Goal: Information Seeking & Learning: Learn about a topic

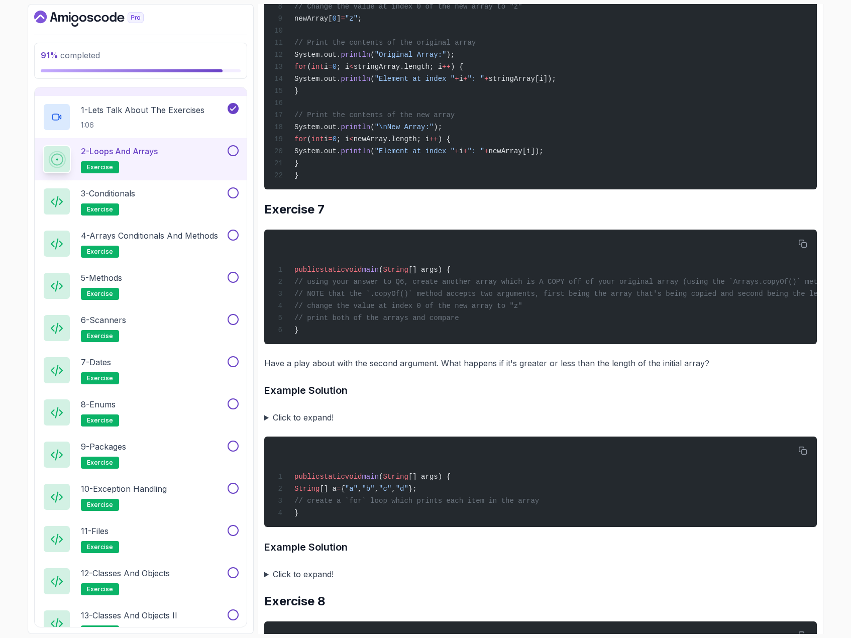
click at [266, 424] on summary "Click to expand!" at bounding box center [540, 417] width 553 height 14
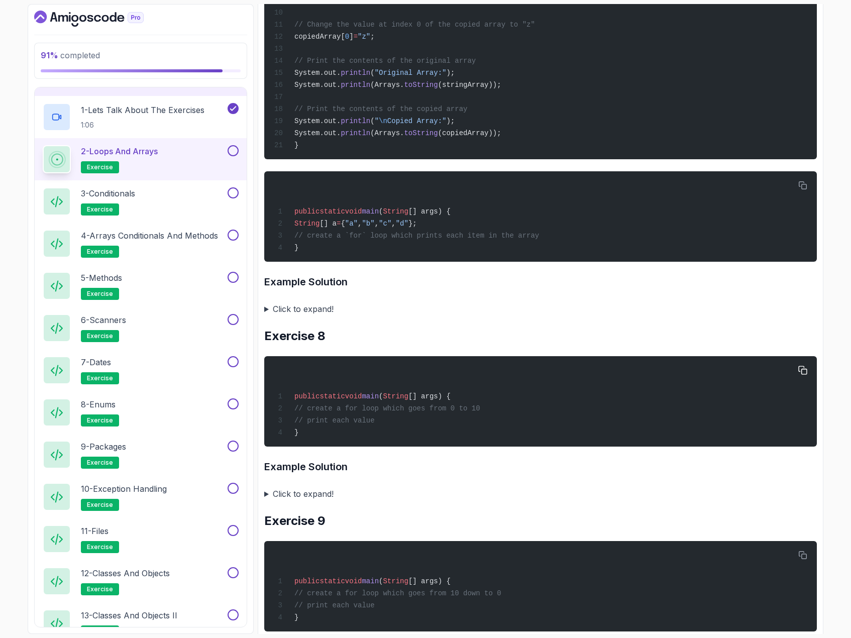
scroll to position [3315, 0]
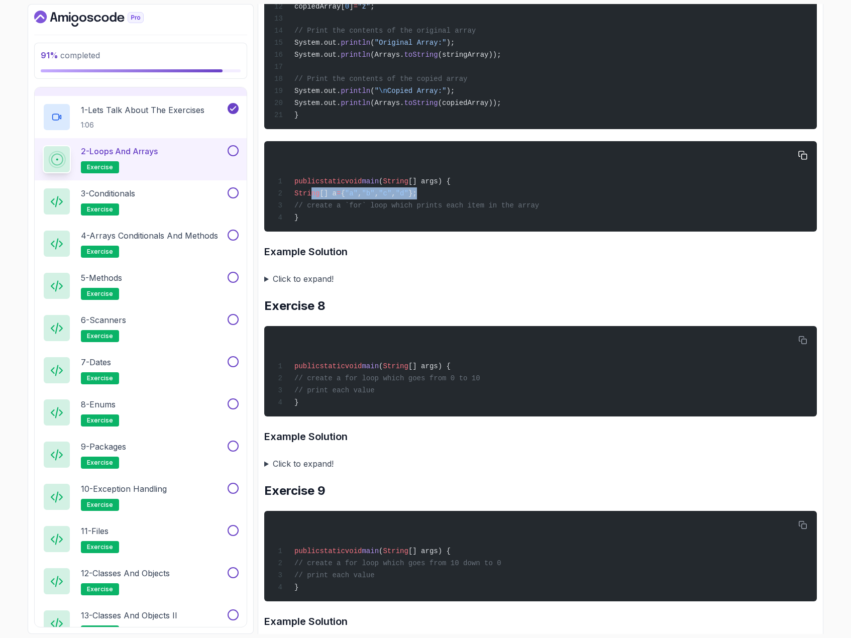
drag, startPoint x: 442, startPoint y: 271, endPoint x: 311, endPoint y: 273, distance: 130.1
click at [311, 226] on div "public static void main ( String [] args) { String [] a = { "a" , "b" , "c" , "…" at bounding box center [540, 186] width 536 height 78
copy span "String [] a = { "a" , "b" , "c" , "d" };"
click at [264, 286] on summary "Click to expand!" at bounding box center [540, 279] width 553 height 14
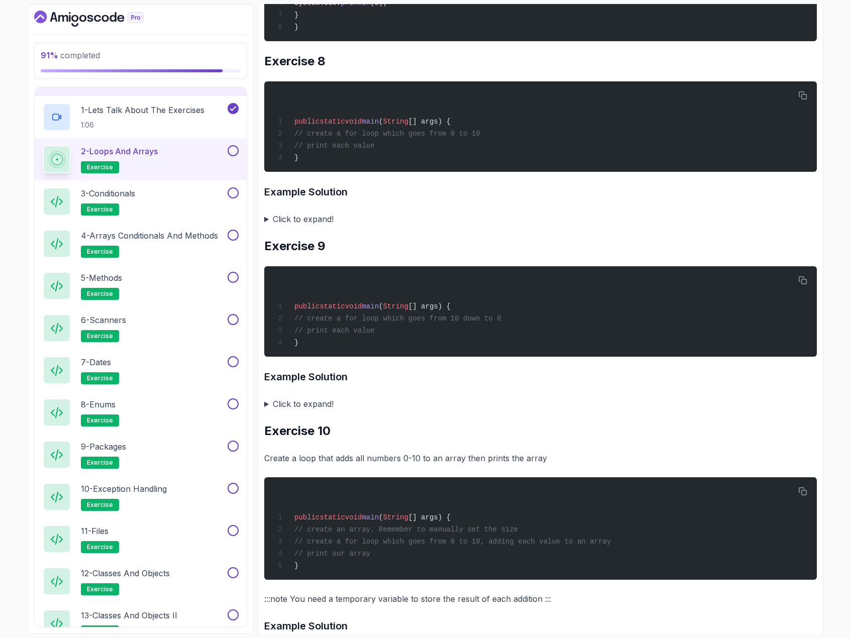
scroll to position [3868, 0]
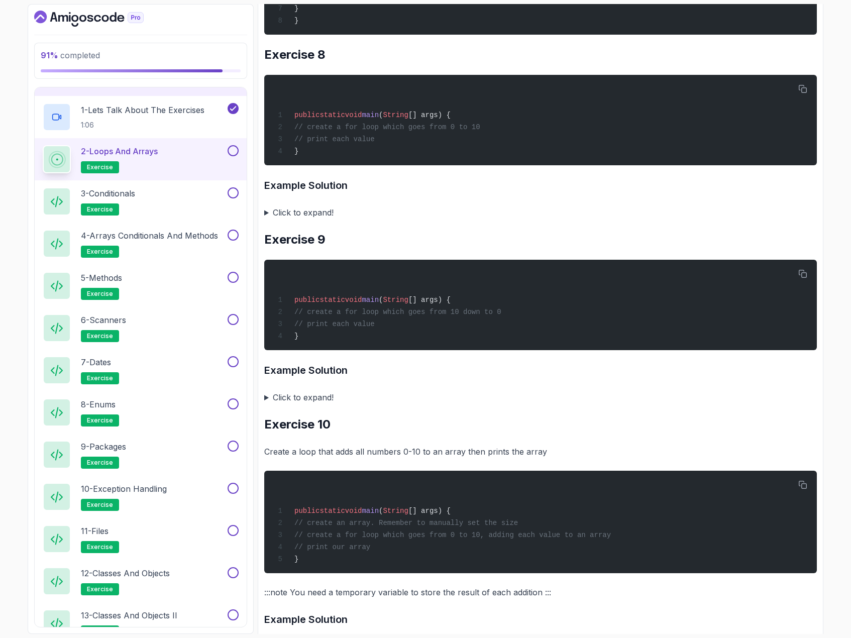
click at [265, 220] on summary "Click to expand!" at bounding box center [540, 212] width 553 height 14
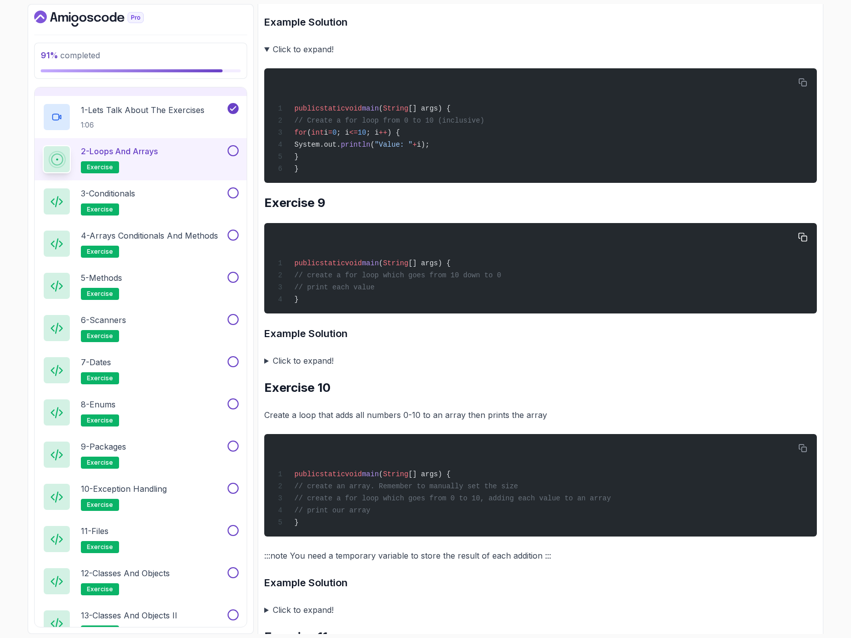
scroll to position [4069, 0]
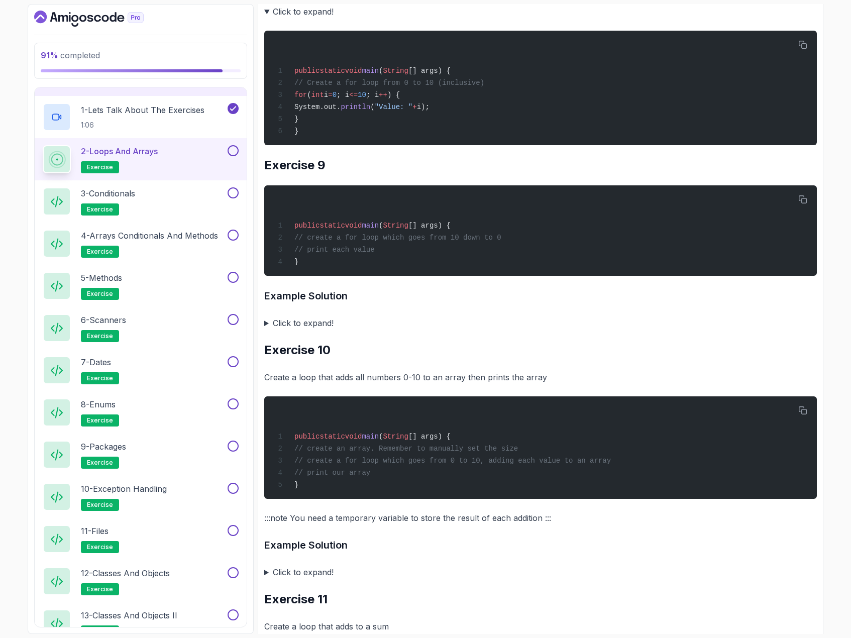
click at [267, 330] on summary "Click to expand!" at bounding box center [540, 323] width 553 height 14
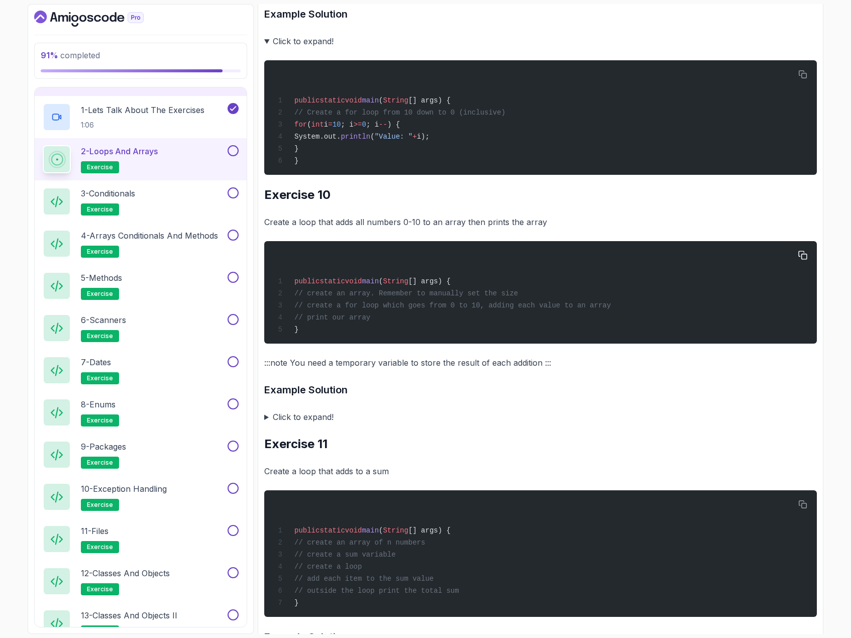
scroll to position [4370, 0]
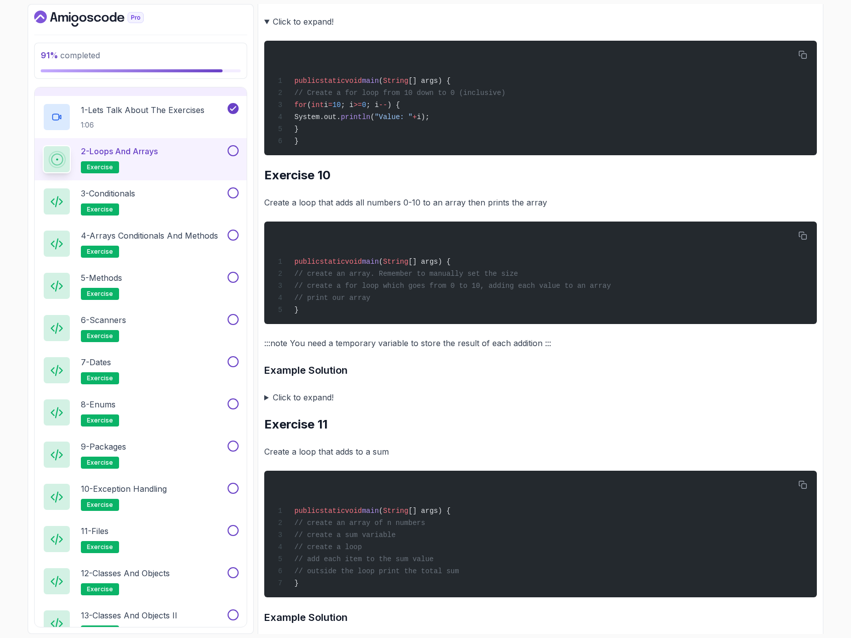
click at [264, 404] on summary "Click to expand!" at bounding box center [540, 397] width 553 height 14
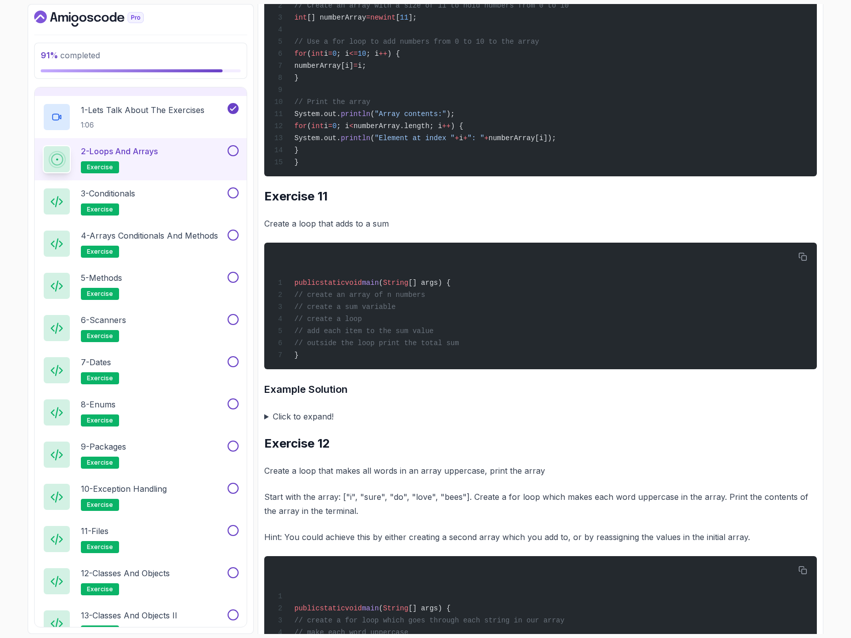
scroll to position [4822, 0]
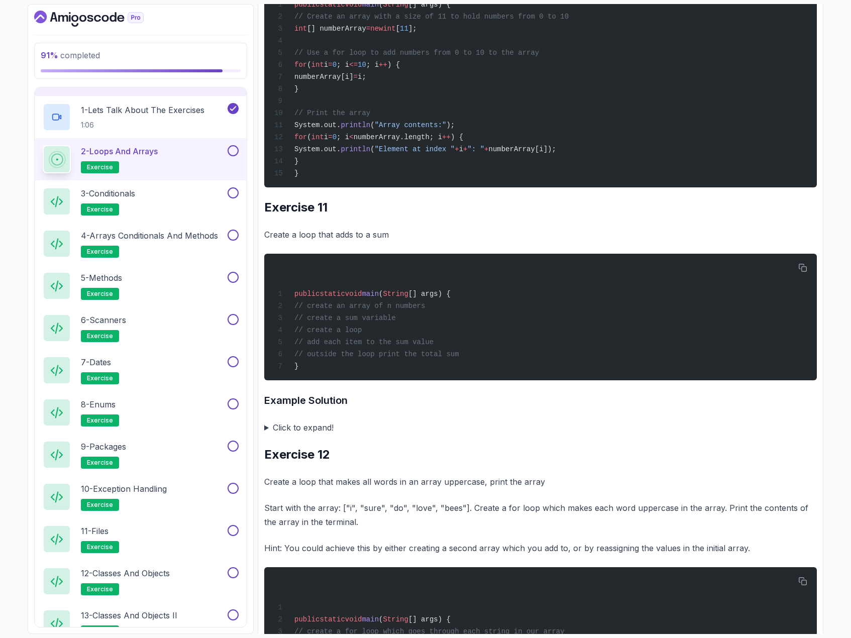
click at [270, 435] on summary "Click to expand!" at bounding box center [540, 427] width 553 height 14
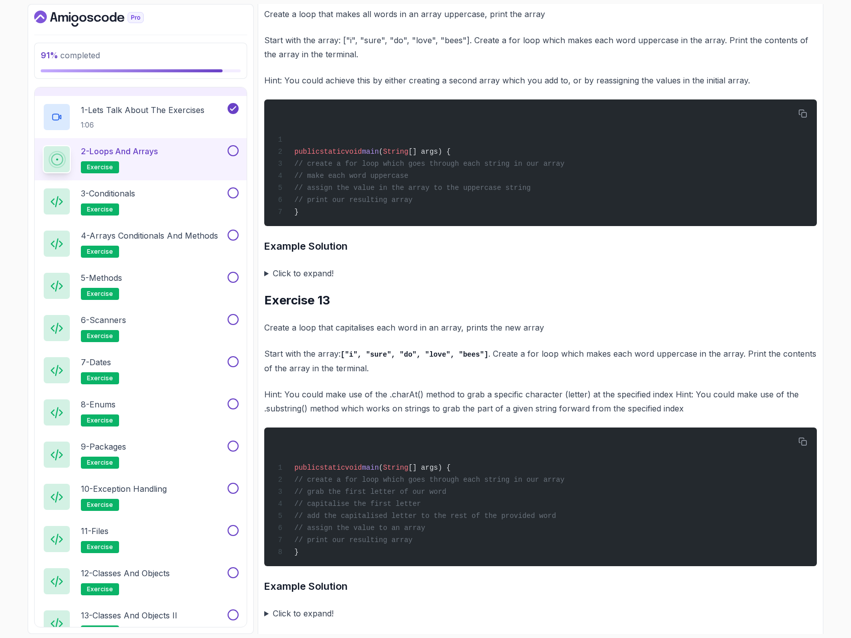
scroll to position [5526, 0]
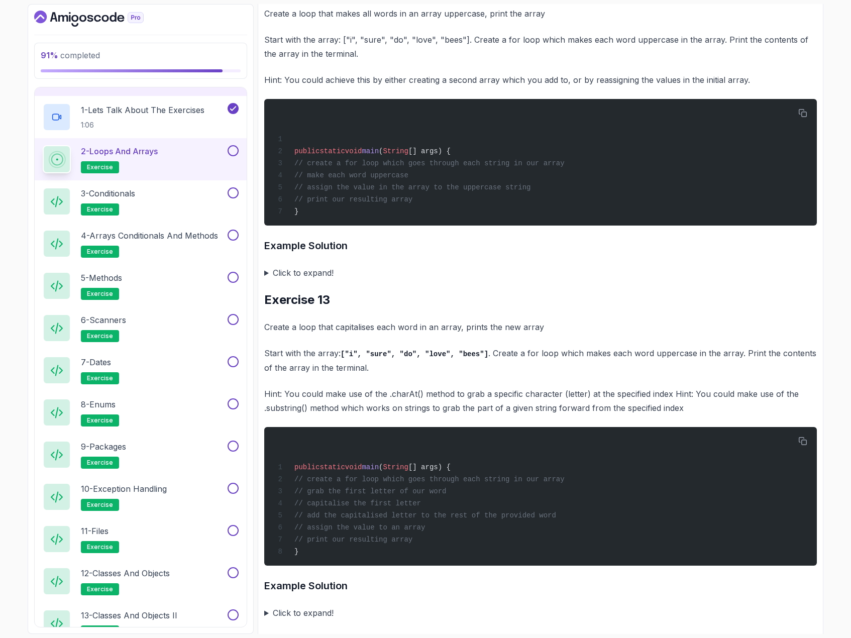
click at [269, 280] on summary "Click to expand!" at bounding box center [540, 273] width 553 height 14
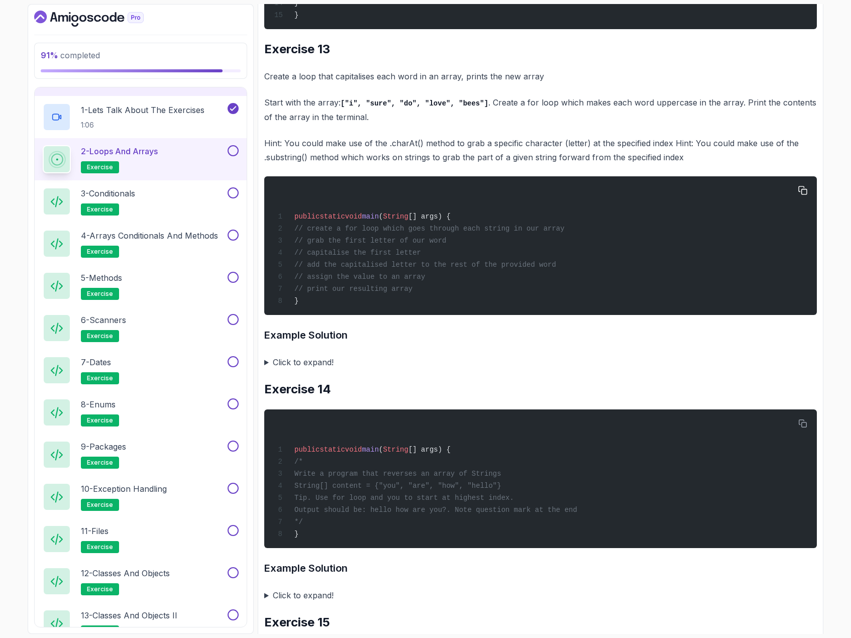
scroll to position [6028, 0]
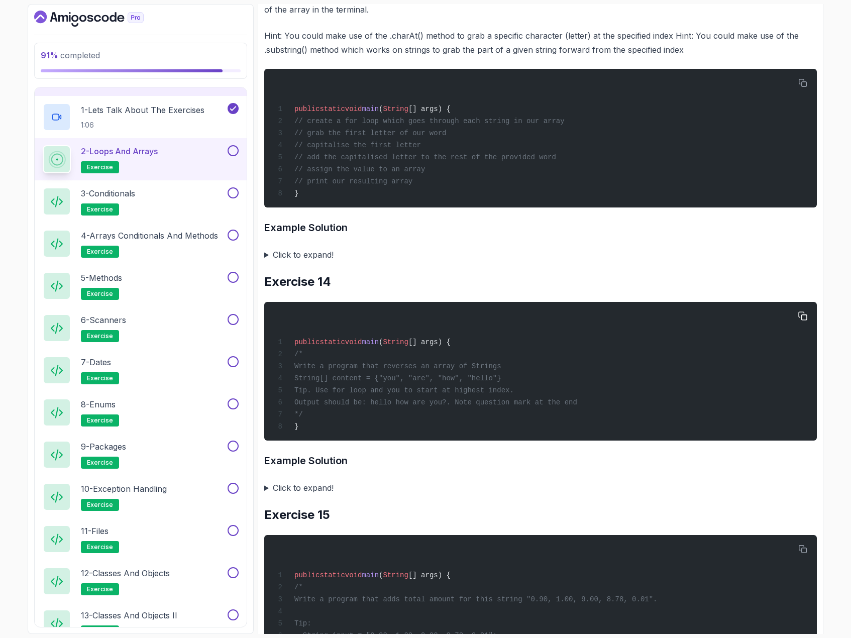
scroll to position [6128, 0]
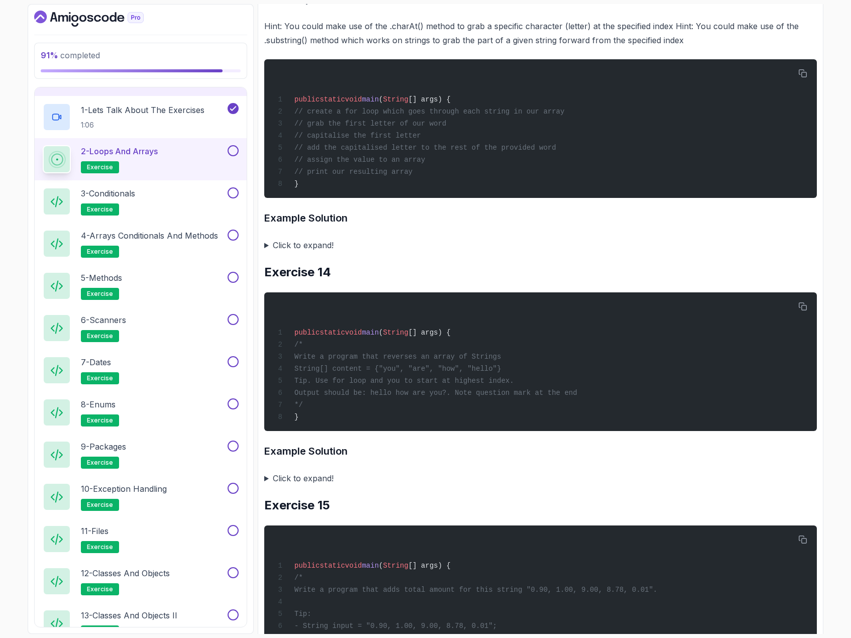
click at [269, 252] on summary "Click to expand!" at bounding box center [540, 245] width 553 height 14
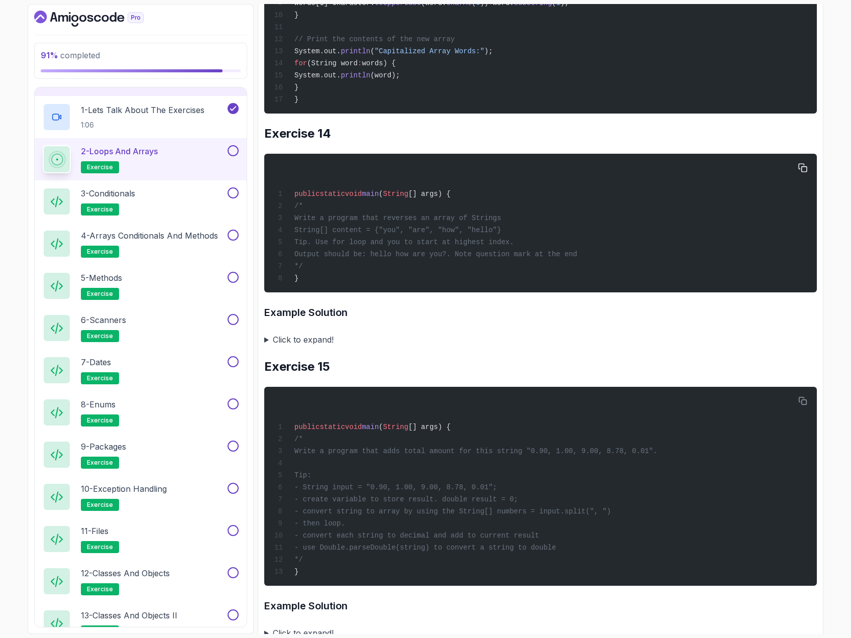
scroll to position [6530, 0]
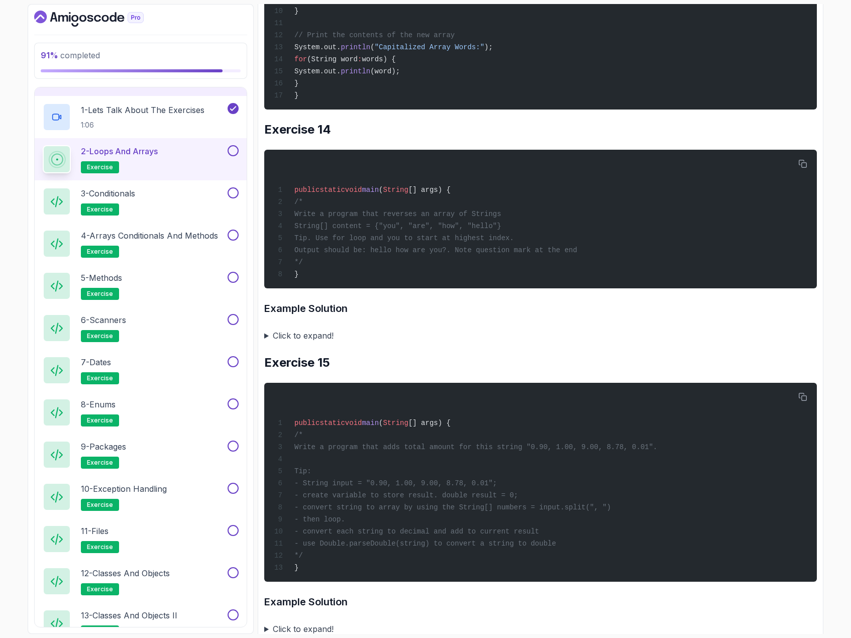
click at [265, 343] on summary "Click to expand!" at bounding box center [540, 336] width 553 height 14
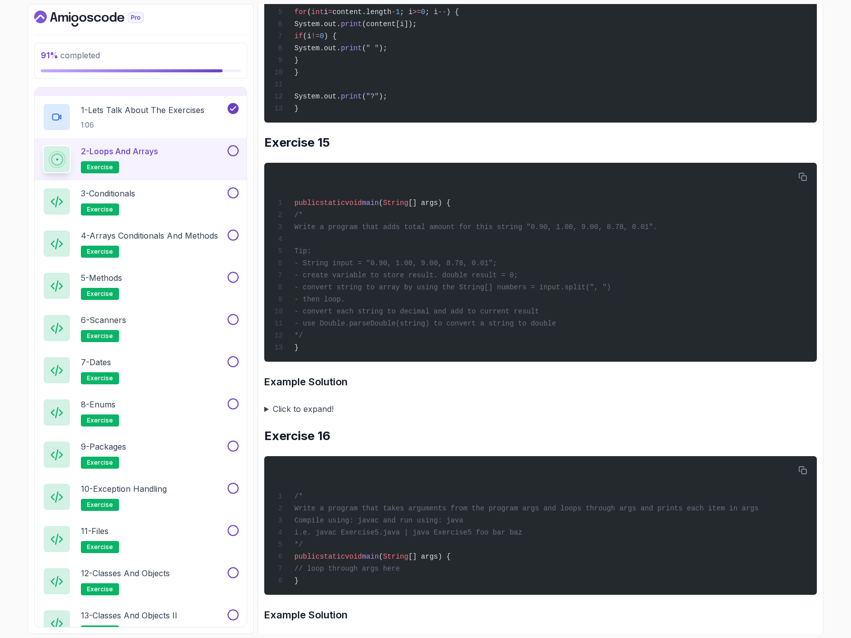
scroll to position [7033, 0]
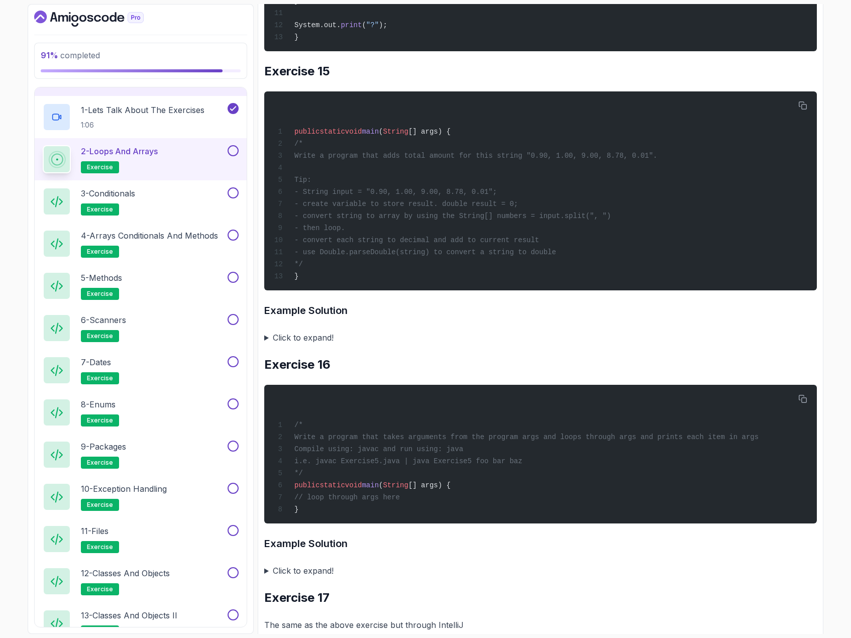
click at [266, 345] on summary "Click to expand!" at bounding box center [540, 338] width 553 height 14
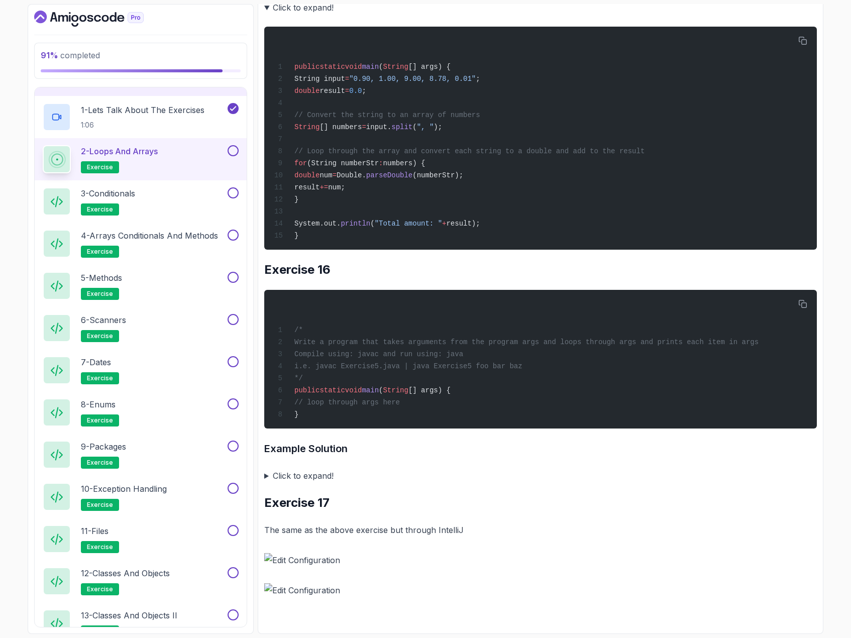
scroll to position [7533, 0]
click at [266, 475] on summary "Click to expand!" at bounding box center [540, 476] width 553 height 14
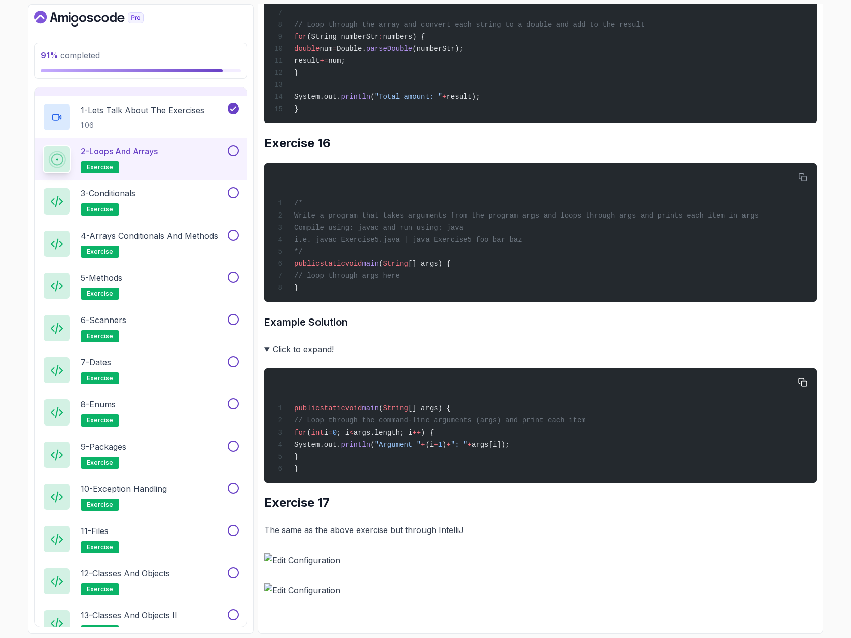
scroll to position [7663, 0]
click at [236, 150] on button at bounding box center [233, 150] width 11 height 11
click at [201, 188] on div "3 - Conditionals exercise" at bounding box center [134, 201] width 183 height 28
click at [154, 198] on div "3 - Conditionals exercise" at bounding box center [134, 201] width 183 height 28
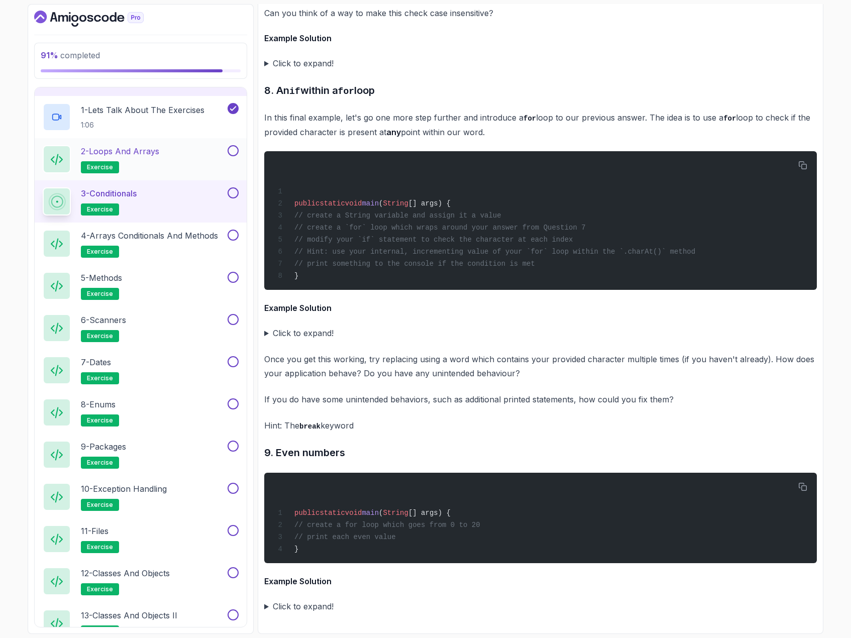
scroll to position [3587, 0]
click at [231, 152] on button at bounding box center [233, 150] width 11 height 11
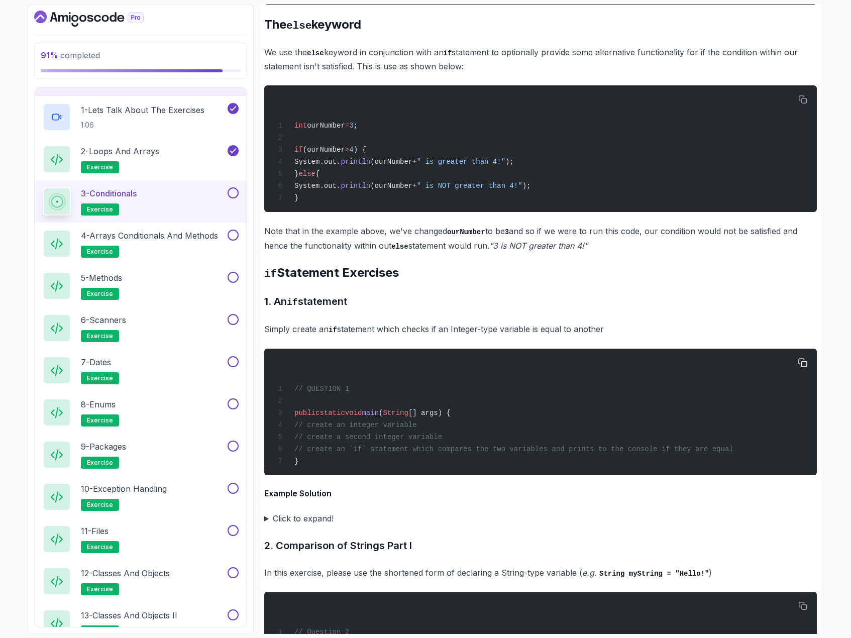
scroll to position [1607, 0]
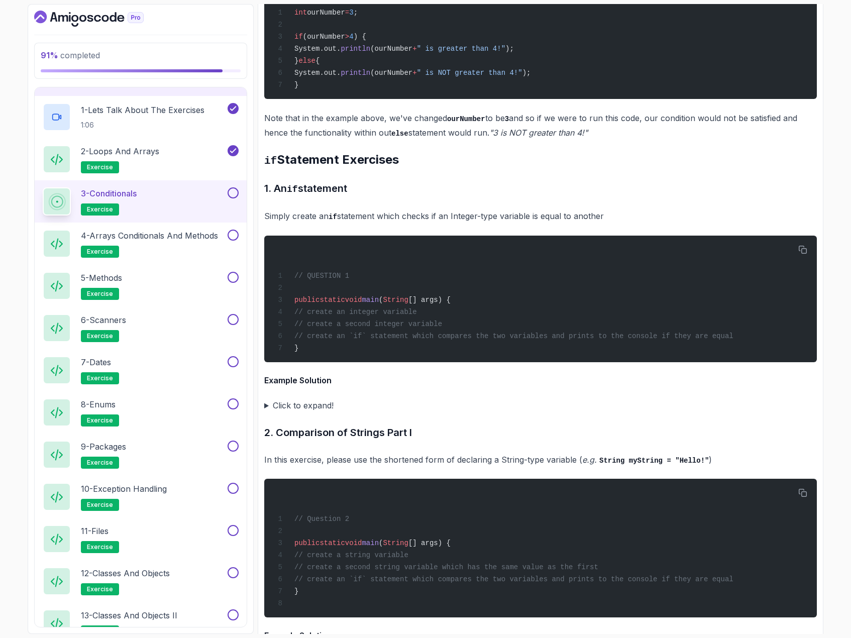
click at [267, 407] on summary "Click to expand!" at bounding box center [540, 405] width 553 height 14
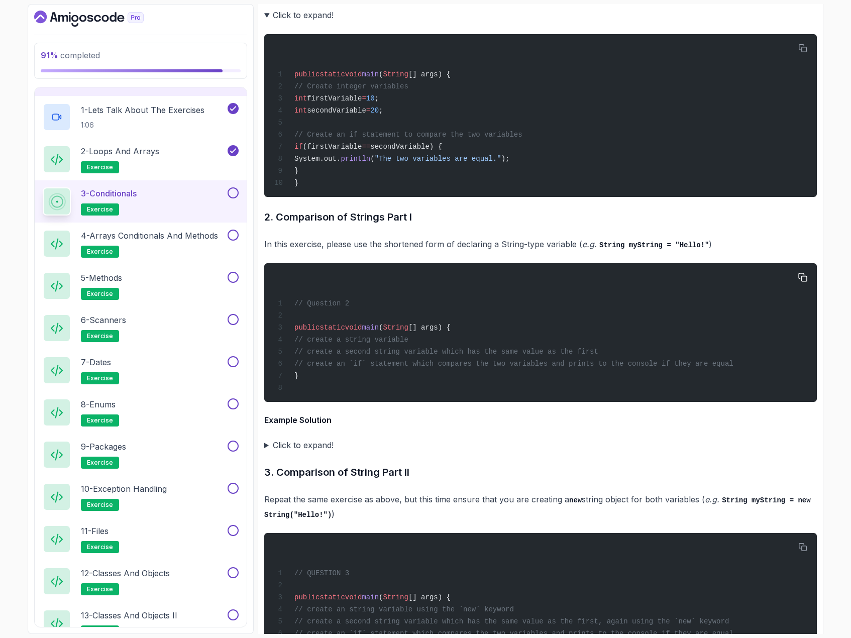
scroll to position [2060, 0]
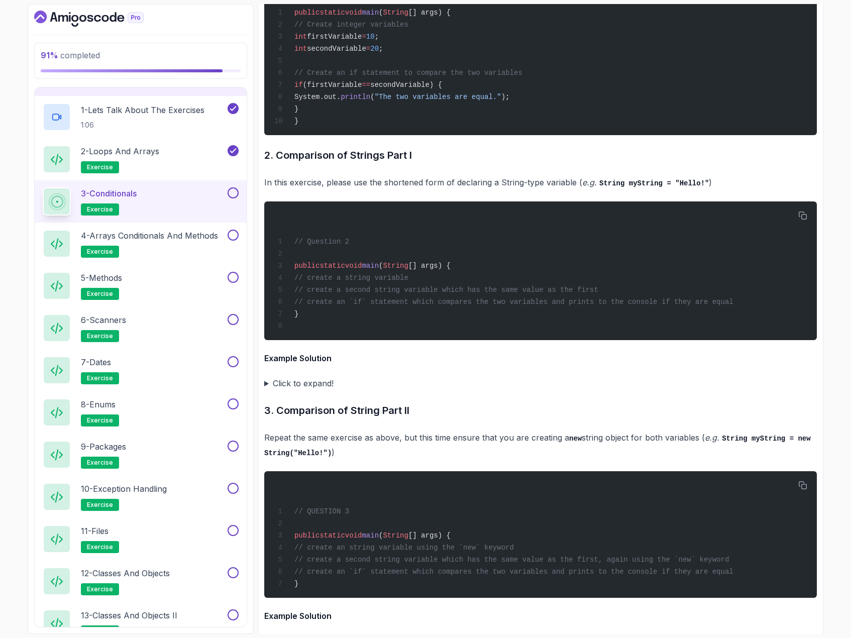
click at [265, 390] on summary "Click to expand!" at bounding box center [540, 383] width 553 height 14
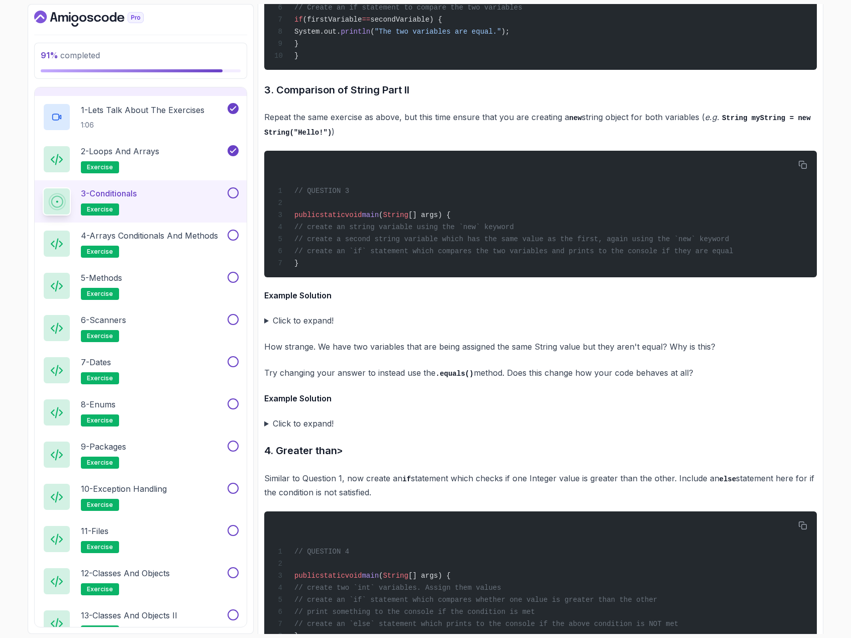
scroll to position [2562, 0]
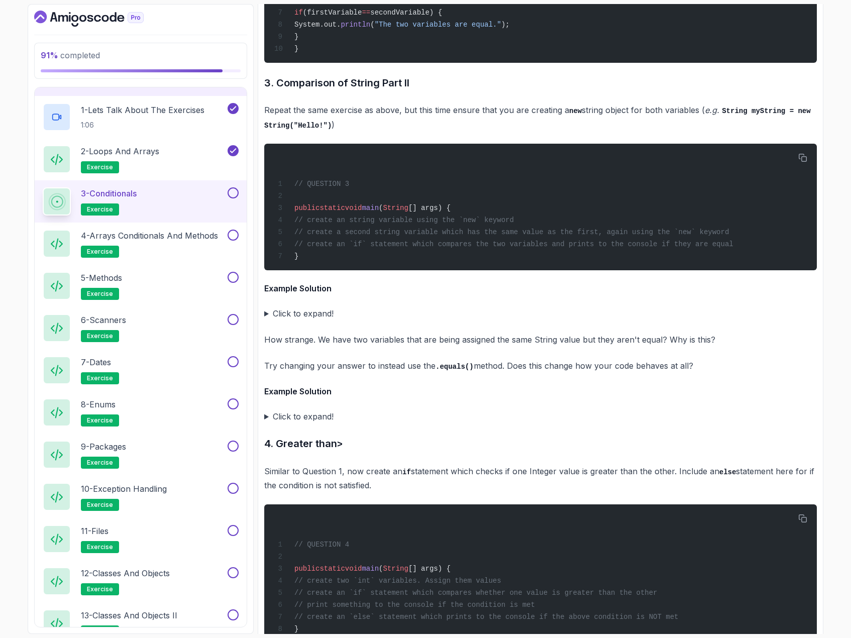
click at [267, 320] on summary "Click to expand!" at bounding box center [540, 313] width 553 height 14
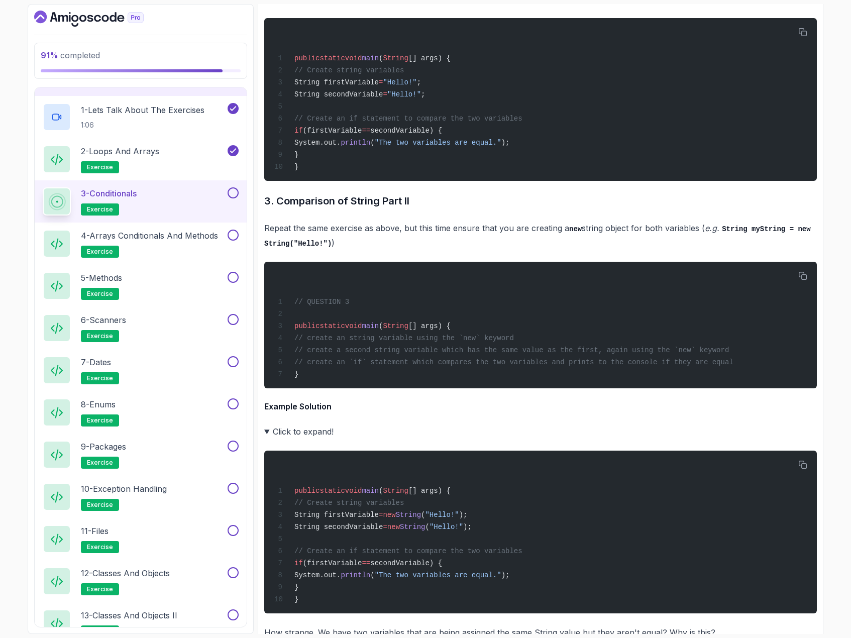
scroll to position [2461, 0]
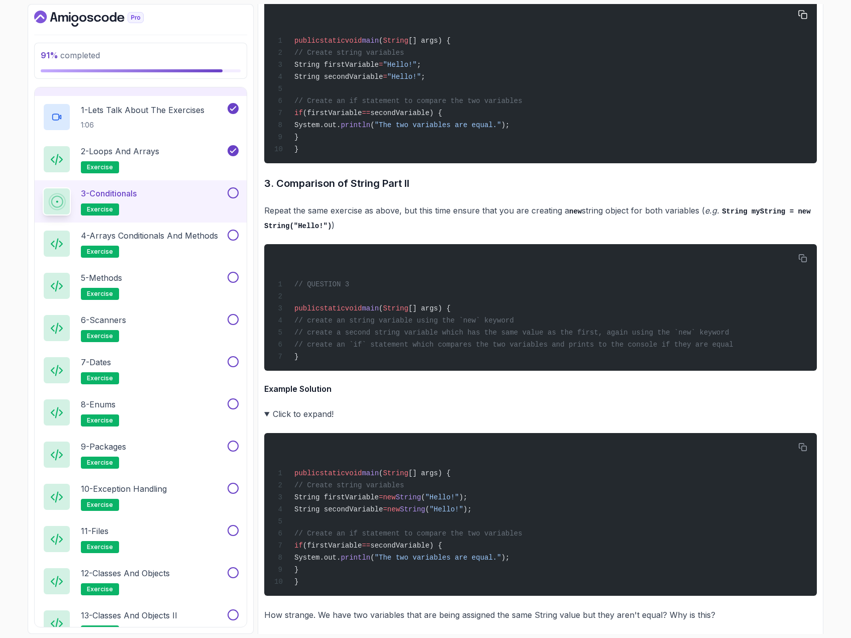
drag, startPoint x: 313, startPoint y: 152, endPoint x: 307, endPoint y: 67, distance: 84.6
click at [307, 67] on code "public static void main ( String [] args) { // Create string variables String f…" at bounding box center [398, 95] width 248 height 117
copy code "// Create string variables String firstVariable = "Hello!" ; String secondVaria…"
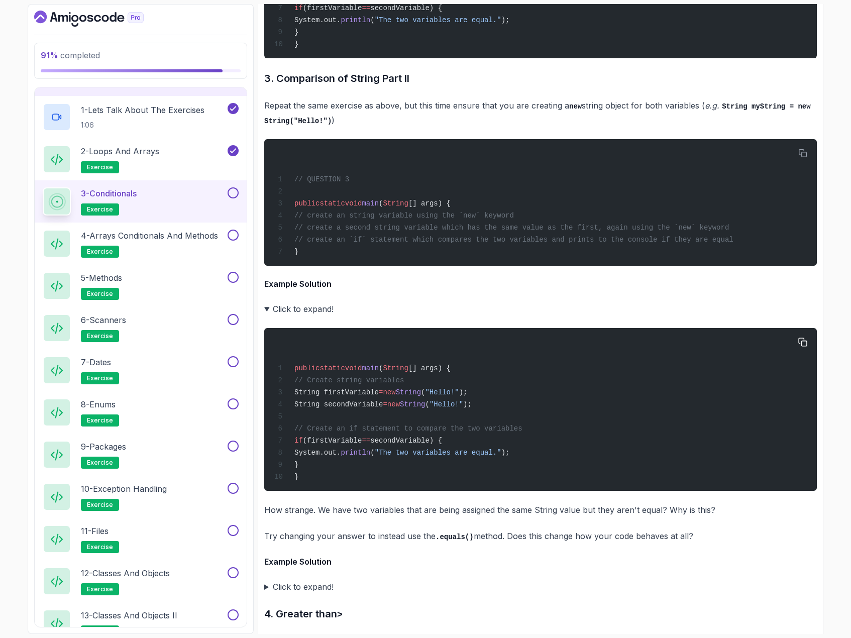
scroll to position [2612, 0]
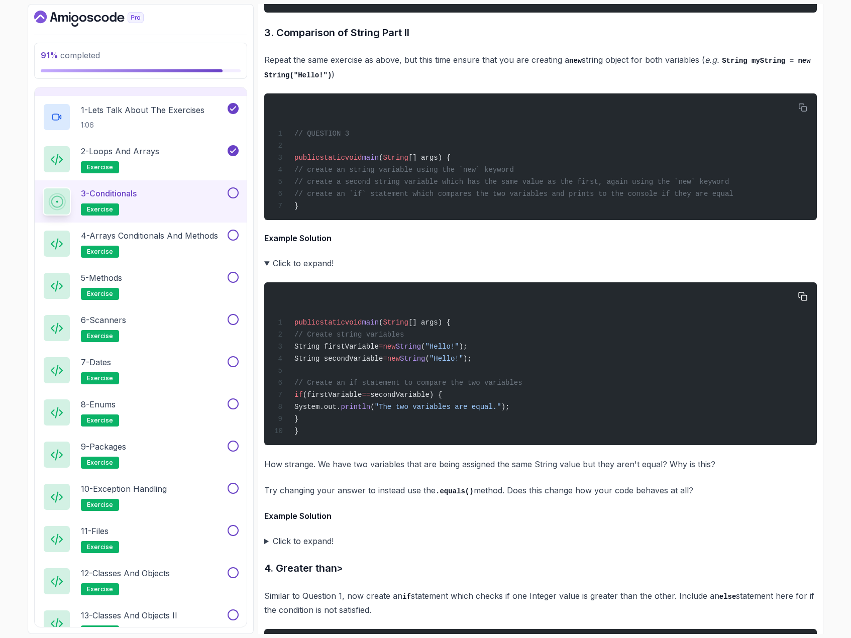
drag, startPoint x: 316, startPoint y: 443, endPoint x: 310, endPoint y: 357, distance: 85.6
click at [310, 357] on div "public static void main ( String [] args) { // Create string variables String f…" at bounding box center [540, 363] width 536 height 151
copy code "// Create string variables String firstVariable = new String ( "Hello!" ); Stri…"
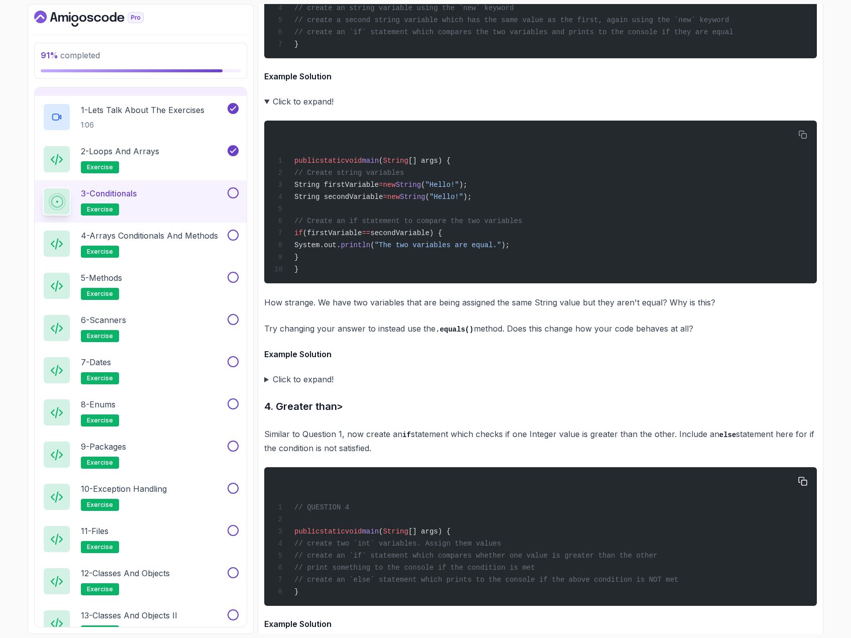
scroll to position [2813, 0]
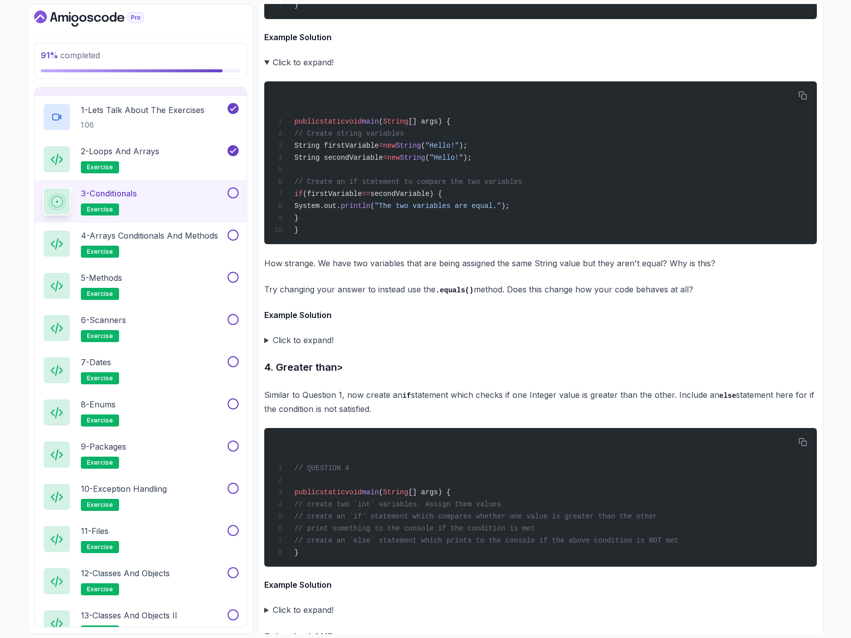
click at [266, 347] on summary "Click to expand!" at bounding box center [540, 340] width 553 height 14
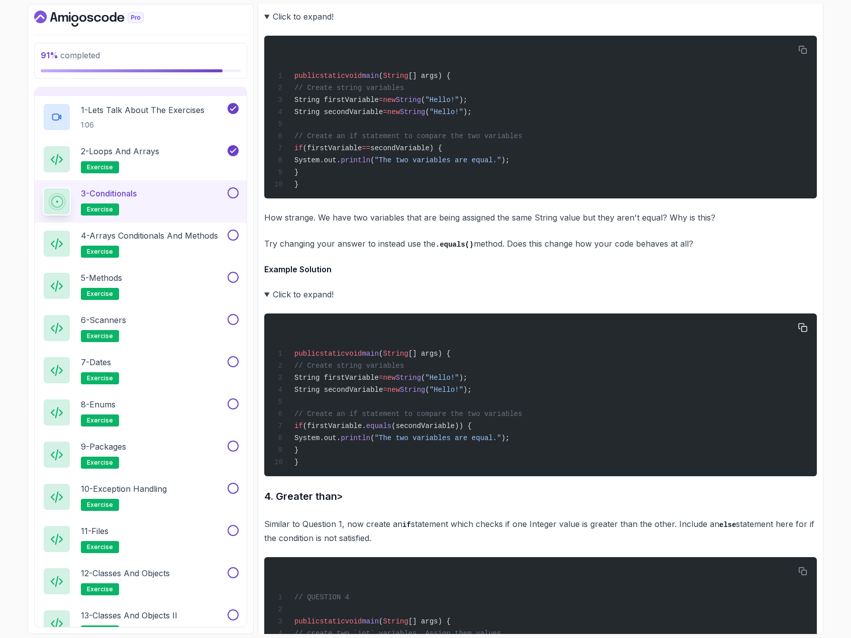
scroll to position [2964, 0]
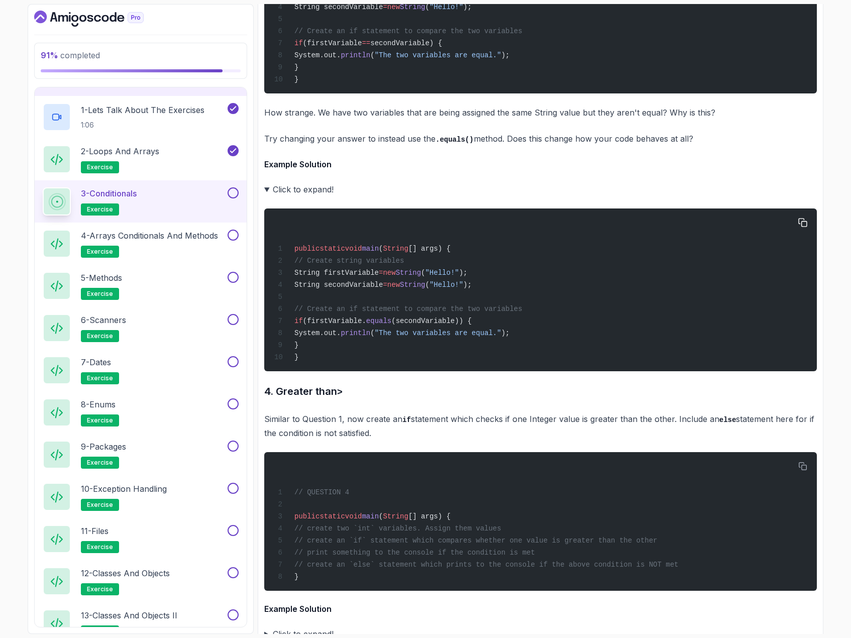
drag, startPoint x: 319, startPoint y: 370, endPoint x: 307, endPoint y: 336, distance: 36.2
click at [307, 336] on div "public static void main ( String [] args) { // Create string variables String f…" at bounding box center [540, 289] width 536 height 151
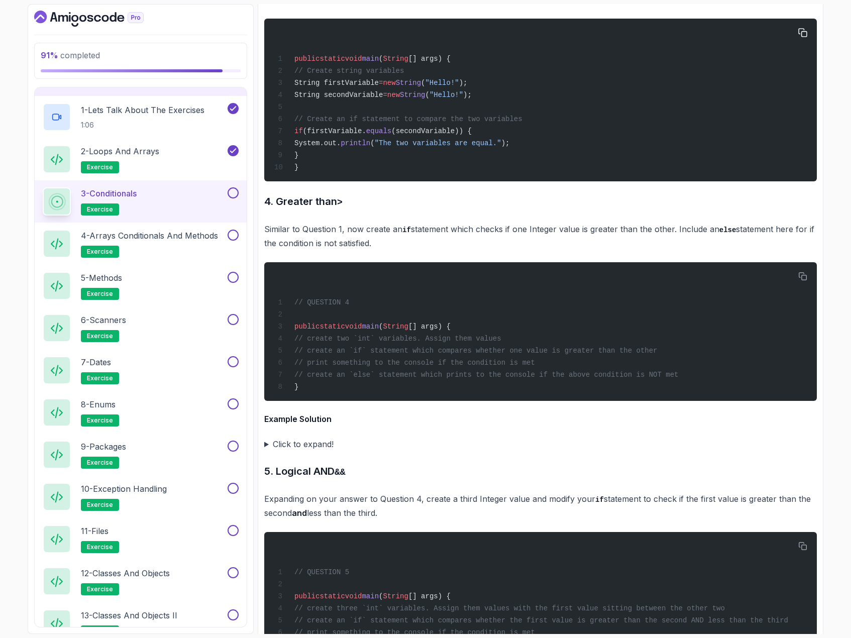
scroll to position [3165, 0]
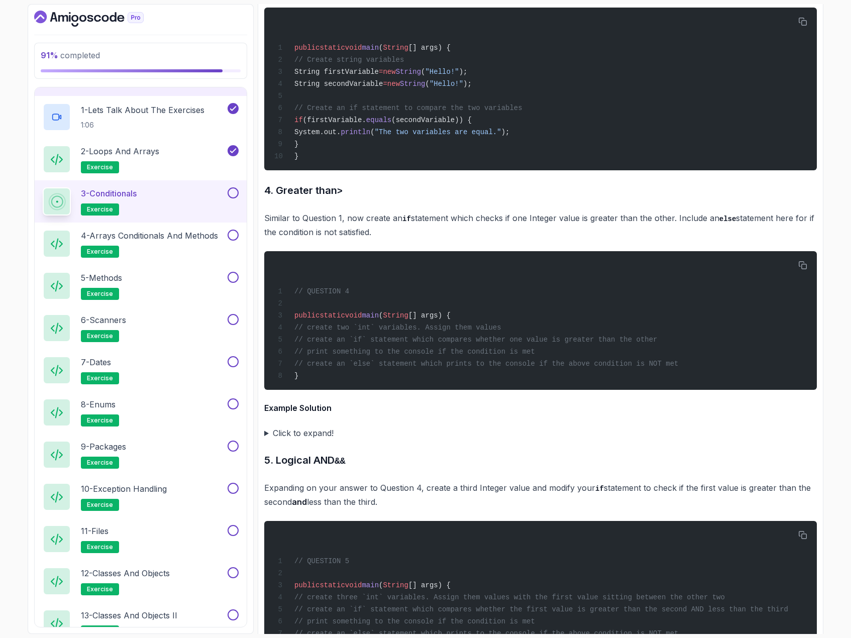
click at [265, 440] on summary "Click to expand!" at bounding box center [540, 433] width 553 height 14
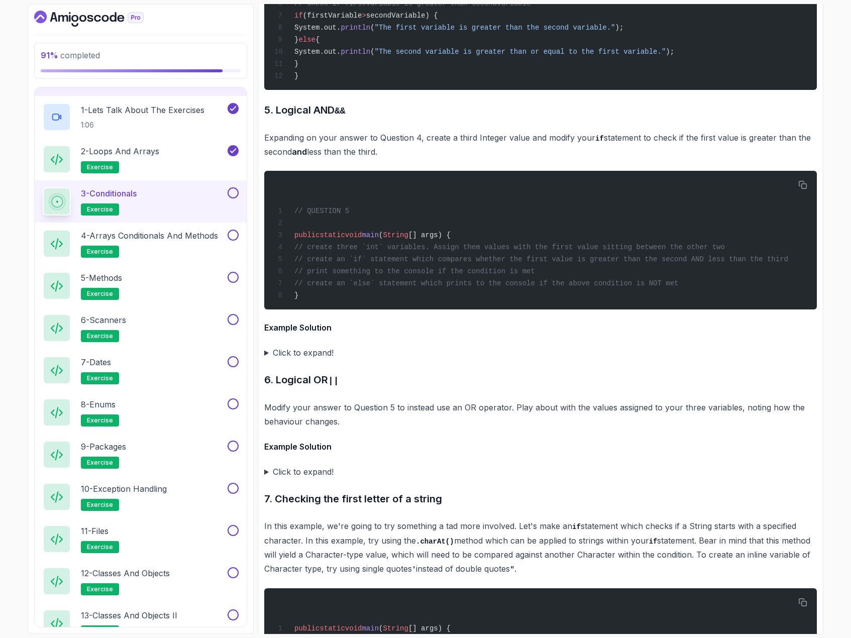
scroll to position [3717, 0]
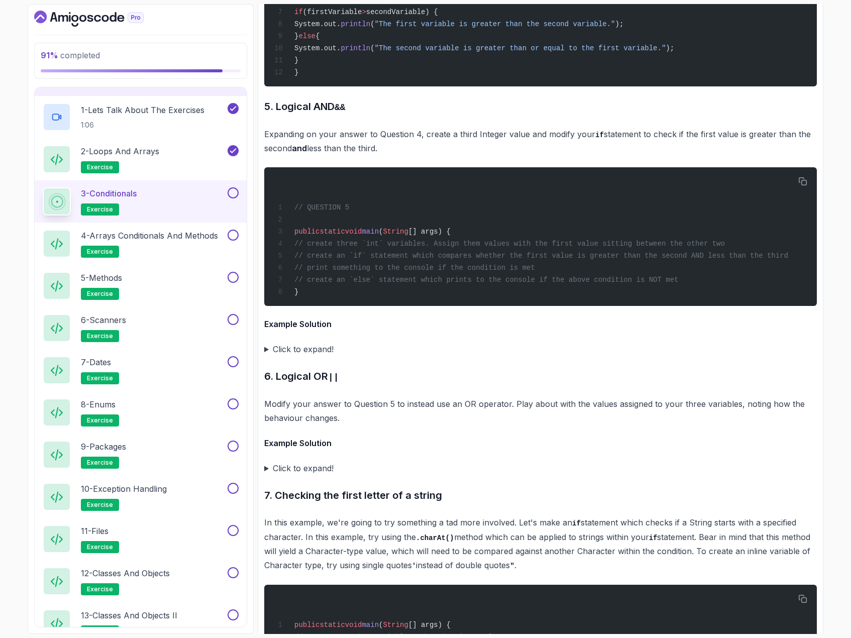
click at [267, 356] on summary "Click to expand!" at bounding box center [540, 349] width 553 height 14
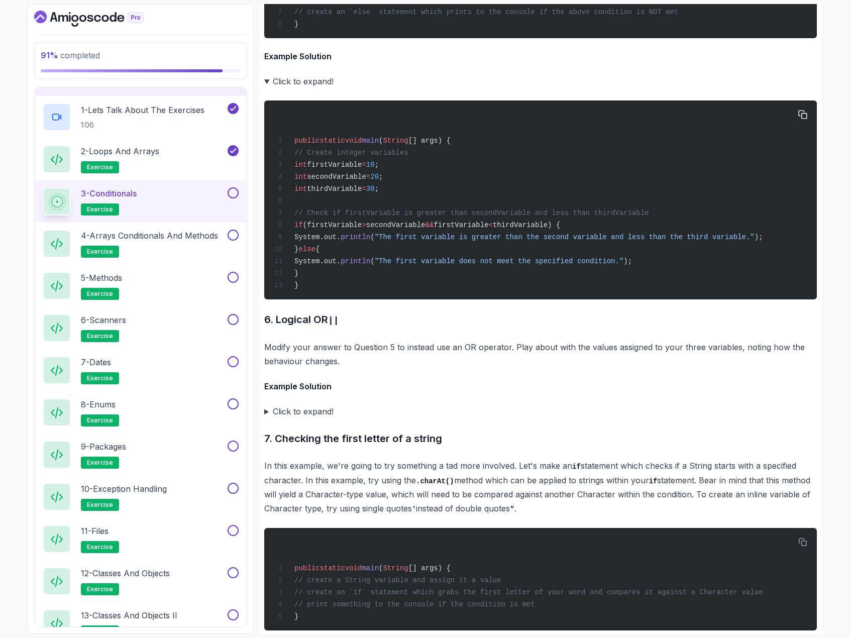
scroll to position [4069, 0]
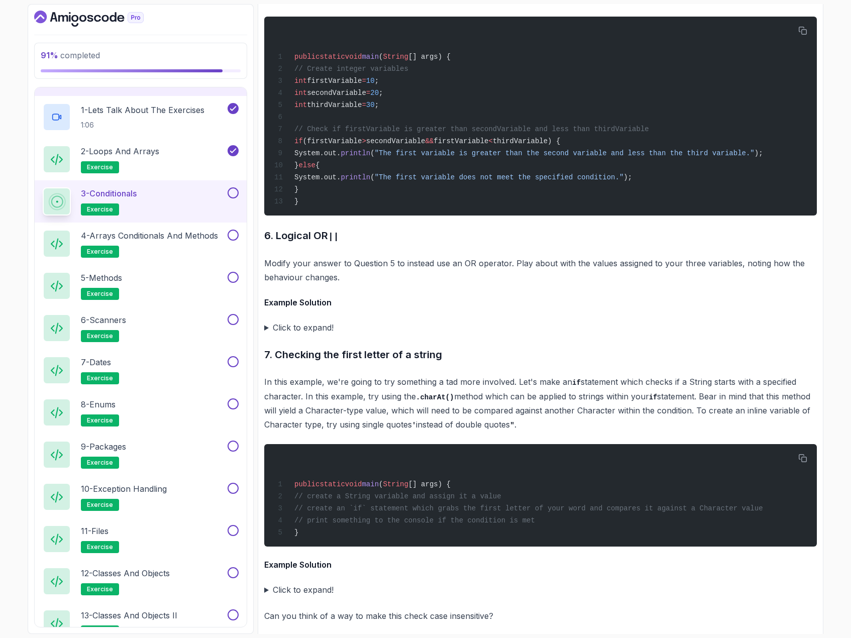
click at [265, 335] on summary "Click to expand!" at bounding box center [540, 327] width 553 height 14
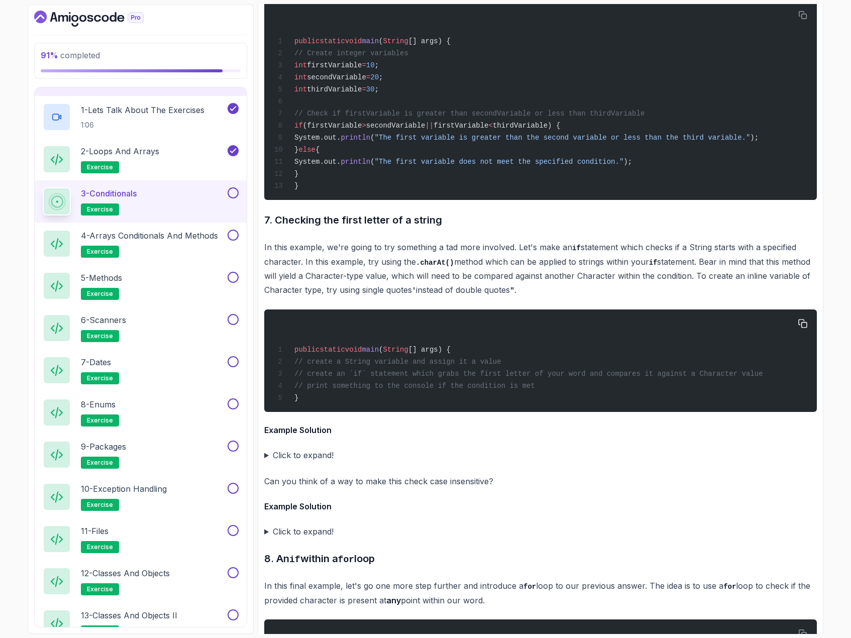
scroll to position [4421, 0]
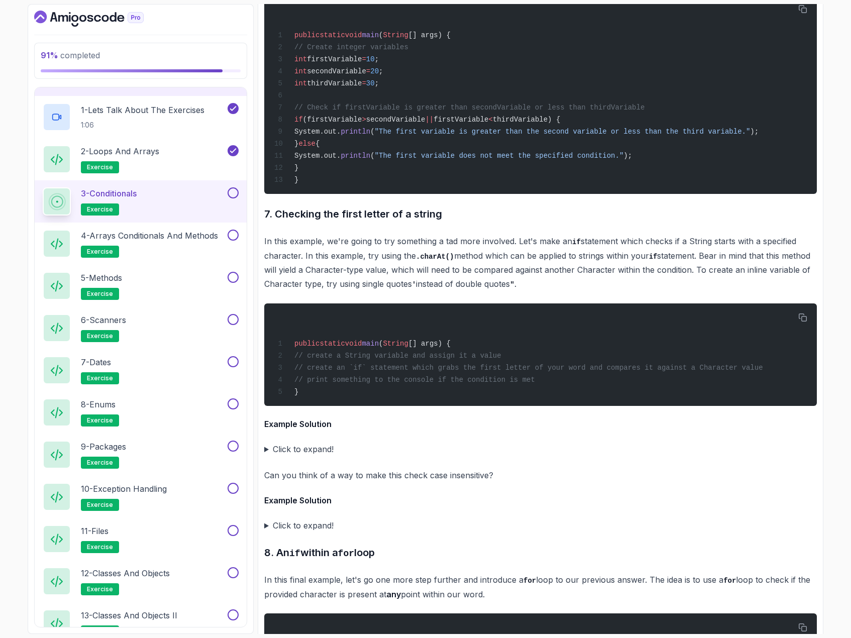
click at [265, 456] on summary "Click to expand!" at bounding box center [540, 449] width 553 height 14
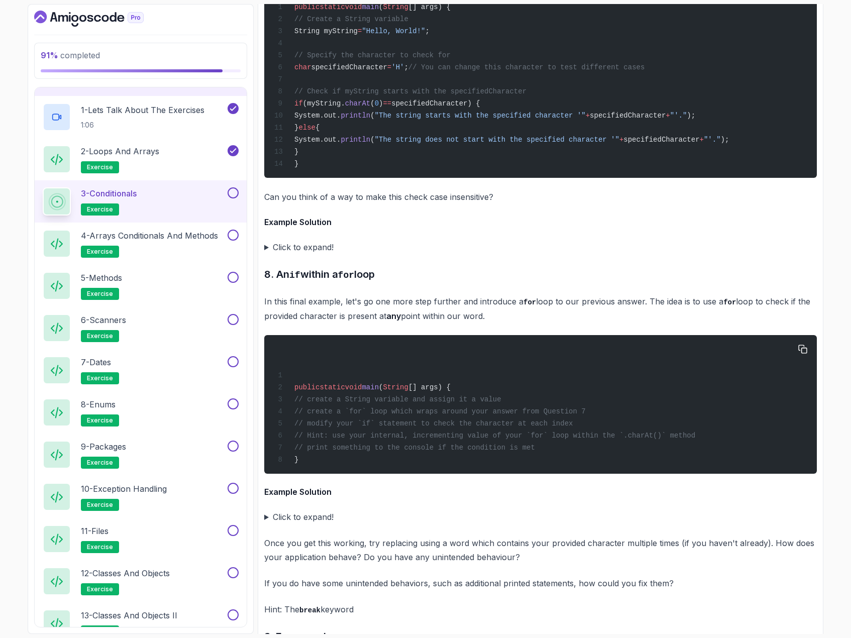
scroll to position [4923, 0]
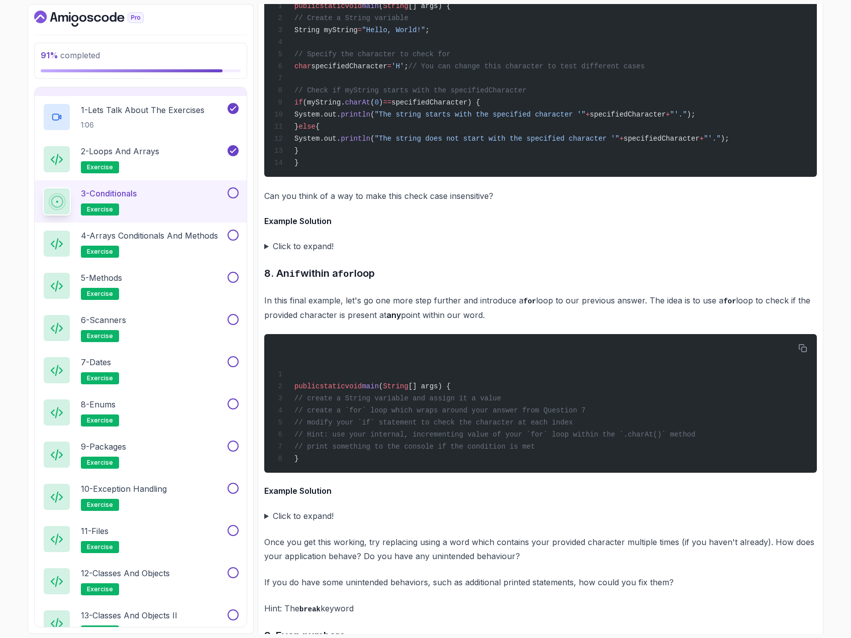
click at [268, 253] on summary "Click to expand!" at bounding box center [540, 246] width 553 height 14
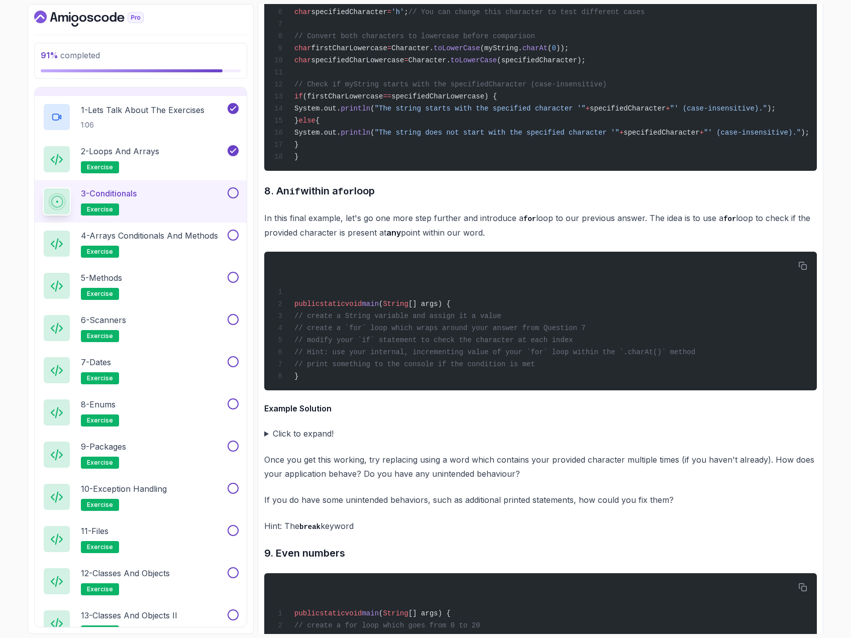
scroll to position [5375, 0]
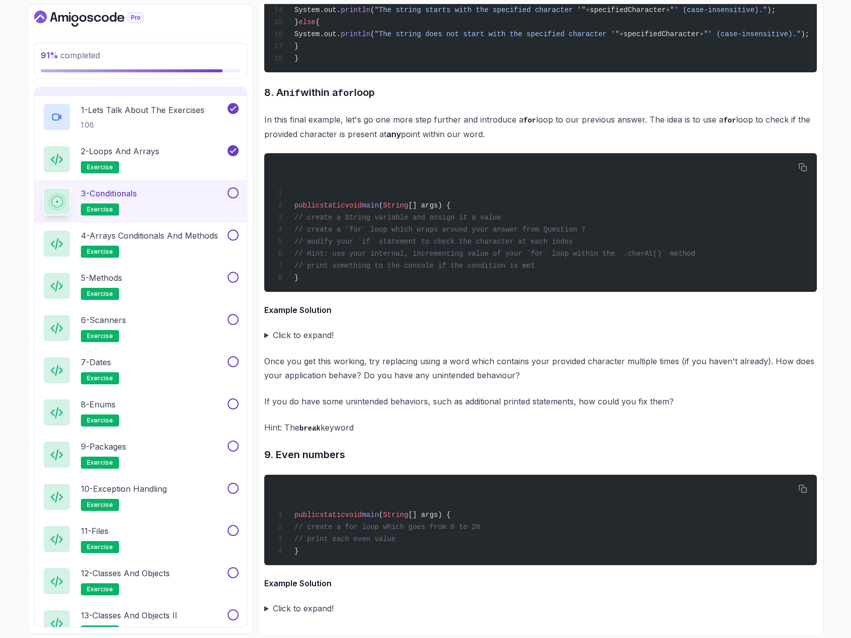
click at [268, 342] on summary "Click to expand!" at bounding box center [540, 335] width 553 height 14
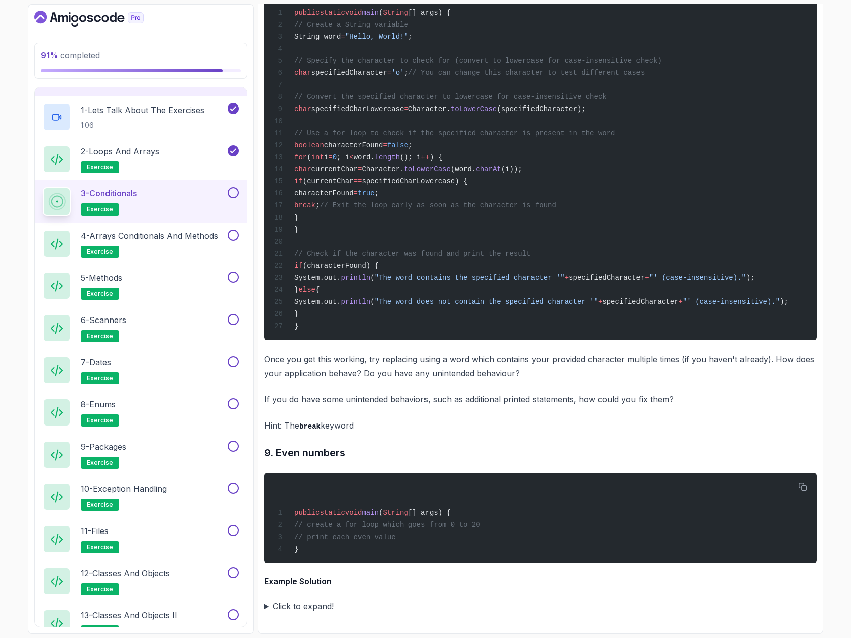
scroll to position [5850, 0]
click at [271, 604] on summary "Click to expand!" at bounding box center [540, 606] width 553 height 14
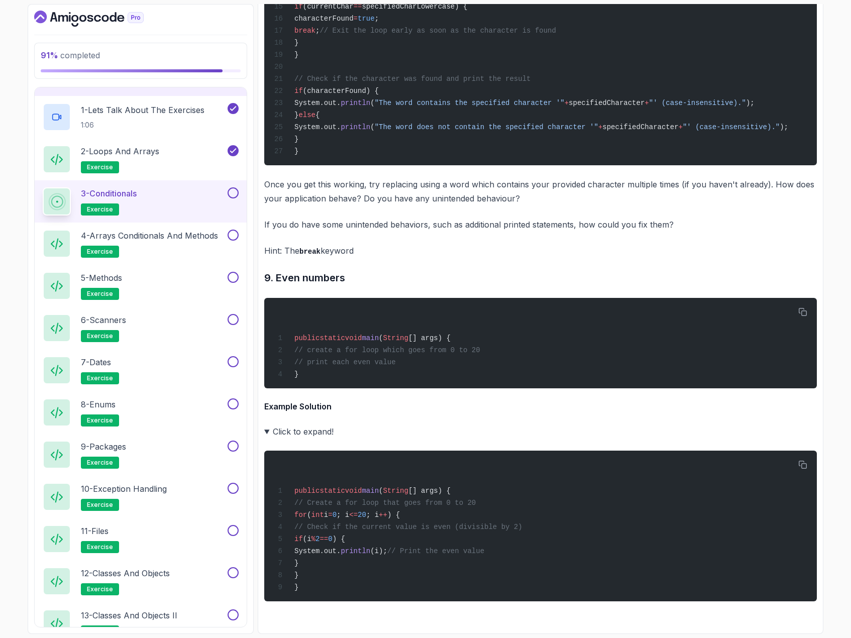
scroll to position [6029, 0]
click at [229, 191] on div at bounding box center [232, 192] width 13 height 11
click at [234, 192] on button at bounding box center [233, 192] width 11 height 11
click at [198, 236] on p "4 - Arrays Conditionals and Methods" at bounding box center [149, 236] width 137 height 12
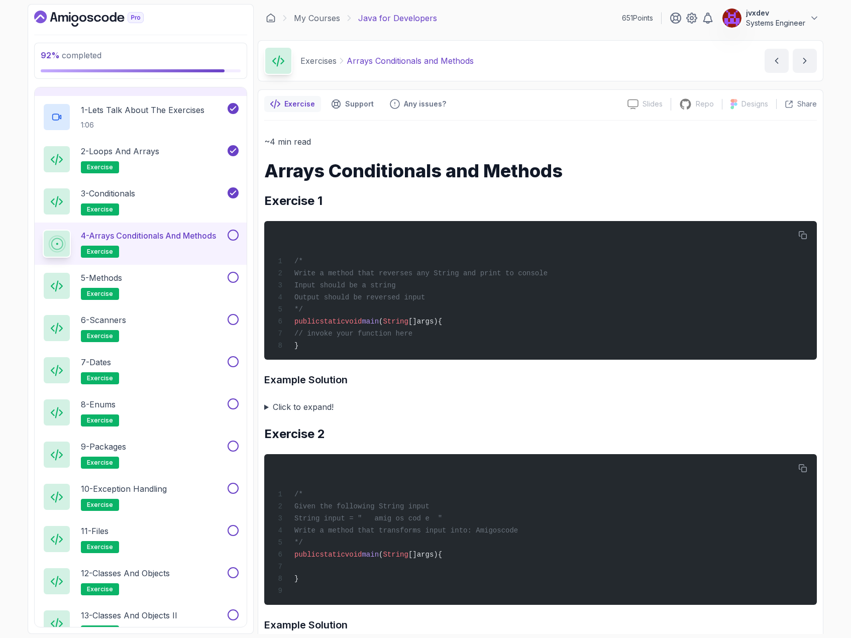
click at [269, 411] on summary "Click to expand!" at bounding box center [540, 407] width 553 height 14
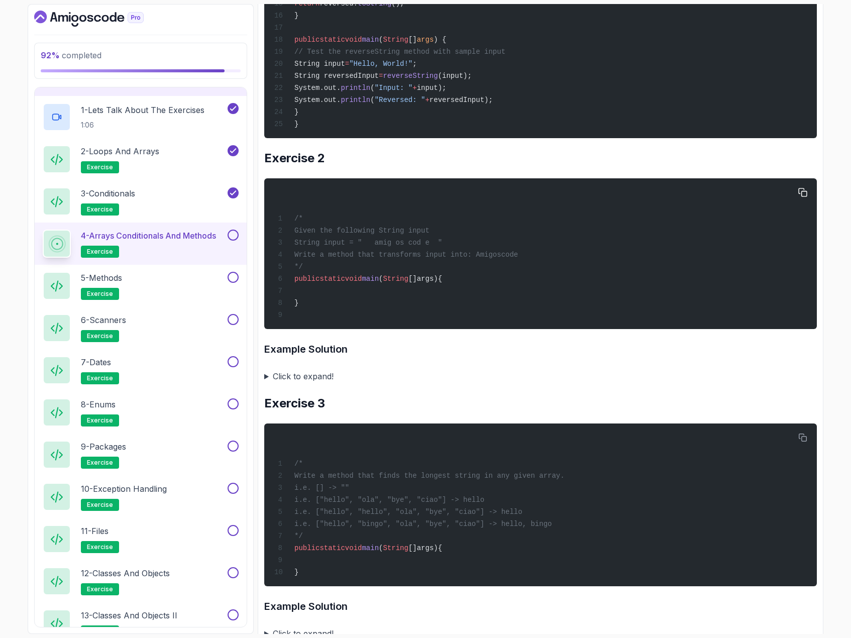
scroll to position [685, 0]
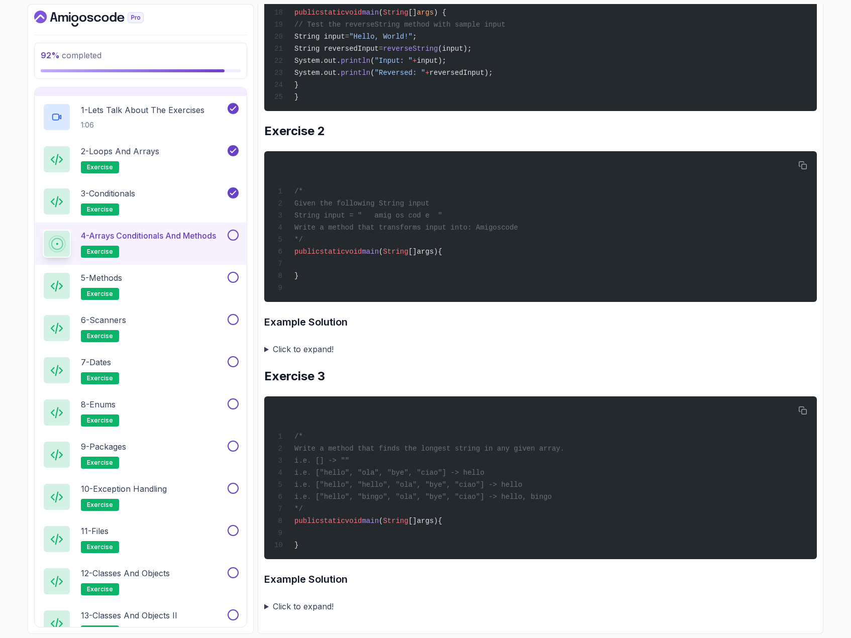
click at [233, 235] on button at bounding box center [233, 235] width 11 height 11
click at [193, 286] on div "5 - Methods exercise" at bounding box center [134, 286] width 183 height 28
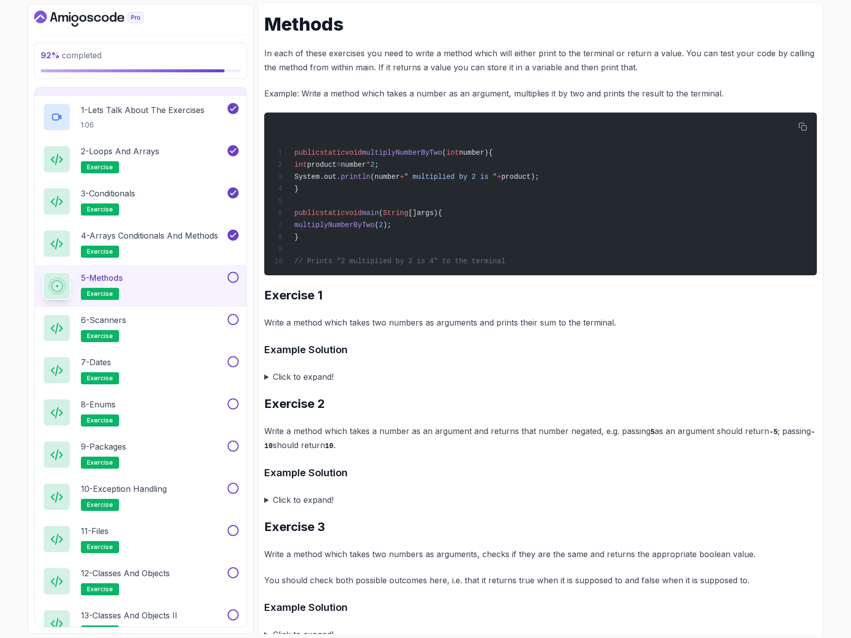
scroll to position [151, 0]
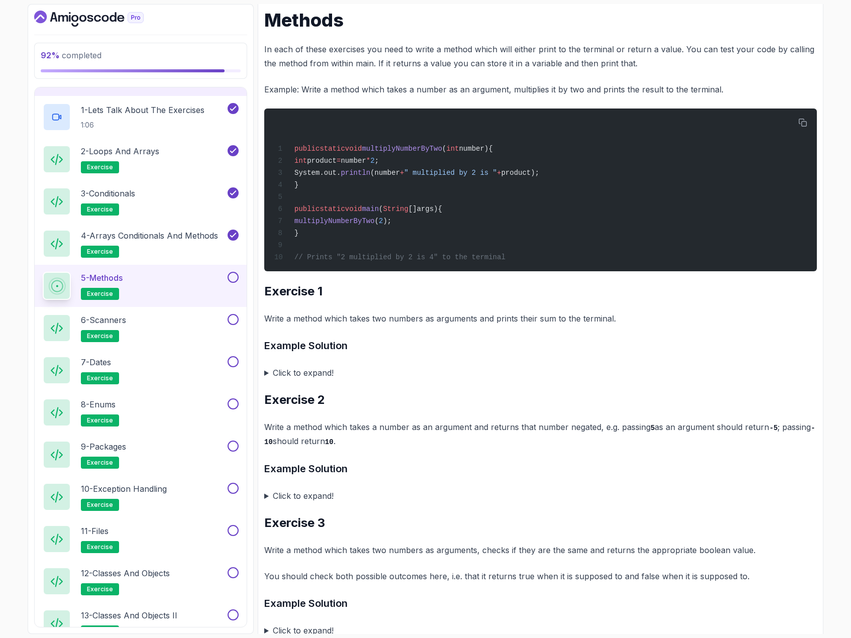
click at [267, 378] on summary "Click to expand!" at bounding box center [540, 373] width 553 height 14
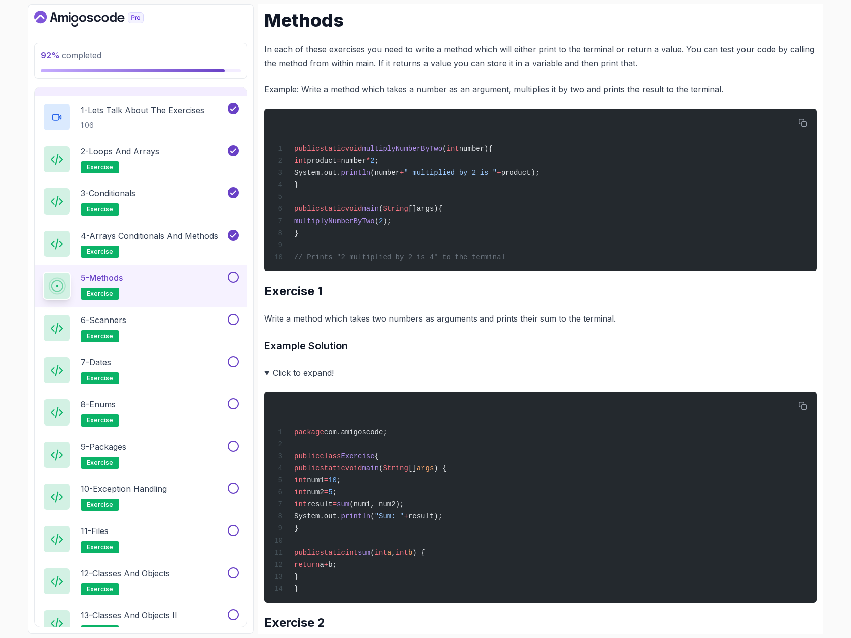
click at [267, 378] on summary "Click to expand!" at bounding box center [540, 373] width 553 height 14
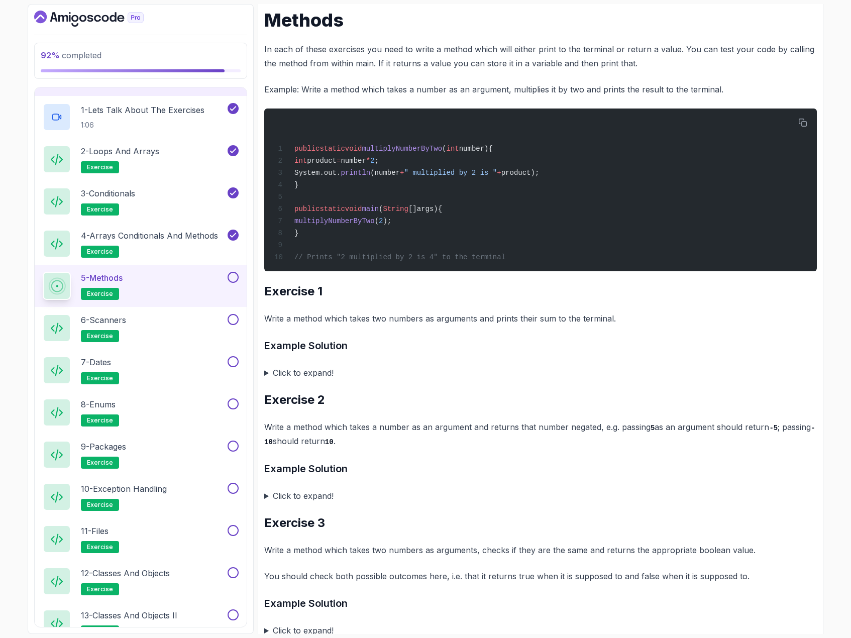
click at [267, 502] on summary "Click to expand!" at bounding box center [540, 496] width 553 height 14
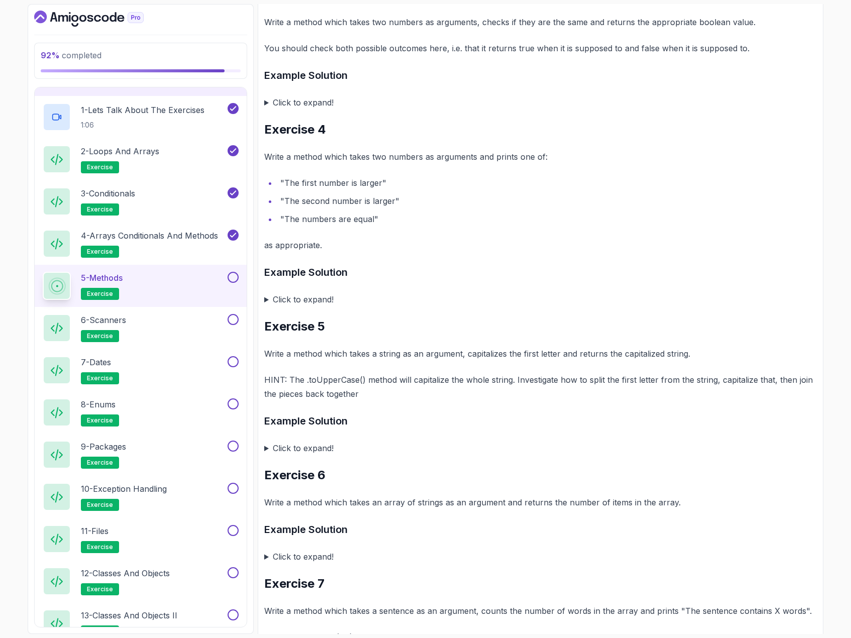
scroll to position [1049, 0]
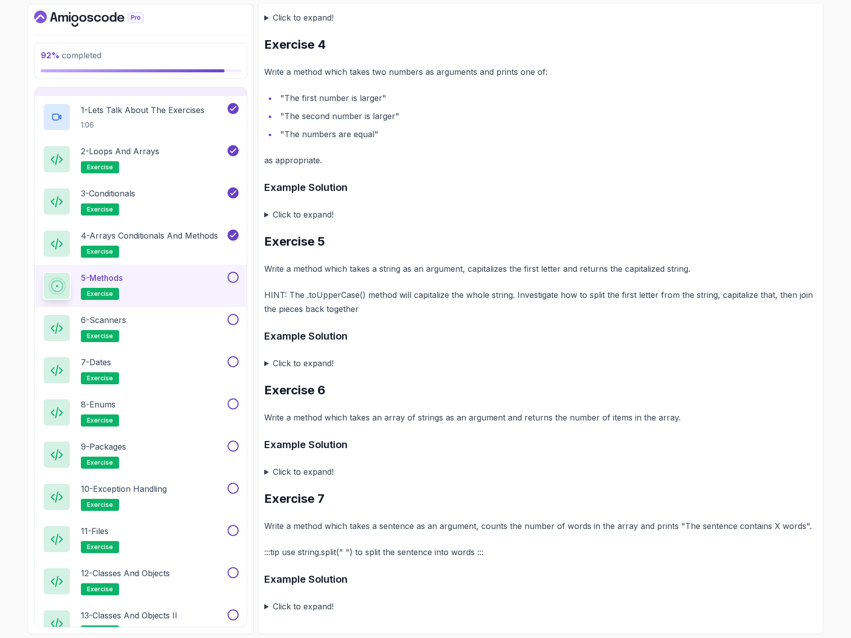
click at [266, 361] on summary "Click to expand!" at bounding box center [540, 363] width 553 height 14
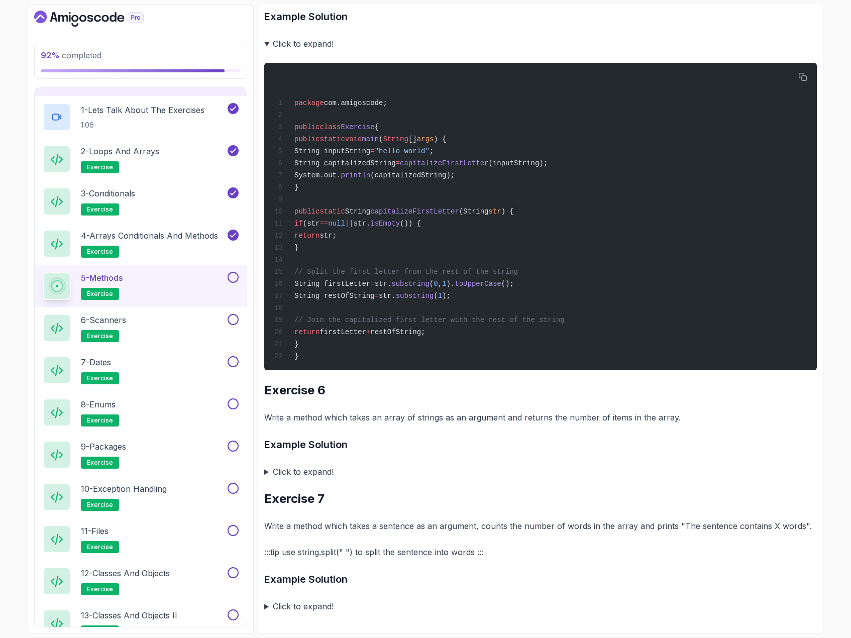
scroll to position [1379, 0]
click at [235, 282] on button at bounding box center [233, 277] width 11 height 11
click at [178, 328] on div "6 - Scanners exercise" at bounding box center [134, 328] width 183 height 28
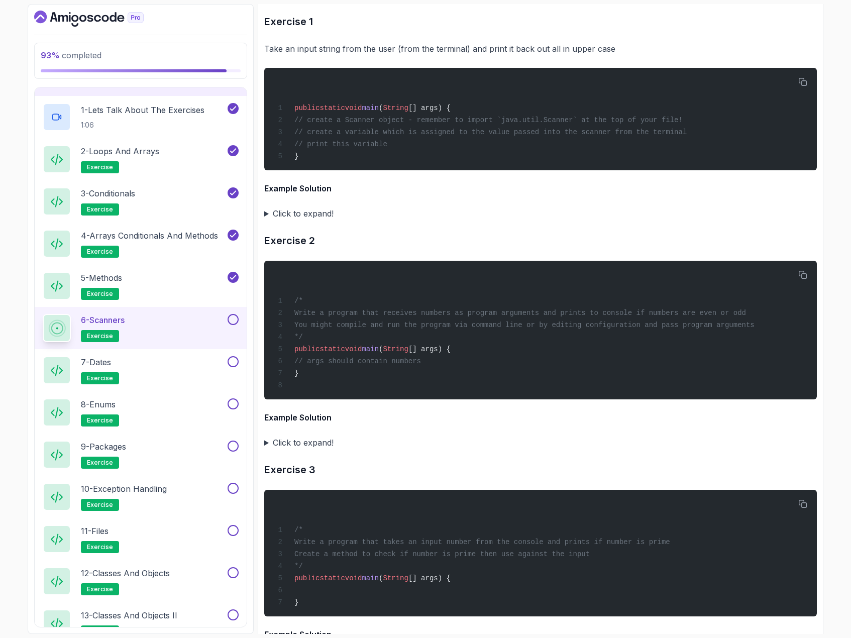
scroll to position [1658, 0]
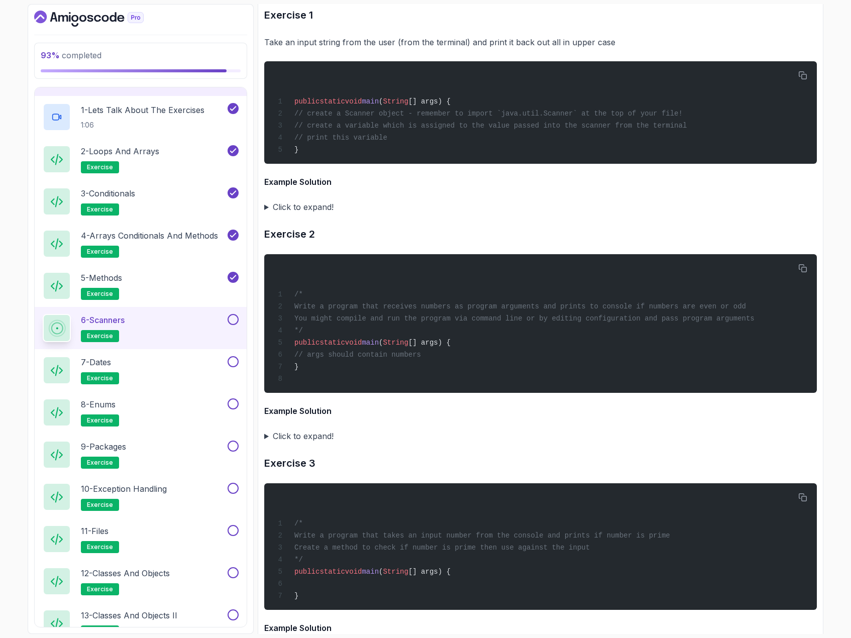
click at [265, 214] on summary "Click to expand!" at bounding box center [540, 207] width 553 height 14
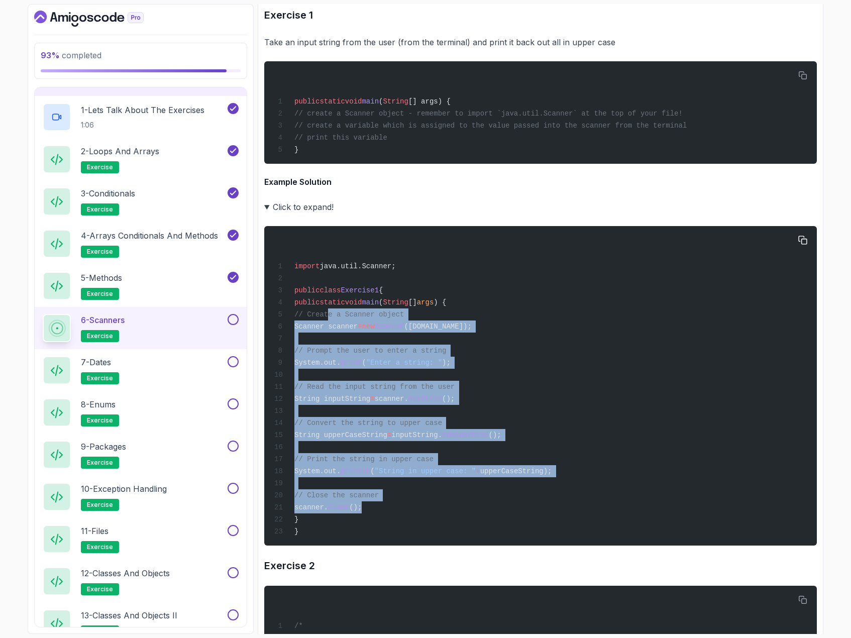
drag, startPoint x: 393, startPoint y: 542, endPoint x: 327, endPoint y: 343, distance: 209.2
click at [327, 343] on div "import java.util.Scanner; public class Exercise1 { public static void main ( St…" at bounding box center [540, 385] width 536 height 307
copy code "// Create a Scanner object Scanner scanner = new Scanner (System.in); // Prompt…"
drag, startPoint x: 392, startPoint y: 293, endPoint x: 398, endPoint y: 291, distance: 6.4
click at [392, 293] on div "import java.util.Scanner; public class Exercise1 { public static void main ( St…" at bounding box center [540, 385] width 536 height 307
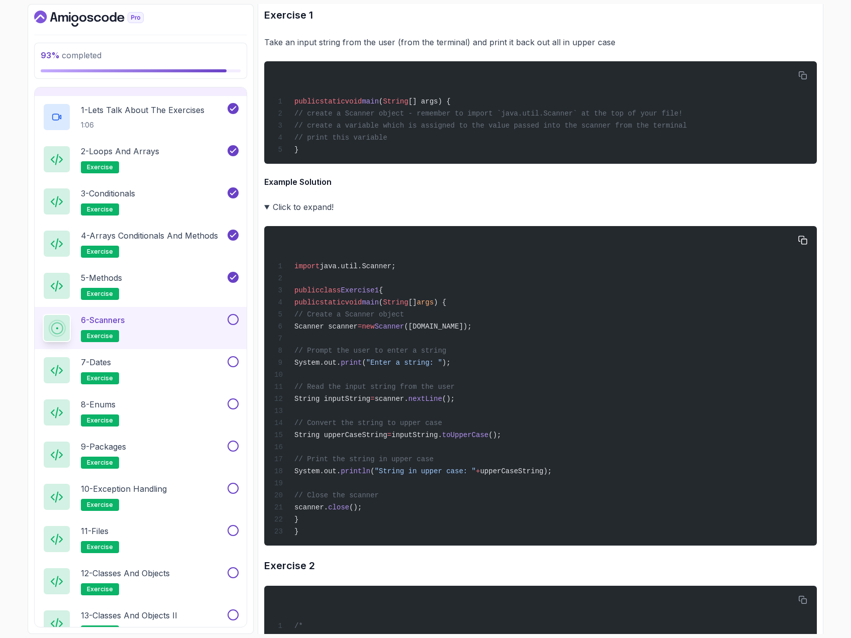
drag, startPoint x: 398, startPoint y: 291, endPoint x: 293, endPoint y: 293, distance: 105.5
click at [293, 293] on div "import java.util.Scanner; public class Exercise1 { public static void main ( St…" at bounding box center [540, 385] width 536 height 307
copy span "import java.util.Scanner;"
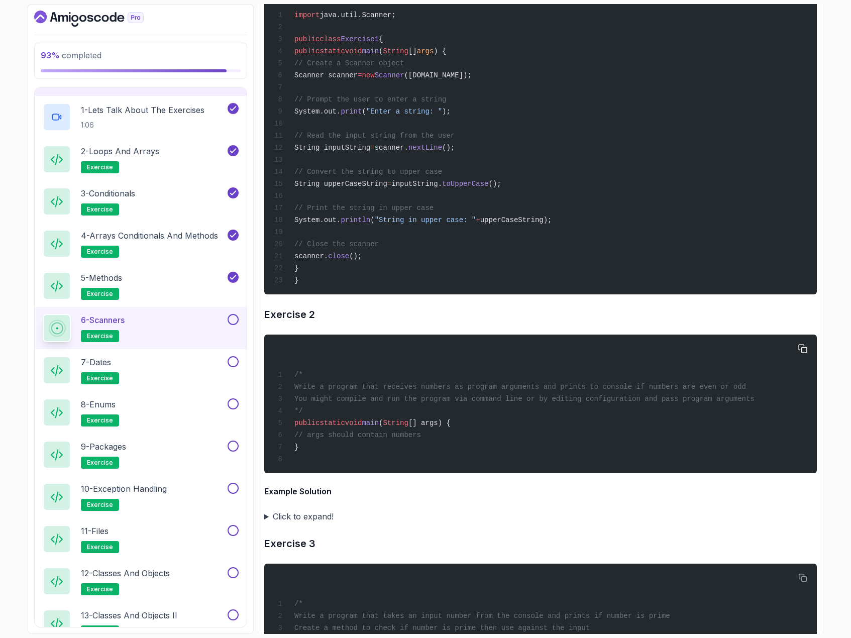
scroll to position [2110, 0]
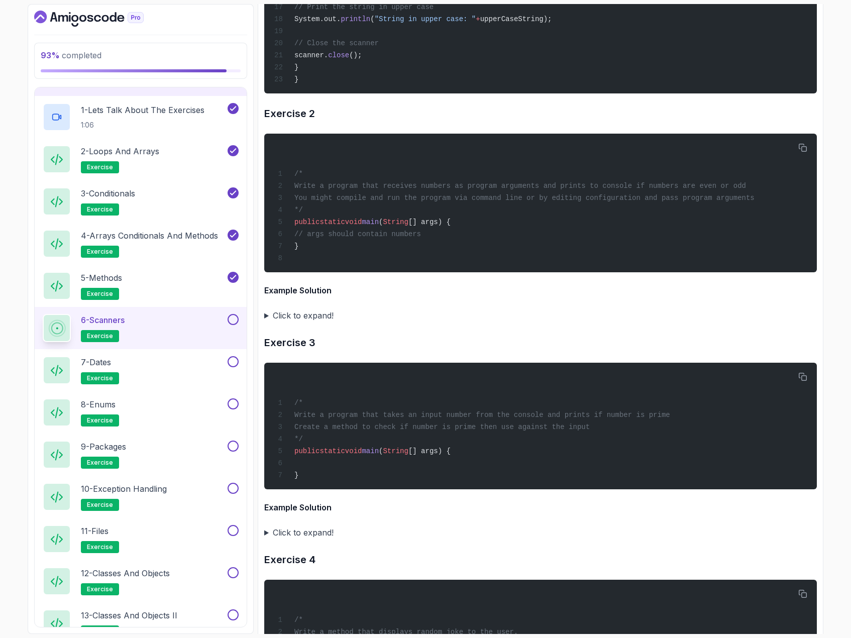
click at [266, 322] on summary "Click to expand!" at bounding box center [540, 315] width 553 height 14
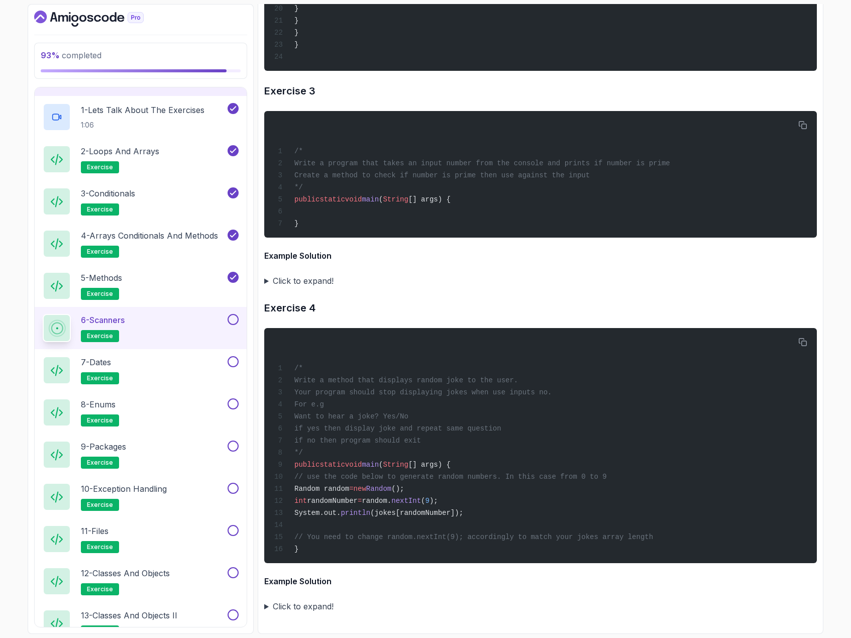
scroll to position [2768, 0]
click at [264, 606] on summary "Click to expand!" at bounding box center [540, 606] width 553 height 14
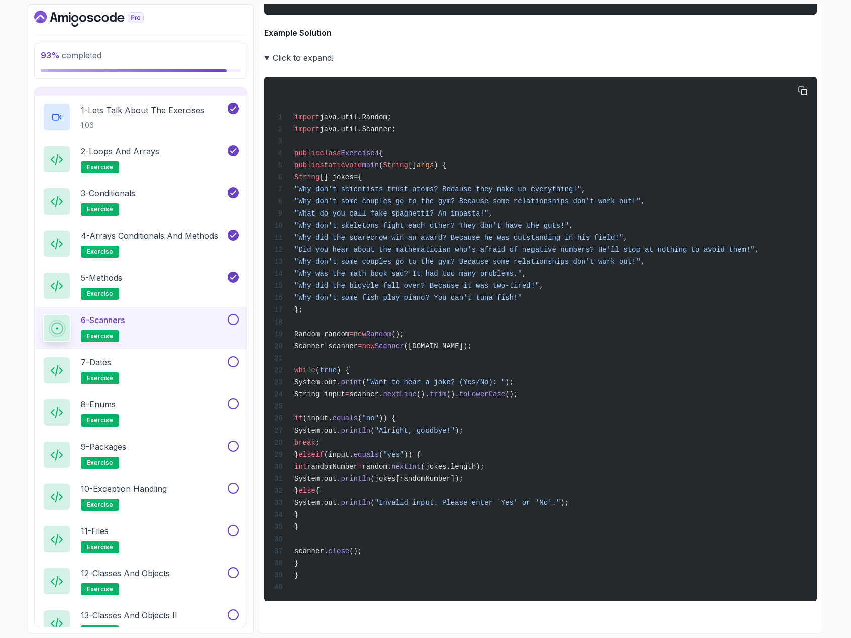
scroll to position [3337, 0]
click at [236, 319] on button at bounding box center [233, 319] width 11 height 11
click at [200, 372] on div "7 - Dates exercise" at bounding box center [134, 370] width 183 height 28
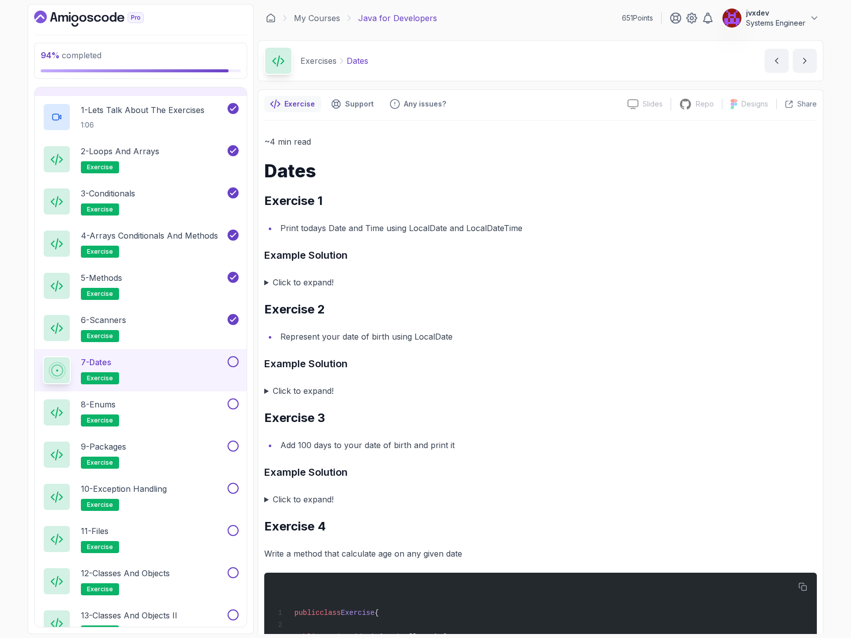
click at [264, 285] on summary "Click to expand!" at bounding box center [540, 282] width 553 height 14
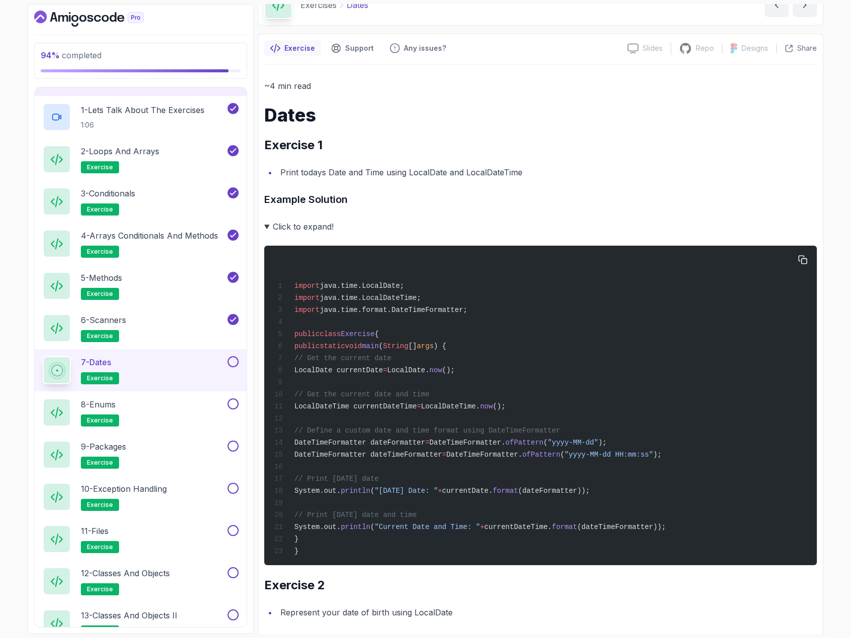
scroll to position [151, 0]
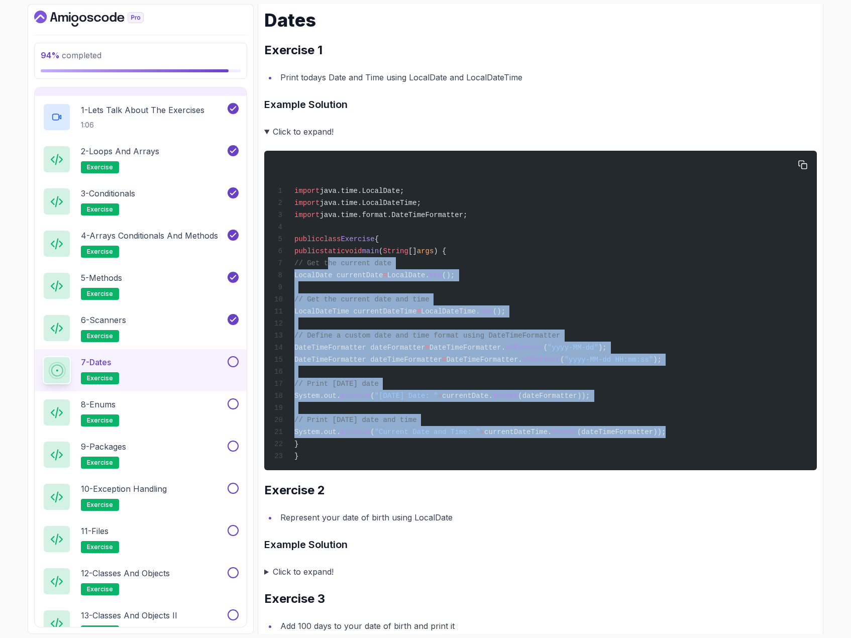
drag, startPoint x: 681, startPoint y: 442, endPoint x: 326, endPoint y: 265, distance: 396.1
click at [326, 265] on div "import java.time.LocalDate; import java.time.LocalDateTime; import java.time.fo…" at bounding box center [540, 310] width 536 height 307
copy code "// Get the current date LocalDate currentDate = LocalDate. now (); // Get the c…"
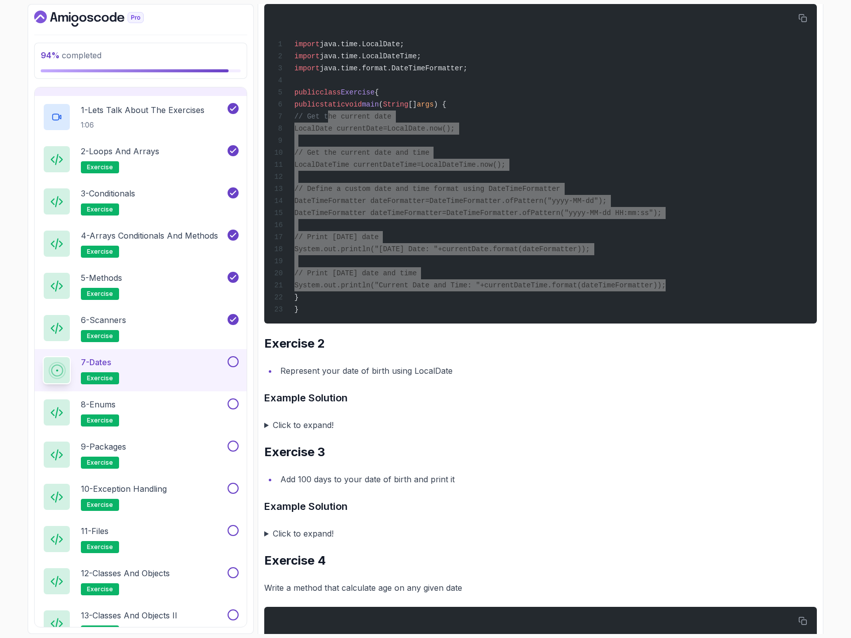
scroll to position [301, 0]
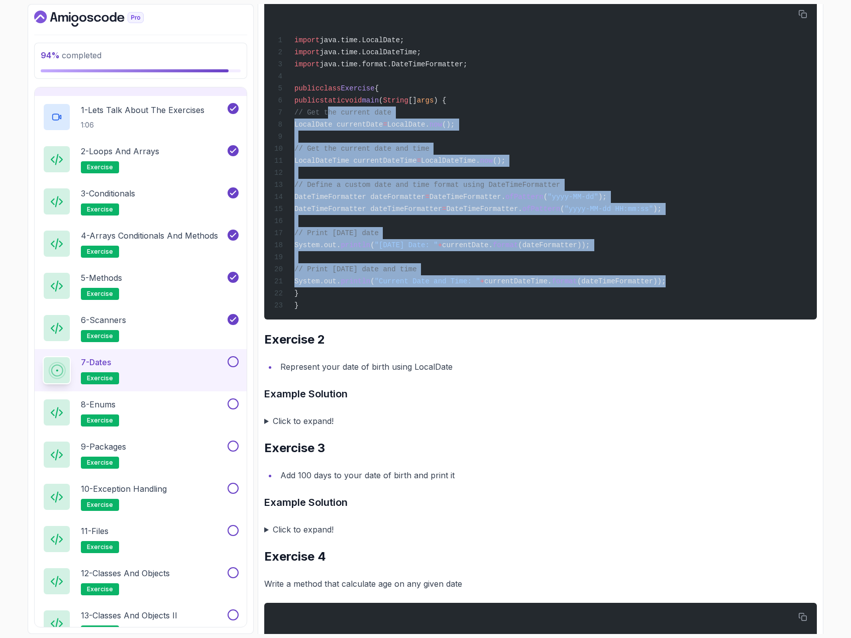
click at [268, 428] on summary "Click to expand!" at bounding box center [540, 421] width 553 height 14
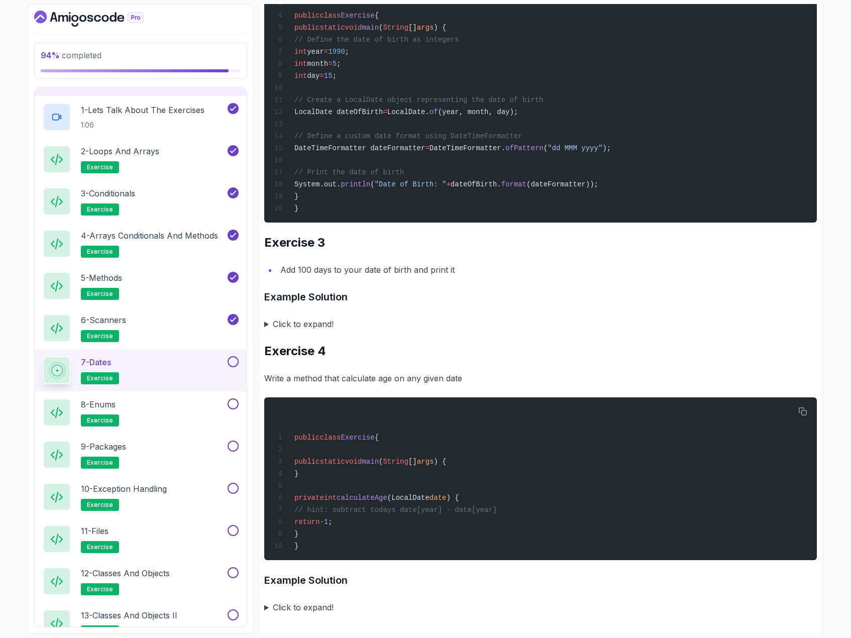
scroll to position [804, 0]
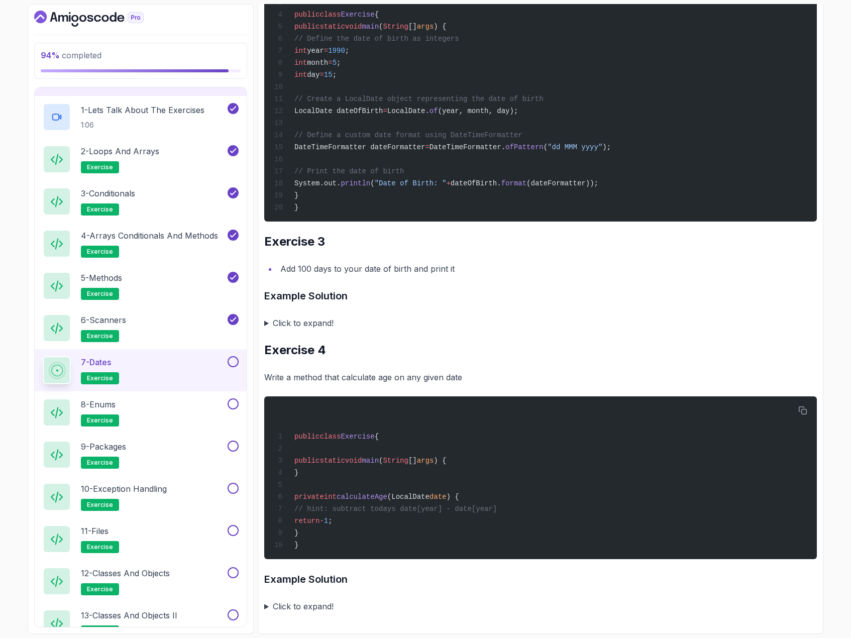
click at [267, 330] on summary "Click to expand!" at bounding box center [540, 323] width 553 height 14
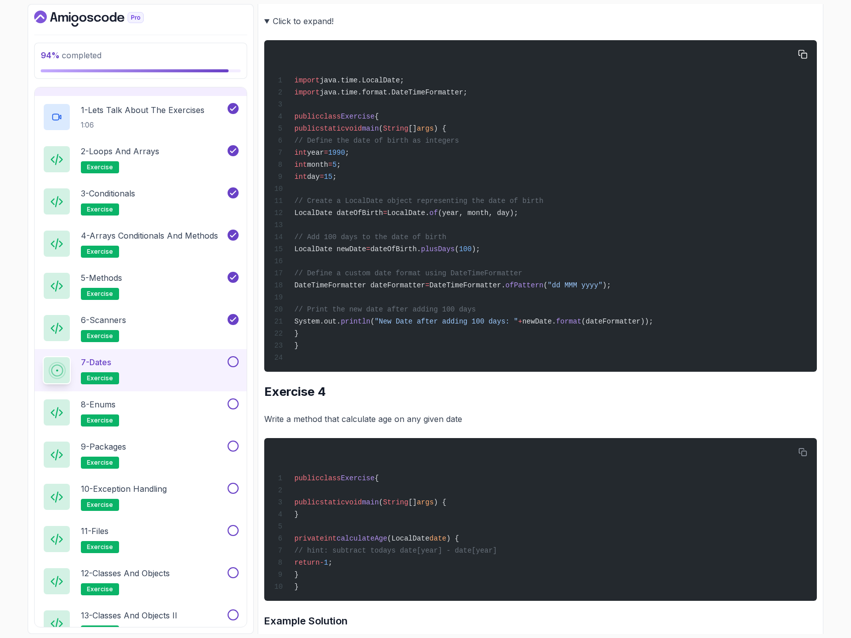
scroll to position [1185, 0]
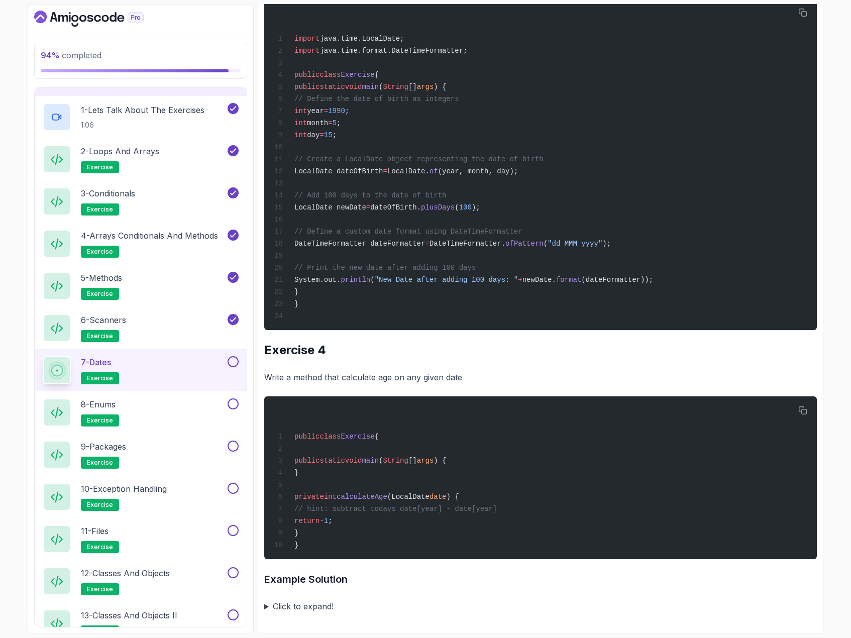
click at [268, 609] on summary "Click to expand!" at bounding box center [540, 606] width 553 height 14
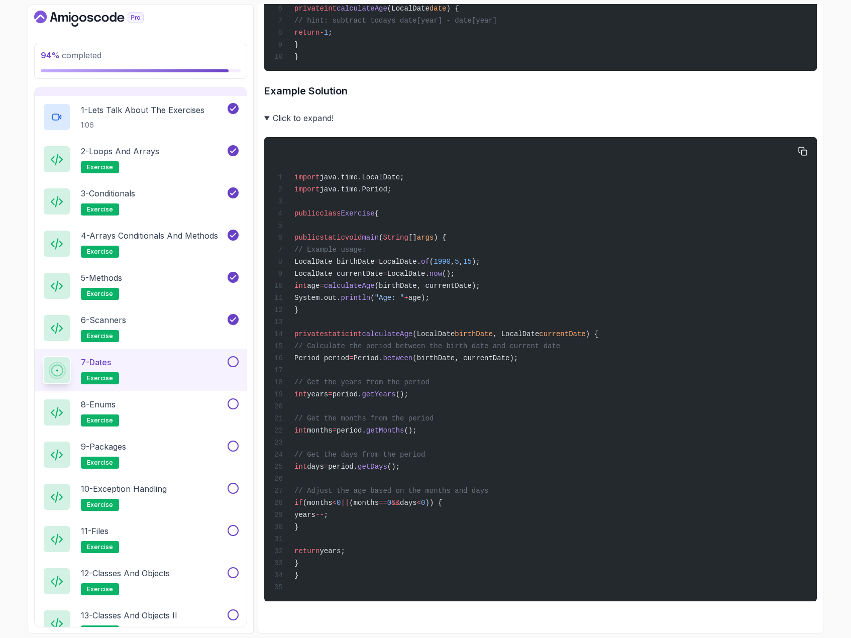
scroll to position [1641, 0]
click at [233, 360] on button at bounding box center [233, 361] width 11 height 11
click at [213, 407] on div "8 - Enums exercise" at bounding box center [134, 412] width 183 height 28
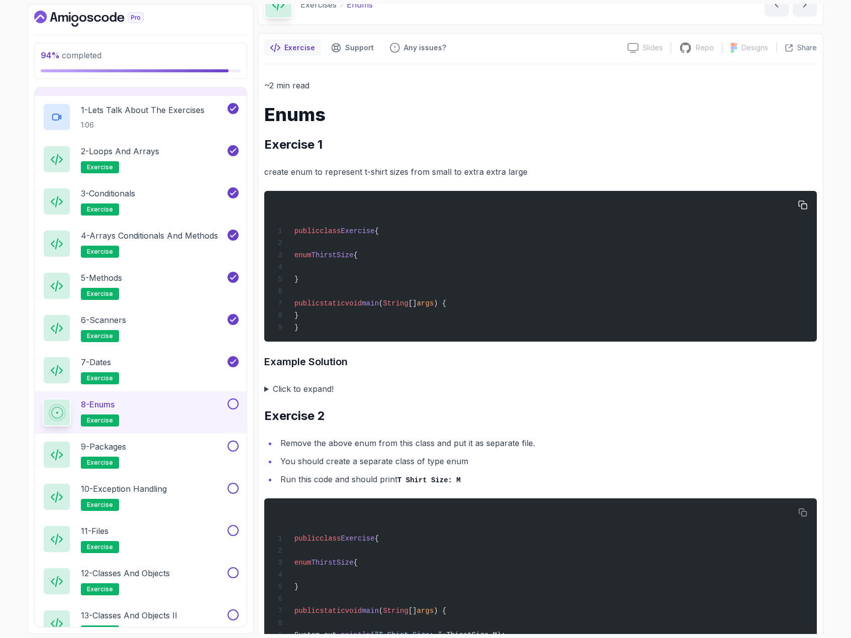
scroll to position [100, 0]
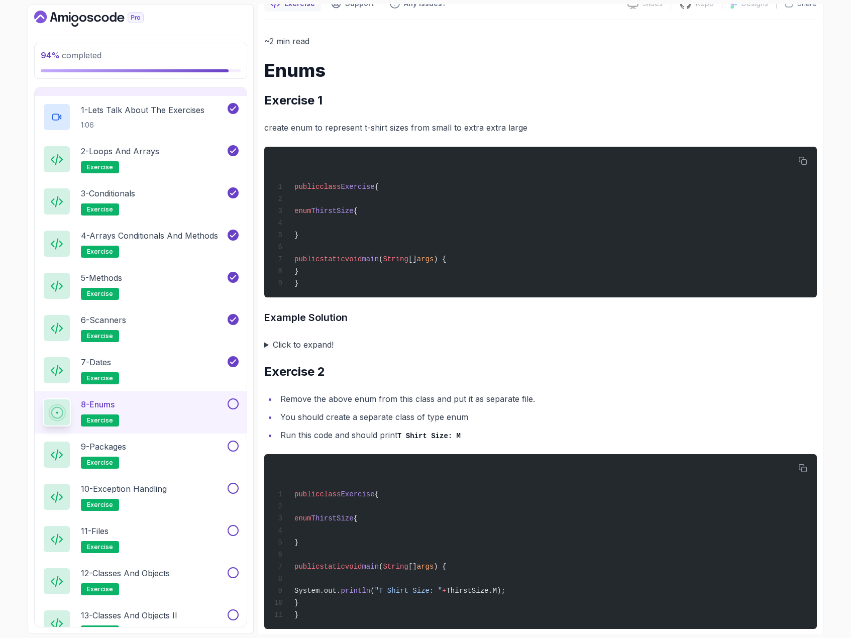
click at [266, 348] on summary "Click to expand!" at bounding box center [540, 345] width 553 height 14
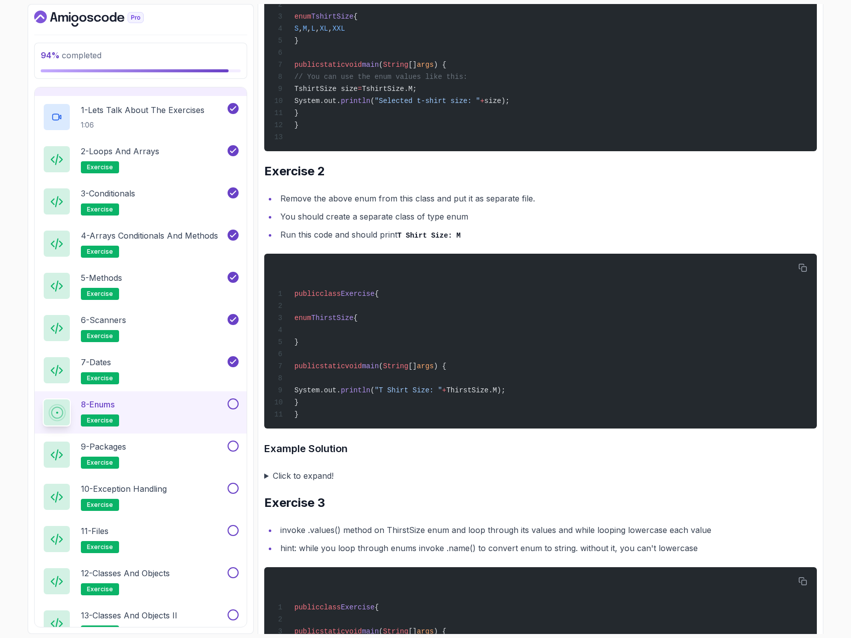
scroll to position [603, 0]
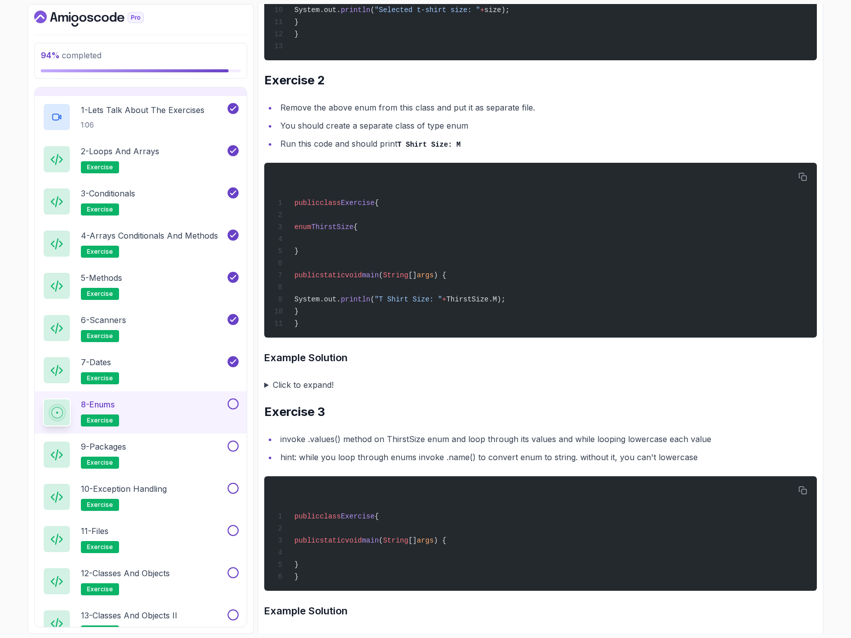
click at [268, 392] on summary "Click to expand!" at bounding box center [540, 385] width 553 height 14
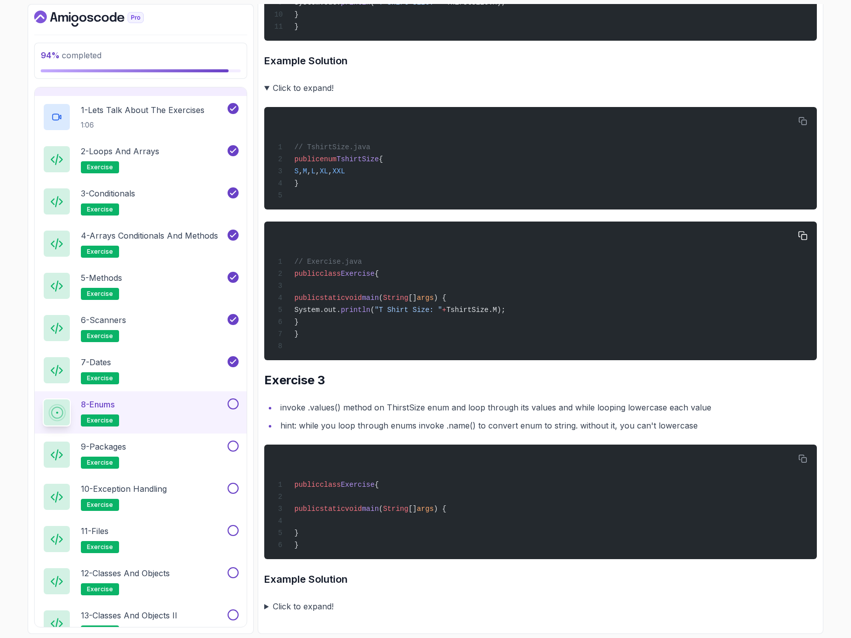
scroll to position [926, 0]
click at [267, 605] on summary "Click to expand!" at bounding box center [540, 606] width 553 height 14
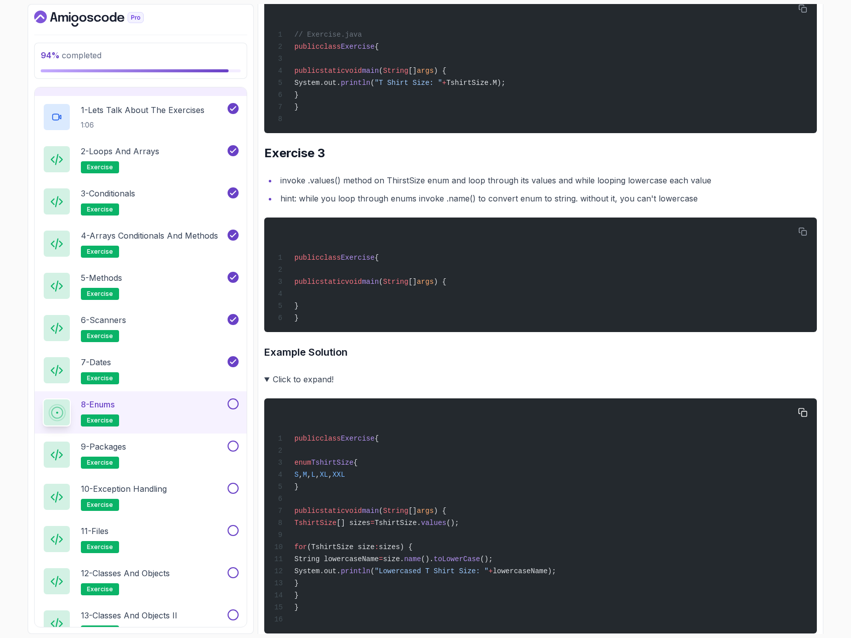
scroll to position [1193, 0]
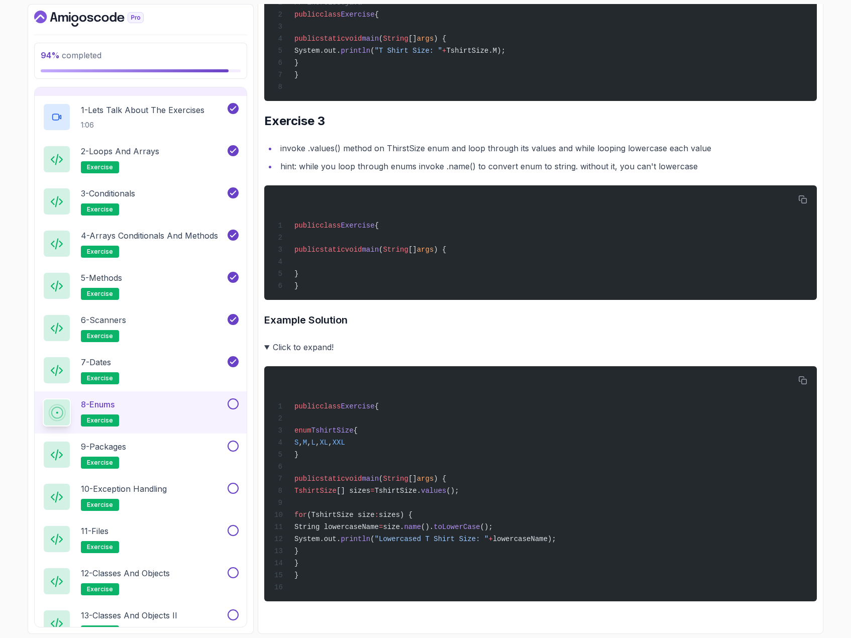
click at [239, 400] on div "8 - Enums exercise" at bounding box center [141, 412] width 212 height 42
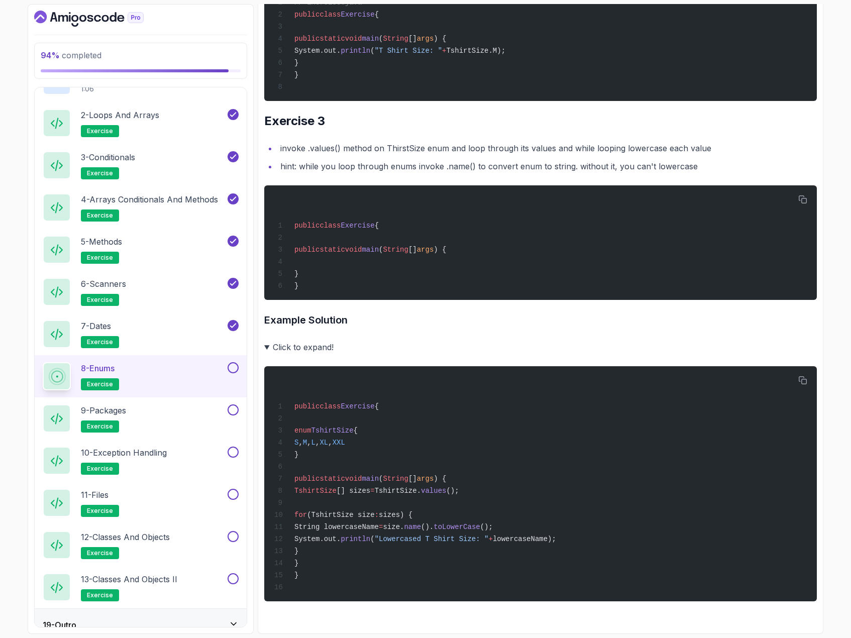
scroll to position [629, 0]
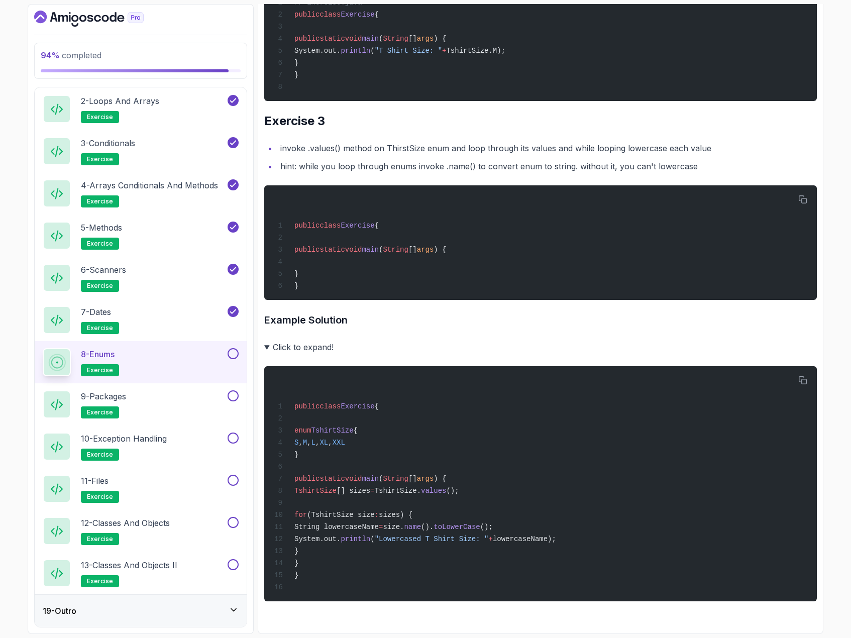
click at [233, 357] on button at bounding box center [233, 353] width 11 height 11
click at [188, 399] on div "9 - Packages exercise" at bounding box center [134, 404] width 183 height 28
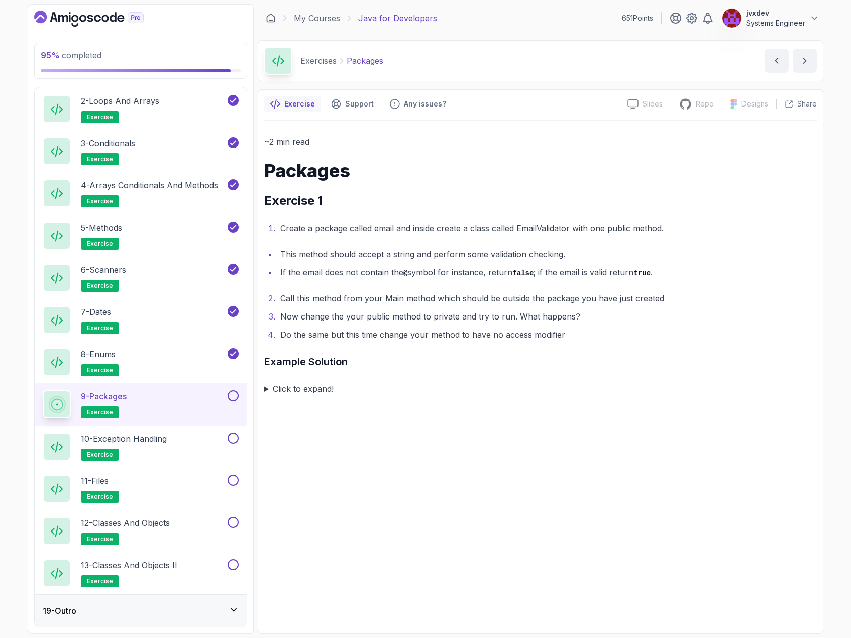
click at [265, 386] on summary "Click to expand!" at bounding box center [540, 389] width 553 height 14
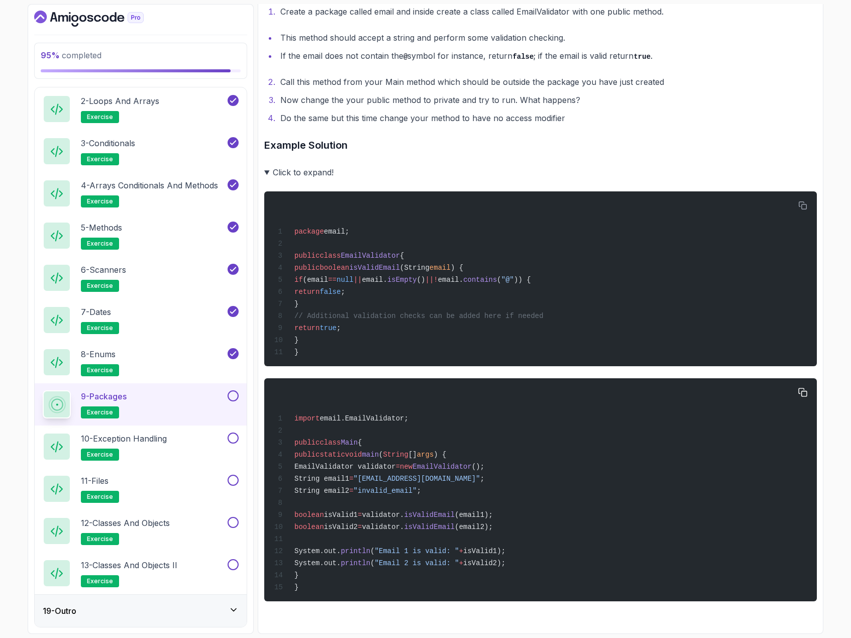
scroll to position [230, 0]
click at [234, 394] on button at bounding box center [233, 395] width 11 height 11
click at [187, 444] on div "10 - Exception Handling exercise" at bounding box center [134, 447] width 183 height 28
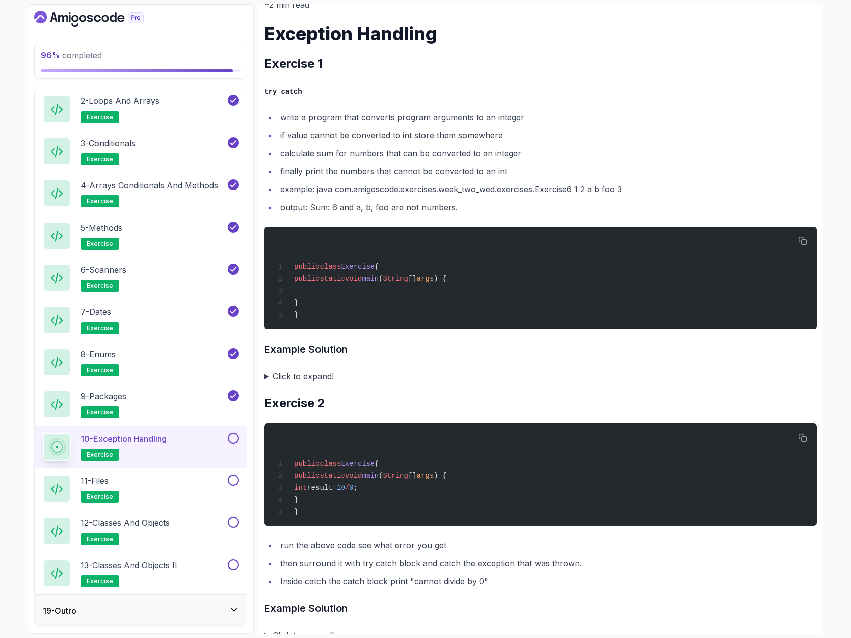
scroll to position [151, 0]
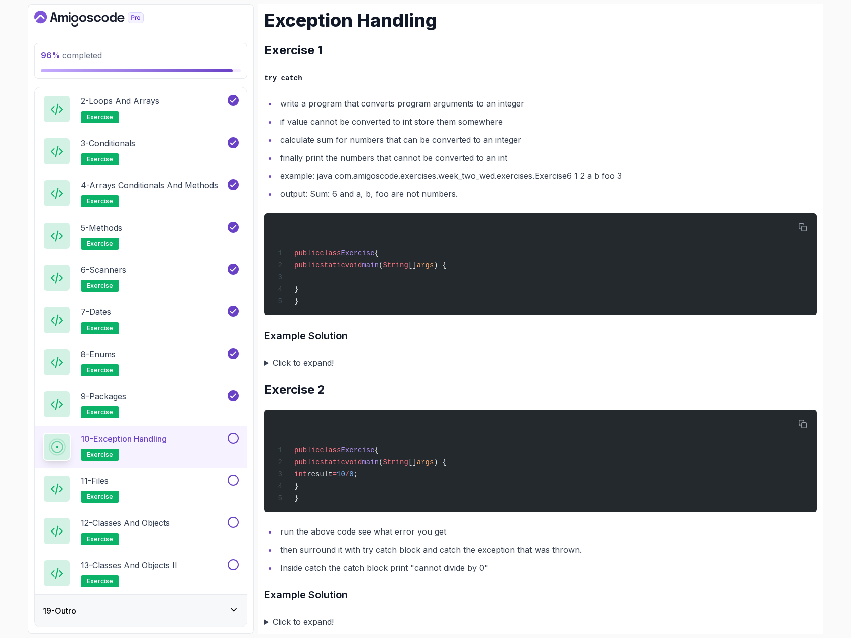
click at [267, 362] on summary "Click to expand!" at bounding box center [540, 363] width 553 height 14
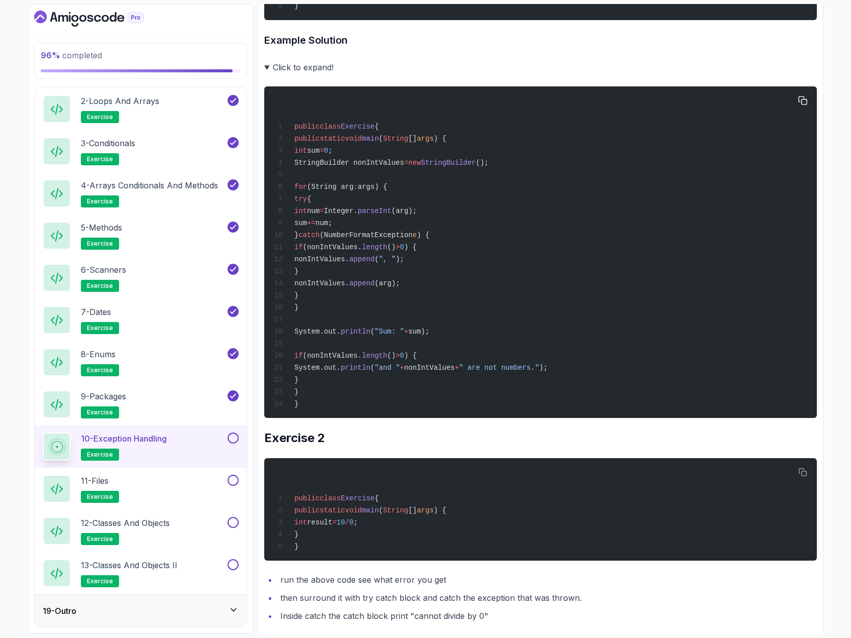
scroll to position [527, 0]
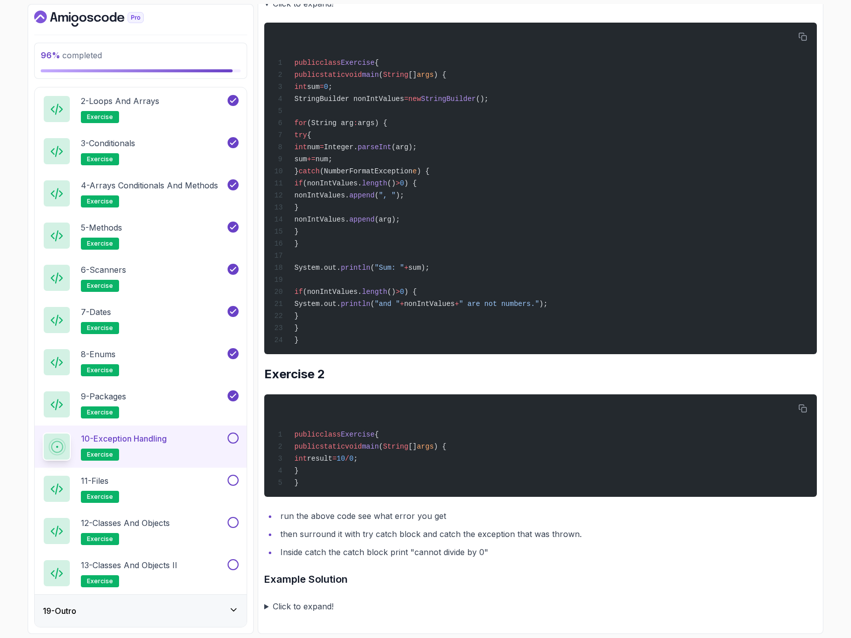
click at [265, 609] on summary "Click to expand!" at bounding box center [540, 606] width 553 height 14
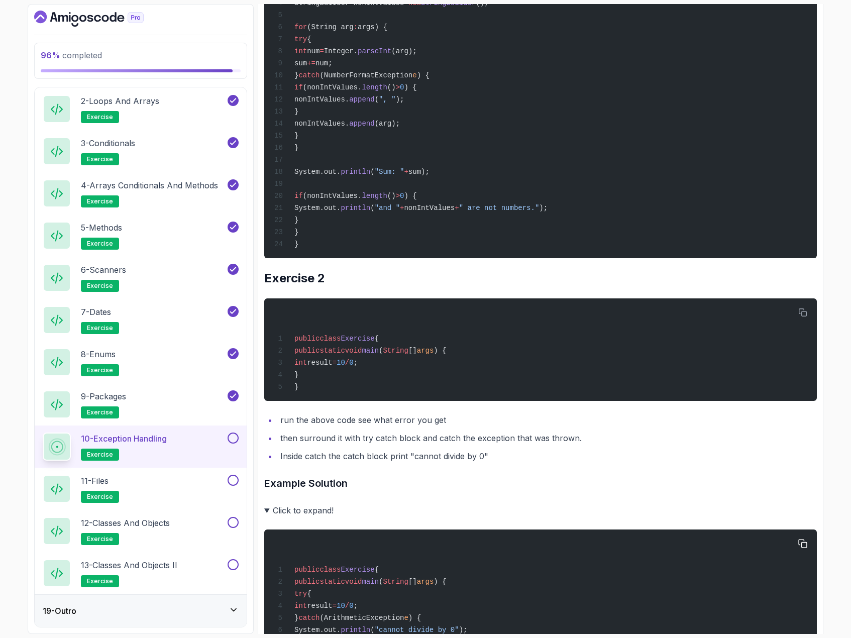
scroll to position [706, 0]
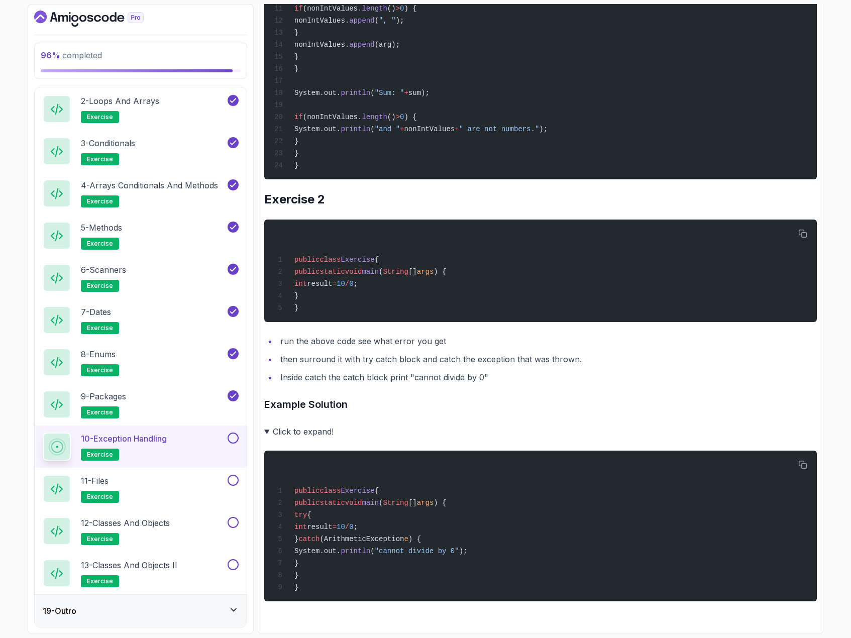
click at [231, 438] on button at bounding box center [233, 438] width 11 height 11
click at [214, 490] on div "11 - Files exercise" at bounding box center [134, 489] width 183 height 28
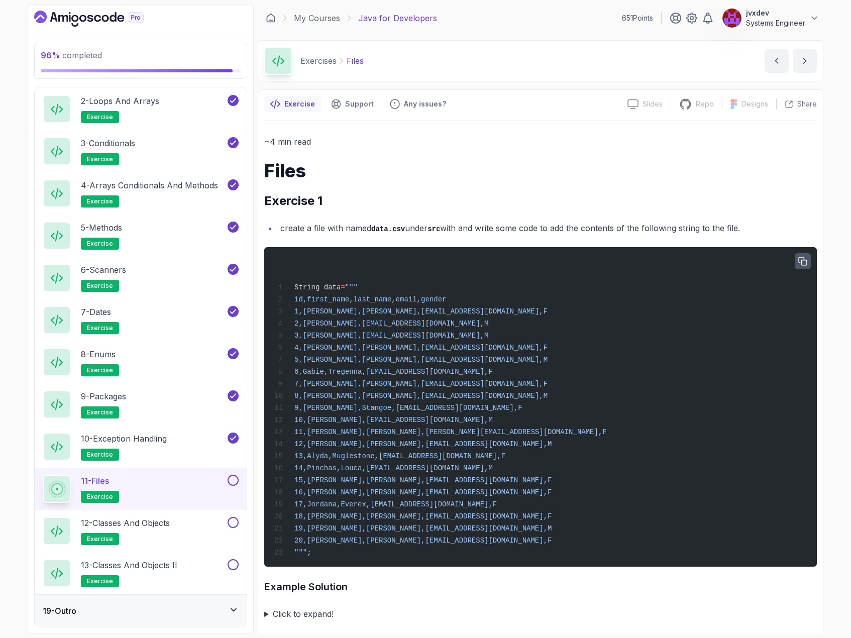
click at [803, 258] on icon "button" at bounding box center [802, 261] width 9 height 9
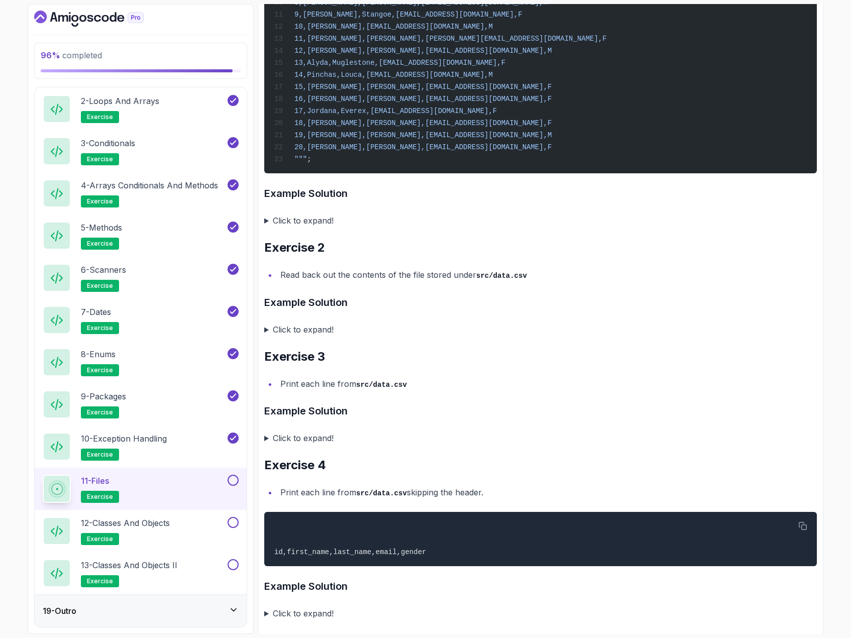
scroll to position [412, 0]
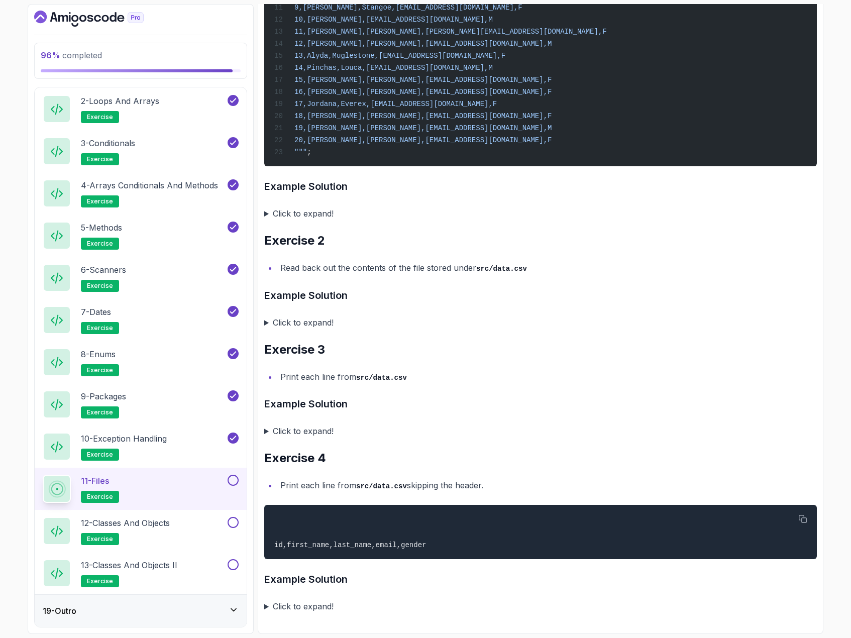
click at [267, 211] on summary "Click to expand!" at bounding box center [540, 213] width 553 height 14
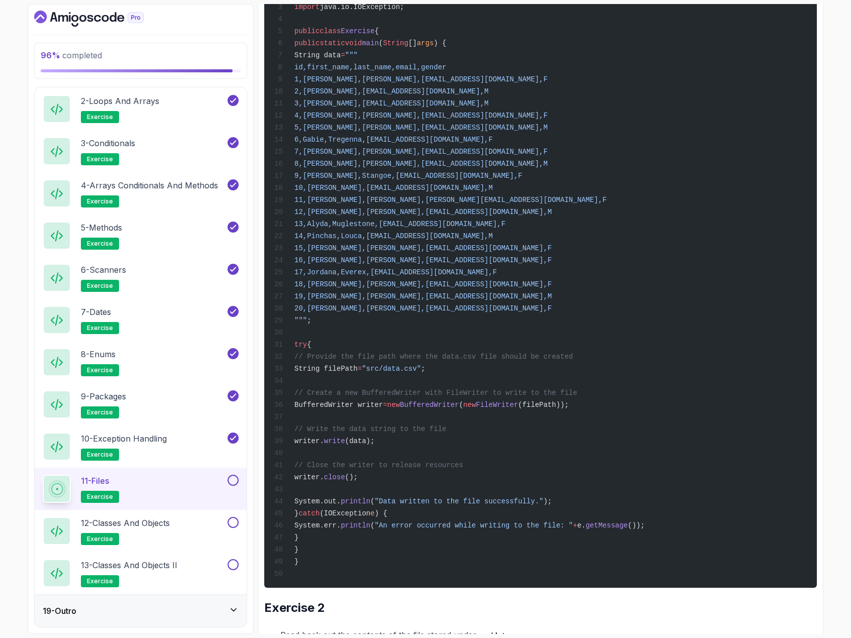
scroll to position [553, 0]
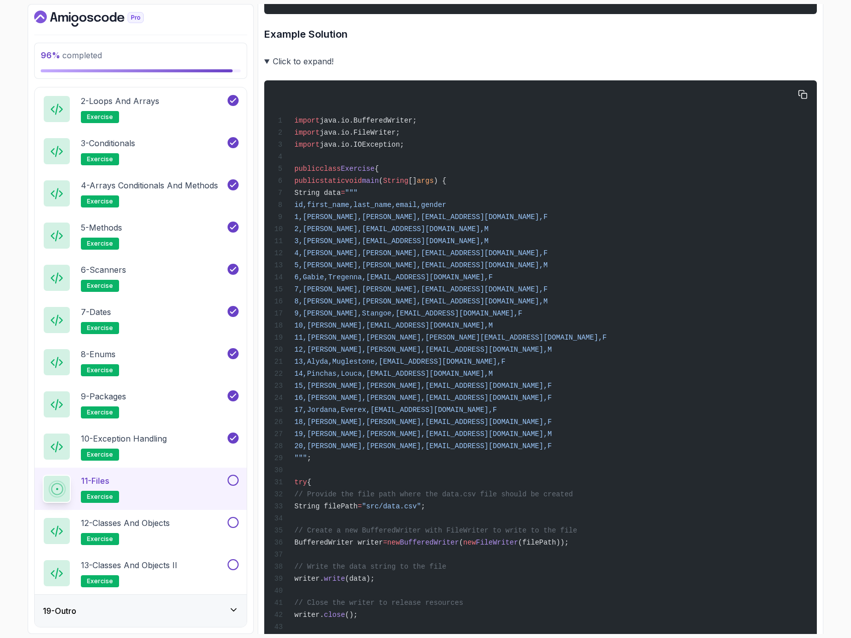
drag, startPoint x: 330, startPoint y: 506, endPoint x: 326, endPoint y: 211, distance: 294.4
click at [326, 211] on div "import java.io.BufferedWriter; import java.io.FileWriter; import java.io.IOExce…" at bounding box center [540, 402] width 536 height 633
copy code "String data = """ id,first_name,last_name,email,gender 1,Fanchette,Williamson,f…"
click at [267, 68] on summary "Click to expand!" at bounding box center [540, 61] width 553 height 14
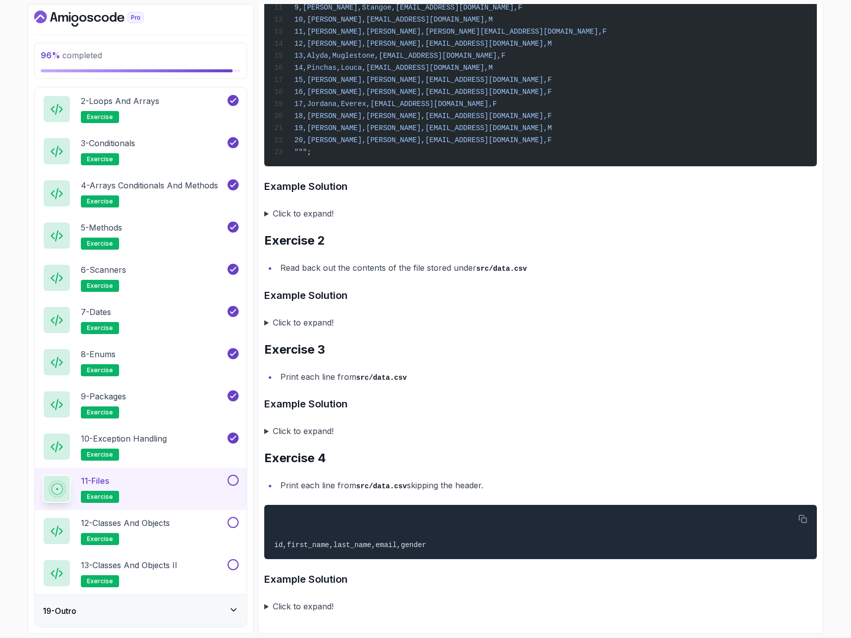
scroll to position [412, 0]
click at [267, 321] on summary "Click to expand!" at bounding box center [540, 322] width 553 height 14
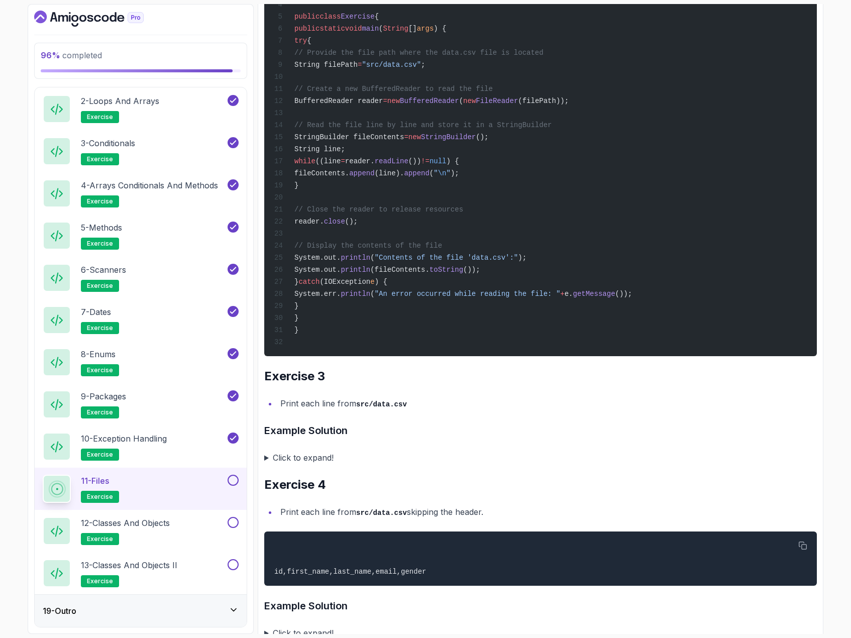
scroll to position [814, 0]
drag, startPoint x: 330, startPoint y: 330, endPoint x: 326, endPoint y: 56, distance: 273.8
click at [326, 56] on div "import java.io.BufferedReader; import java.io.FileReader; import java.io.IOExce…" at bounding box center [540, 142] width 536 height 416
copy code "try { // Provide the file path where the data.csv file is located String filePa…"
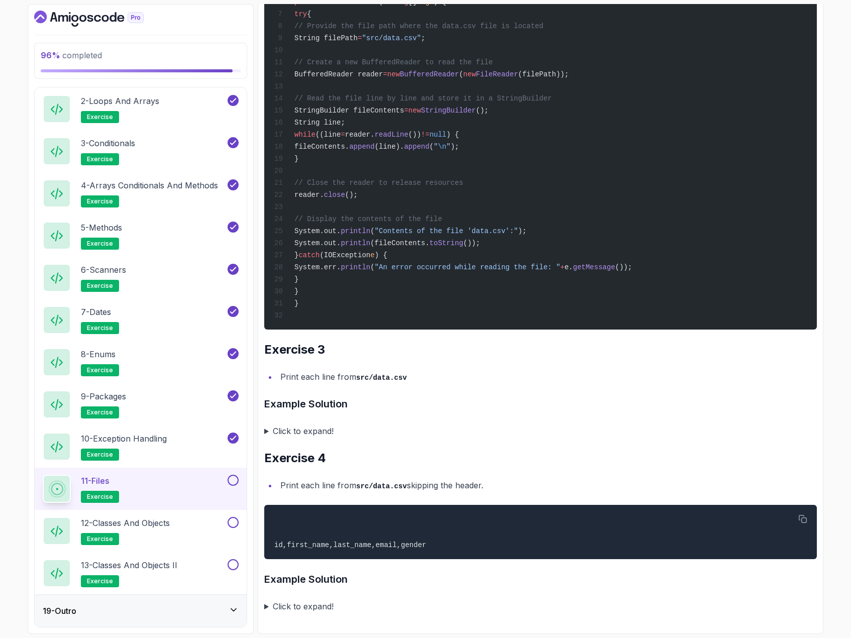
scroll to position [869, 0]
click at [428, 376] on li "Print each line from src/data.csv" at bounding box center [547, 377] width 540 height 15
click at [267, 429] on summary "Click to expand!" at bounding box center [540, 431] width 553 height 14
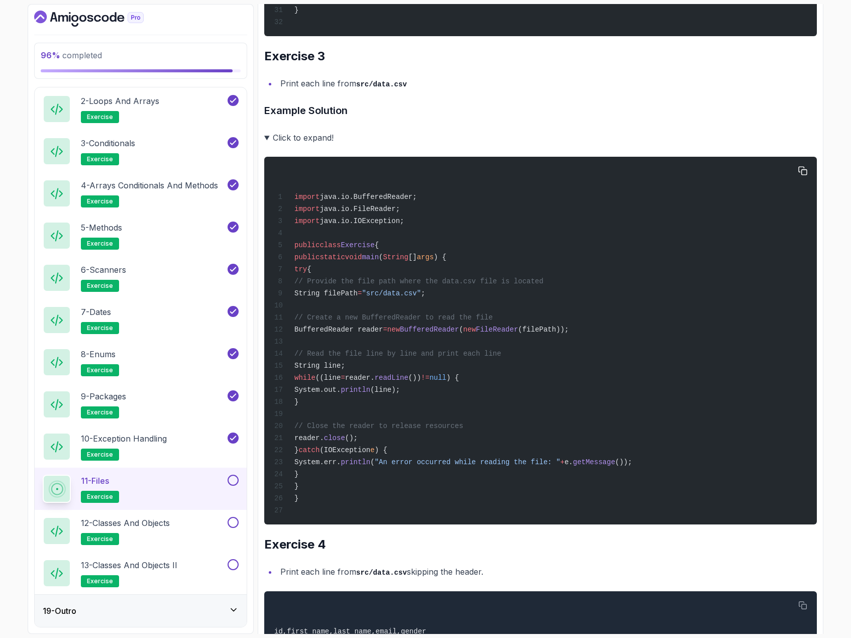
scroll to position [1170, 0]
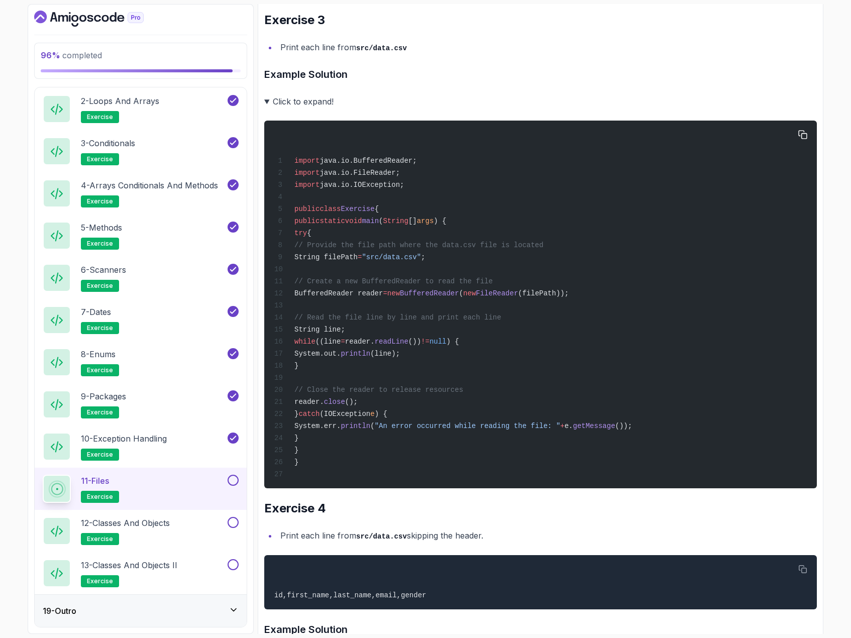
drag, startPoint x: 334, startPoint y: 476, endPoint x: 327, endPoint y: 264, distance: 212.1
click at [327, 264] on div "import java.io.BufferedReader; import java.io.FileReader; import java.io.IOExce…" at bounding box center [540, 305] width 536 height 356
copy code "try { // Provide the file path where the data.csv file is located String filePa…"
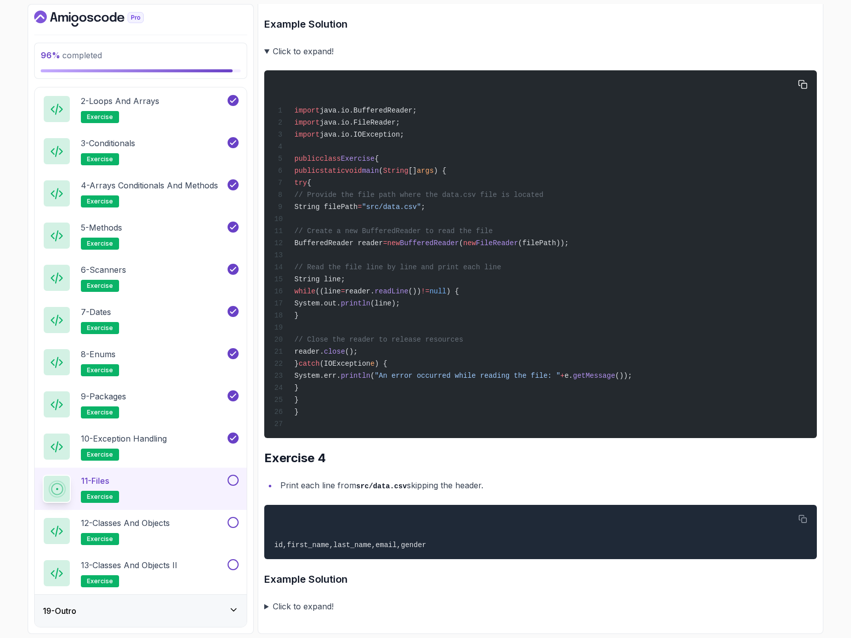
scroll to position [1262, 0]
click at [268, 607] on summary "Click to expand!" at bounding box center [540, 606] width 553 height 14
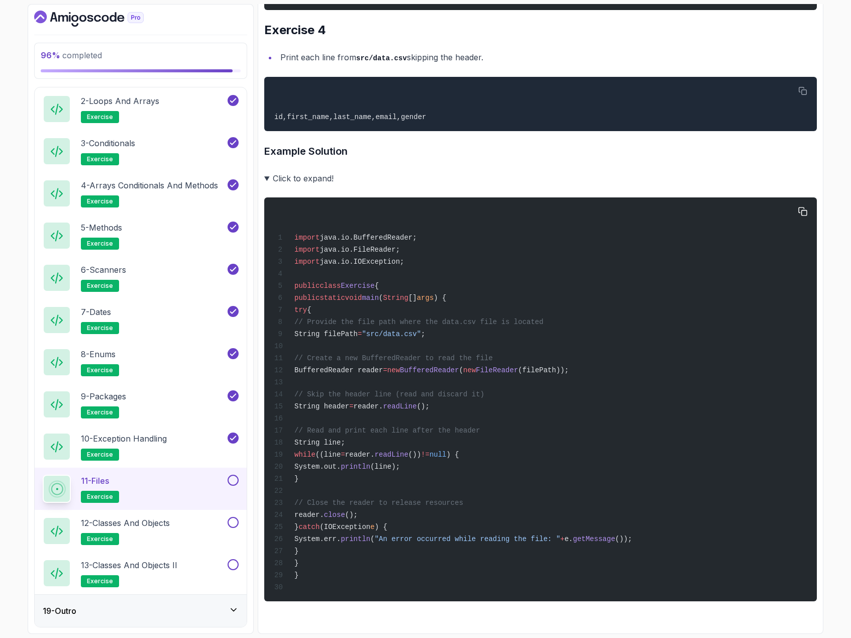
scroll to position [1705, 0]
drag, startPoint x: 482, startPoint y: 398, endPoint x: 340, endPoint y: 389, distance: 142.9
click at [340, 389] on div "import java.io.BufferedReader; import java.io.FileReader; import java.io.IOExce…" at bounding box center [540, 399] width 536 height 392
copy code "// Skip the header line (read and discard it) String header = reader. readLine …"
click at [233, 479] on button at bounding box center [233, 480] width 11 height 11
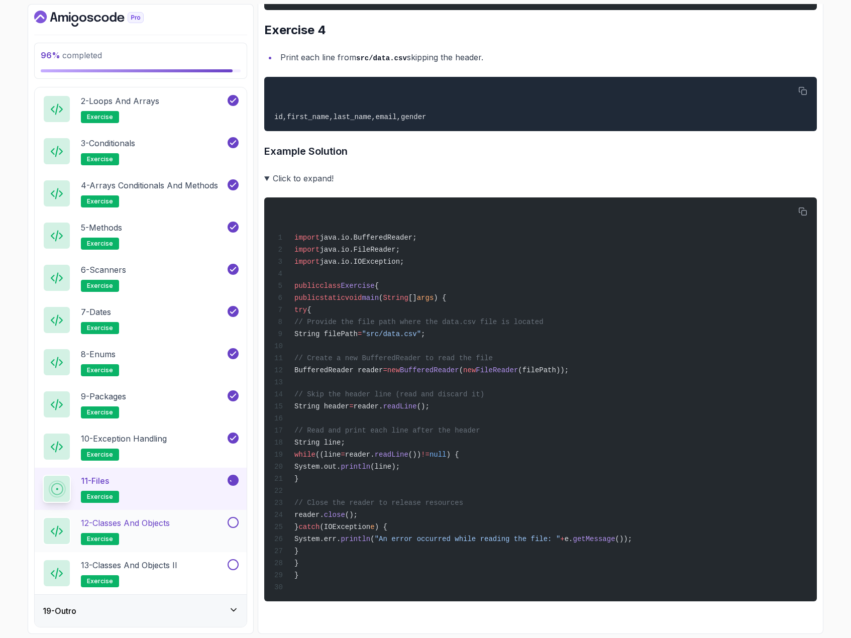
click at [194, 522] on div "12 - Classes and Objects exercise" at bounding box center [134, 531] width 183 height 28
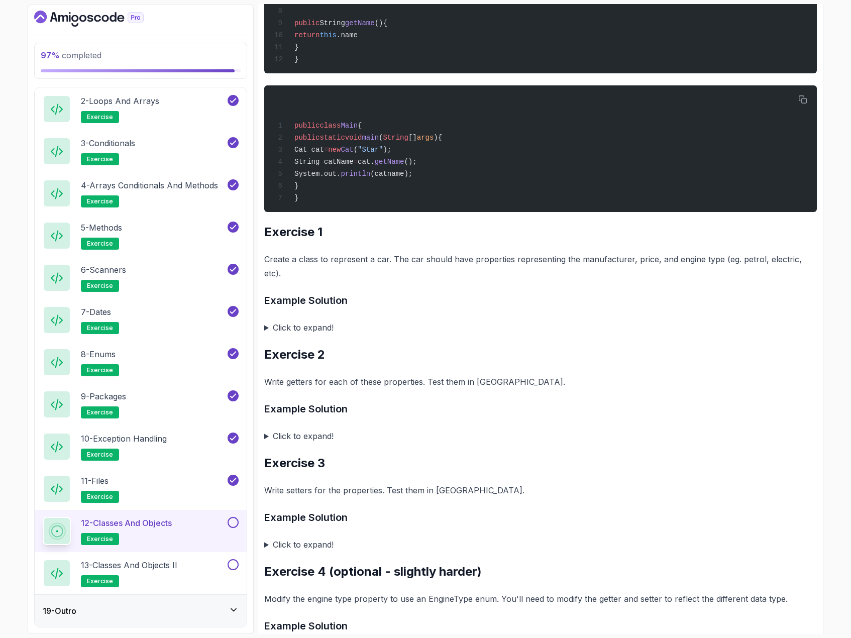
scroll to position [402, 0]
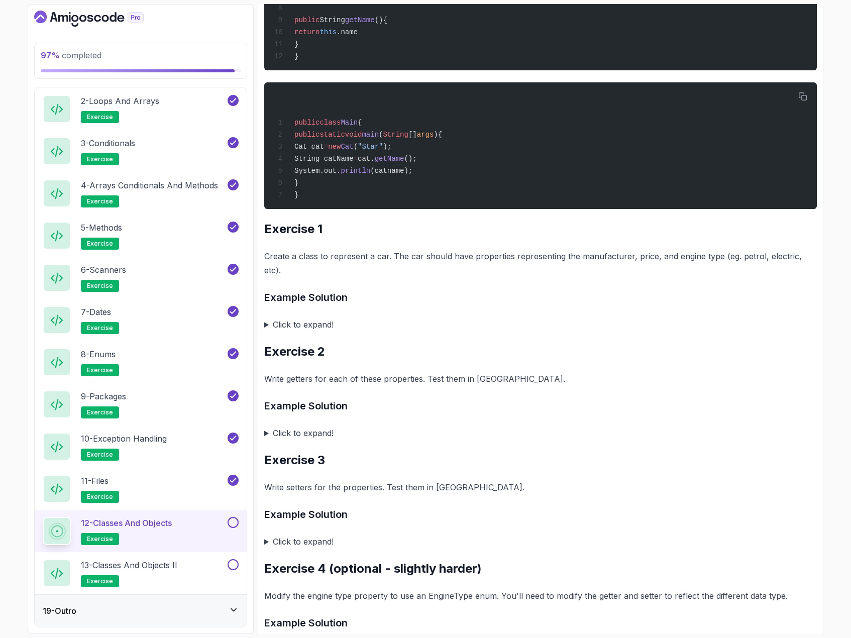
click at [267, 318] on summary "Click to expand!" at bounding box center [540, 324] width 553 height 14
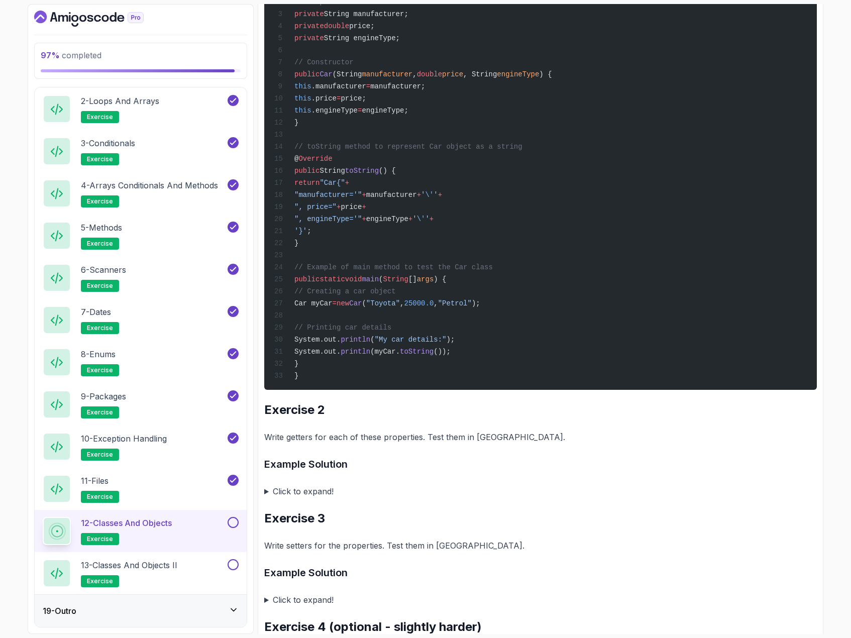
scroll to position [854, 0]
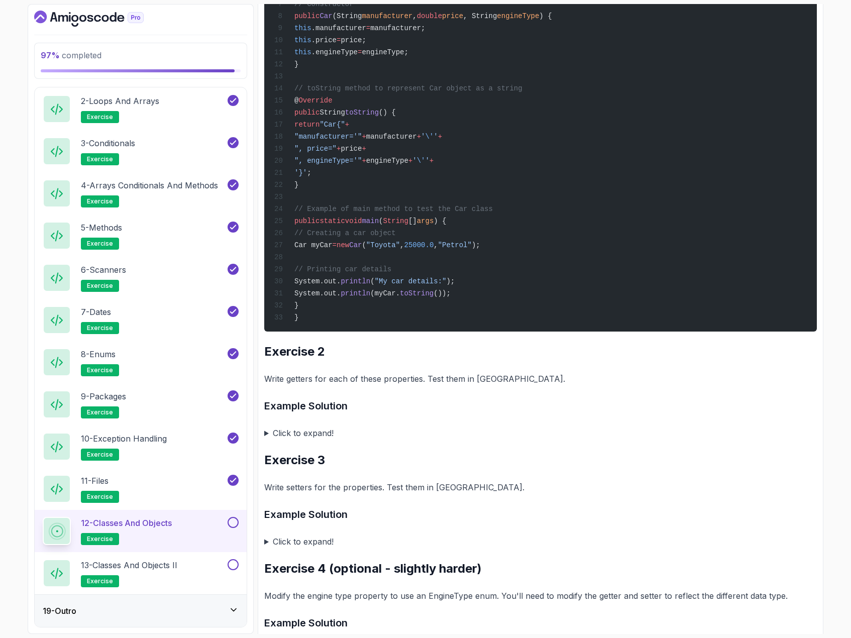
click at [264, 440] on summary "Click to expand!" at bounding box center [540, 433] width 553 height 14
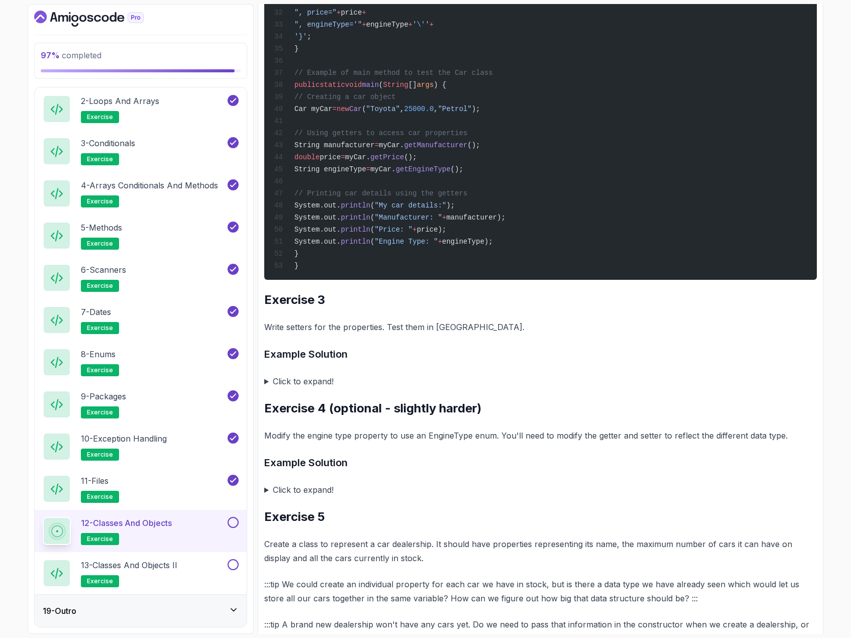
scroll to position [1758, 0]
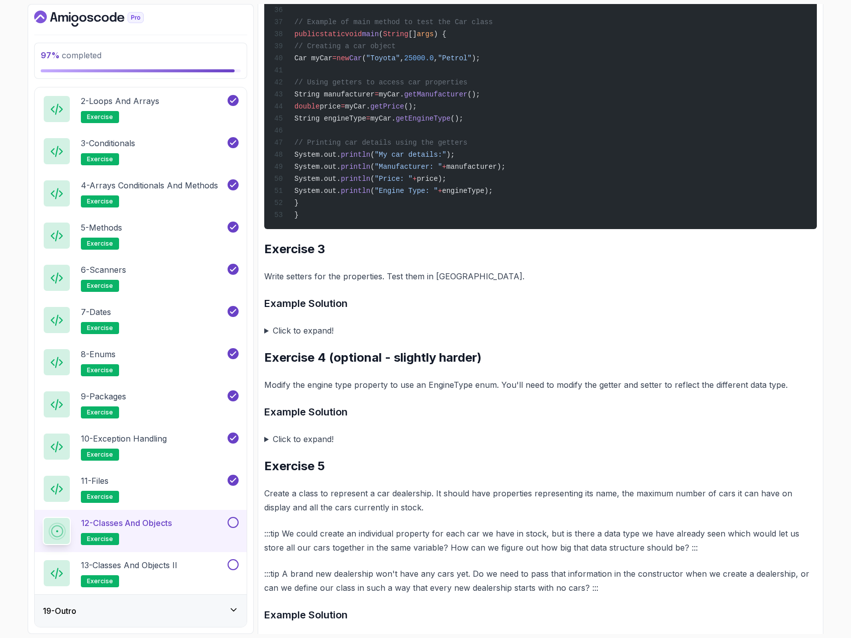
click at [268, 338] on summary "Click to expand!" at bounding box center [540, 331] width 553 height 14
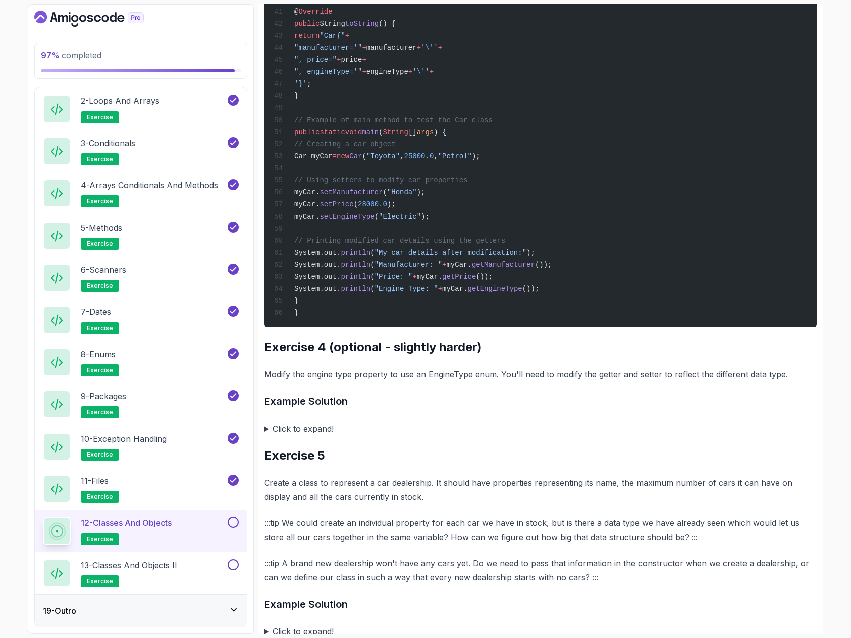
scroll to position [2763, 0]
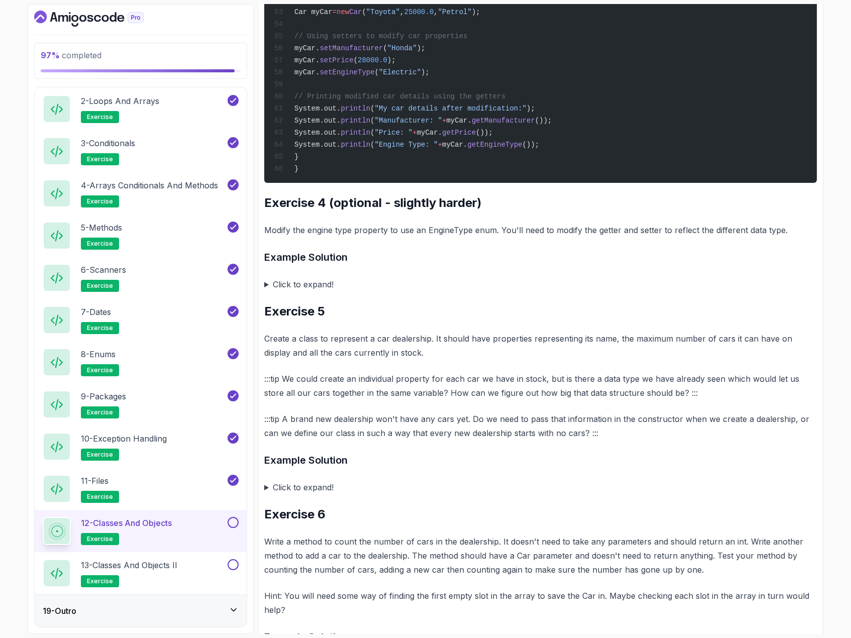
click at [265, 291] on summary "Click to expand!" at bounding box center [540, 284] width 553 height 14
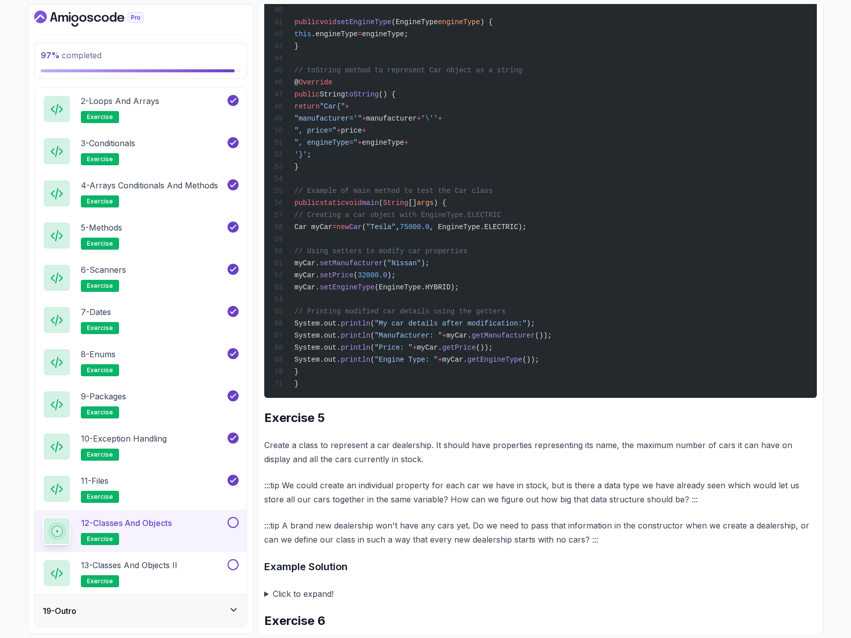
scroll to position [3818, 0]
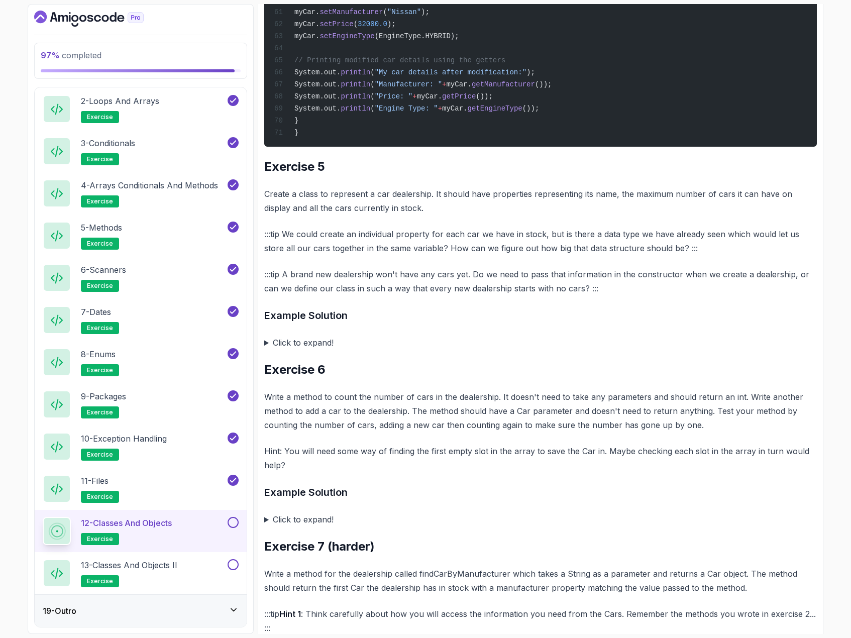
click at [266, 350] on summary "Click to expand!" at bounding box center [540, 343] width 553 height 14
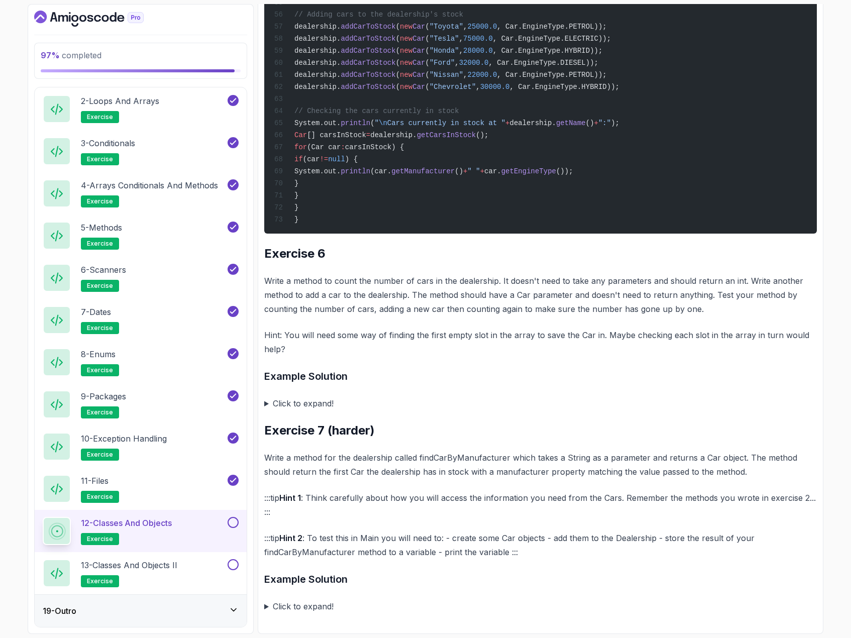
scroll to position [4923, 0]
click at [268, 410] on summary "Click to expand!" at bounding box center [540, 403] width 553 height 14
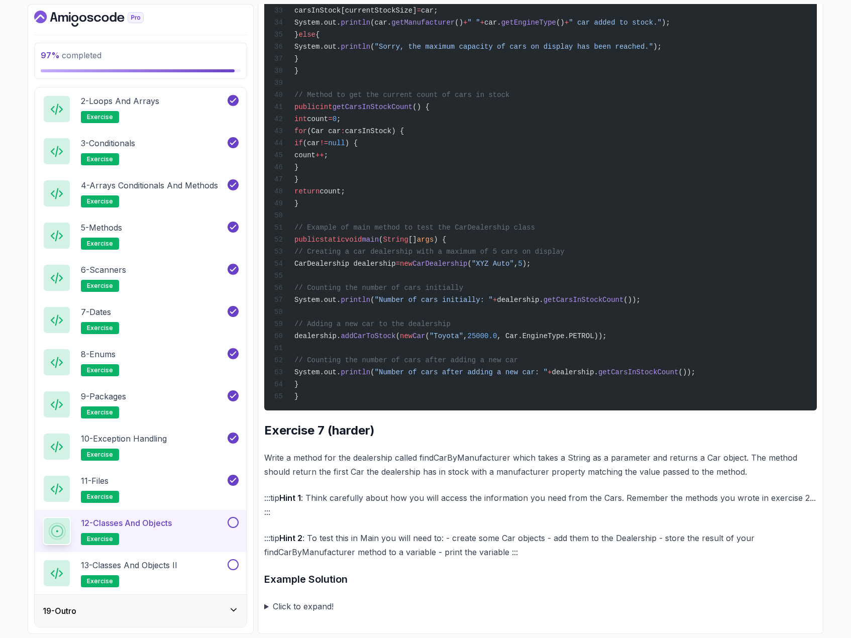
scroll to position [5883, 0]
click at [268, 606] on summary "Click to expand!" at bounding box center [540, 606] width 553 height 14
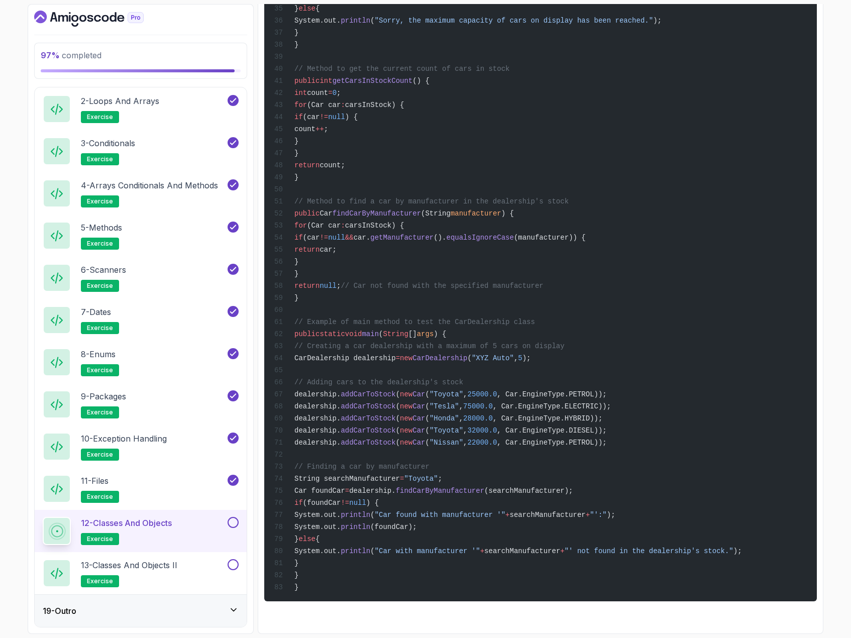
scroll to position [6991, 0]
click at [228, 521] on button at bounding box center [233, 522] width 11 height 11
click at [209, 570] on div "13 - Classes and Objects II exercise" at bounding box center [134, 573] width 183 height 28
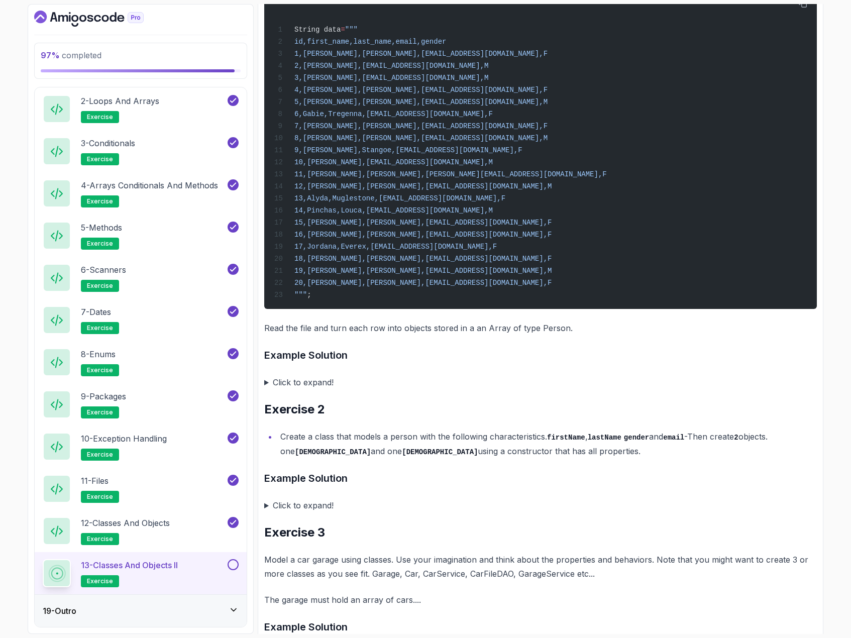
scroll to position [365, 0]
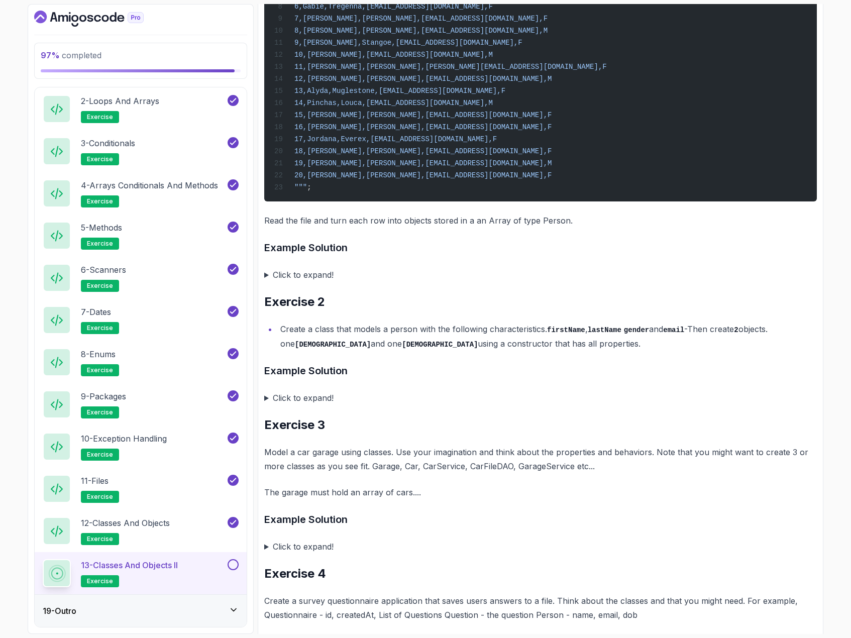
click at [267, 282] on summary "Click to expand!" at bounding box center [540, 275] width 553 height 14
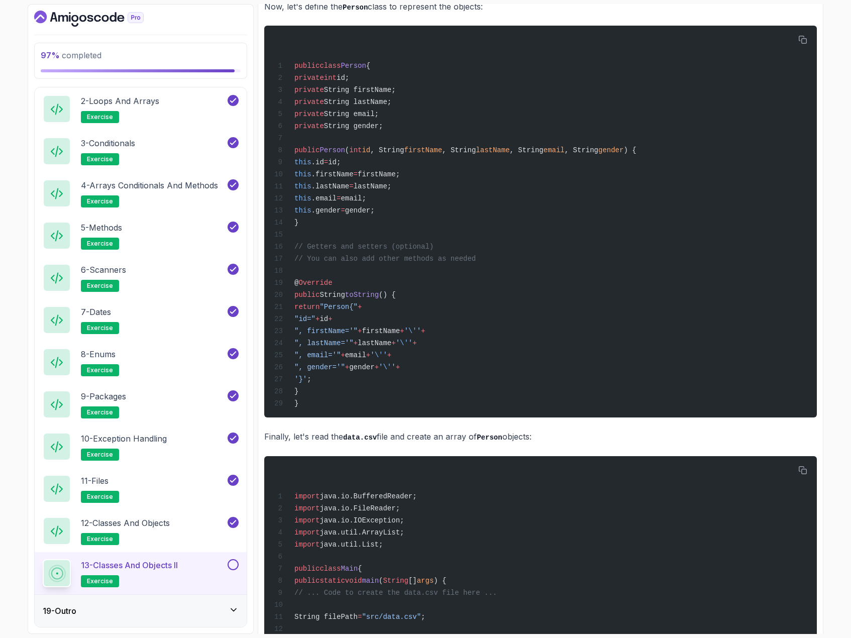
scroll to position [1269, 0]
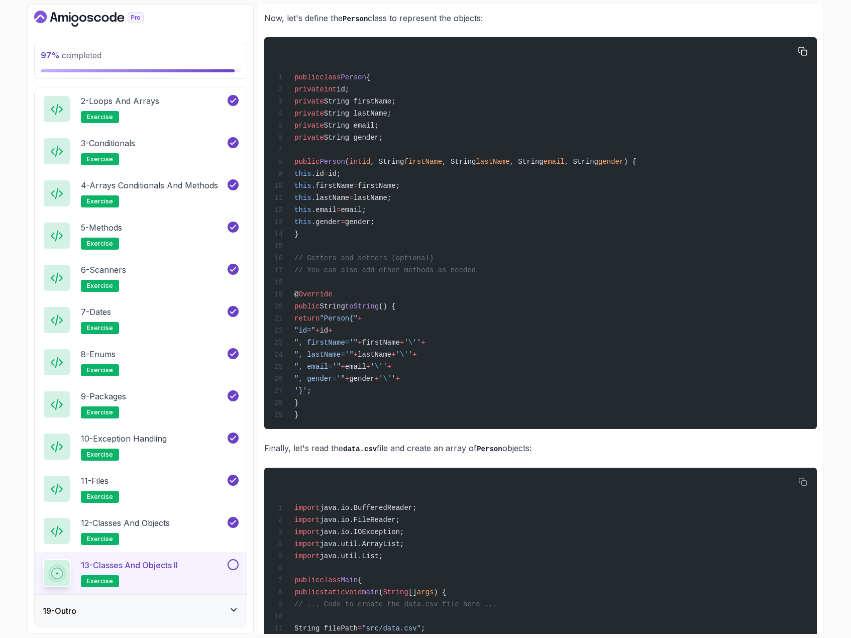
drag, startPoint x: 312, startPoint y: 452, endPoint x: 308, endPoint y: 128, distance: 324.0
click at [308, 128] on code "public class Person { private int id; private String firstName; private String …" at bounding box center [455, 246] width 362 height 346
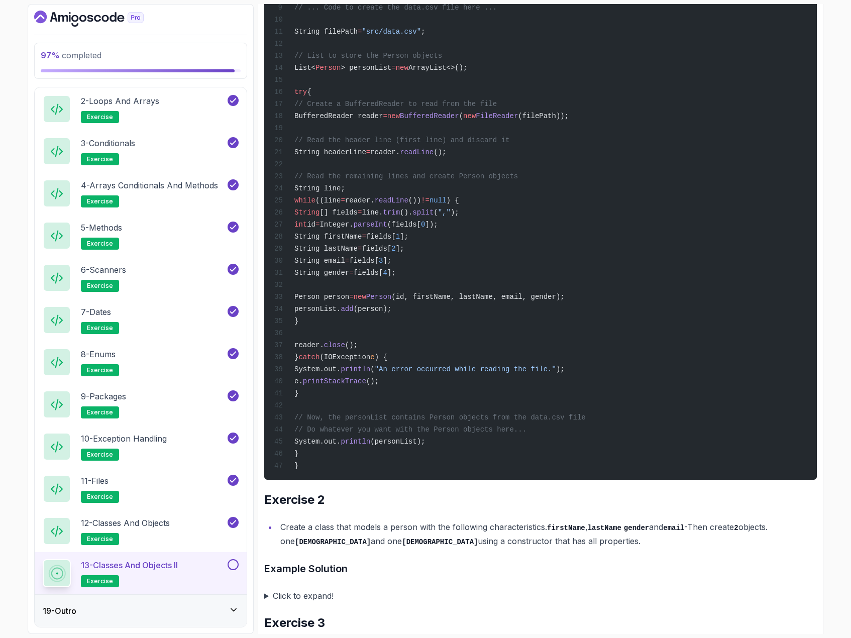
scroll to position [1872, 0]
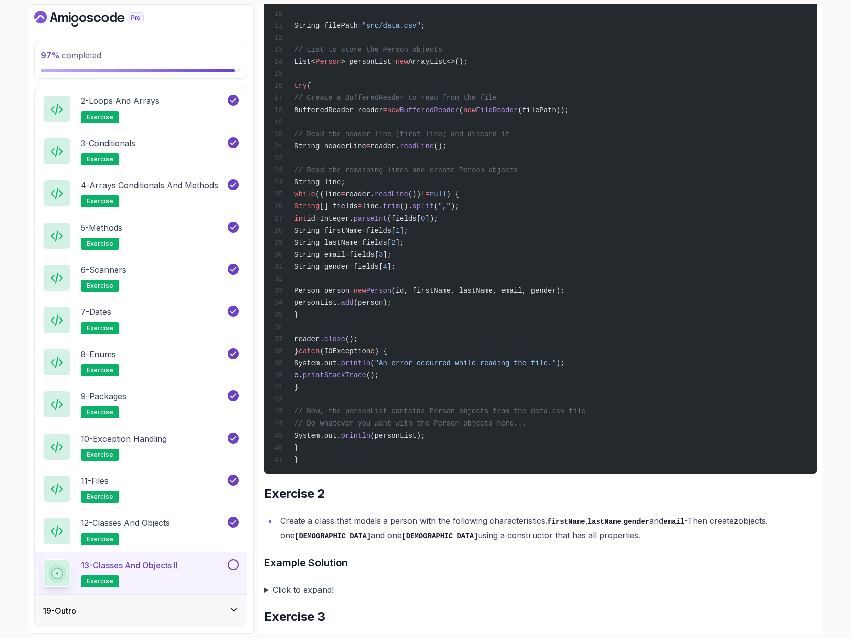
drag, startPoint x: 328, startPoint y: 445, endPoint x: 324, endPoint y: 79, distance: 366.2
click at [324, 79] on div "import java.io.BufferedReader; import java.io.FileReader; import java.io.IOExce…" at bounding box center [540, 169] width 536 height 597
click at [451, 468] on div "import java.io.BufferedReader; import java.io.FileReader; import java.io.IOExce…" at bounding box center [540, 169] width 536 height 597
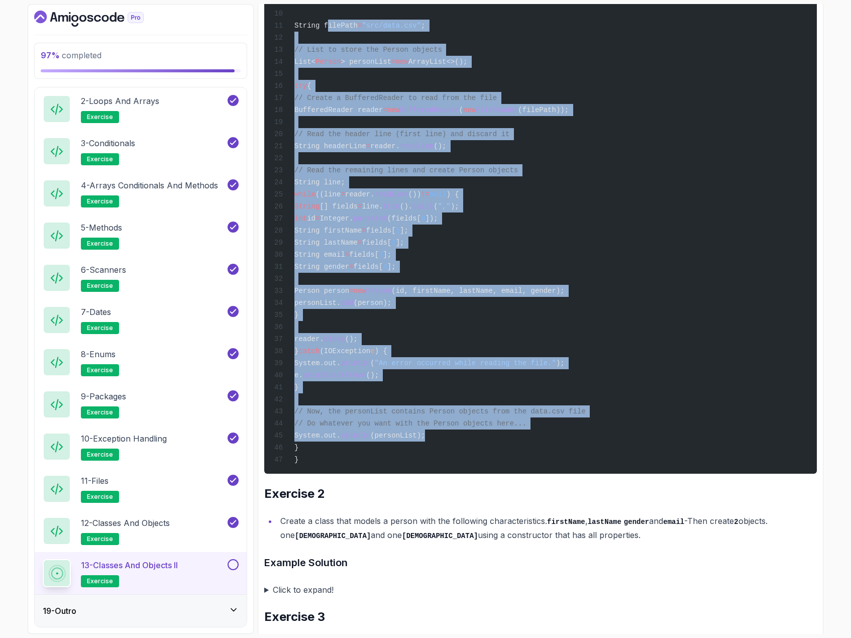
drag, startPoint x: 448, startPoint y: 506, endPoint x: 324, endPoint y: 79, distance: 444.6
click at [324, 79] on div "import java.io.BufferedReader; import java.io.FileReader; import java.io.IOExce…" at bounding box center [540, 169] width 536 height 597
click at [645, 297] on div "import java.io.BufferedReader; import java.io.FileReader; import java.io.IOExce…" at bounding box center [540, 169] width 536 height 597
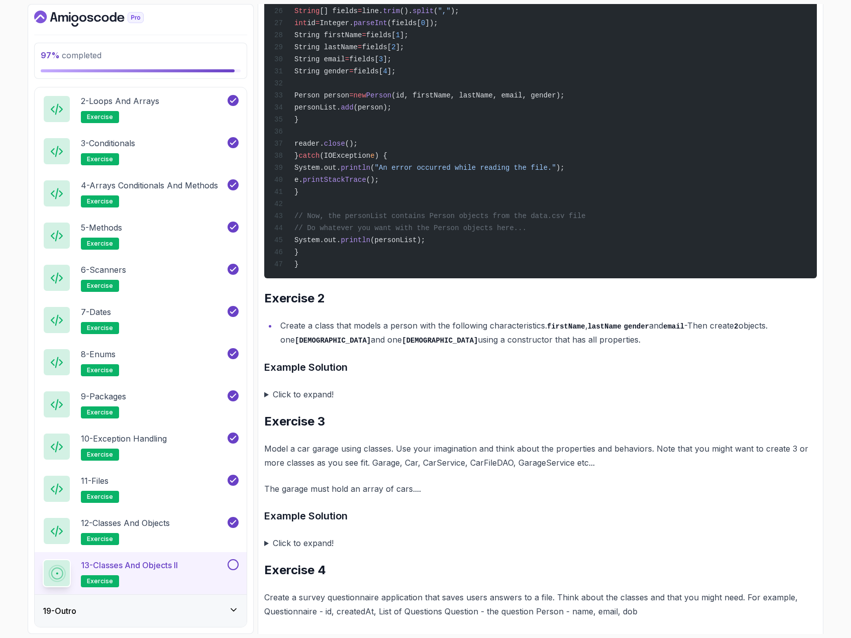
scroll to position [2123, 0]
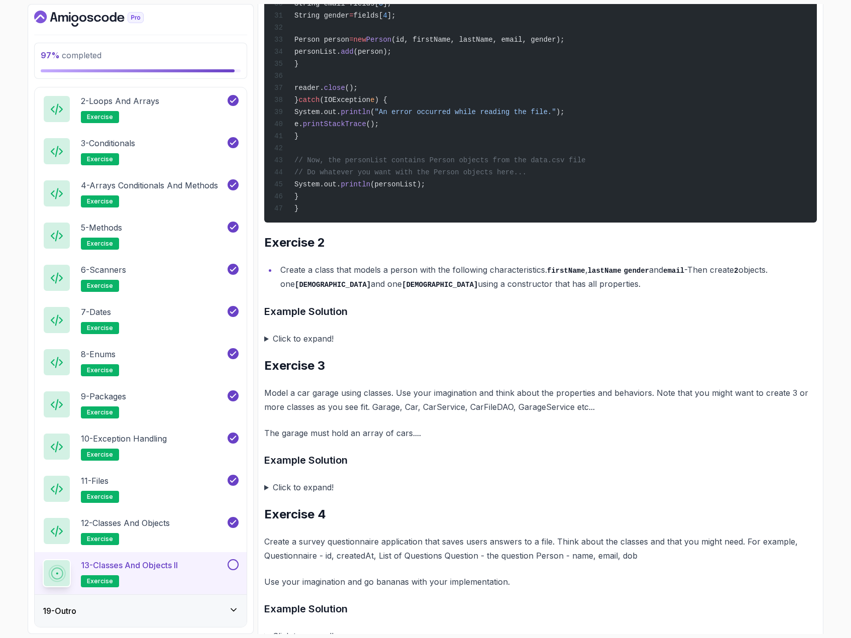
click at [265, 346] on summary "Click to expand!" at bounding box center [540, 339] width 553 height 14
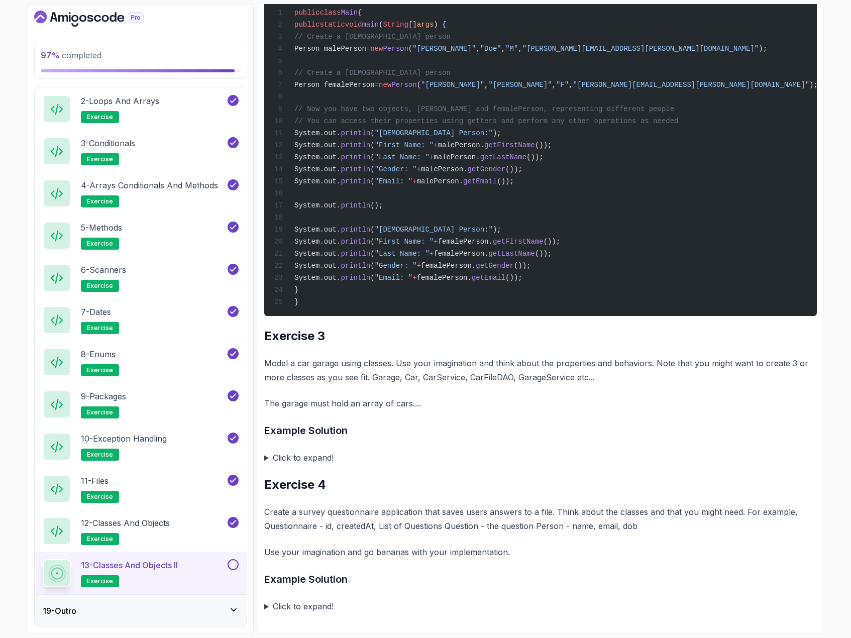
scroll to position [3289, 0]
click at [265, 458] on summary "Click to expand!" at bounding box center [540, 458] width 553 height 14
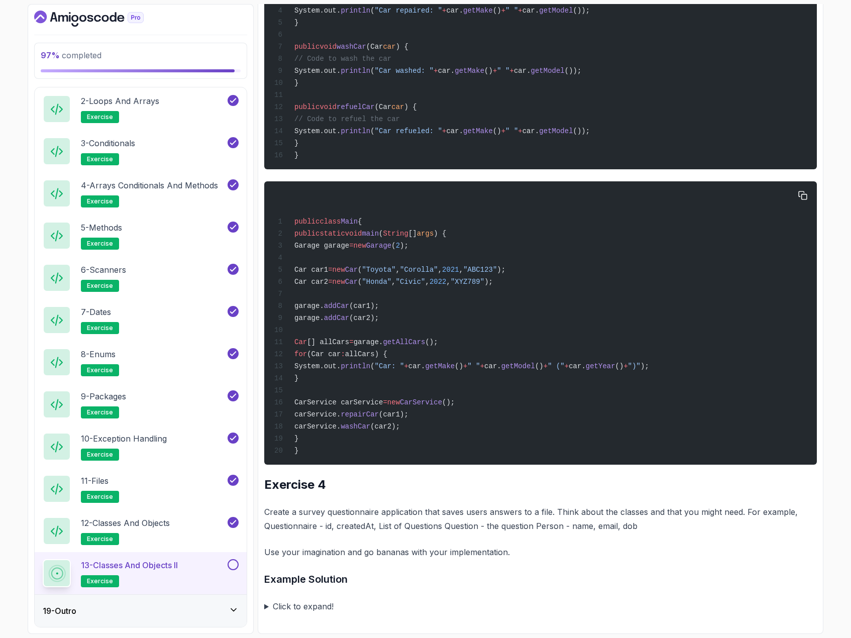
scroll to position [4824, 0]
click at [265, 606] on summary "Click to expand!" at bounding box center [540, 606] width 553 height 14
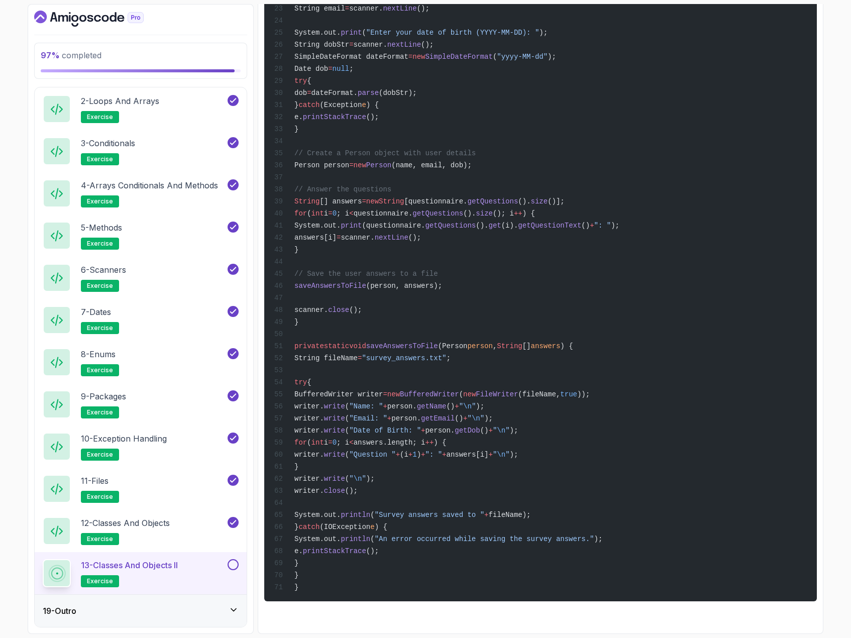
scroll to position [6849, 0]
click at [235, 561] on button at bounding box center [233, 564] width 11 height 11
click at [171, 606] on div "19 - Outro" at bounding box center [141, 611] width 196 height 12
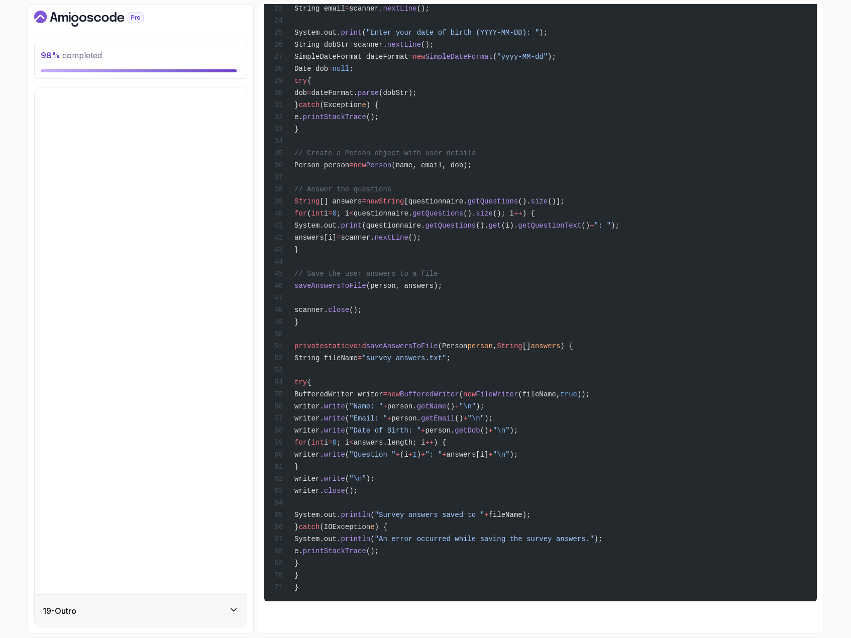
click at [234, 63] on icon at bounding box center [233, 58] width 9 height 10
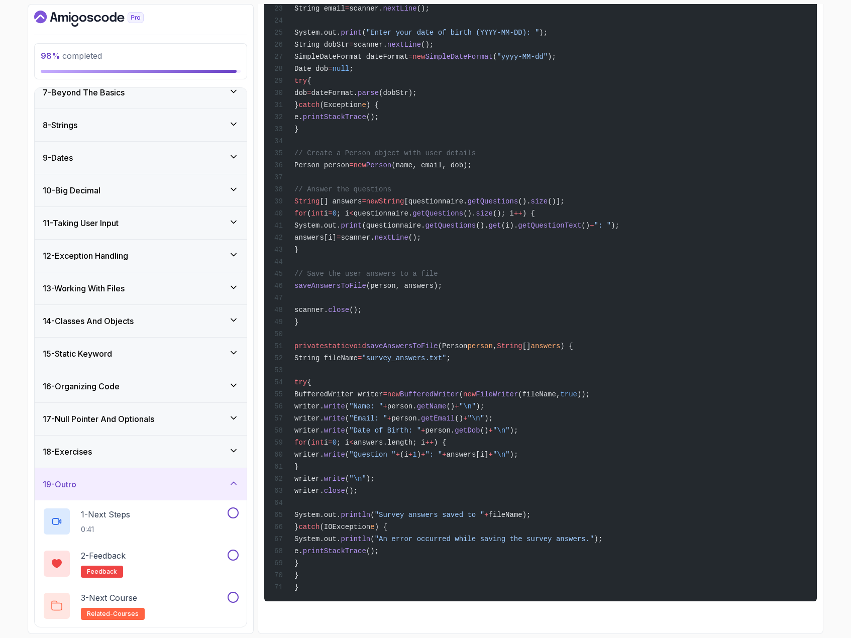
scroll to position [81, 0]
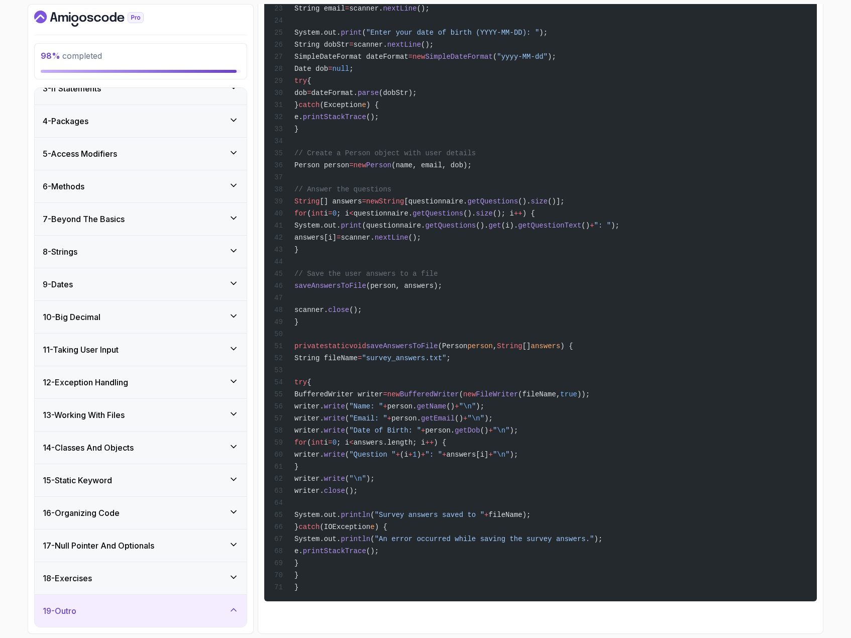
click at [234, 610] on icon at bounding box center [234, 610] width 10 height 10
click at [158, 619] on div "19 - Outro" at bounding box center [141, 611] width 212 height 32
click at [233, 613] on icon at bounding box center [234, 610] width 10 height 10
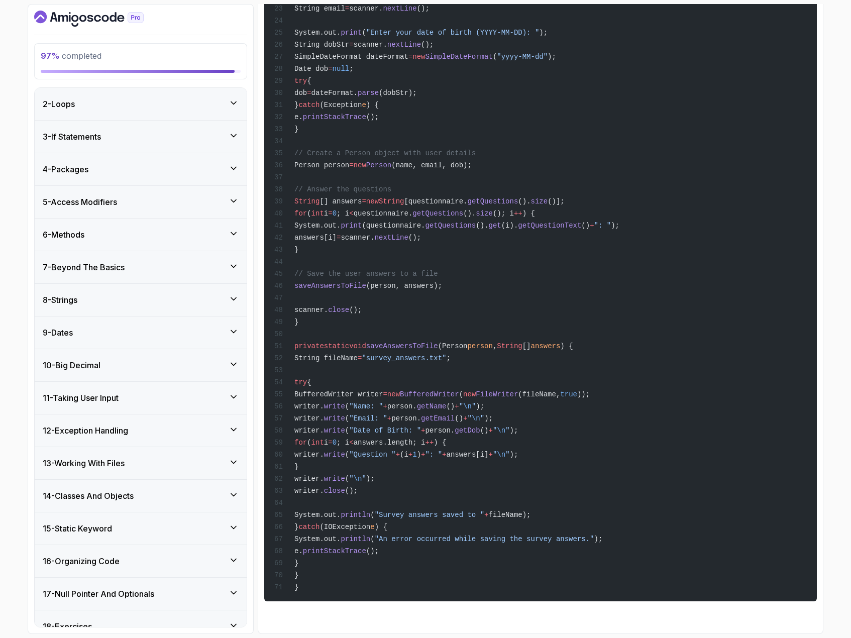
scroll to position [0, 0]
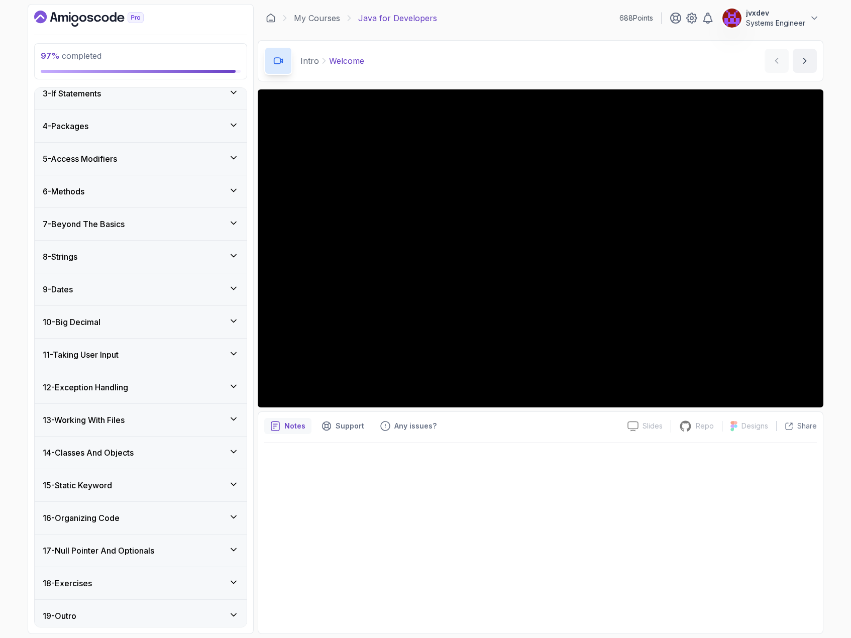
scroll to position [165, 0]
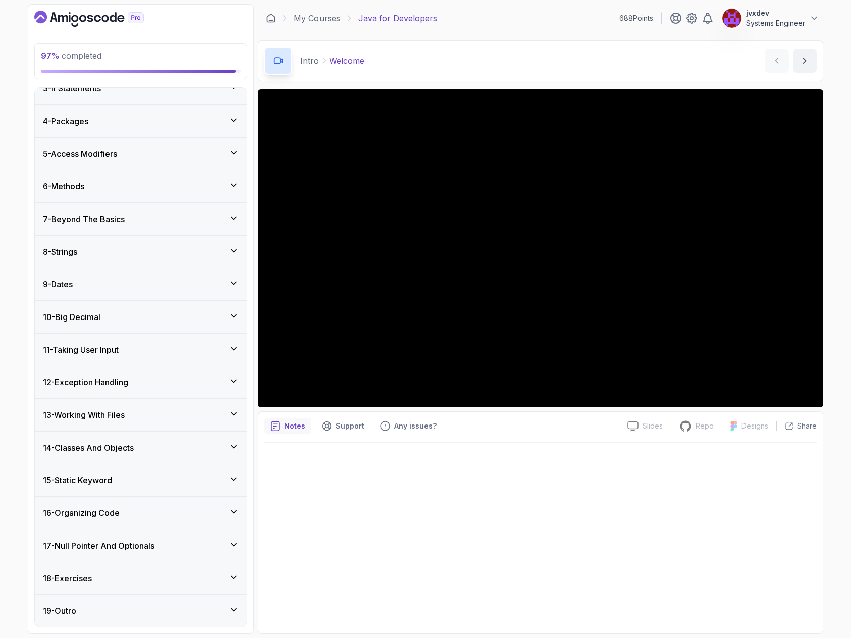
click at [126, 605] on div "19 - Outro" at bounding box center [141, 611] width 212 height 32
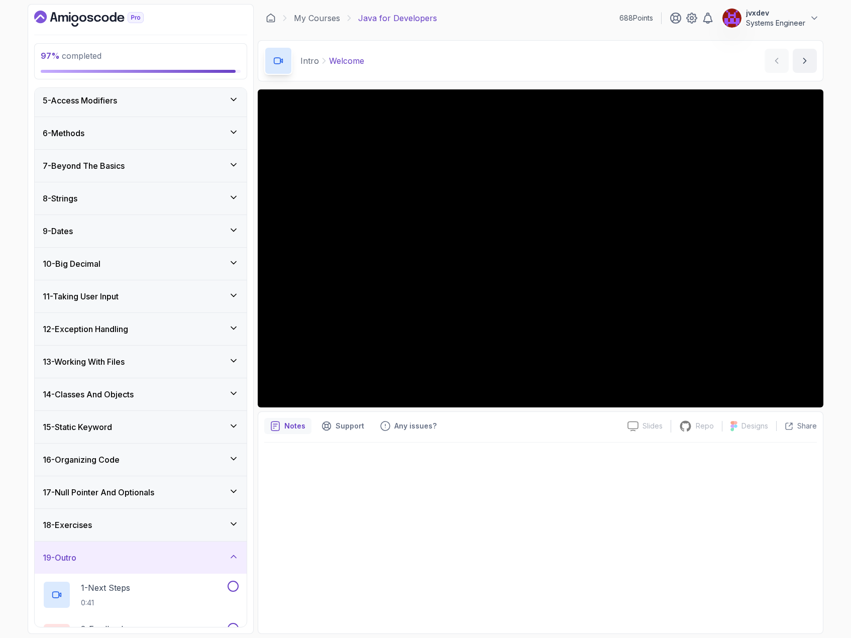
scroll to position [207, 0]
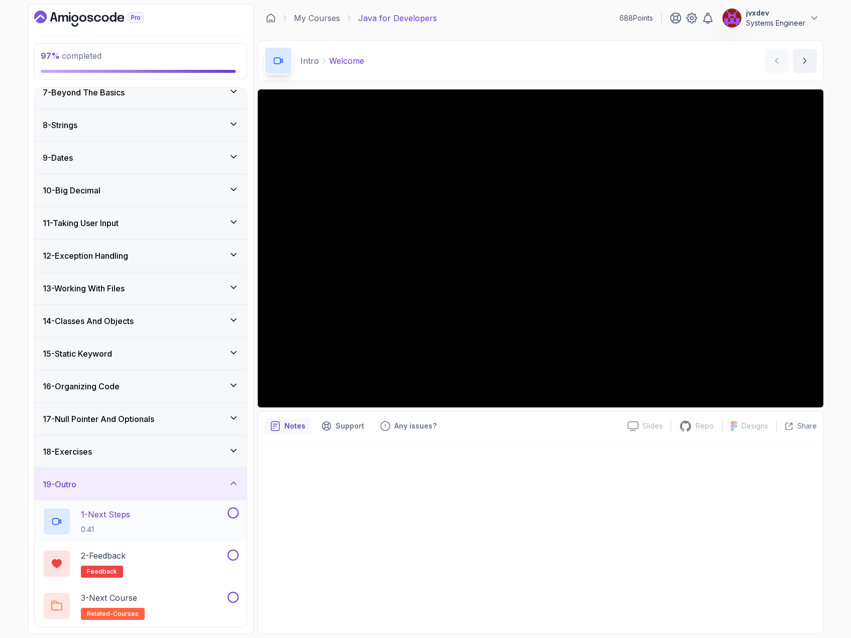
click at [126, 516] on p "1 - Next Steps" at bounding box center [105, 514] width 49 height 12
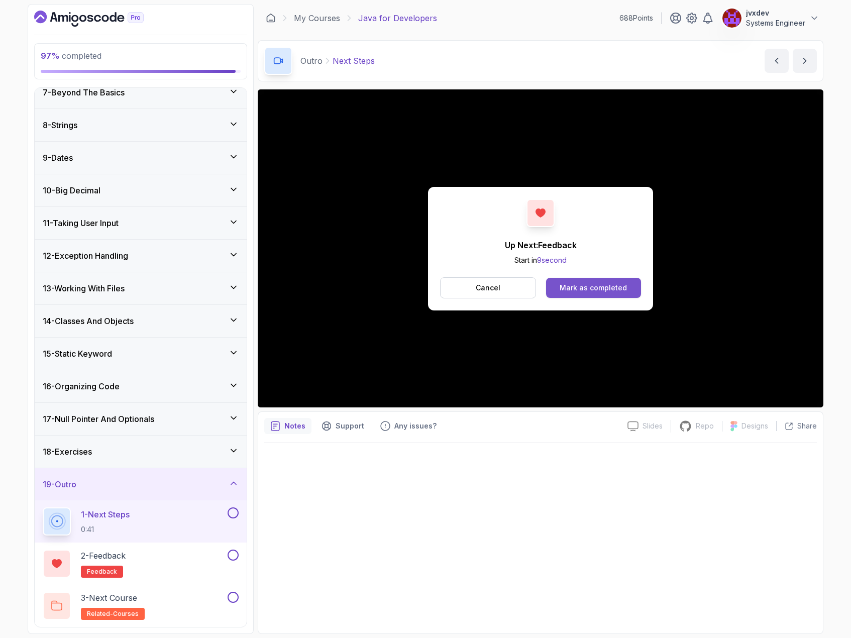
click at [597, 288] on div "Mark as completed" at bounding box center [593, 288] width 67 height 10
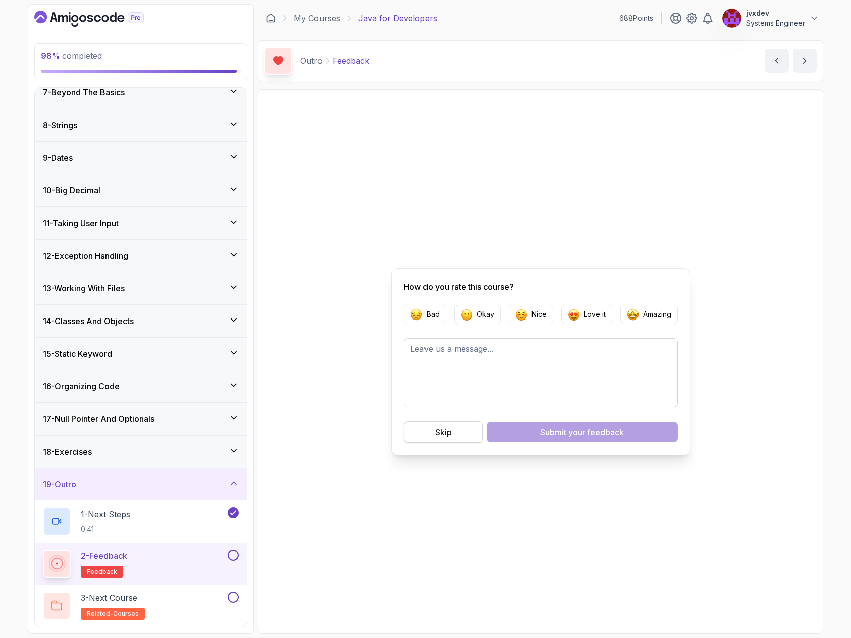
click at [425, 431] on button "Skip" at bounding box center [443, 431] width 79 height 21
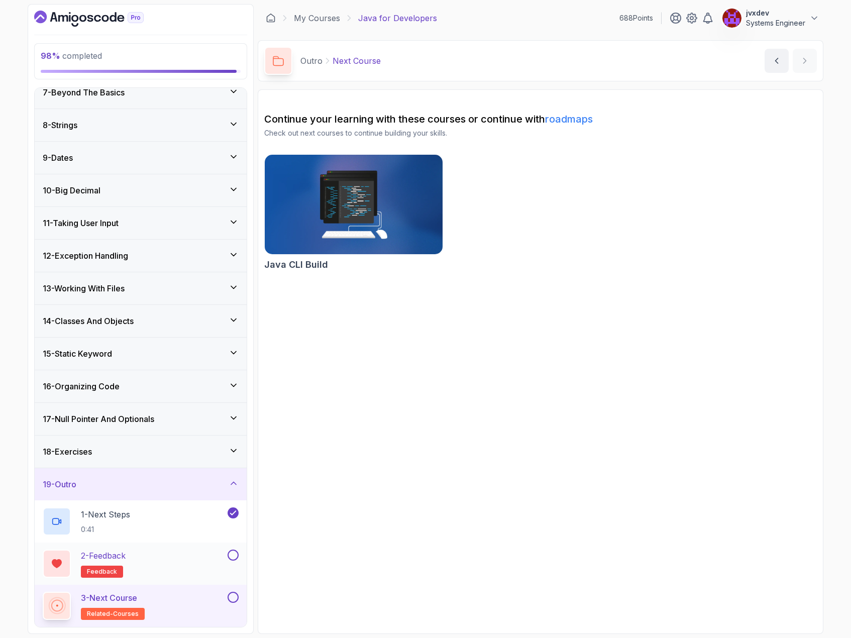
click at [234, 552] on button at bounding box center [233, 555] width 11 height 11
click at [179, 607] on div "3 - Next Course related-courses" at bounding box center [134, 606] width 183 height 28
click at [230, 600] on button at bounding box center [233, 597] width 11 height 11
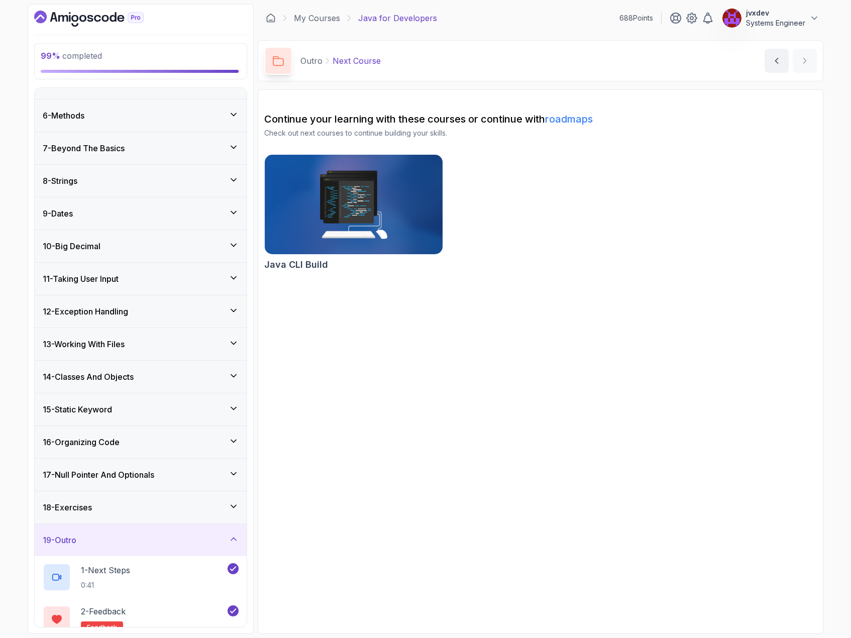
scroll to position [207, 0]
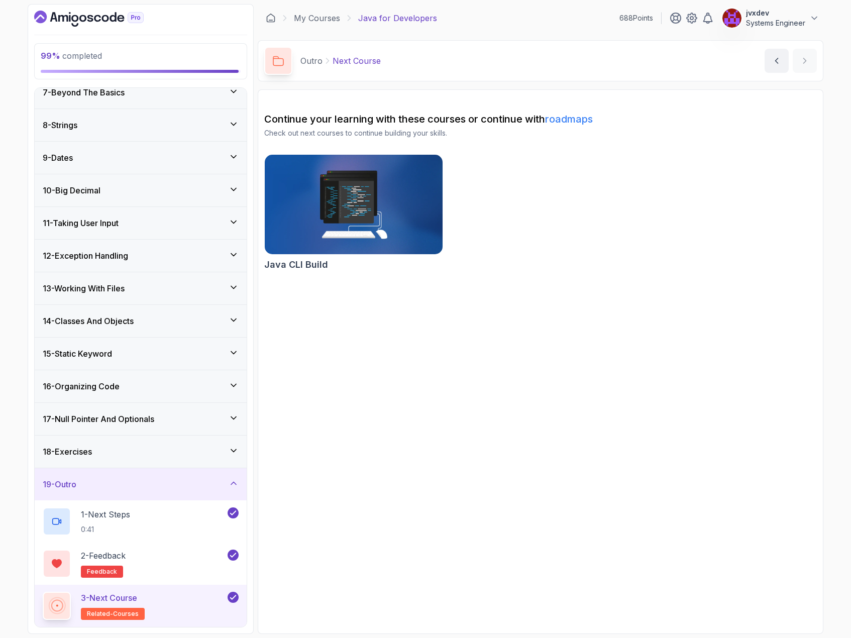
click at [193, 451] on div "18 - Exercises" at bounding box center [141, 452] width 196 height 12
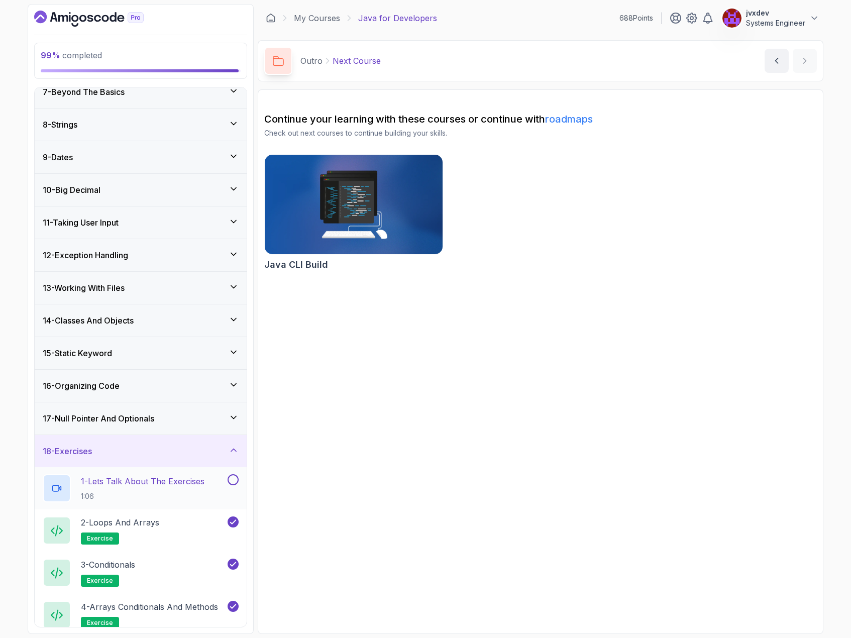
click at [232, 480] on button at bounding box center [233, 479] width 11 height 11
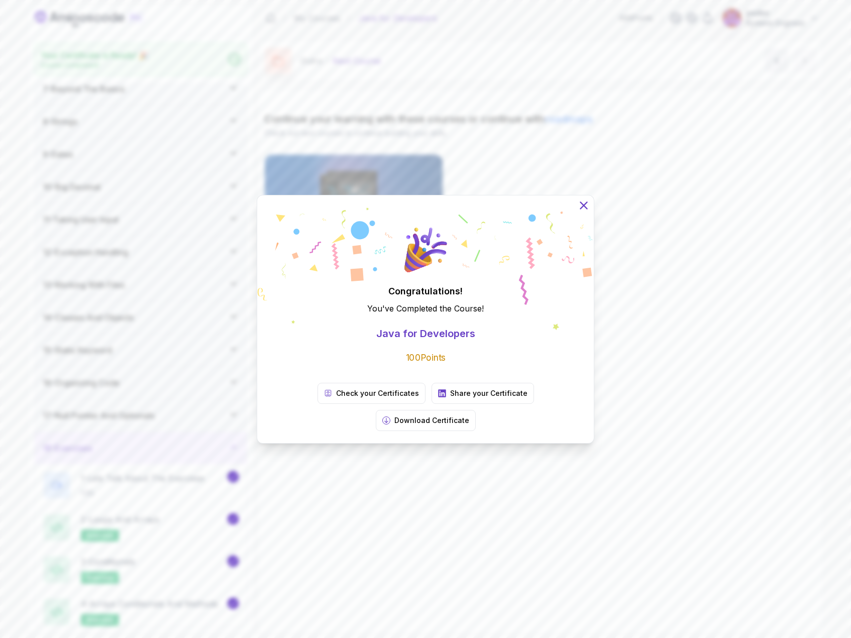
click at [587, 211] on icon at bounding box center [583, 204] width 13 height 13
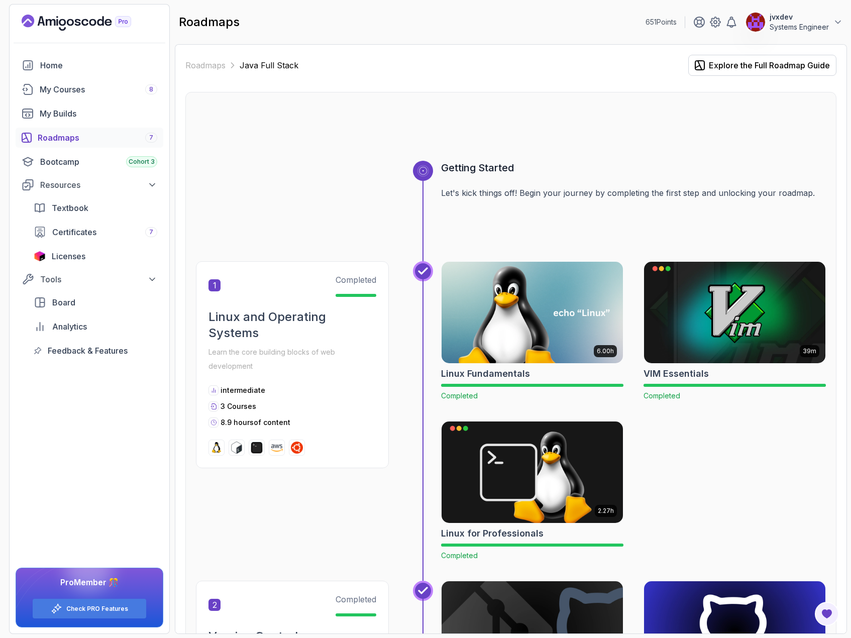
scroll to position [1105, 0]
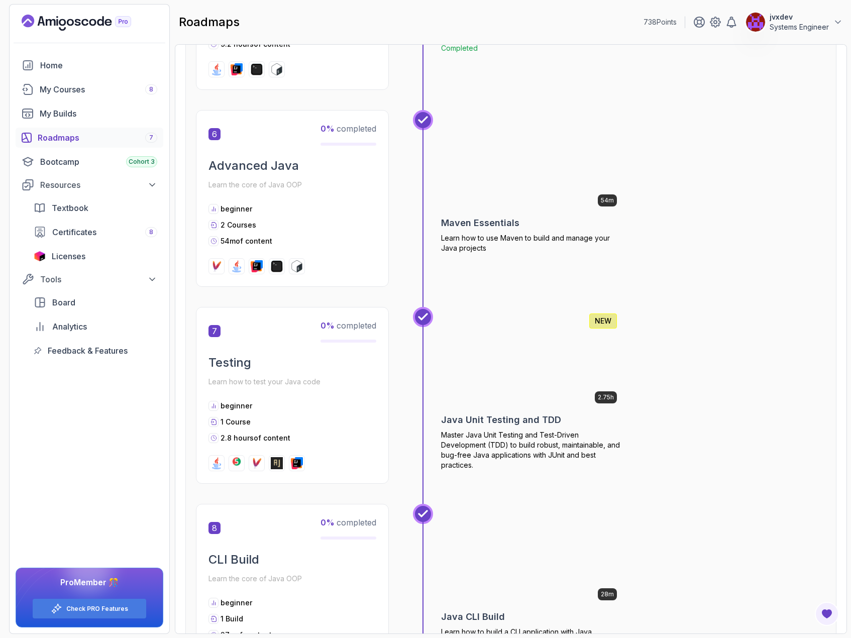
scroll to position [1206, 0]
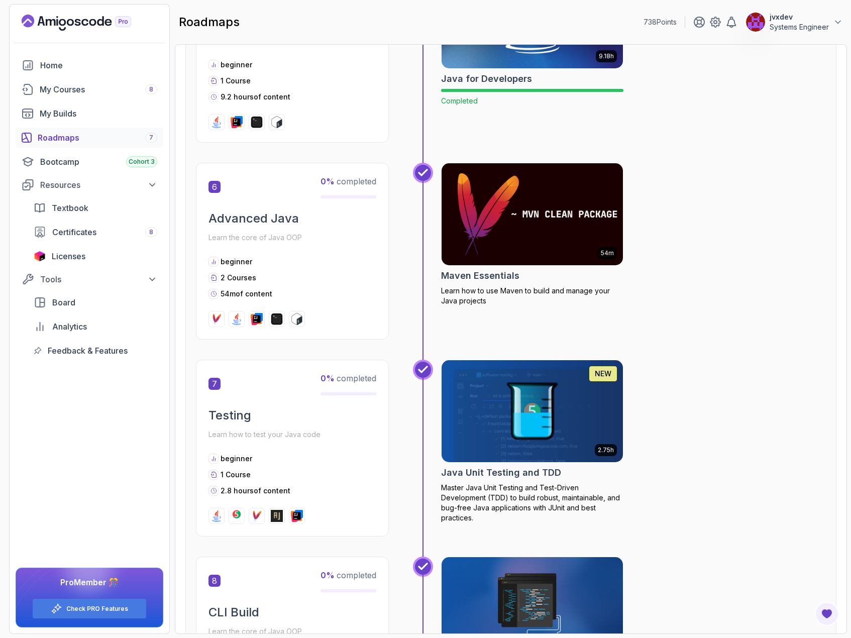
click at [564, 212] on img at bounding box center [532, 214] width 190 height 106
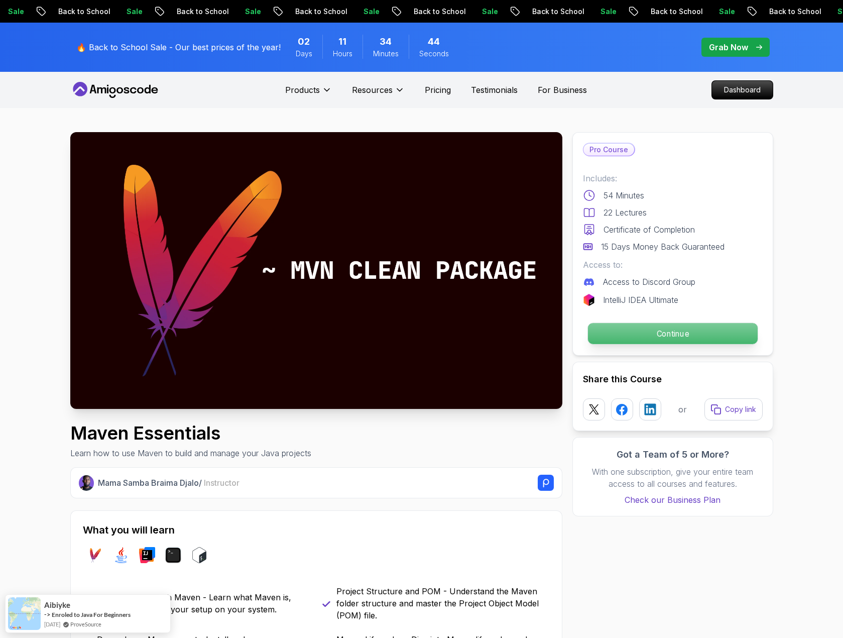
click at [667, 340] on p "Continue" at bounding box center [673, 333] width 170 height 21
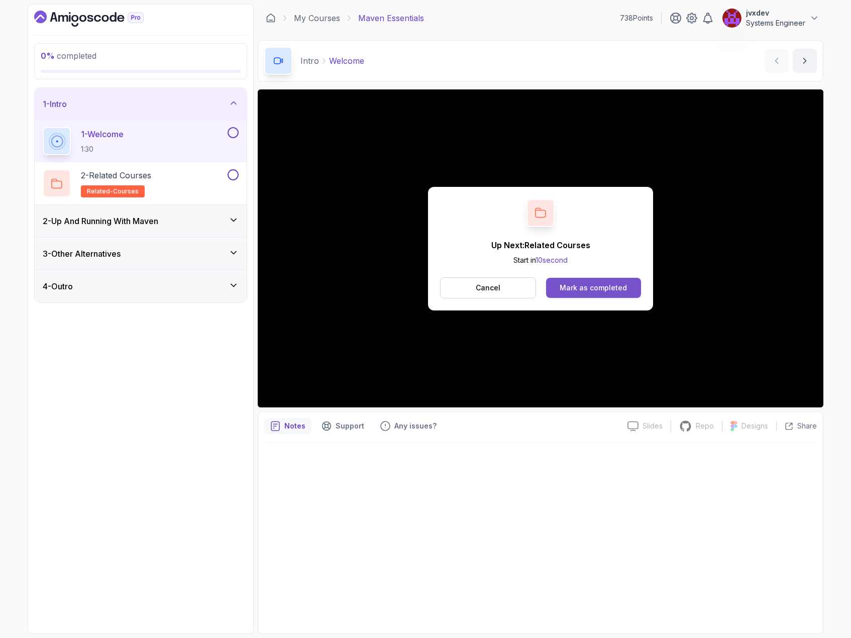
click at [586, 287] on div "Mark as completed" at bounding box center [593, 288] width 67 height 10
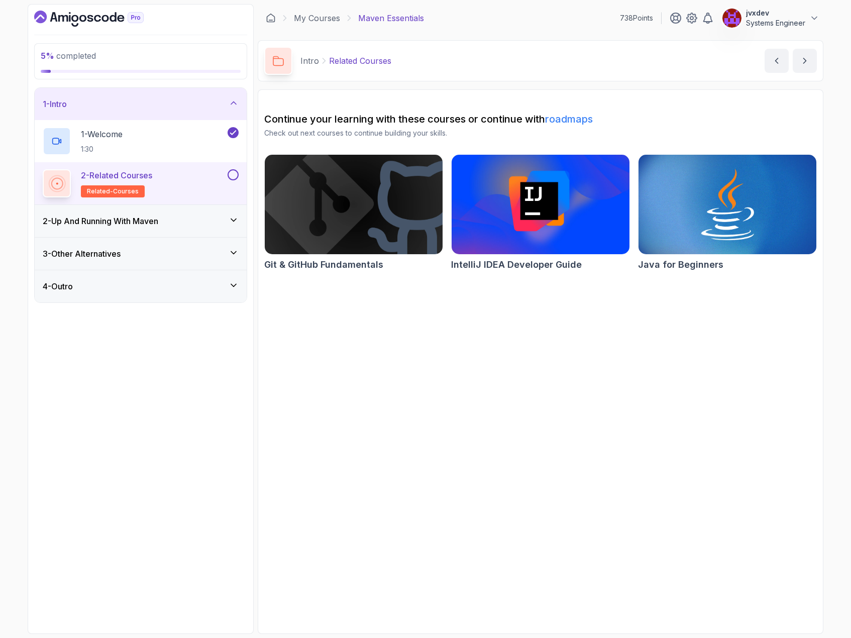
click at [230, 180] on div at bounding box center [232, 174] width 13 height 11
click at [234, 172] on button at bounding box center [233, 174] width 11 height 11
click at [174, 213] on div "2 - Up And Running With Maven" at bounding box center [141, 221] width 212 height 32
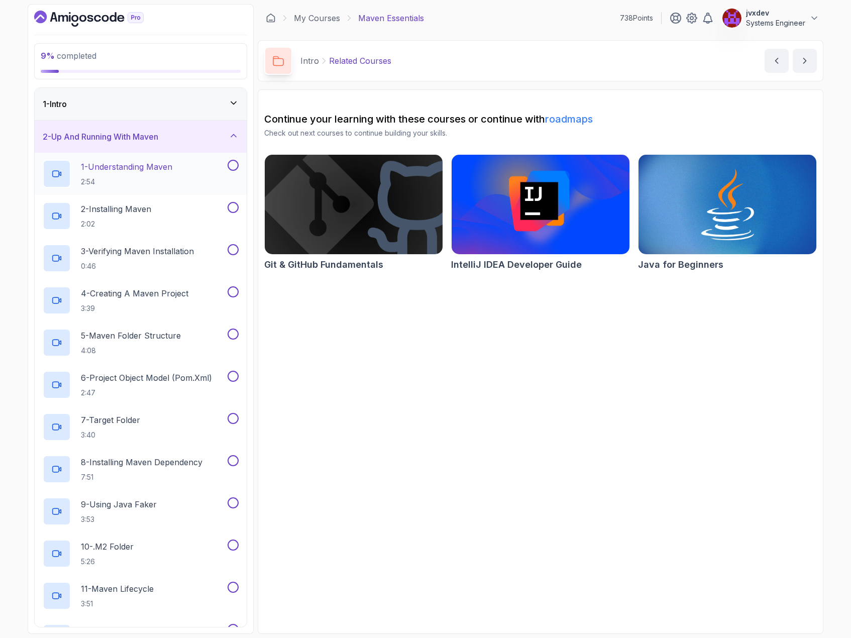
click at [205, 166] on div "1 - Understanding Maven 2:54" at bounding box center [134, 174] width 183 height 28
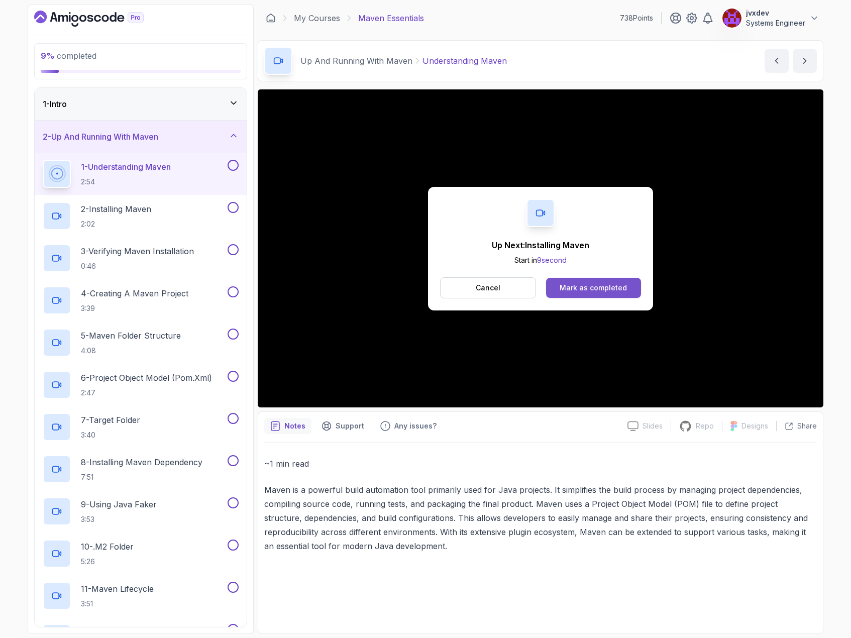
click at [585, 291] on div "Mark as completed" at bounding box center [593, 288] width 67 height 10
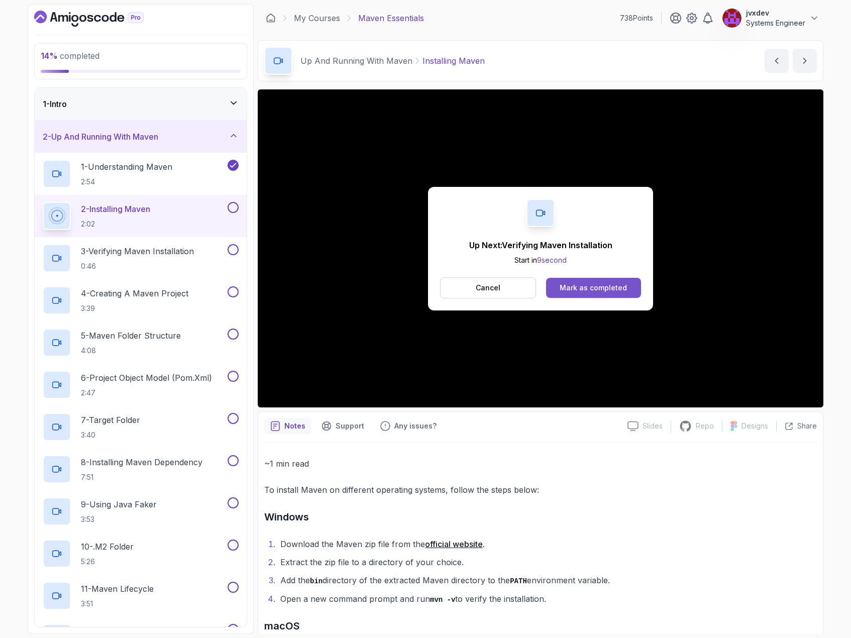
click at [622, 288] on div "Mark as completed" at bounding box center [593, 288] width 67 height 10
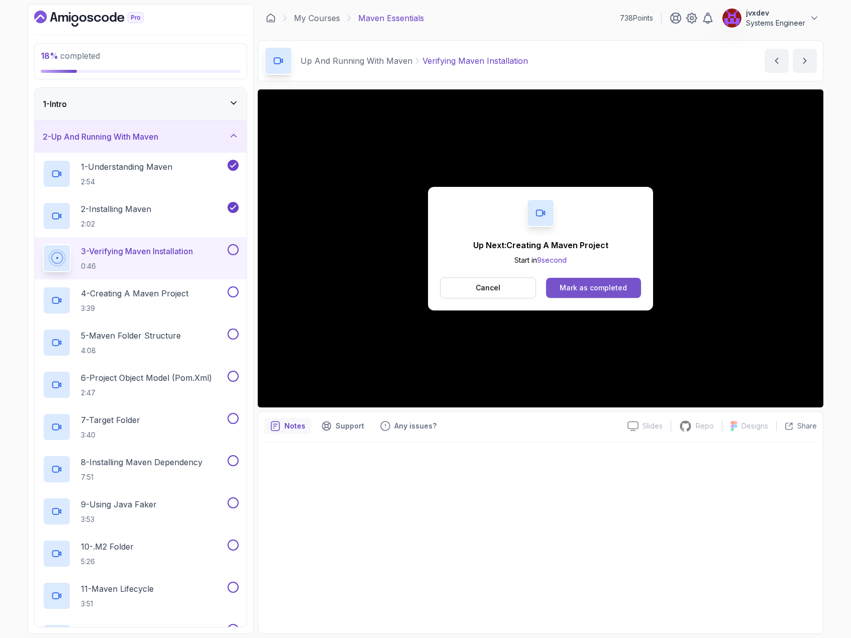
click at [633, 290] on button "Mark as completed" at bounding box center [593, 288] width 95 height 20
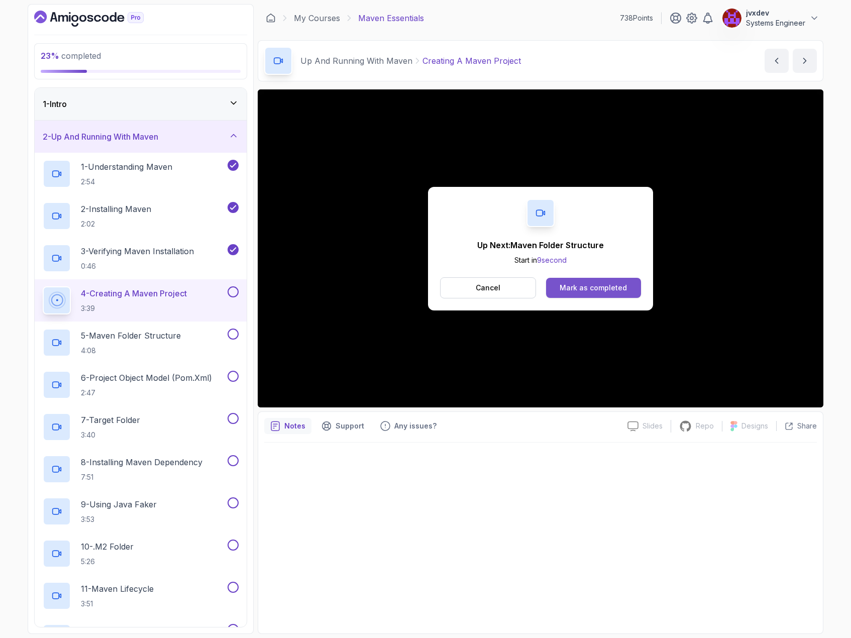
click at [626, 289] on button "Mark as completed" at bounding box center [593, 288] width 95 height 20
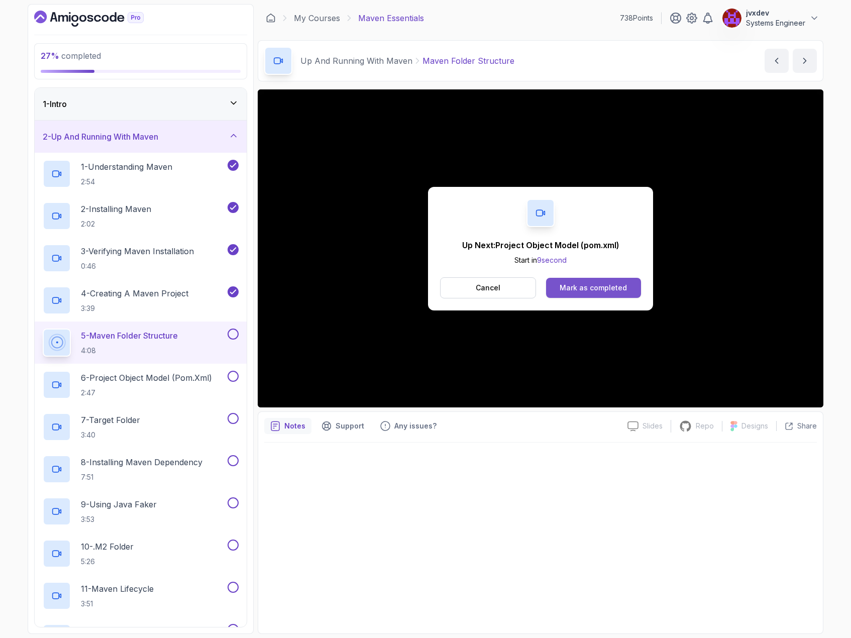
click at [590, 283] on div "Mark as completed" at bounding box center [593, 288] width 67 height 10
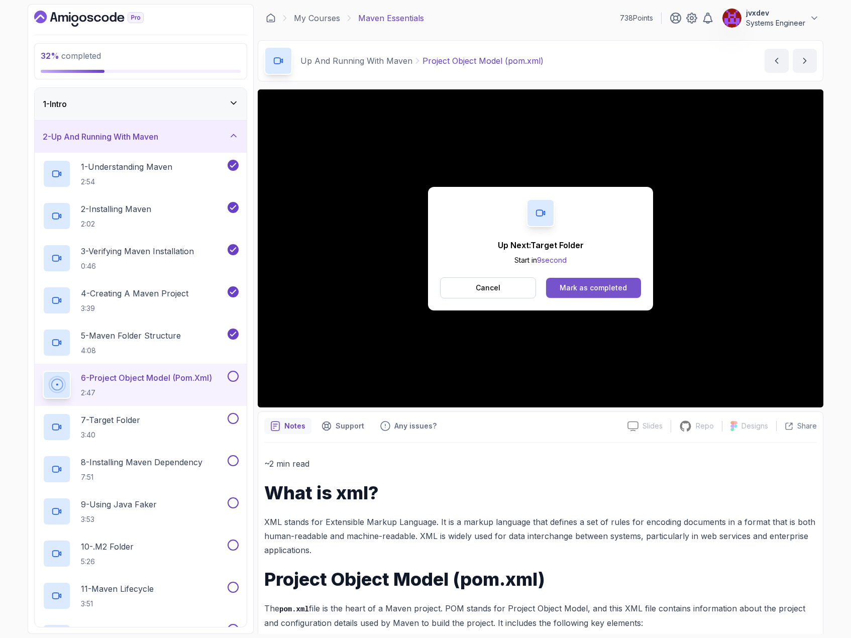
click at [633, 284] on button "Mark as completed" at bounding box center [593, 288] width 95 height 20
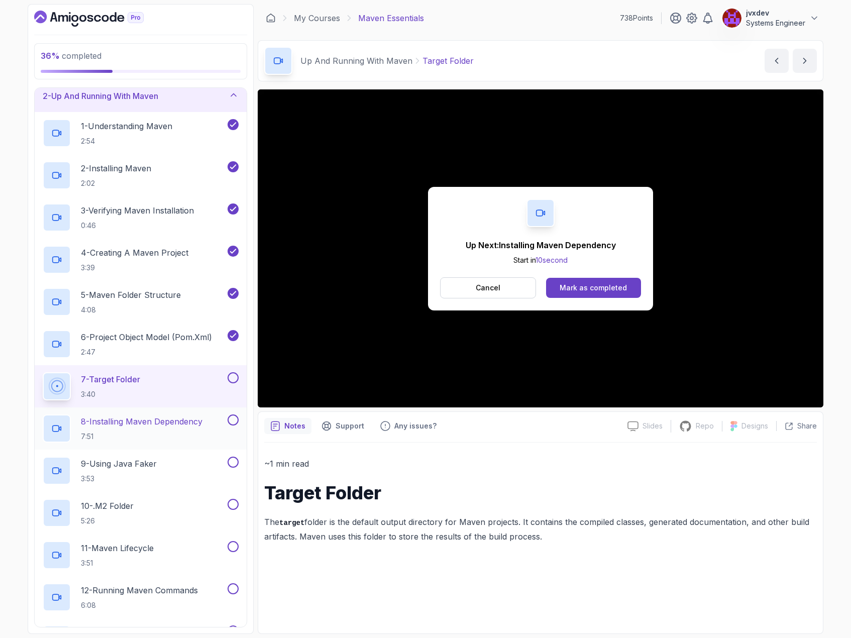
scroll to position [31, 0]
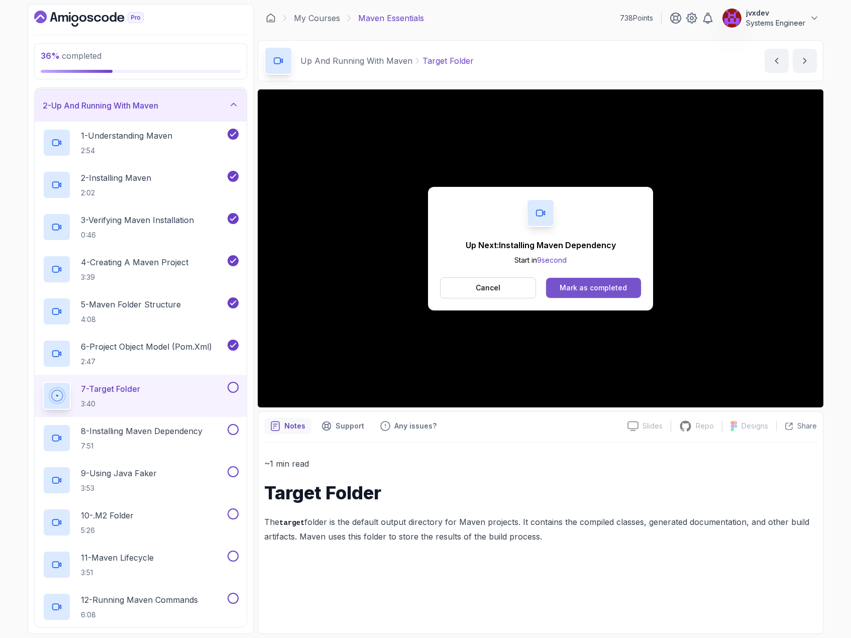
click at [624, 292] on div "Mark as completed" at bounding box center [593, 288] width 67 height 10
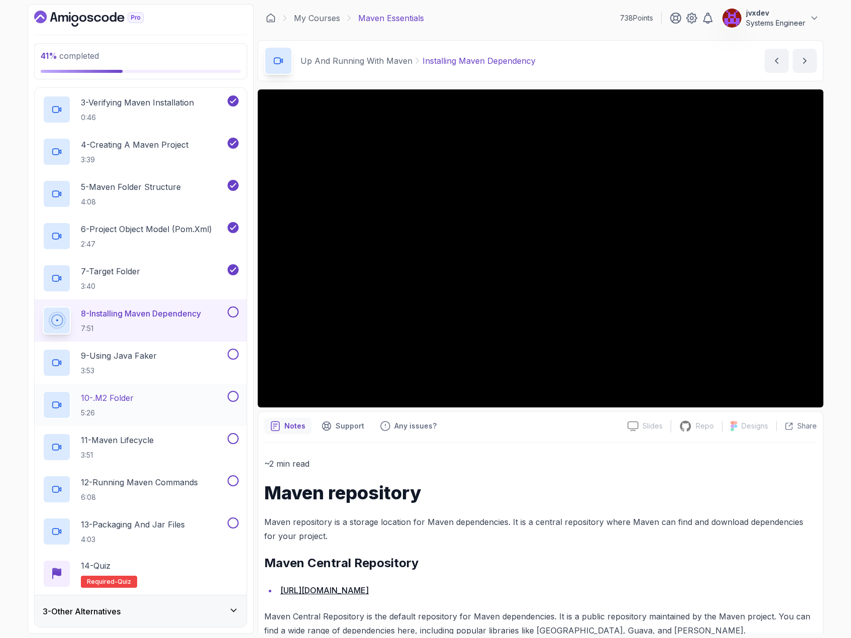
scroll to position [182, 0]
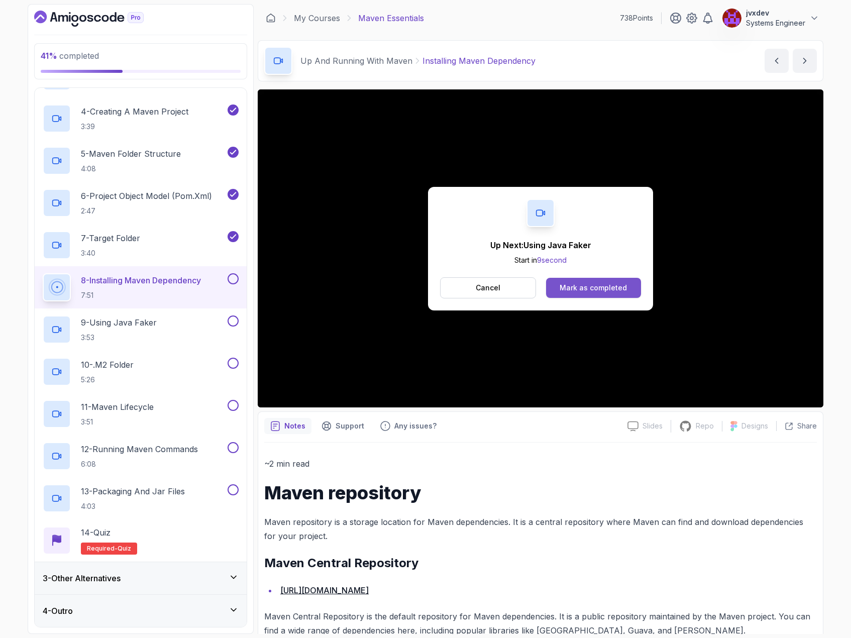
click at [619, 287] on div "Mark as completed" at bounding box center [593, 288] width 67 height 10
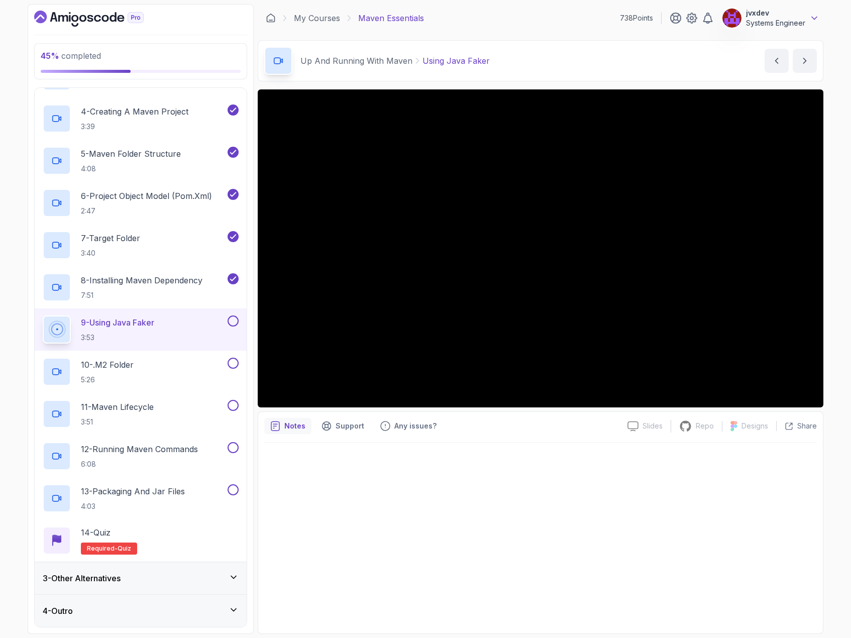
click at [813, 17] on icon at bounding box center [814, 18] width 10 height 10
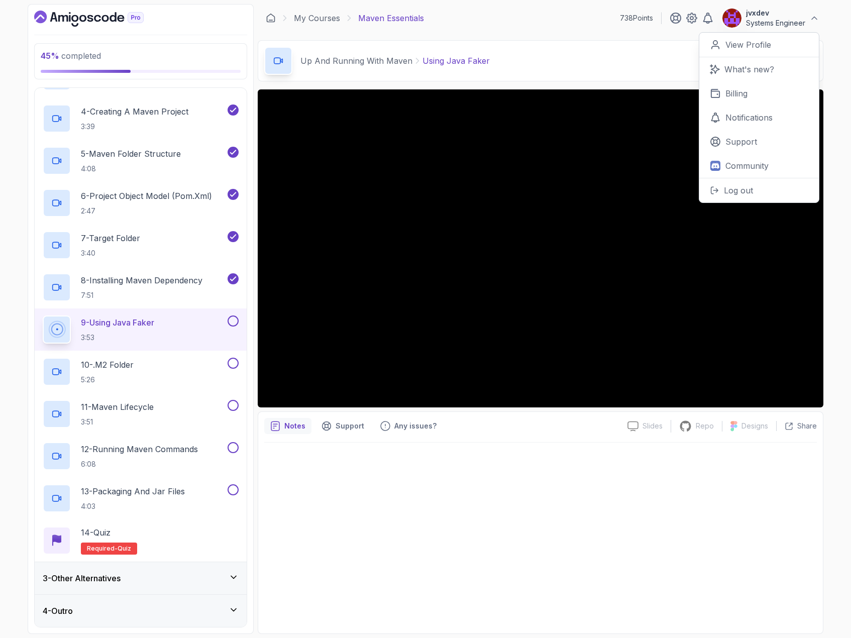
click at [646, 565] on div at bounding box center [540, 535] width 553 height 185
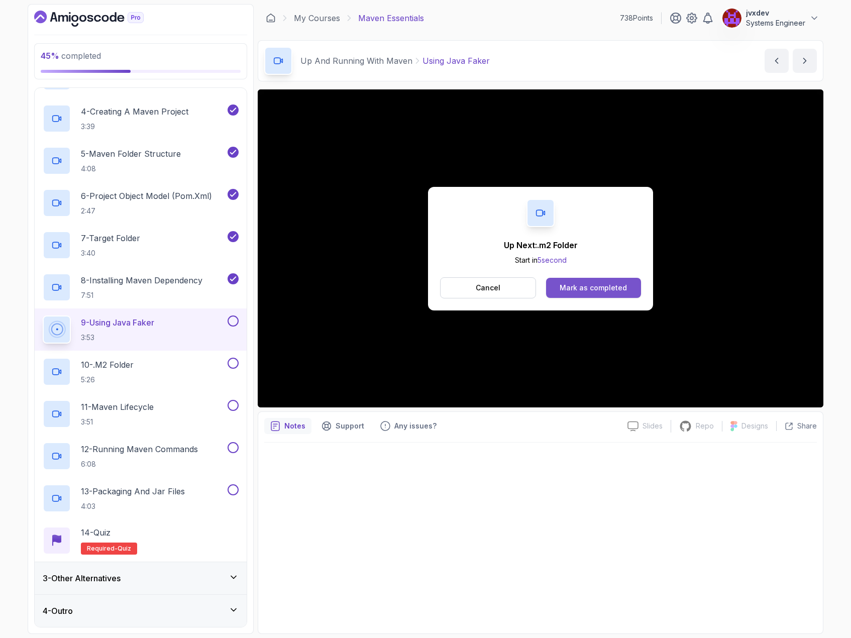
click at [598, 284] on div "Mark as completed" at bounding box center [593, 288] width 67 height 10
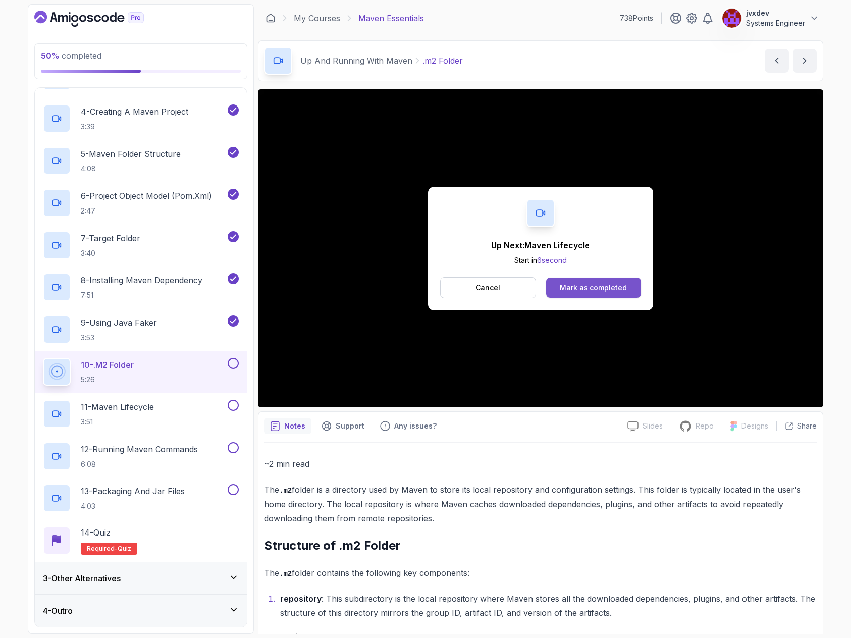
click at [635, 290] on button "Mark as completed" at bounding box center [593, 288] width 95 height 20
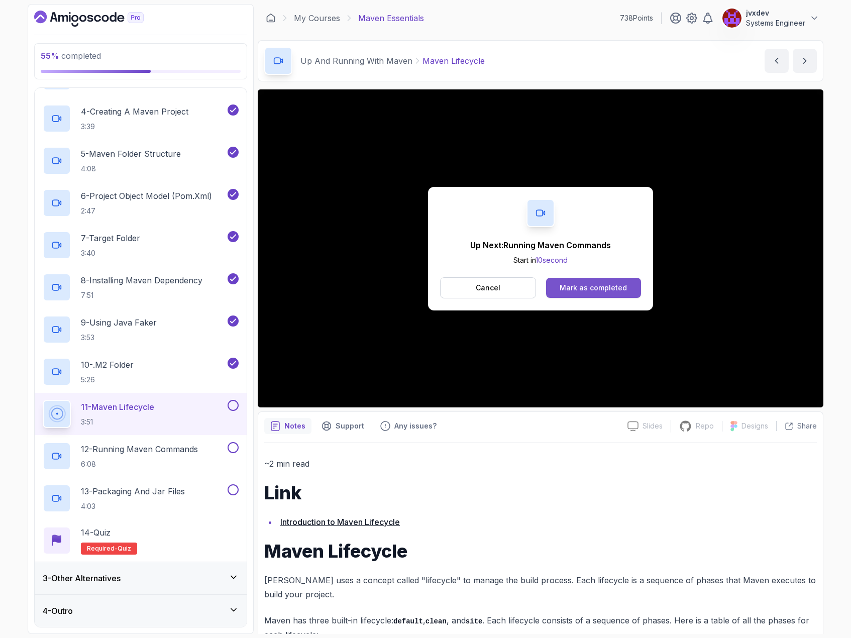
click at [588, 289] on div "Mark as completed" at bounding box center [593, 288] width 67 height 10
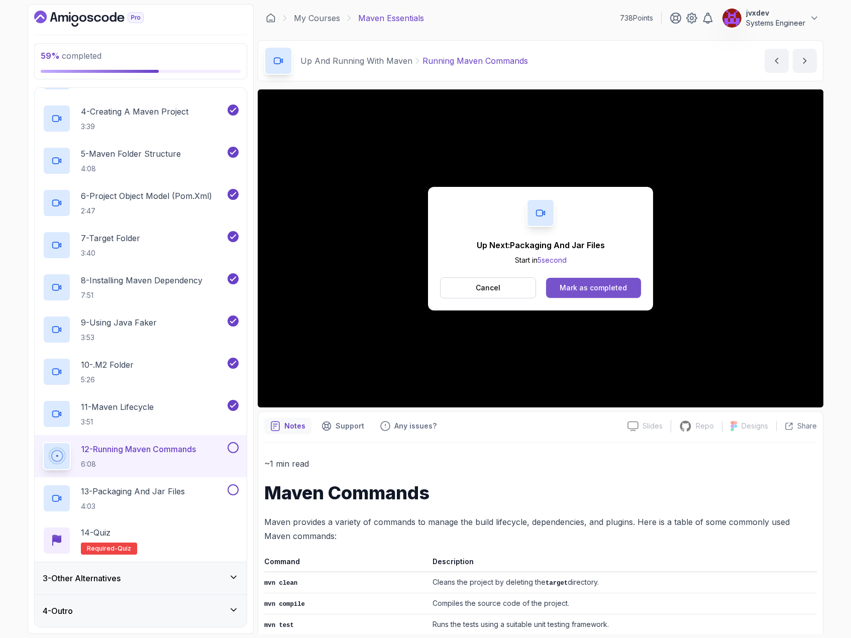
click at [602, 285] on div "Mark as completed" at bounding box center [593, 288] width 67 height 10
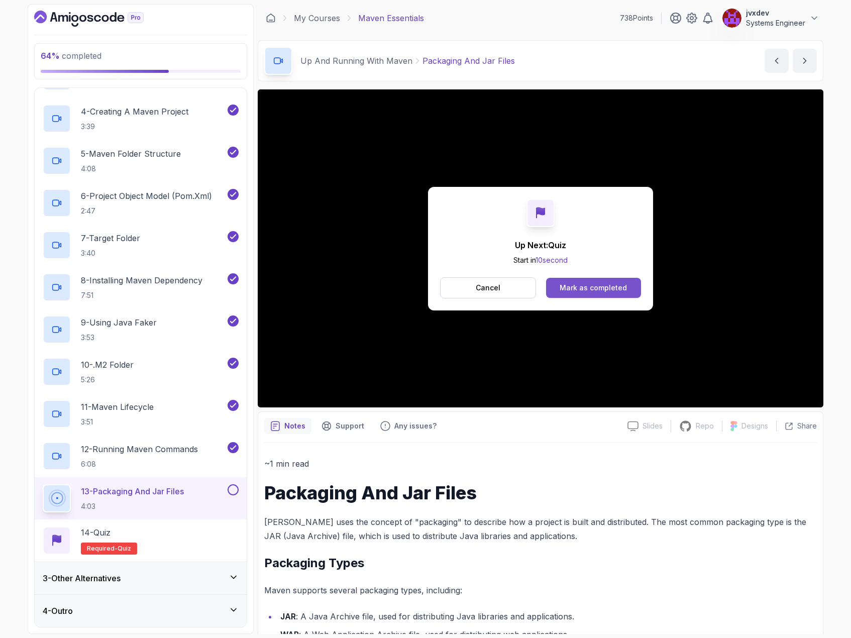
click at [615, 293] on button "Mark as completed" at bounding box center [593, 288] width 95 height 20
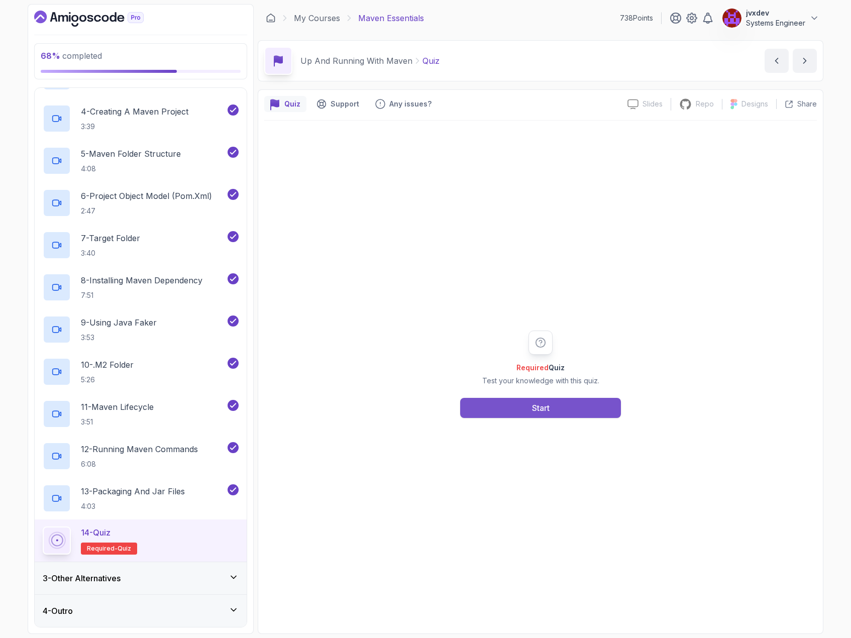
click at [565, 413] on button "Start" at bounding box center [540, 408] width 161 height 20
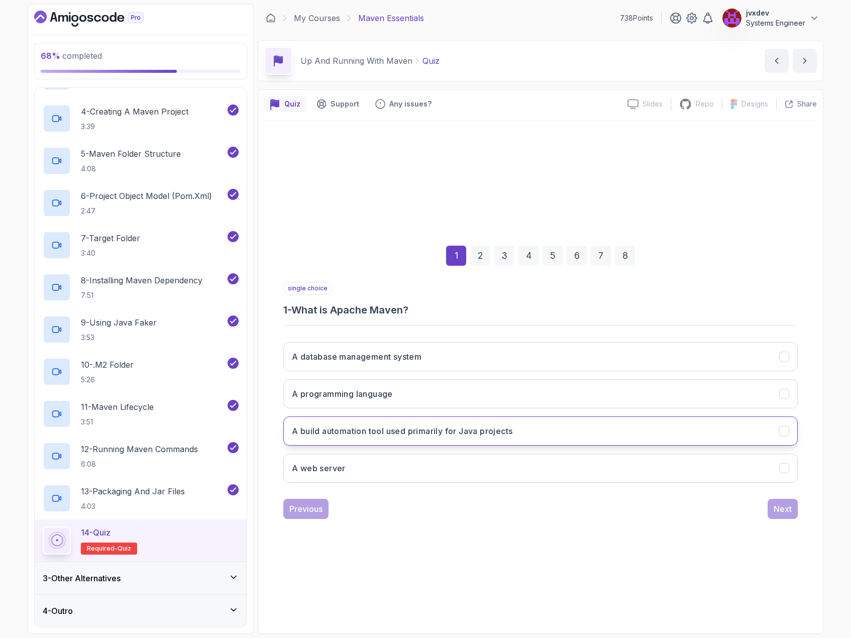
click at [533, 428] on button "A build automation tool used primarily for Java projects" at bounding box center [540, 430] width 514 height 29
click at [784, 516] on button "Next" at bounding box center [783, 509] width 30 height 20
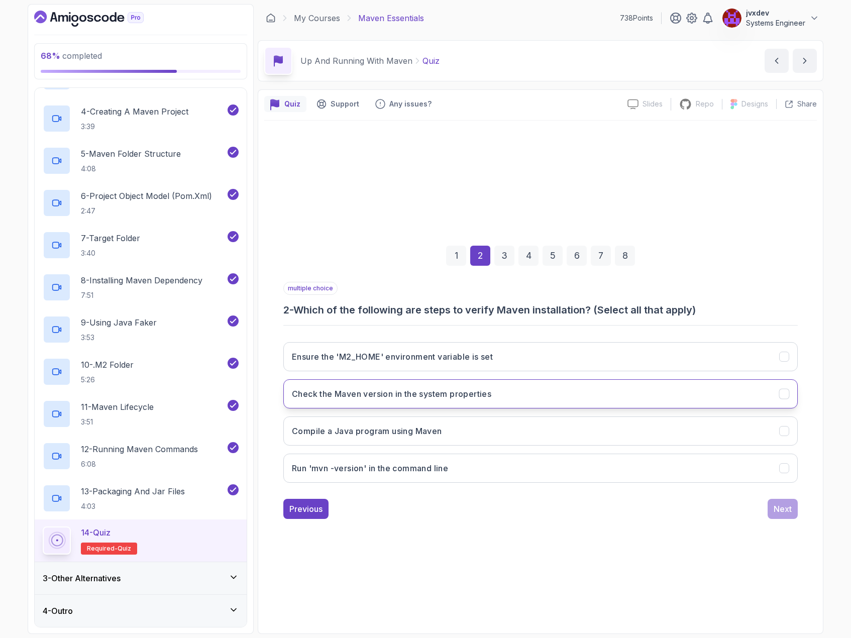
click at [593, 388] on button "Check the Maven version in the system properties" at bounding box center [540, 393] width 514 height 29
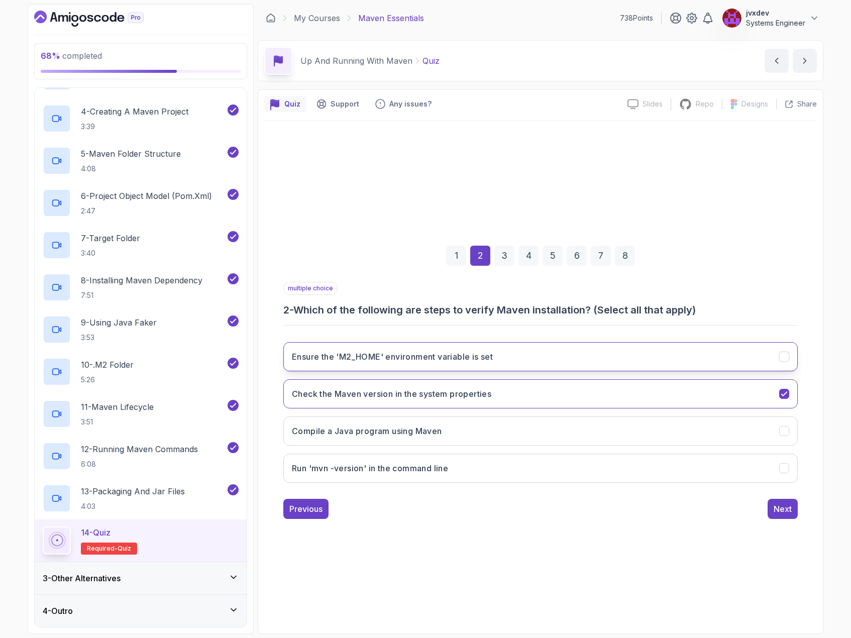
click at [588, 354] on button "Ensure the 'M2_HOME' environment variable is set" at bounding box center [540, 356] width 514 height 29
click at [498, 463] on button "Run 'mvn -version' in the command line" at bounding box center [540, 468] width 514 height 29
click at [786, 511] on div "Next" at bounding box center [783, 509] width 18 height 12
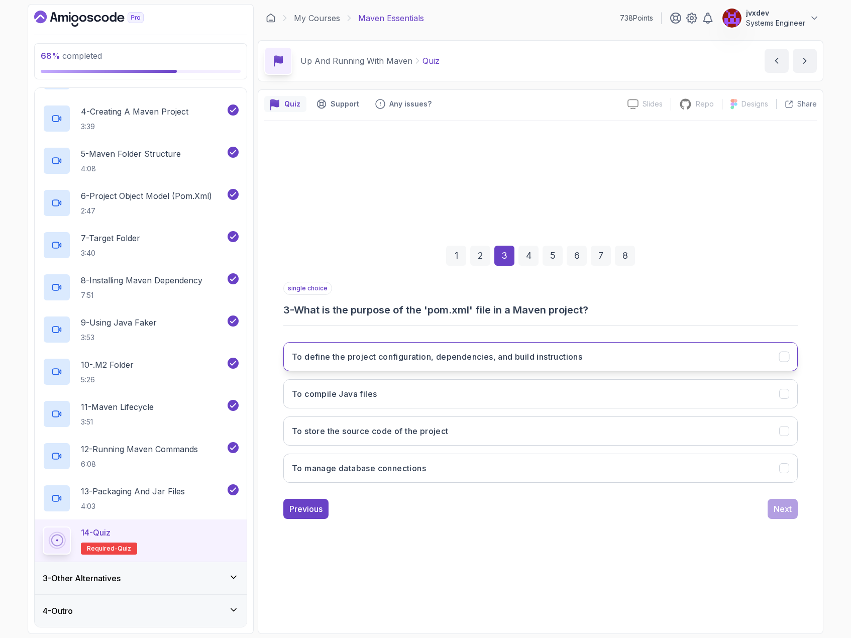
click at [418, 357] on h3 "To define the project configuration, dependencies, and build instructions" at bounding box center [437, 357] width 290 height 12
click at [787, 507] on div "Next" at bounding box center [783, 509] width 18 height 12
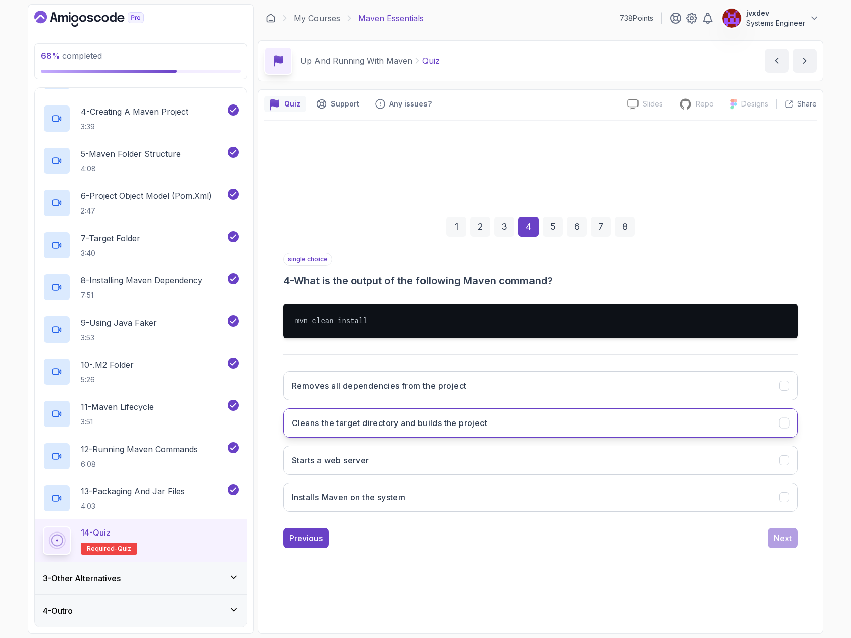
click at [487, 430] on button "Cleans the target directory and builds the project" at bounding box center [540, 422] width 514 height 29
click at [787, 537] on div "Next" at bounding box center [783, 538] width 18 height 12
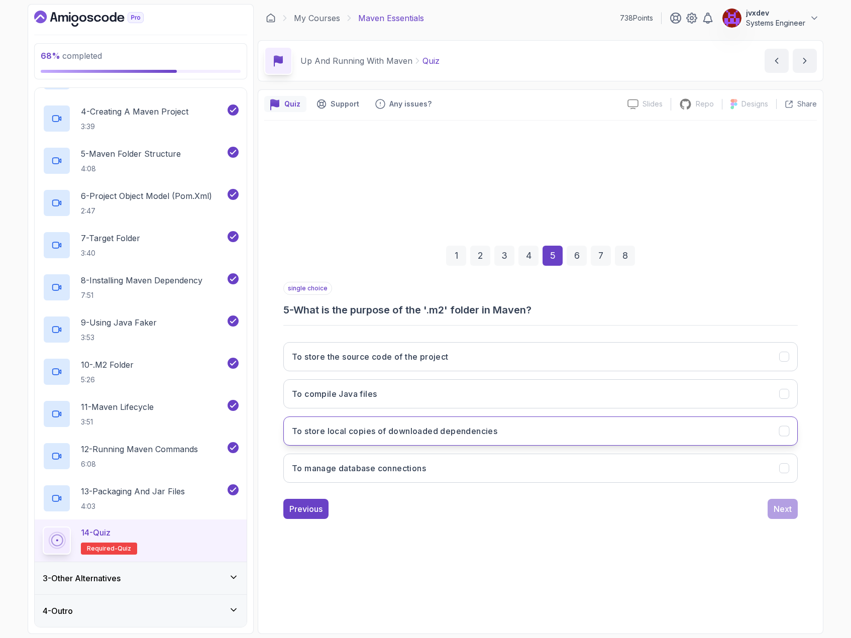
click at [503, 433] on button "To store local copies of downloaded dependencies" at bounding box center [540, 430] width 514 height 29
click at [790, 517] on button "Next" at bounding box center [783, 509] width 30 height 20
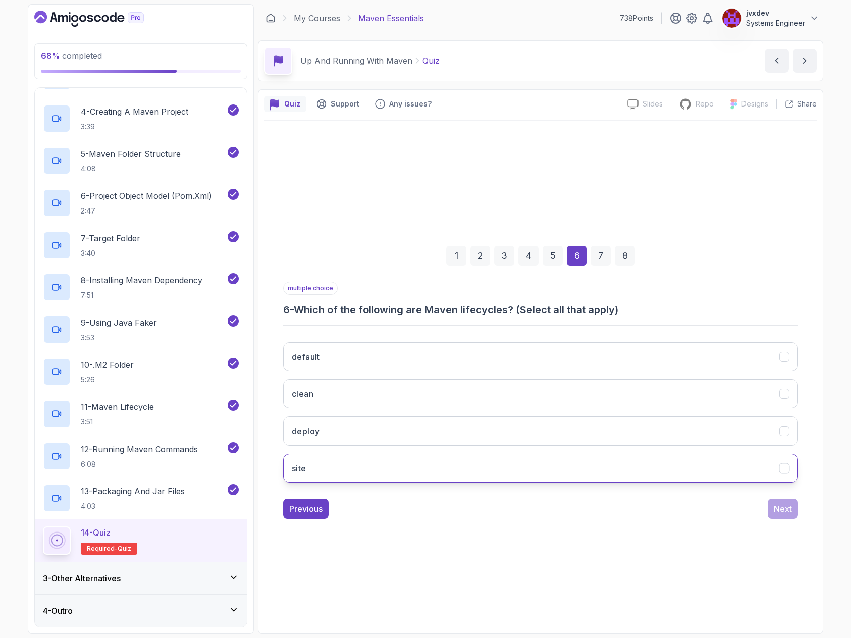
click at [414, 459] on button "site" at bounding box center [540, 468] width 514 height 29
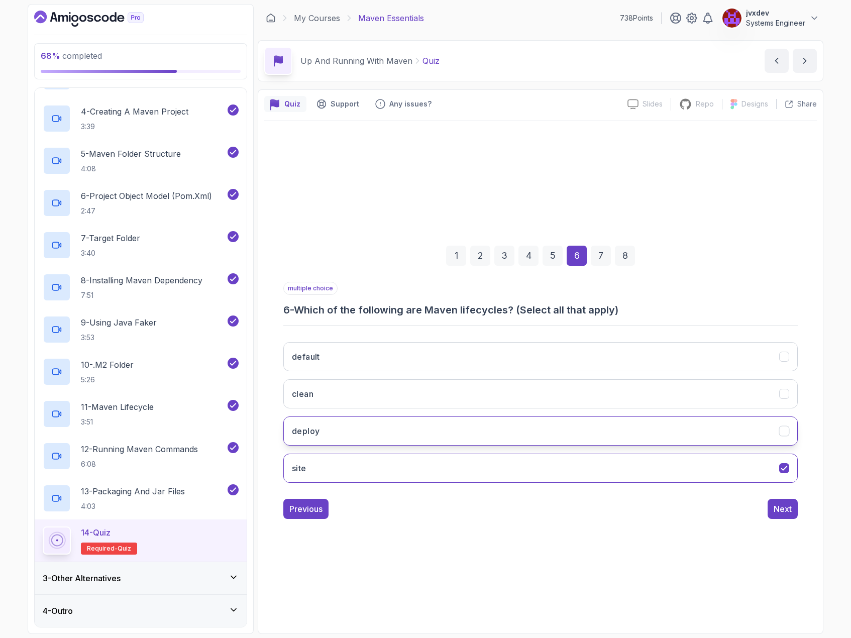
click at [413, 422] on button "deploy" at bounding box center [540, 430] width 514 height 29
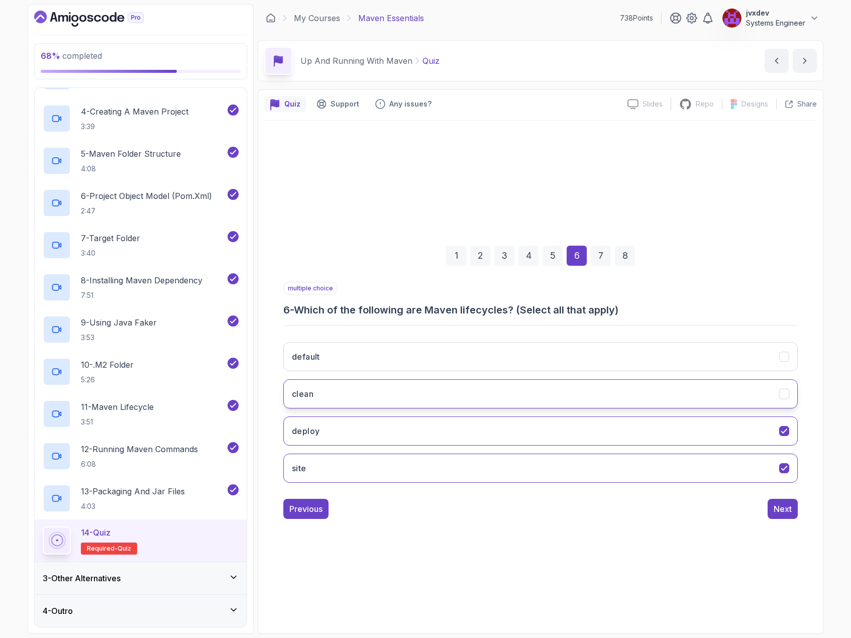
click at [408, 397] on button "clean" at bounding box center [540, 393] width 514 height 29
click at [793, 512] on button "Next" at bounding box center [783, 509] width 30 height 20
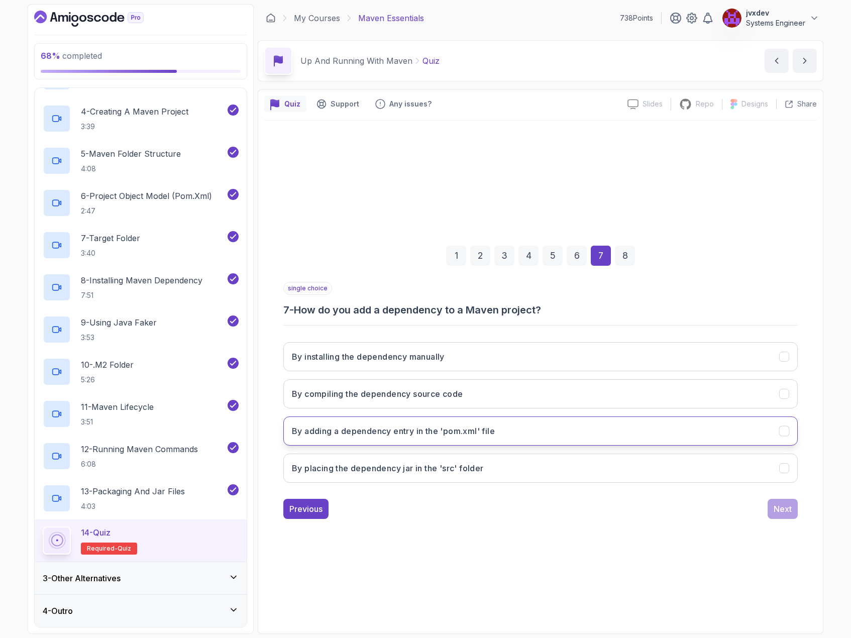
click at [529, 429] on button "By adding a dependency entry in the 'pom.xml' file" at bounding box center [540, 430] width 514 height 29
click at [781, 513] on div "Next" at bounding box center [783, 509] width 18 height 12
click at [538, 429] on button "It simplifies the build process and dependency management" at bounding box center [540, 430] width 514 height 29
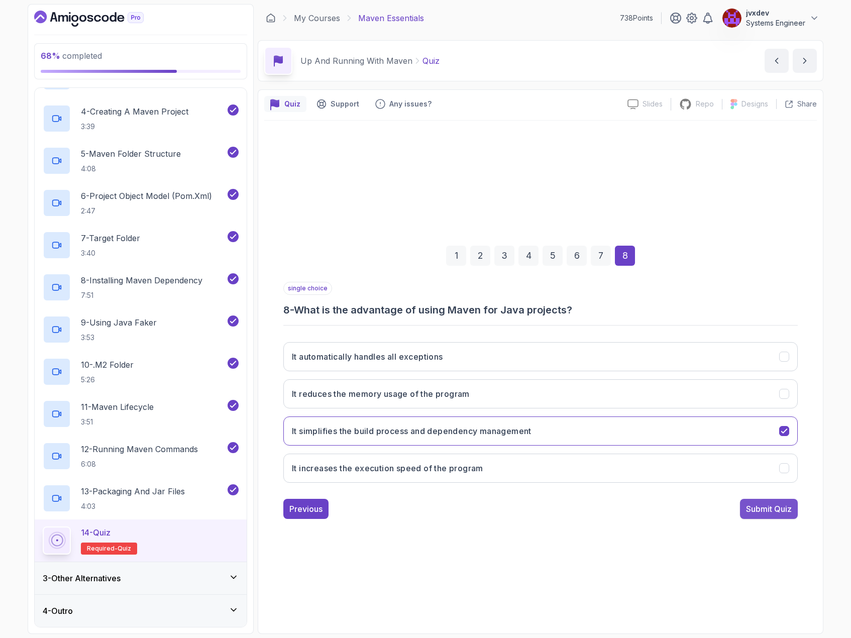
click at [763, 517] on button "Submit Quiz" at bounding box center [769, 509] width 58 height 20
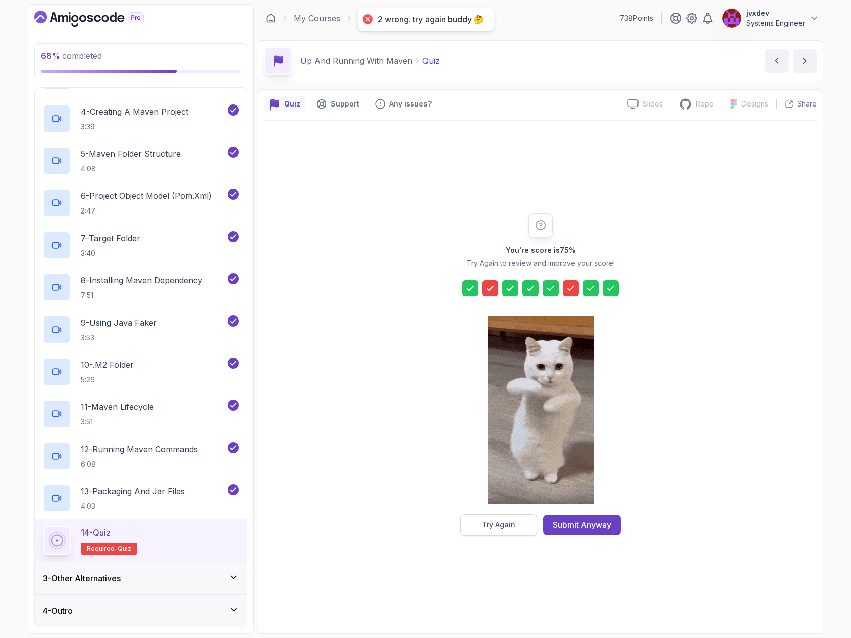
click at [496, 521] on div "Try Again" at bounding box center [498, 525] width 33 height 10
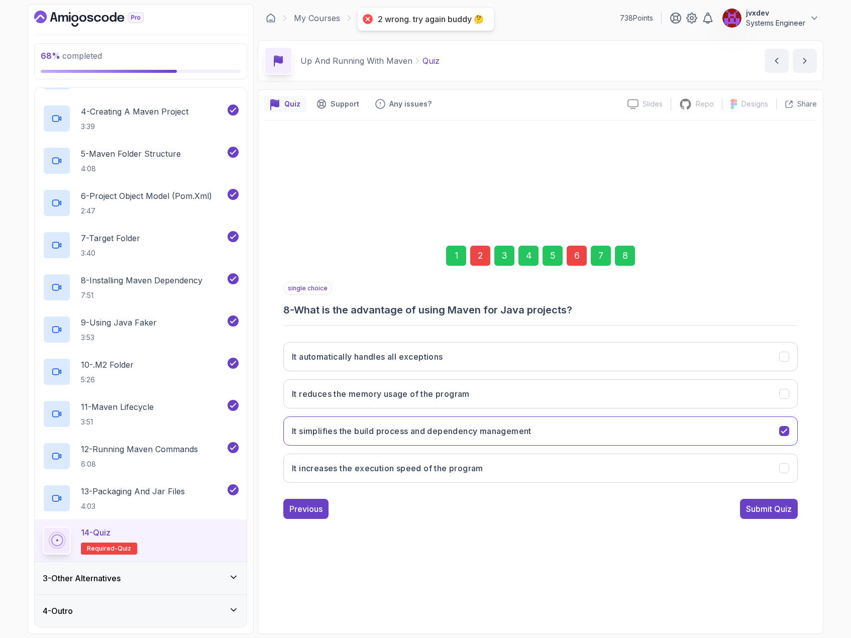
click at [475, 256] on div "2" at bounding box center [480, 256] width 20 height 20
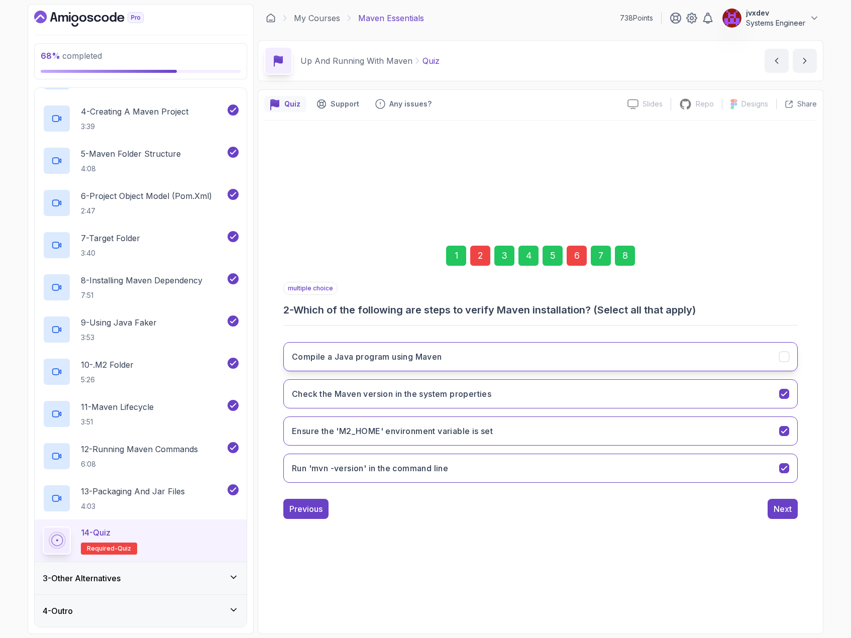
click at [458, 353] on button "Compile a Java program using Maven" at bounding box center [540, 356] width 514 height 29
click at [576, 258] on div "6" at bounding box center [577, 256] width 20 height 20
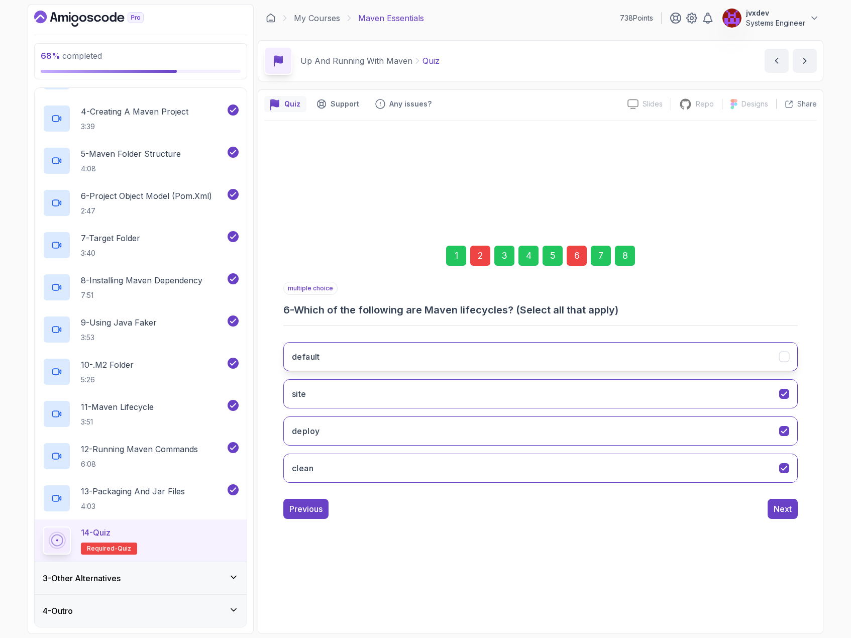
click at [449, 347] on button "default" at bounding box center [540, 356] width 514 height 29
click at [792, 511] on button "Next" at bounding box center [783, 509] width 30 height 20
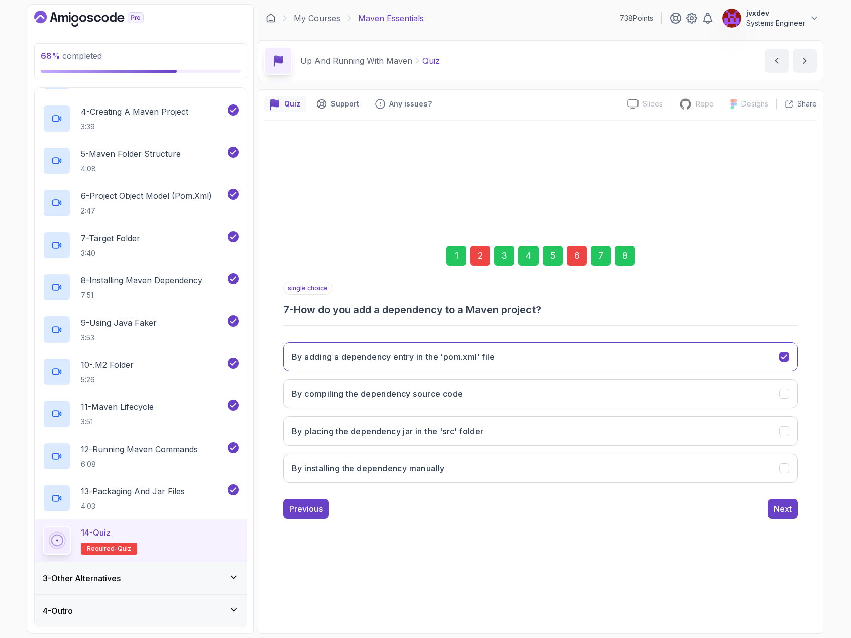
click at [792, 511] on button "Next" at bounding box center [783, 509] width 30 height 20
click at [792, 511] on button "Submit Quiz" at bounding box center [769, 509] width 58 height 20
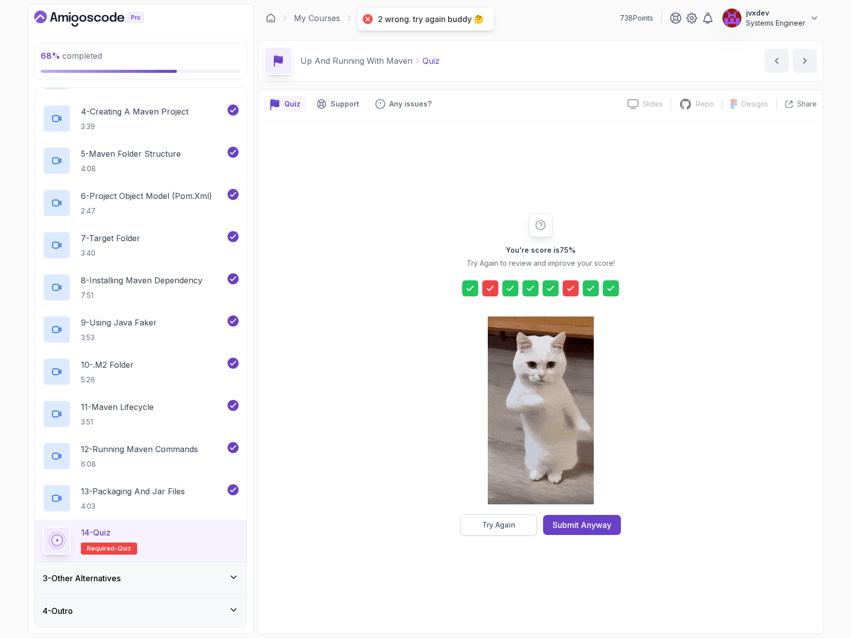
click at [503, 527] on div "Try Again" at bounding box center [498, 525] width 33 height 10
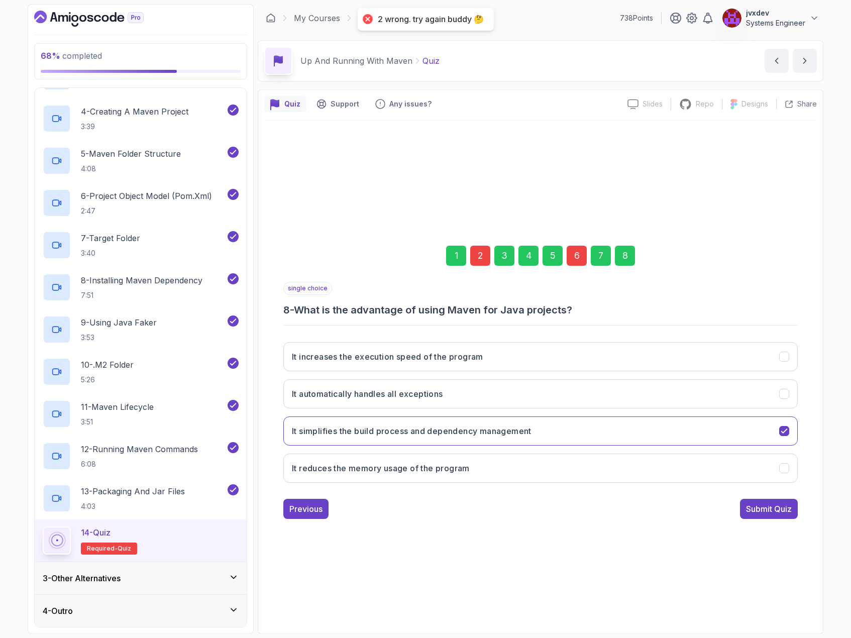
click at [481, 254] on div "2" at bounding box center [480, 256] width 20 height 20
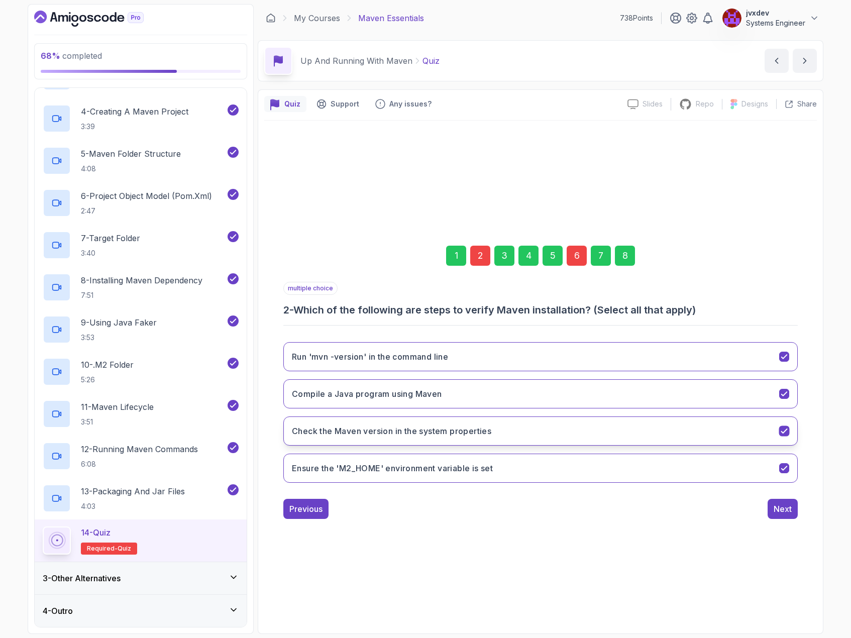
click at [787, 432] on icon "Check the Maven version in the system properties" at bounding box center [785, 431] width 10 height 10
click at [787, 392] on icon "Compile a Java program using Maven" at bounding box center [784, 394] width 6 height 4
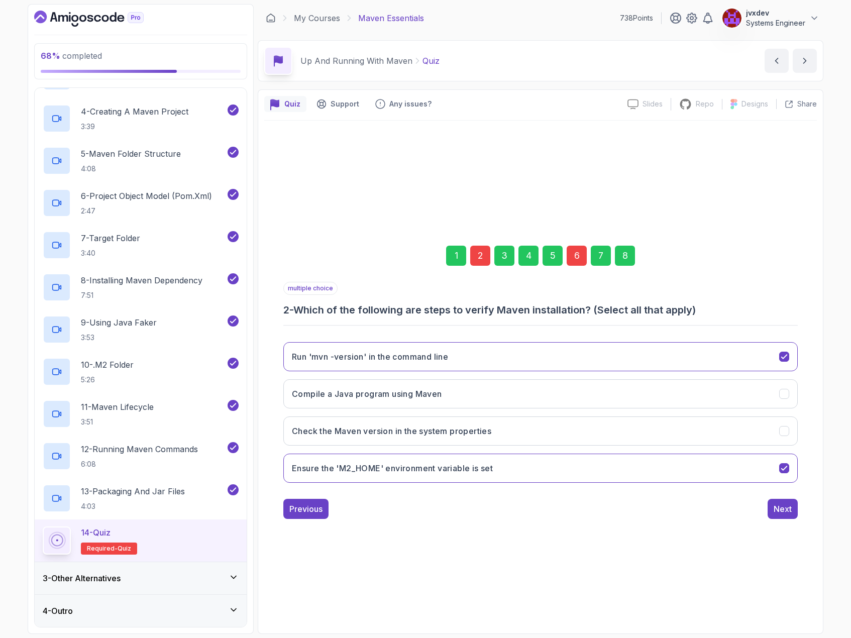
click at [581, 247] on div "6" at bounding box center [577, 256] width 20 height 20
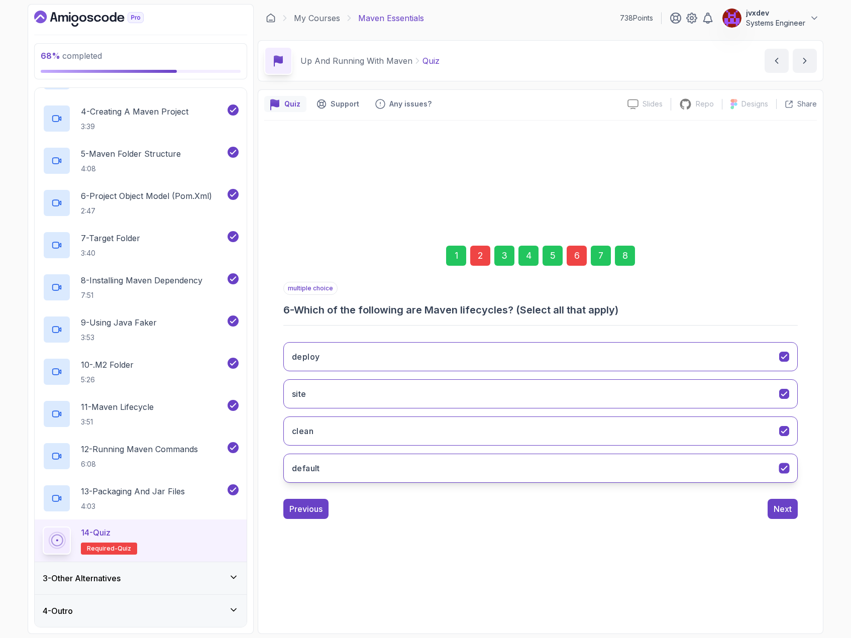
click at [790, 475] on button "default" at bounding box center [540, 468] width 514 height 29
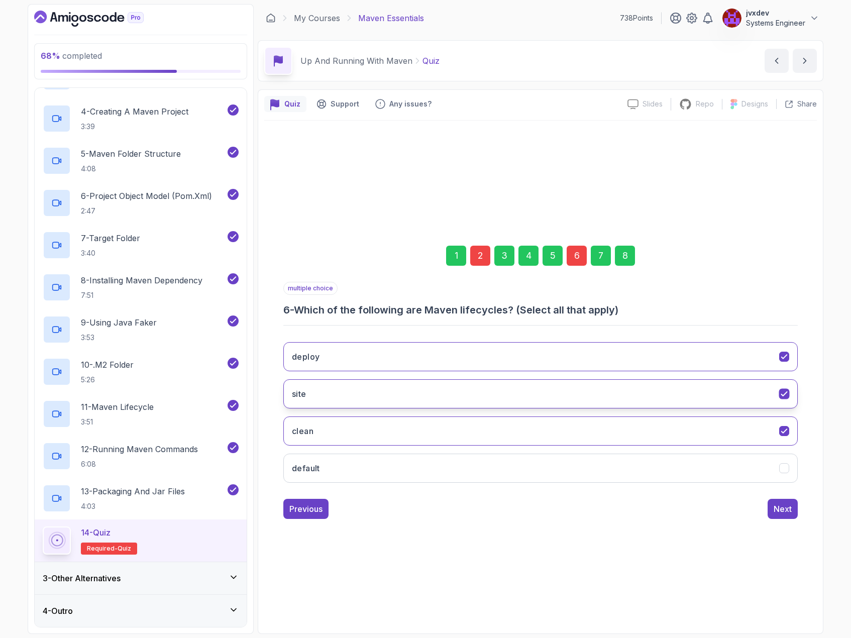
click at [782, 395] on icon "site" at bounding box center [785, 394] width 10 height 10
click at [791, 511] on div "Next" at bounding box center [783, 509] width 18 height 12
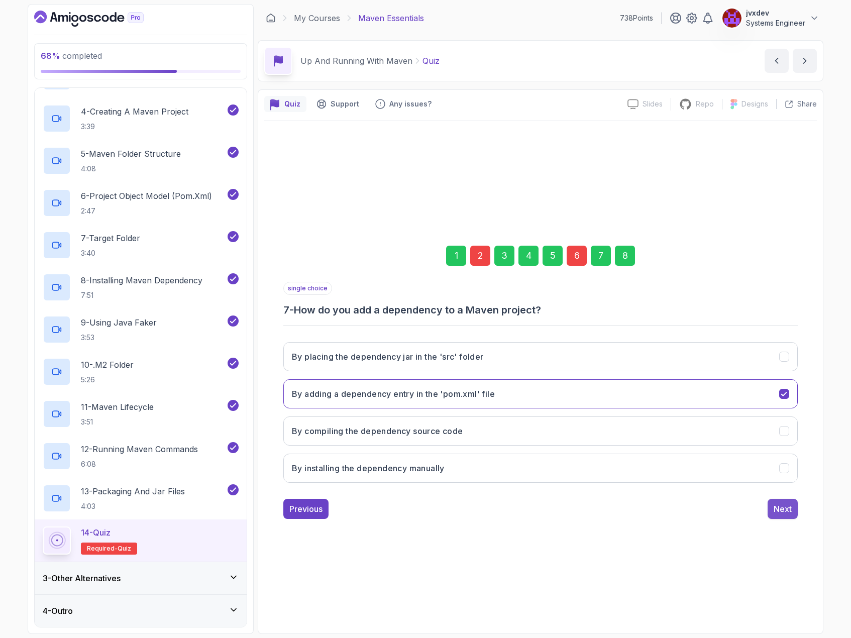
click at [791, 511] on div "Next" at bounding box center [783, 509] width 18 height 12
click at [791, 511] on div "Submit Quiz" at bounding box center [769, 509] width 46 height 12
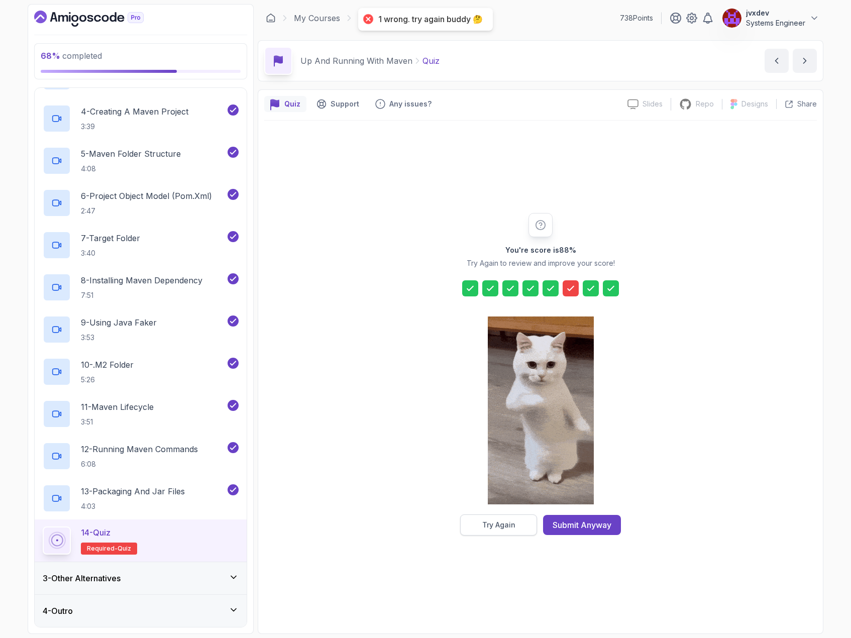
click at [487, 527] on div "Try Again" at bounding box center [498, 525] width 33 height 10
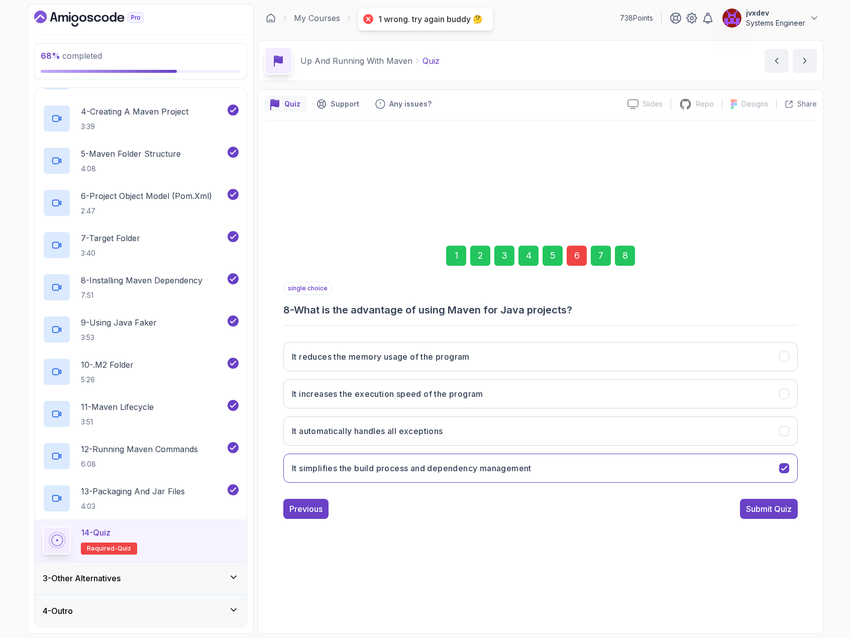
click at [570, 260] on div "6" at bounding box center [577, 256] width 20 height 20
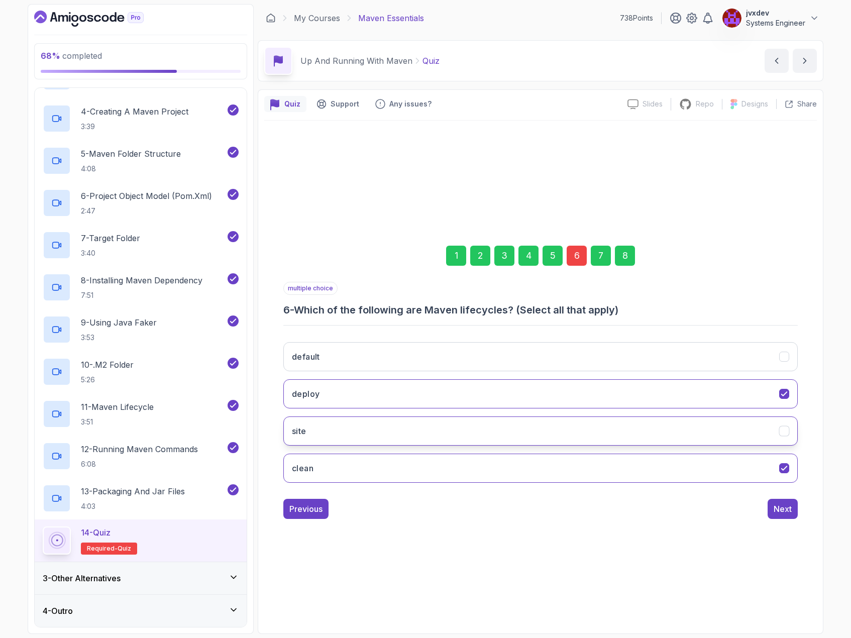
click at [785, 436] on icon "site" at bounding box center [785, 431] width 10 height 10
click at [783, 510] on div "Next" at bounding box center [783, 509] width 18 height 12
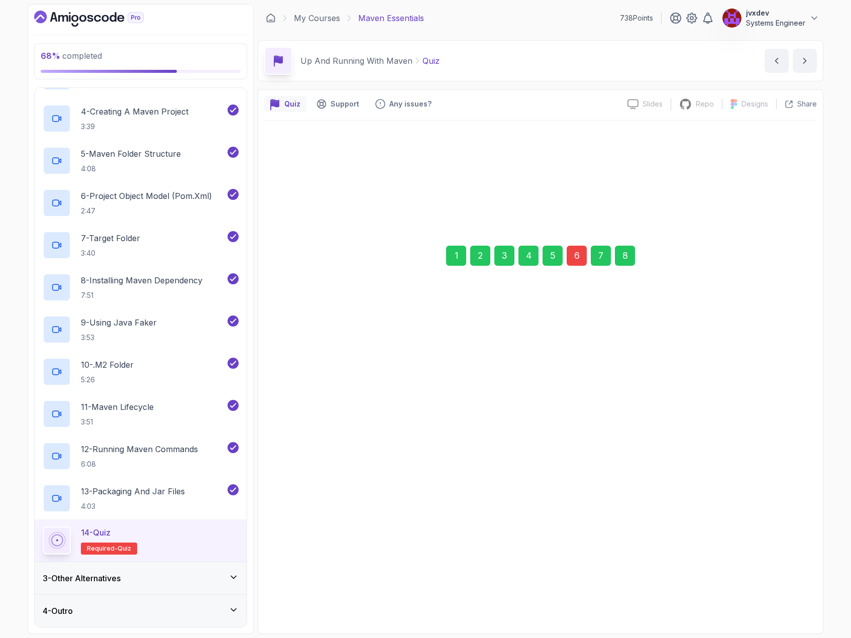
click at [783, 510] on div "Next" at bounding box center [783, 509] width 18 height 12
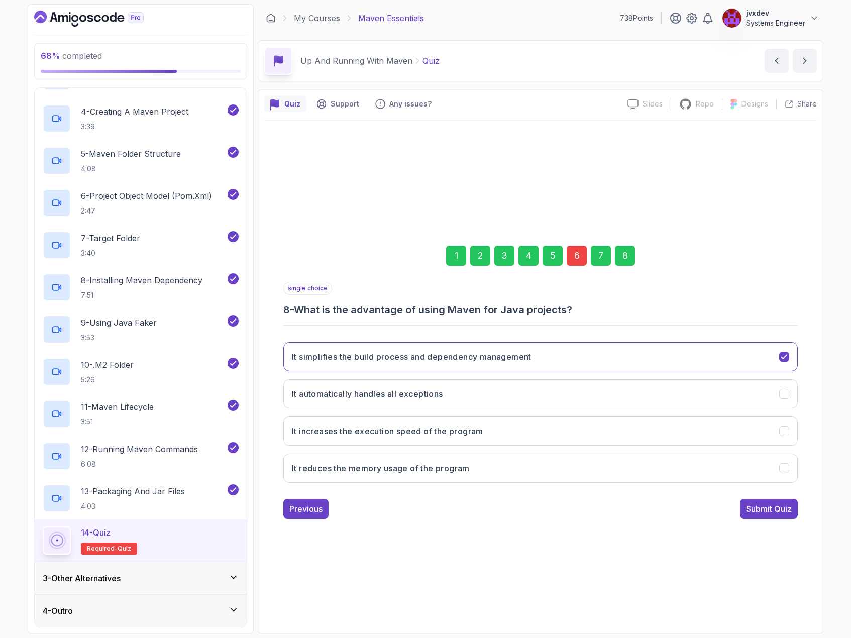
click at [783, 510] on div "Submit Quiz" at bounding box center [769, 509] width 46 height 12
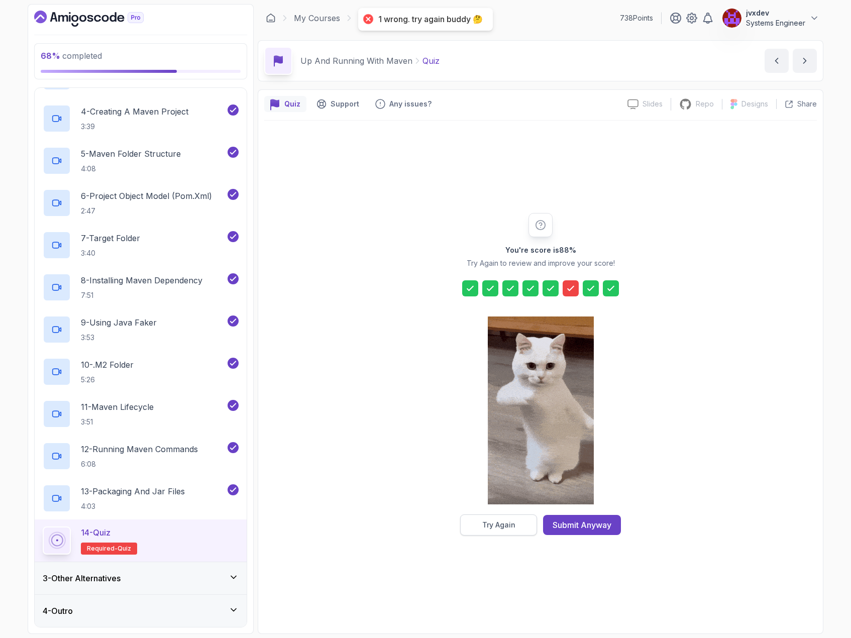
click at [509, 525] on div "Try Again" at bounding box center [498, 525] width 33 height 10
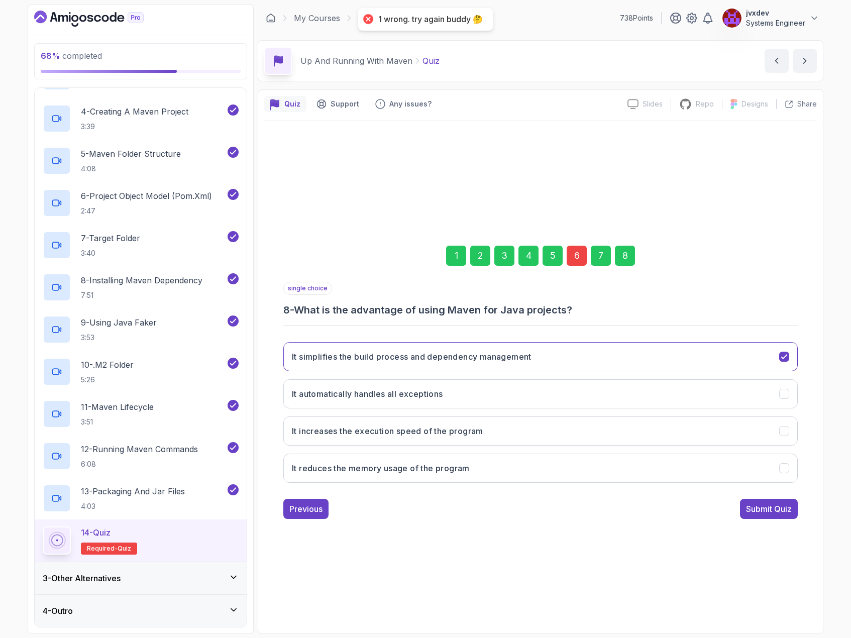
click at [577, 255] on div "6" at bounding box center [577, 256] width 20 height 20
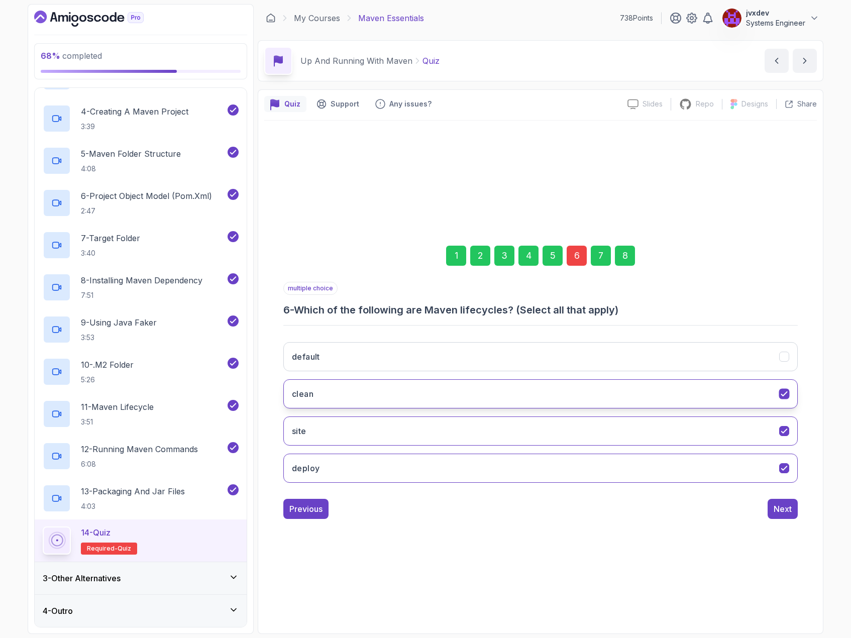
click at [780, 392] on icon "clean" at bounding box center [785, 394] width 10 height 10
click at [782, 501] on button "Next" at bounding box center [783, 509] width 30 height 20
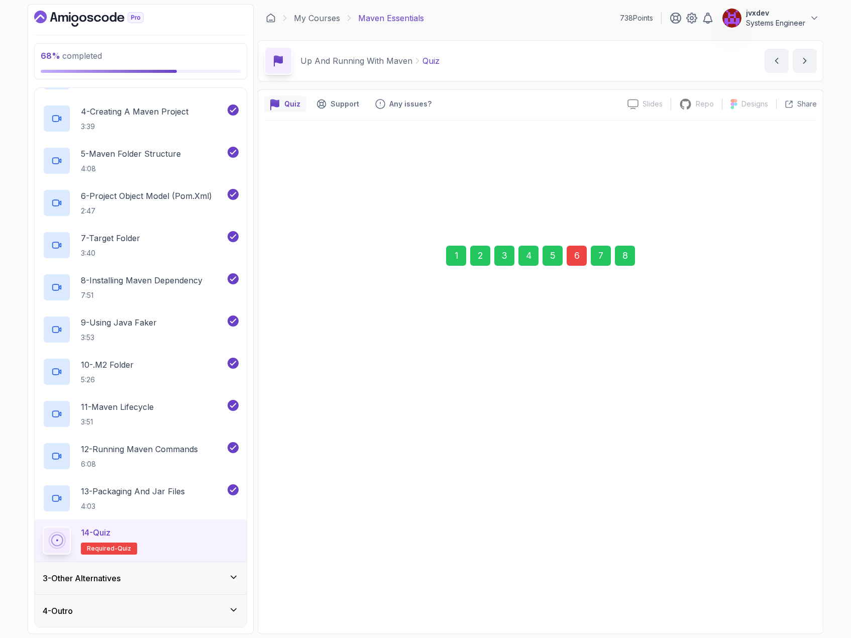
click at [783, 508] on div "Next" at bounding box center [783, 509] width 18 height 12
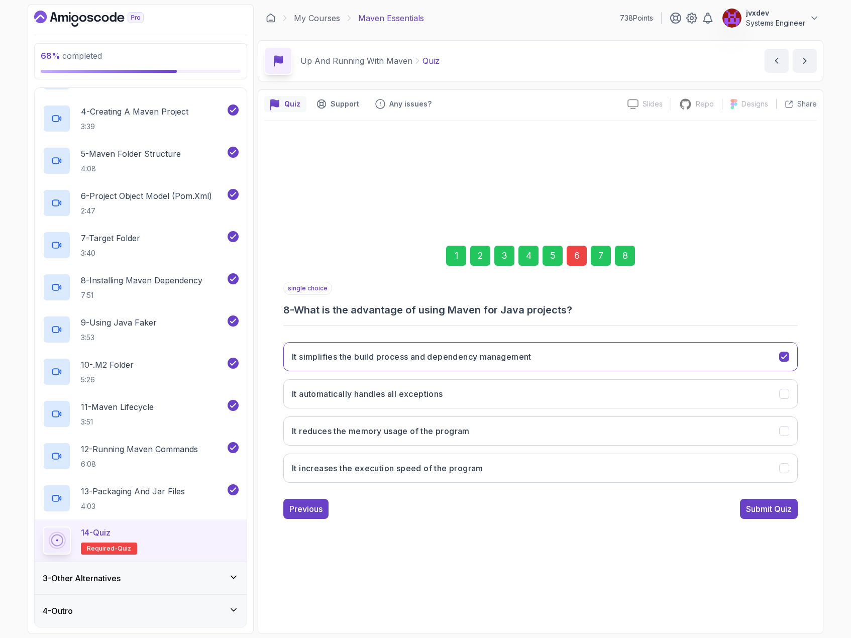
click at [787, 510] on div "Submit Quiz" at bounding box center [769, 509] width 46 height 12
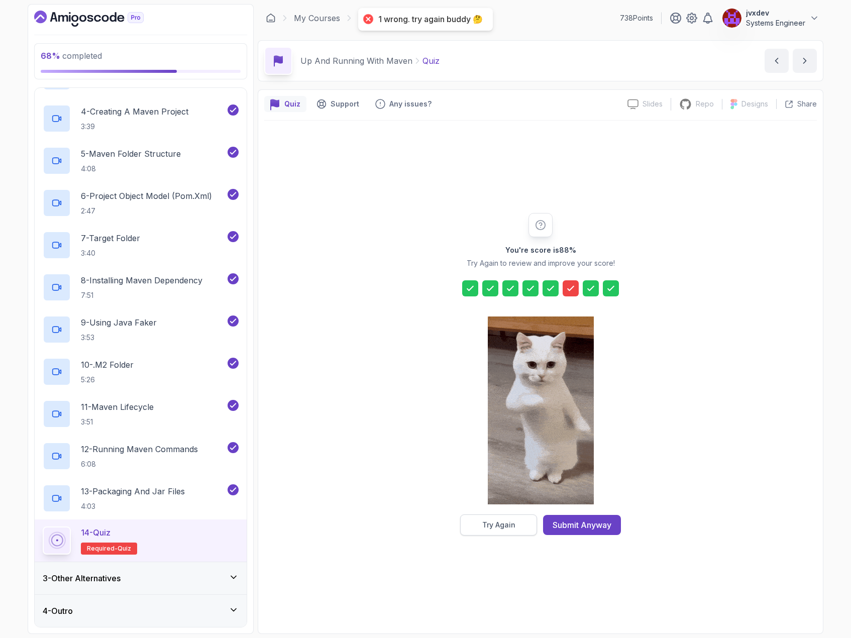
click at [506, 523] on div "Try Again" at bounding box center [498, 525] width 33 height 10
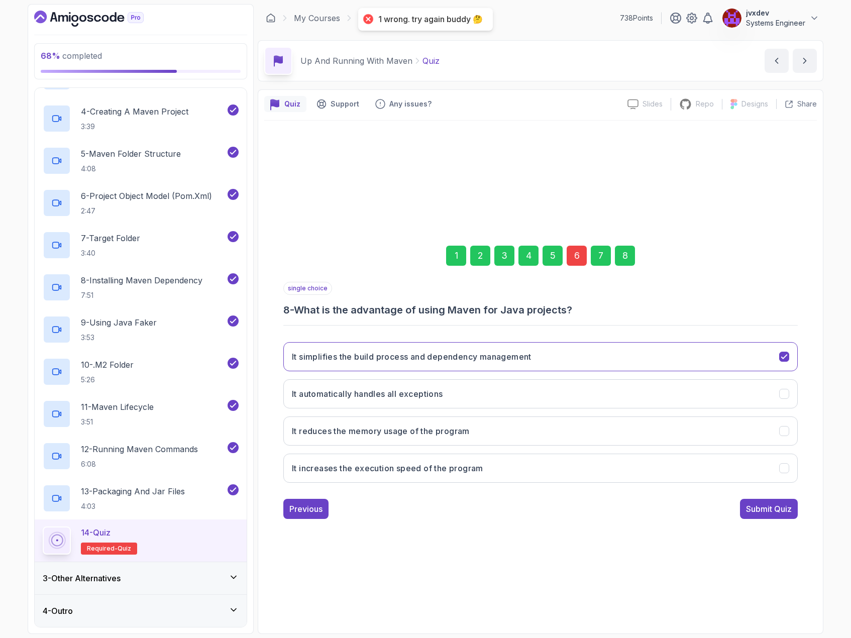
click at [573, 258] on div "6" at bounding box center [577, 256] width 20 height 20
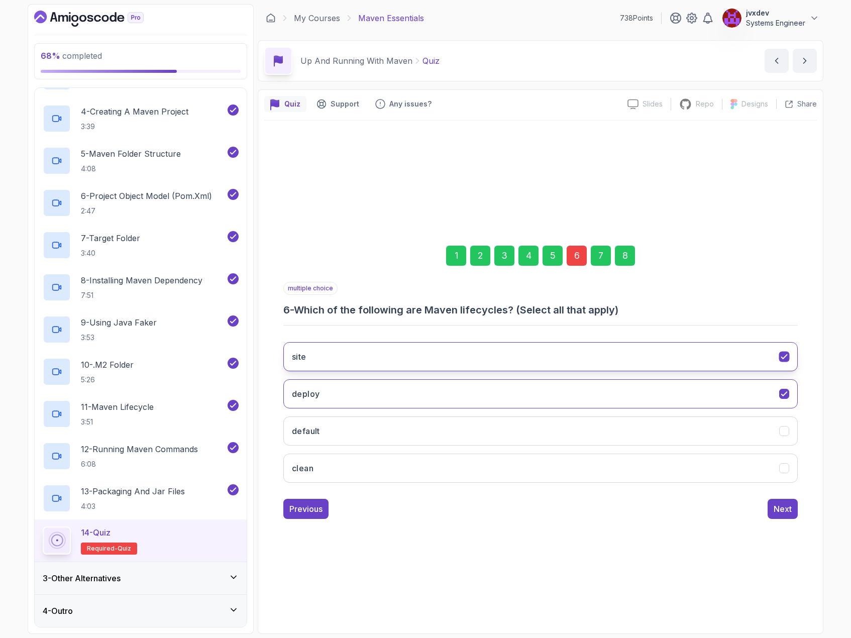
click at [787, 355] on icon "site" at bounding box center [784, 357] width 6 height 4
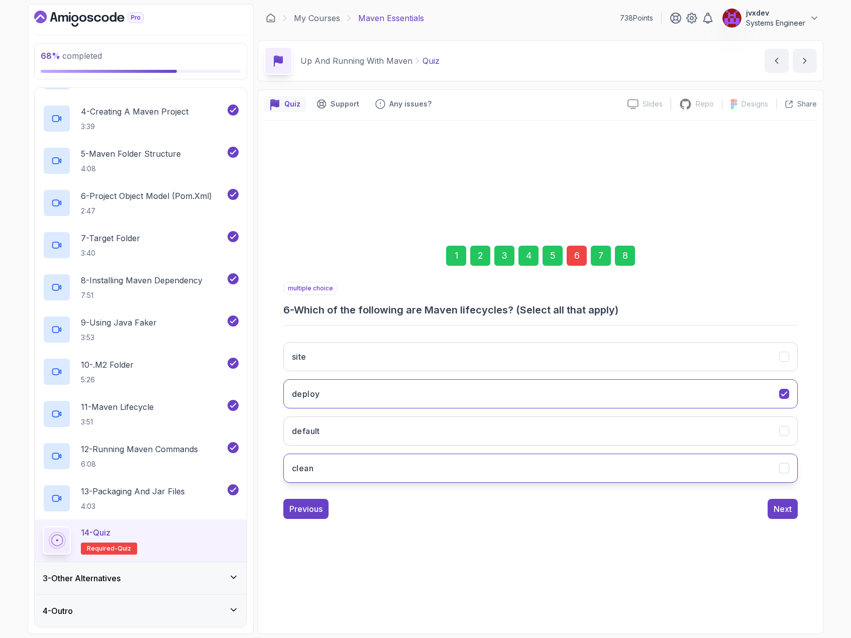
click at [789, 462] on button "clean" at bounding box center [540, 468] width 514 height 29
click at [780, 513] on div "Next" at bounding box center [783, 509] width 18 height 12
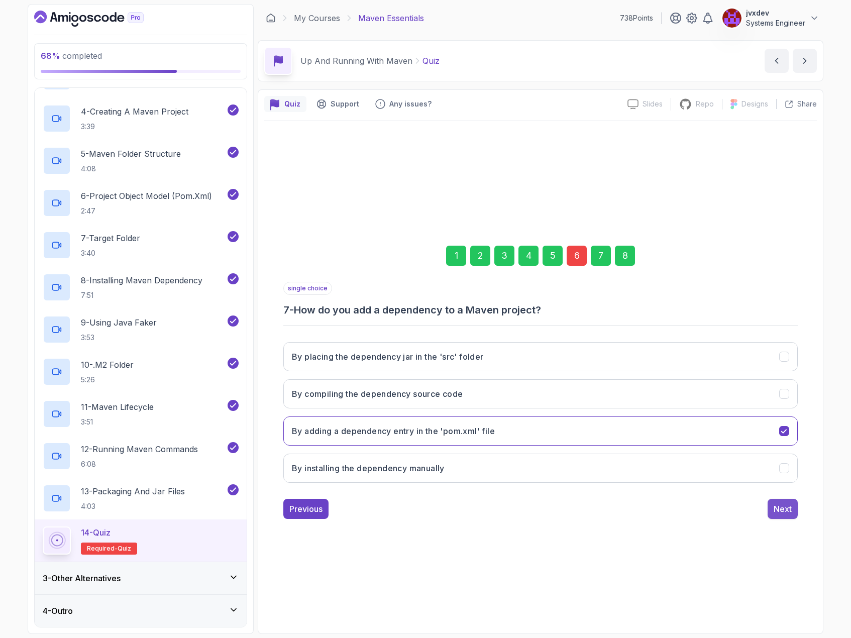
click at [789, 506] on div "Next" at bounding box center [783, 509] width 18 height 12
click at [789, 506] on div "Submit Quiz" at bounding box center [769, 509] width 46 height 12
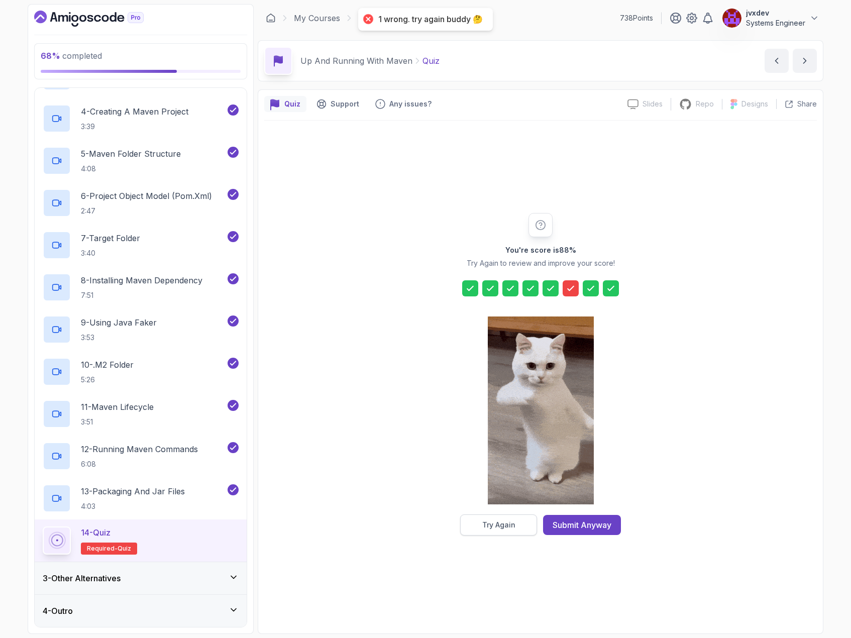
click at [531, 526] on button "Try Again" at bounding box center [498, 524] width 77 height 21
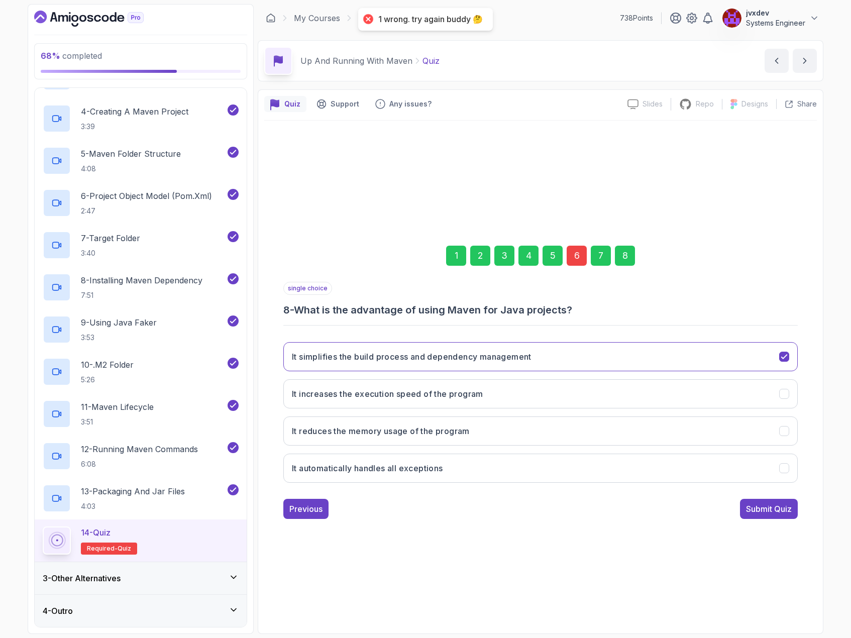
click at [570, 254] on div "6" at bounding box center [577, 256] width 20 height 20
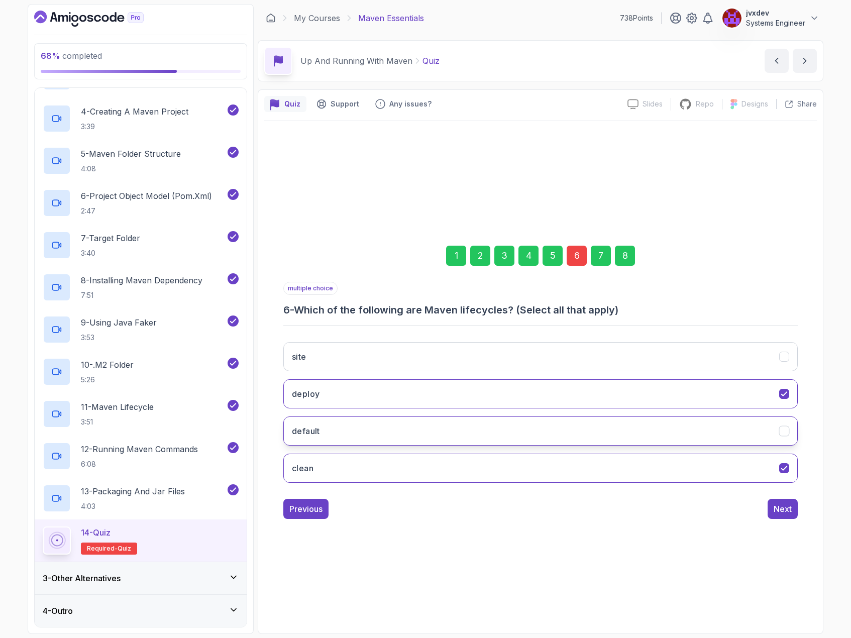
click at [386, 422] on button "default" at bounding box center [540, 430] width 514 height 29
click at [787, 511] on div "Next" at bounding box center [783, 509] width 18 height 12
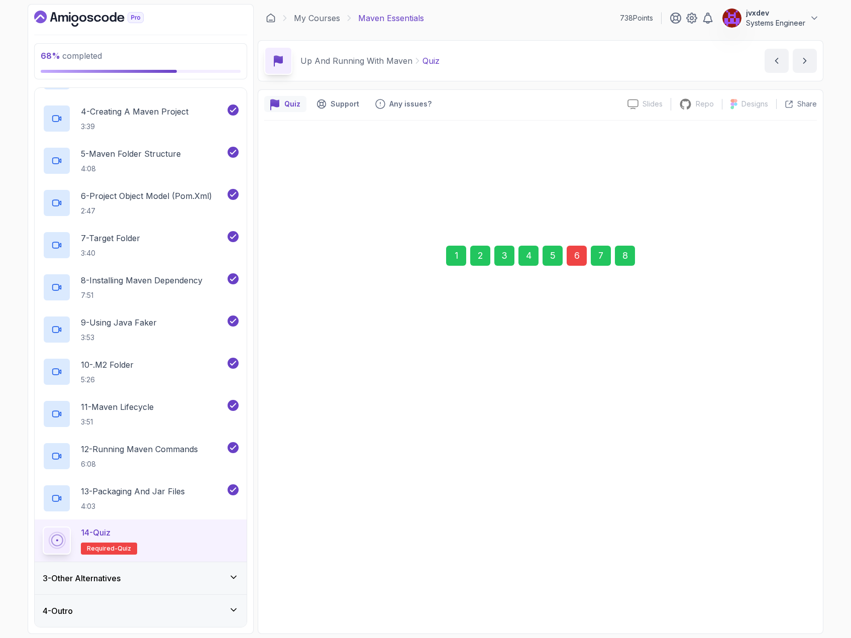
click at [787, 511] on div "Next" at bounding box center [783, 508] width 18 height 12
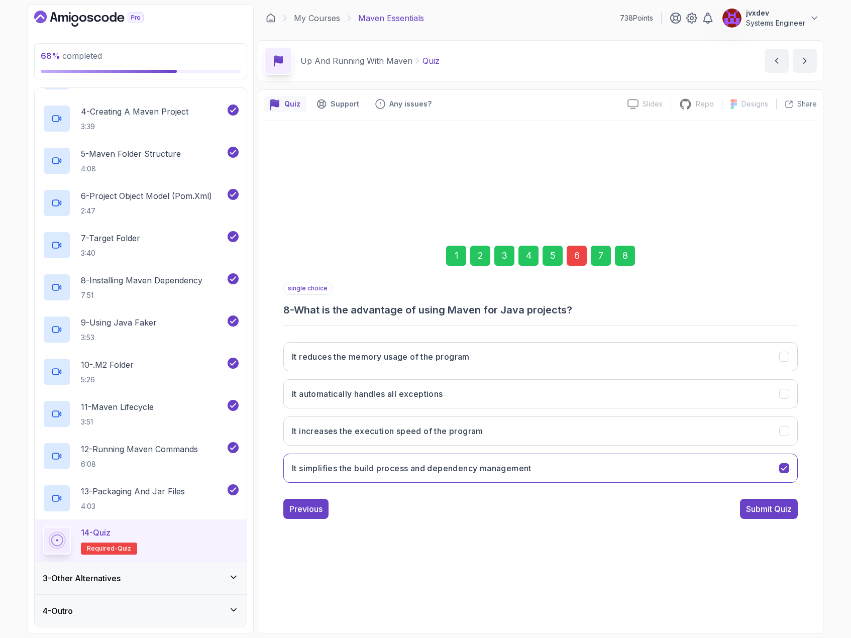
click at [787, 511] on div "Submit Quiz" at bounding box center [769, 509] width 46 height 12
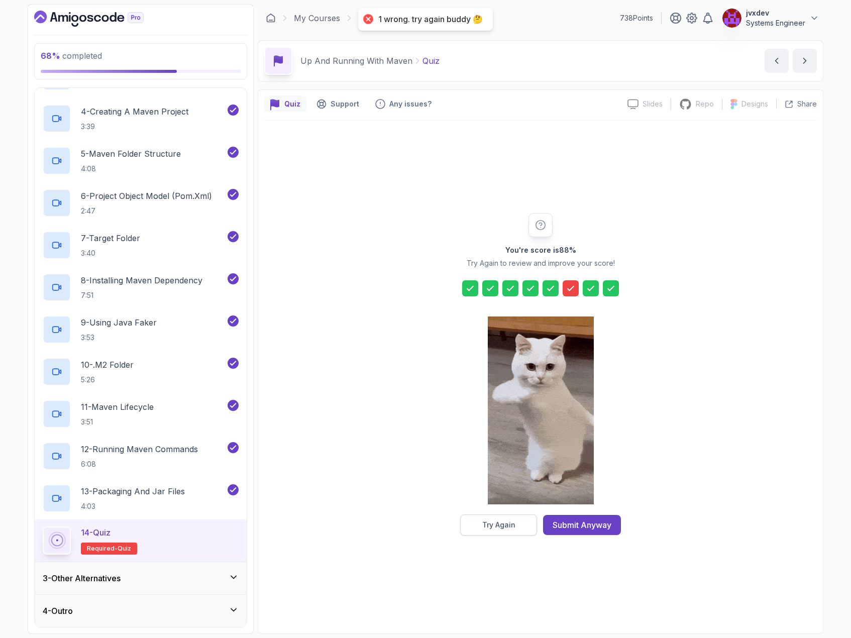
click at [502, 524] on div "Try Again" at bounding box center [498, 525] width 33 height 10
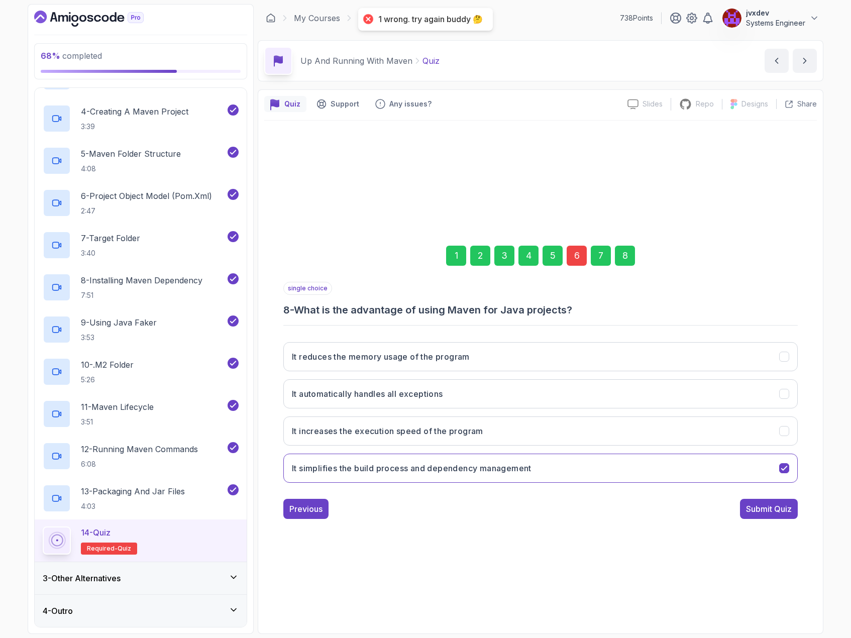
click at [579, 254] on div "6" at bounding box center [577, 256] width 20 height 20
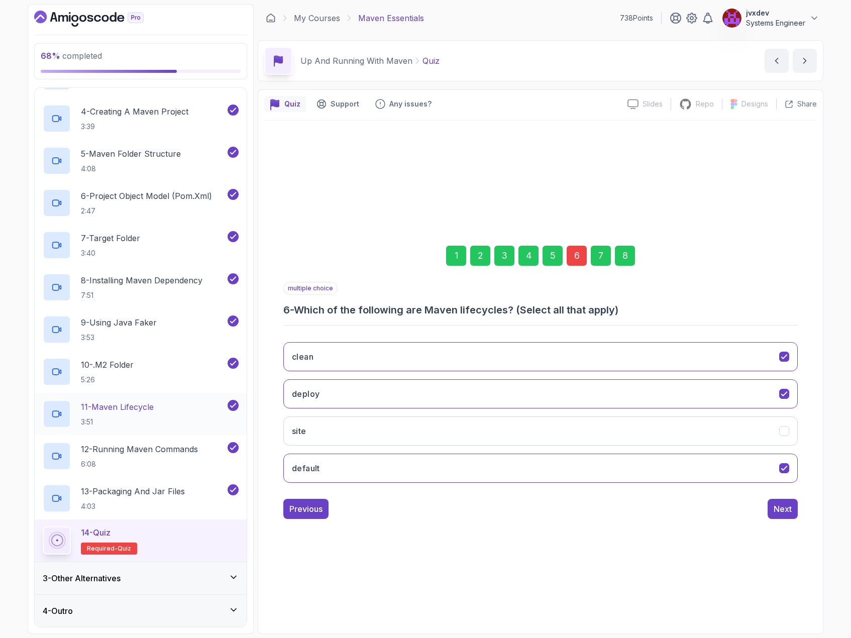
click at [126, 412] on p "11 - Maven Lifecycle" at bounding box center [117, 407] width 73 height 12
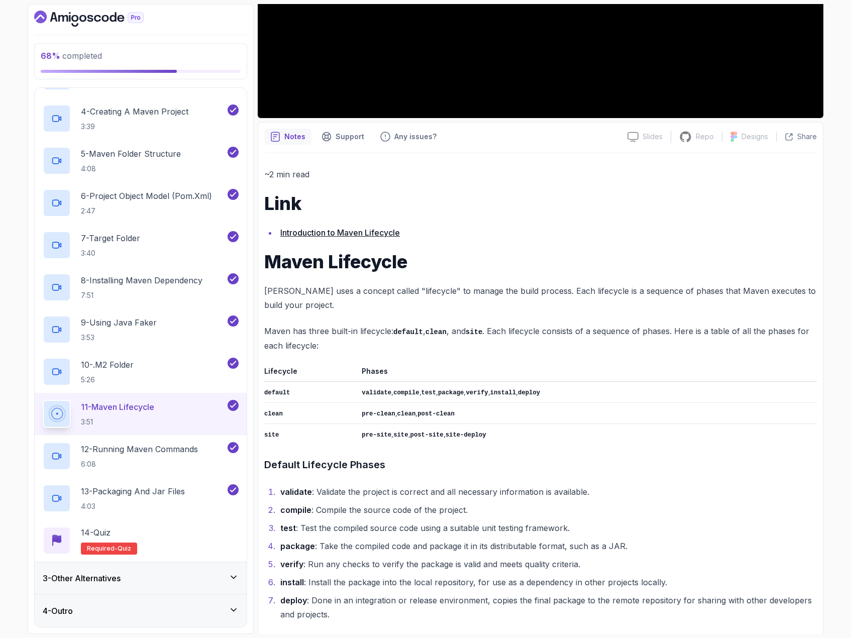
scroll to position [301, 0]
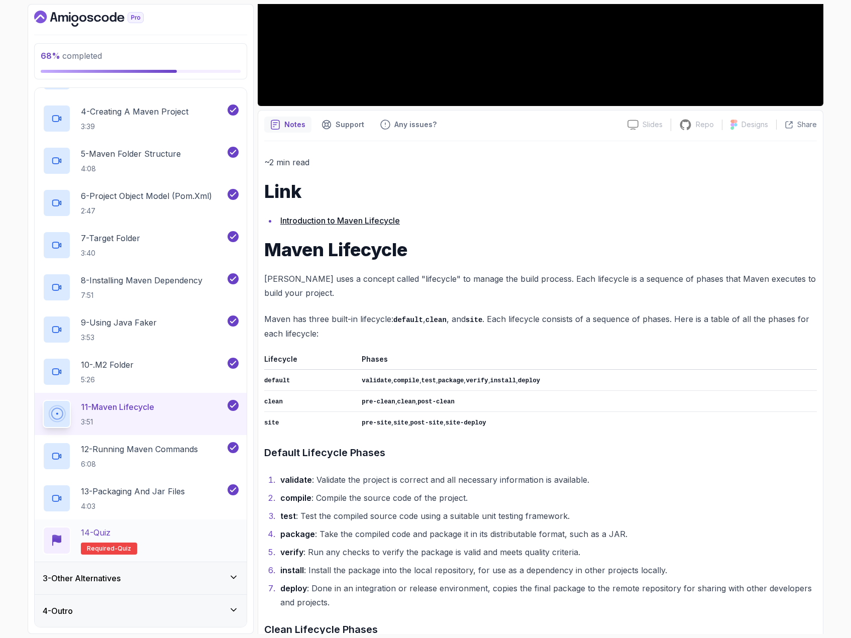
click at [172, 536] on div "14 - Quiz Required- quiz" at bounding box center [141, 540] width 196 height 28
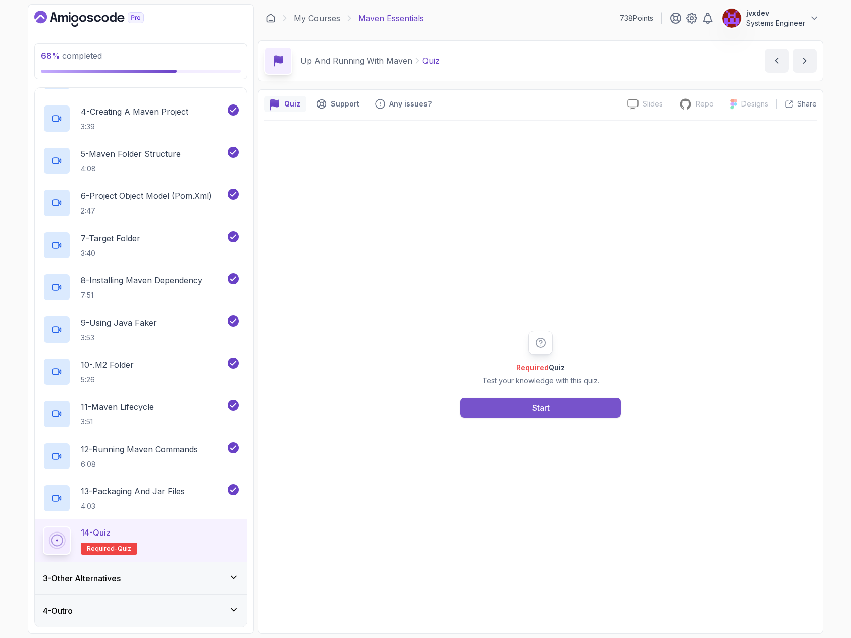
click at [576, 406] on button "Start" at bounding box center [540, 408] width 161 height 20
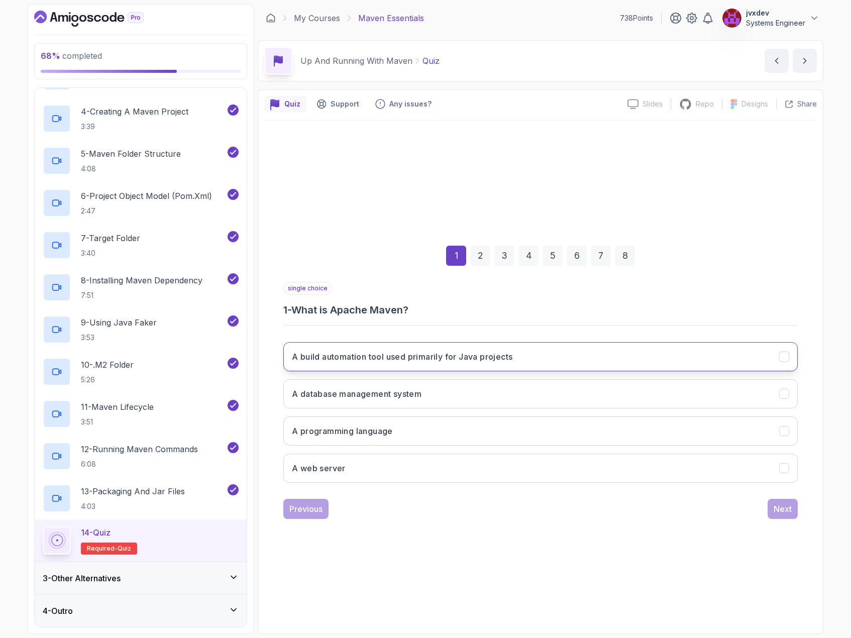
click at [554, 357] on button "A build automation tool used primarily for Java projects" at bounding box center [540, 356] width 514 height 29
click at [780, 510] on div "Next" at bounding box center [783, 509] width 18 height 12
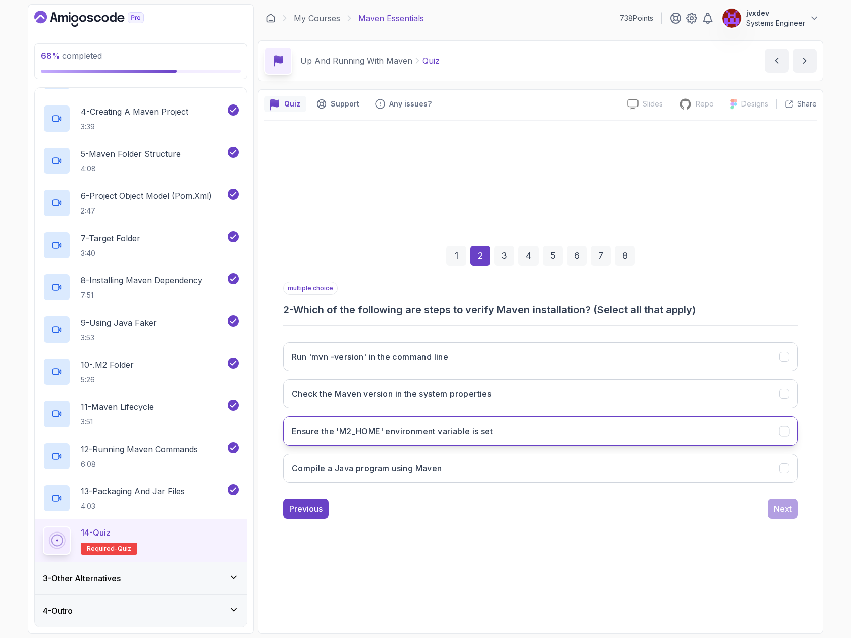
click at [545, 436] on button "Ensure the 'M2_HOME' environment variable is set" at bounding box center [540, 430] width 514 height 29
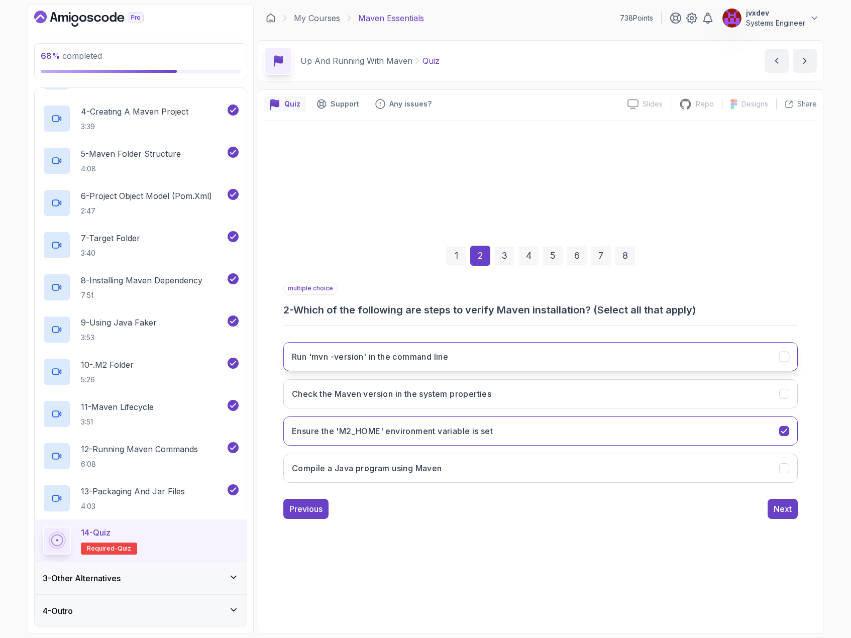
click at [552, 357] on button "Run 'mvn -version' in the command line" at bounding box center [540, 356] width 514 height 29
click at [780, 506] on div "Next" at bounding box center [783, 509] width 18 height 12
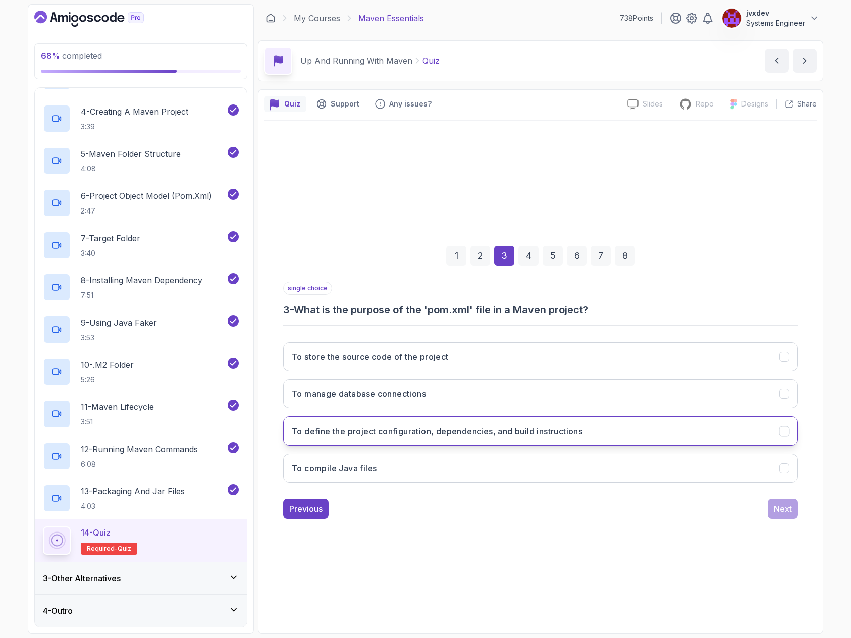
click at [484, 426] on h3 "To define the project configuration, dependencies, and build instructions" at bounding box center [437, 431] width 290 height 12
click at [787, 510] on div "Next" at bounding box center [783, 509] width 18 height 12
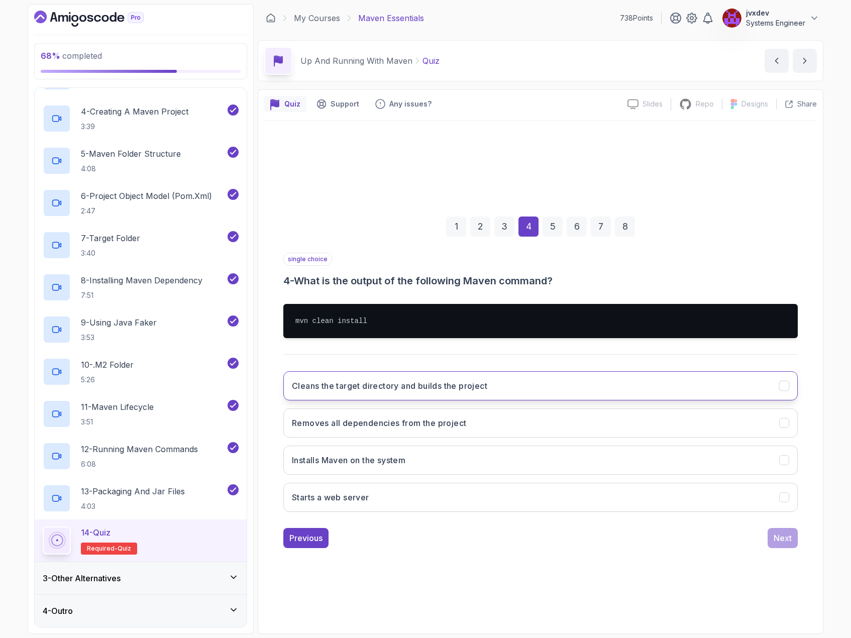
click at [455, 390] on h3 "Cleans the target directory and builds the project" at bounding box center [389, 386] width 195 height 12
click at [779, 535] on div "Next" at bounding box center [783, 538] width 18 height 12
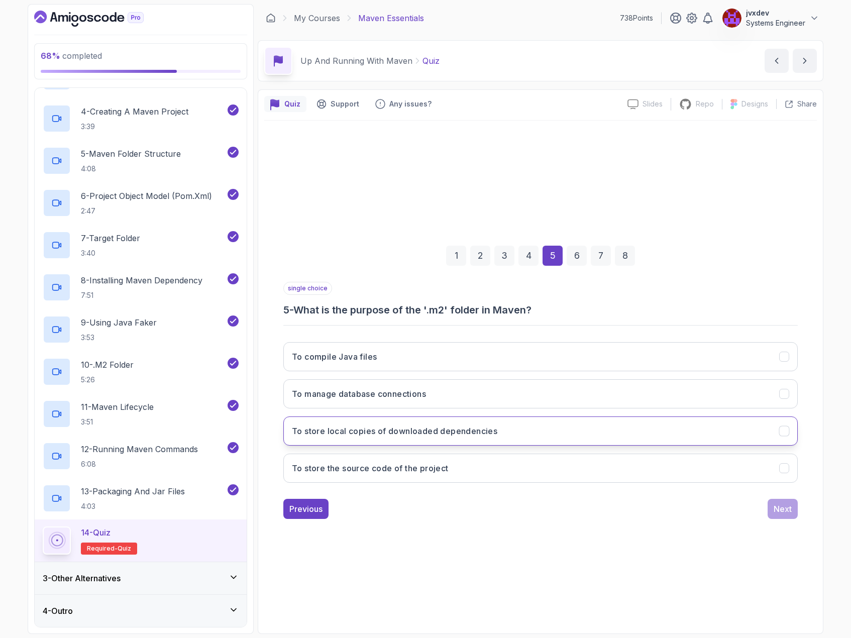
click at [433, 426] on h3 "To store local copies of downloaded dependencies" at bounding box center [394, 431] width 205 height 12
click at [789, 506] on div "Next" at bounding box center [783, 509] width 18 height 12
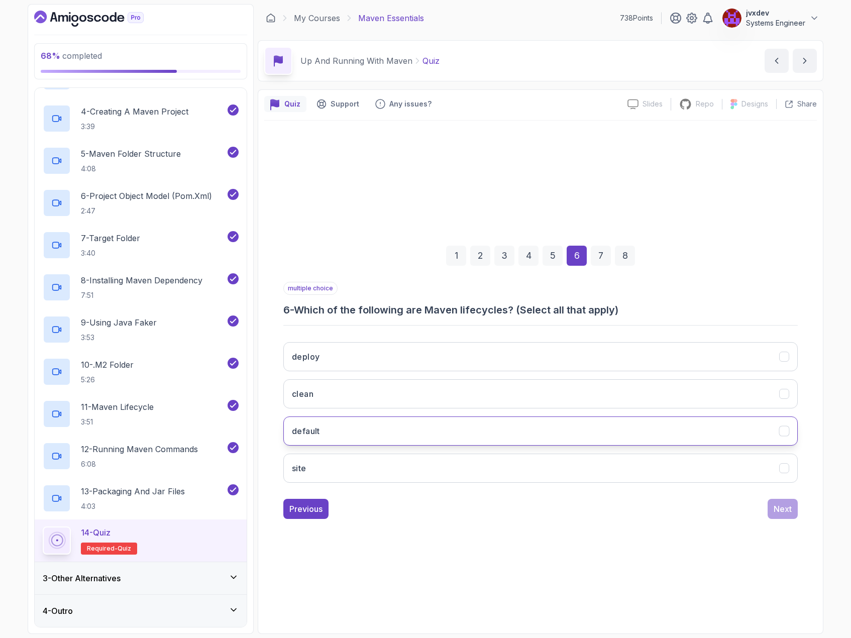
click at [403, 437] on button "default" at bounding box center [540, 430] width 514 height 29
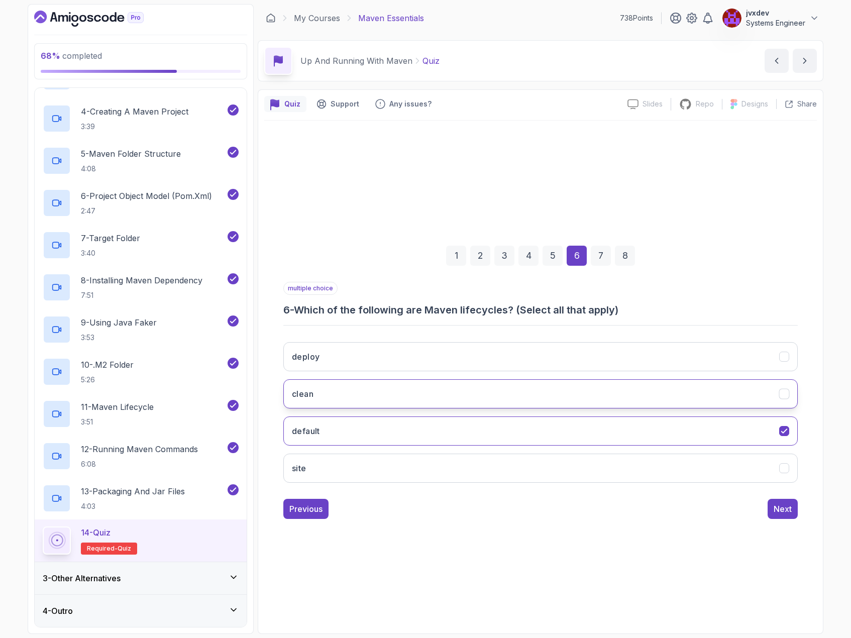
click at [401, 401] on button "clean" at bounding box center [540, 393] width 514 height 29
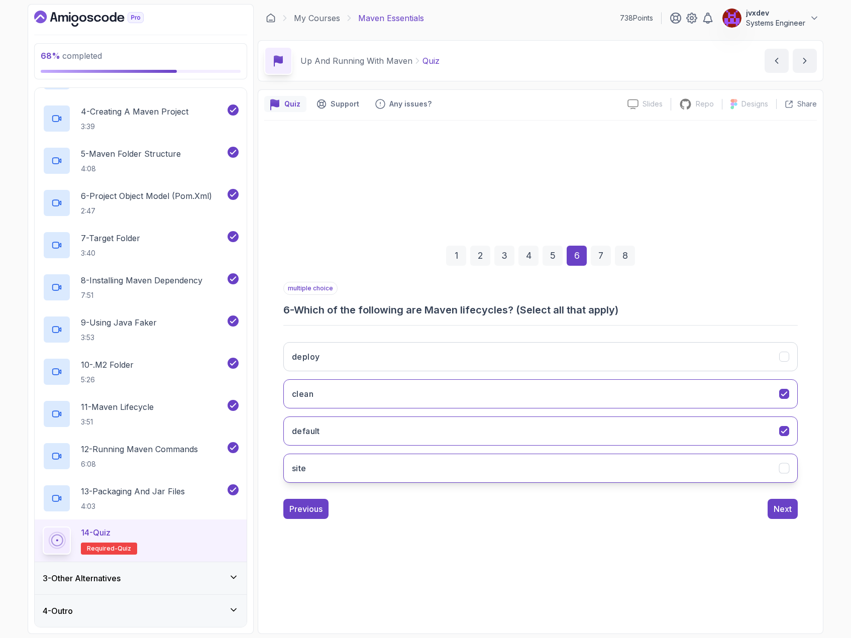
click at [399, 466] on button "site" at bounding box center [540, 468] width 514 height 29
click at [773, 507] on button "Next" at bounding box center [783, 509] width 30 height 20
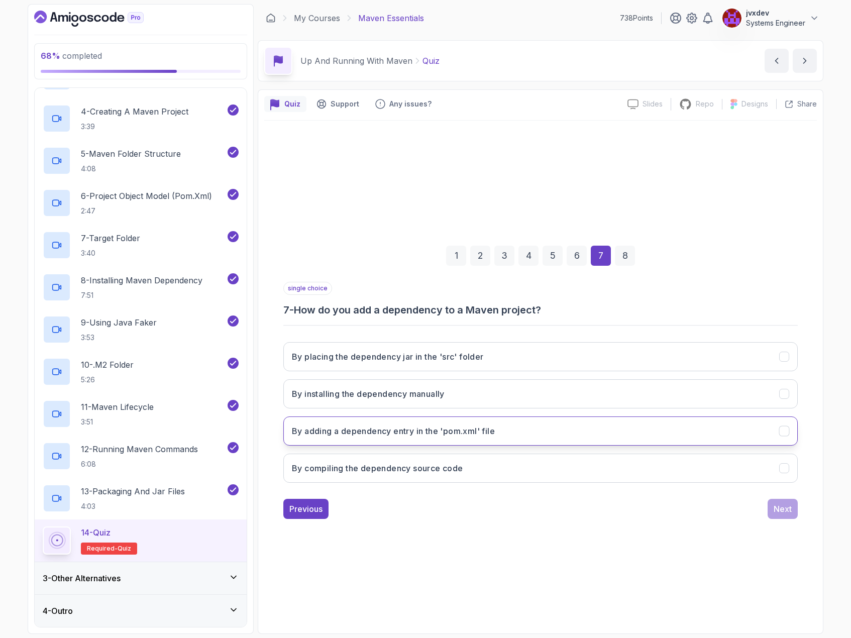
click at [522, 427] on button "By adding a dependency entry in the 'pom.xml' file" at bounding box center [540, 430] width 514 height 29
click at [776, 508] on div "Next" at bounding box center [783, 509] width 18 height 12
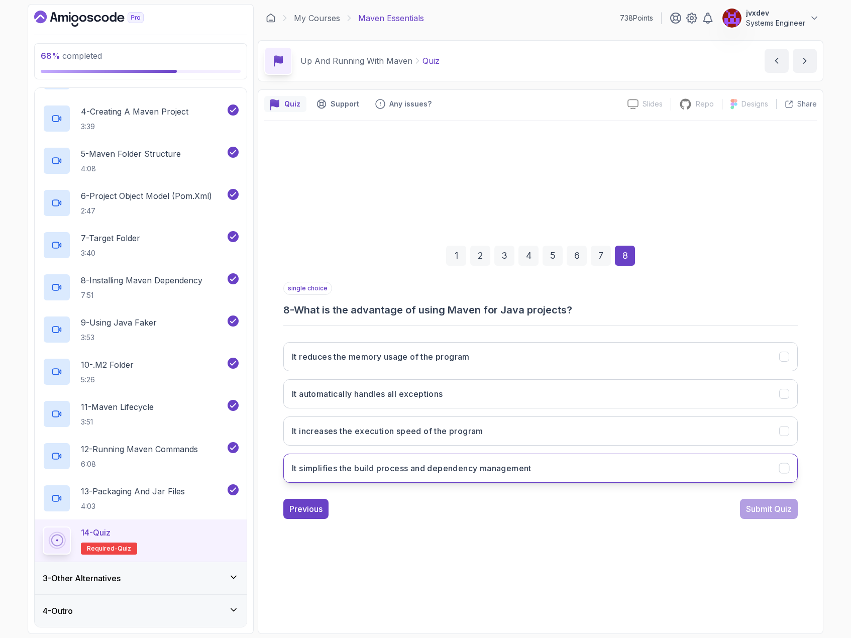
click at [587, 460] on button "It simplifies the build process and dependency management" at bounding box center [540, 468] width 514 height 29
click at [763, 507] on div "Submit Quiz" at bounding box center [769, 509] width 46 height 12
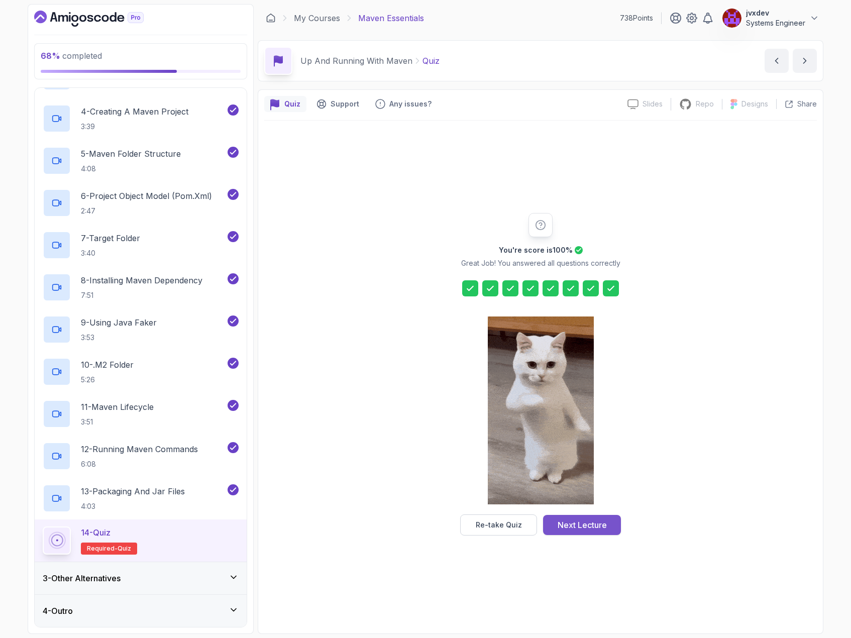
click at [579, 520] on div "Next Lecture" at bounding box center [582, 525] width 49 height 12
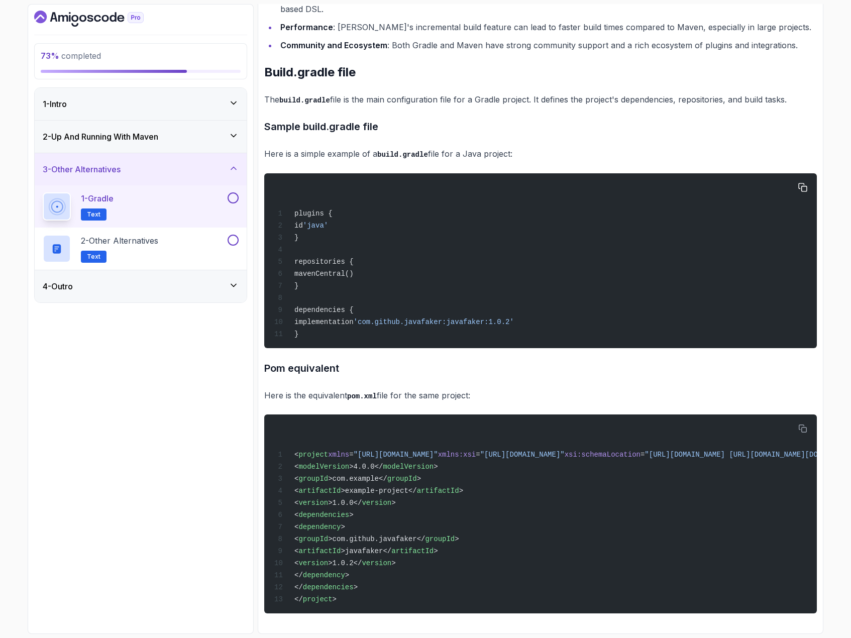
scroll to position [588, 0]
click at [226, 199] on div at bounding box center [232, 197] width 13 height 11
click at [232, 201] on button at bounding box center [233, 197] width 11 height 11
click at [191, 238] on div "2 - Other Alternatives Text" at bounding box center [134, 249] width 183 height 28
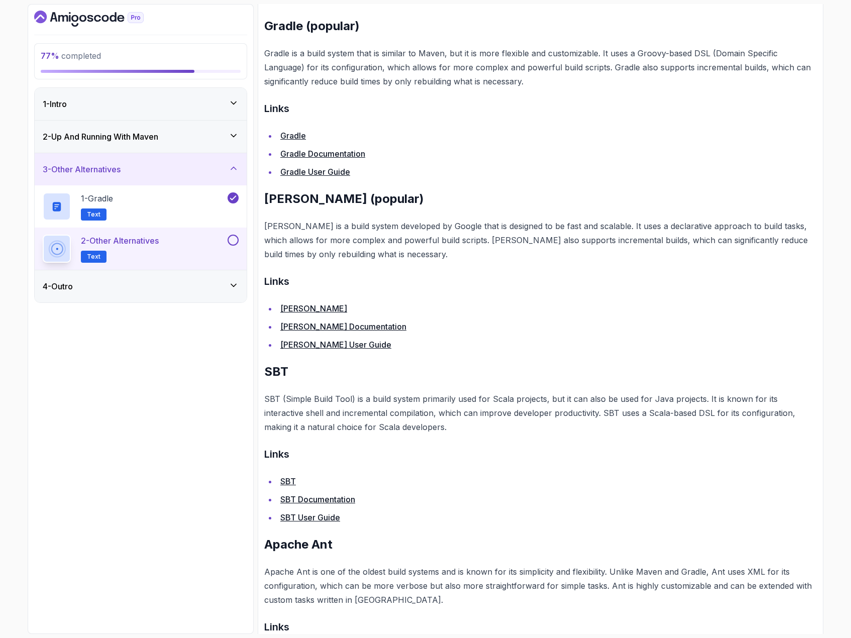
scroll to position [289, 0]
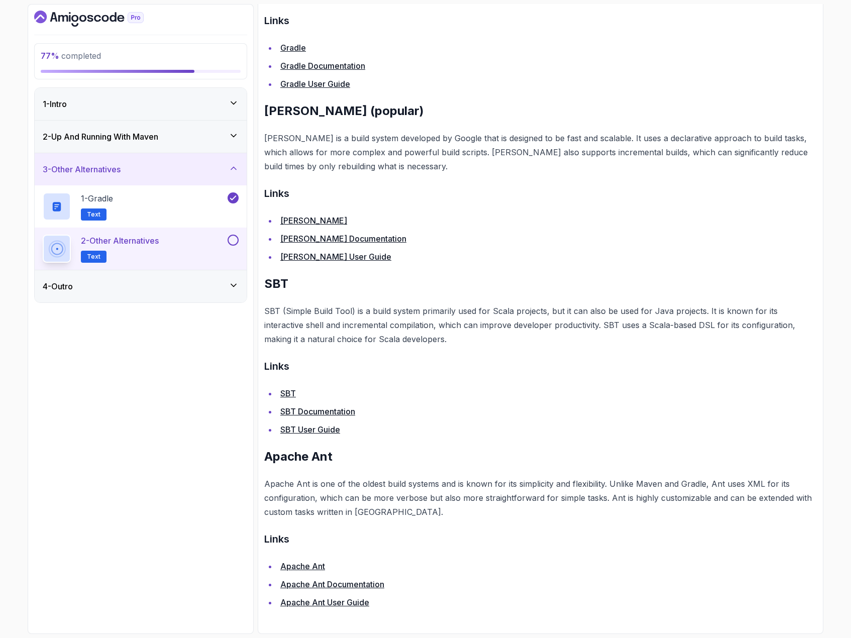
click at [234, 235] on button at bounding box center [233, 240] width 11 height 11
click at [234, 283] on icon at bounding box center [234, 285] width 10 height 10
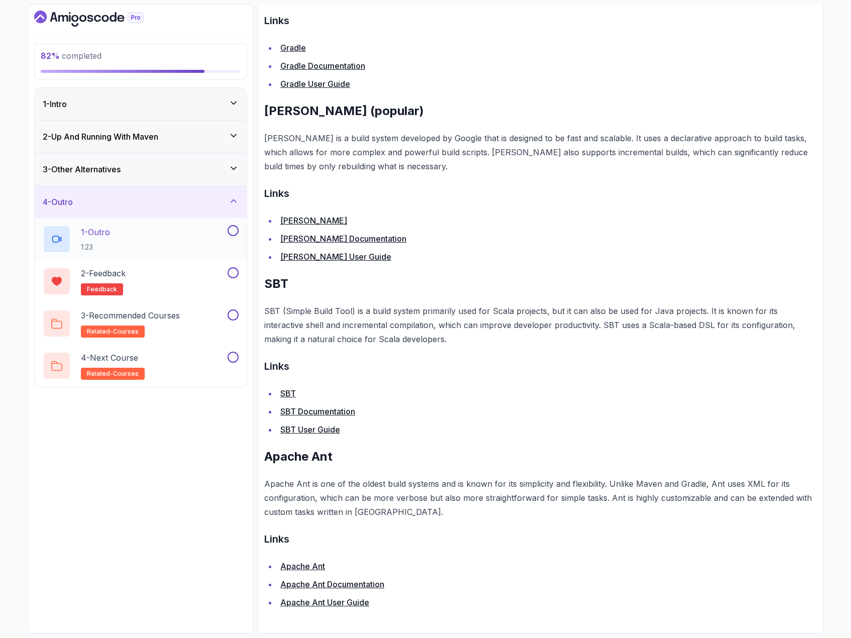
click at [179, 238] on div "1 - Outro 1:23" at bounding box center [134, 239] width 183 height 28
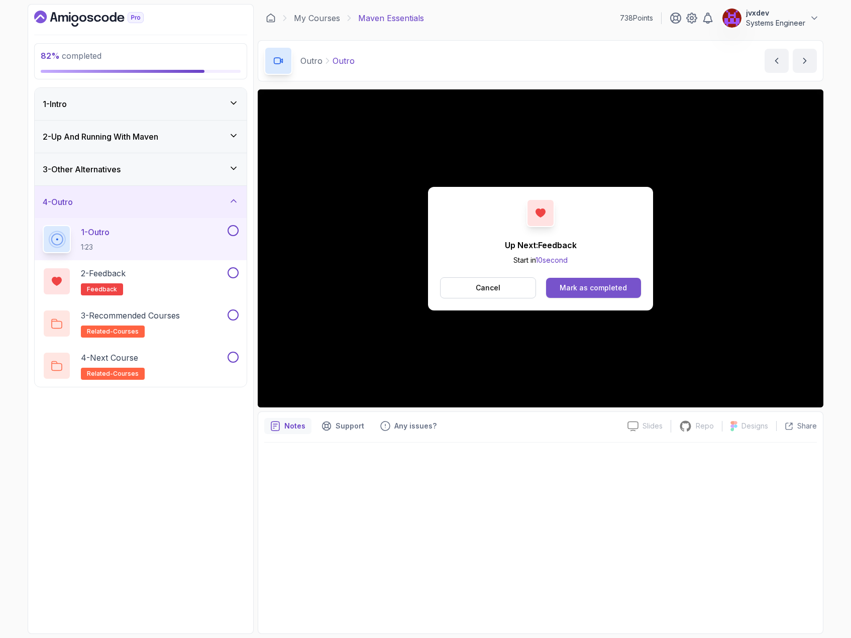
click at [609, 285] on div "Mark as completed" at bounding box center [593, 288] width 67 height 10
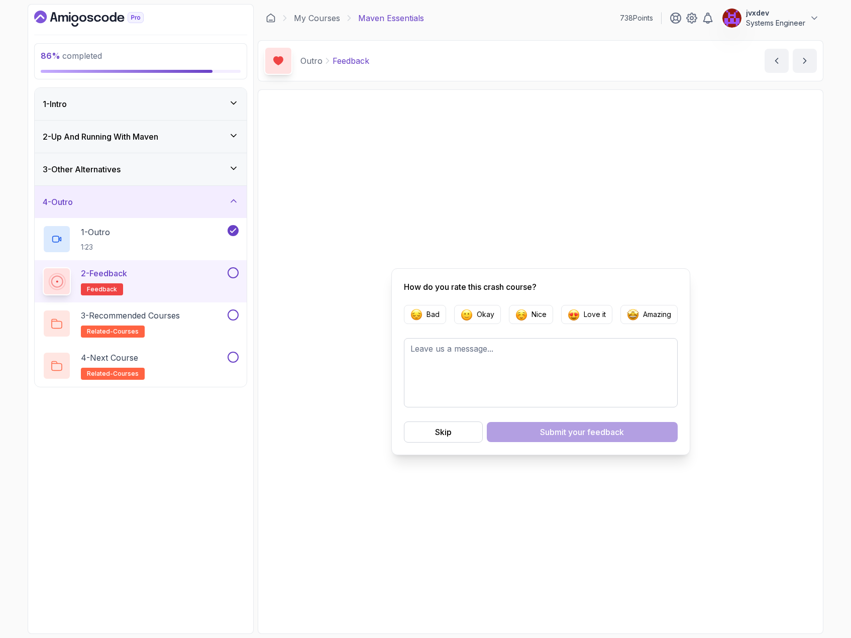
click at [461, 421] on form "Bad Okay Nice Love it Amazing Skip Submit your feedback" at bounding box center [541, 374] width 274 height 138
click at [457, 432] on button "Skip" at bounding box center [443, 431] width 79 height 21
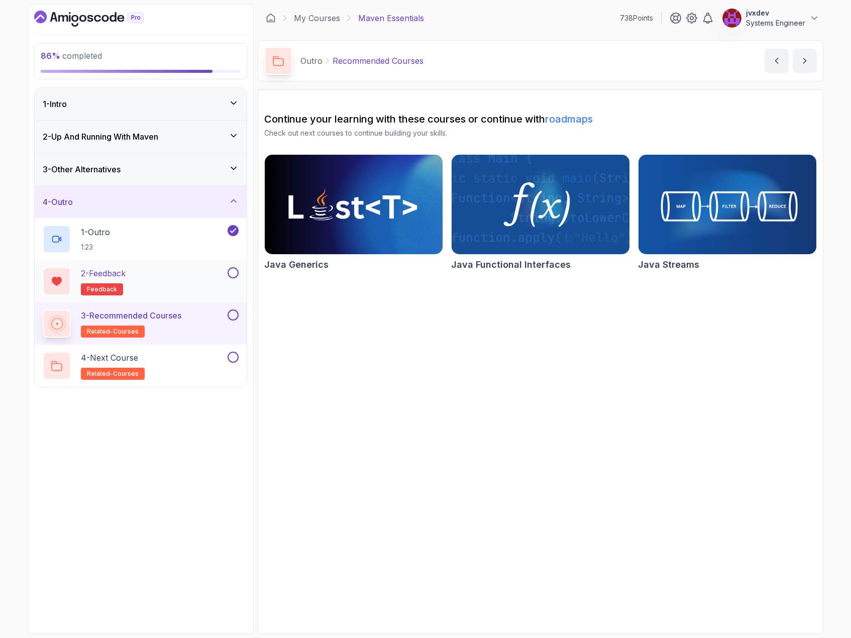
click at [238, 275] on button at bounding box center [233, 272] width 11 height 11
click at [235, 316] on button at bounding box center [233, 314] width 11 height 11
click at [214, 363] on div "4 - Next Course related-courses" at bounding box center [134, 366] width 183 height 28
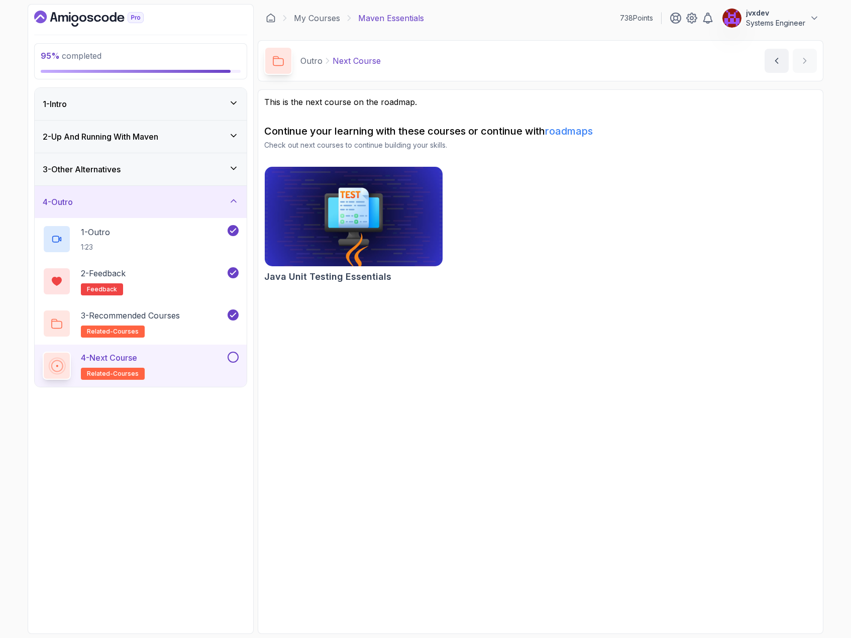
click at [237, 355] on button at bounding box center [233, 357] width 11 height 11
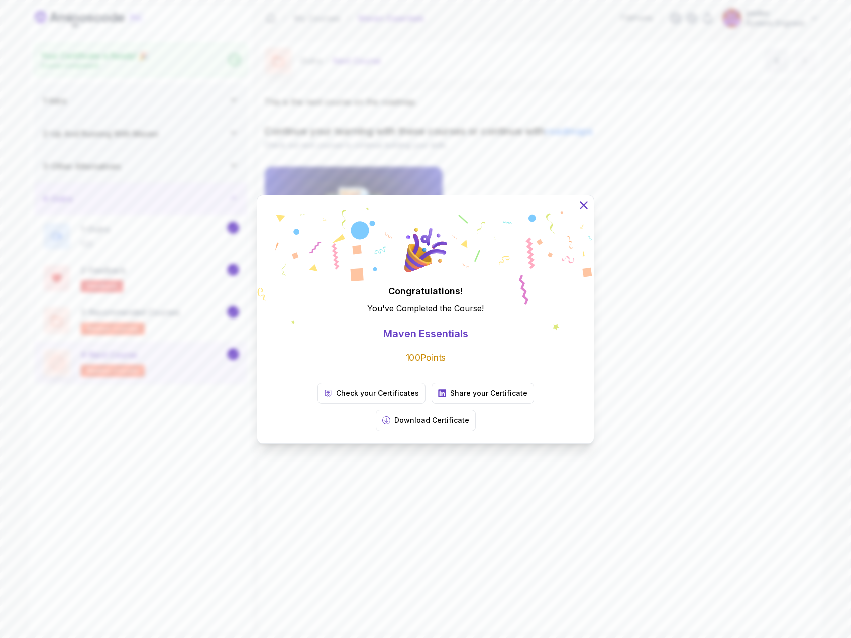
click at [586, 211] on icon at bounding box center [583, 204] width 13 height 13
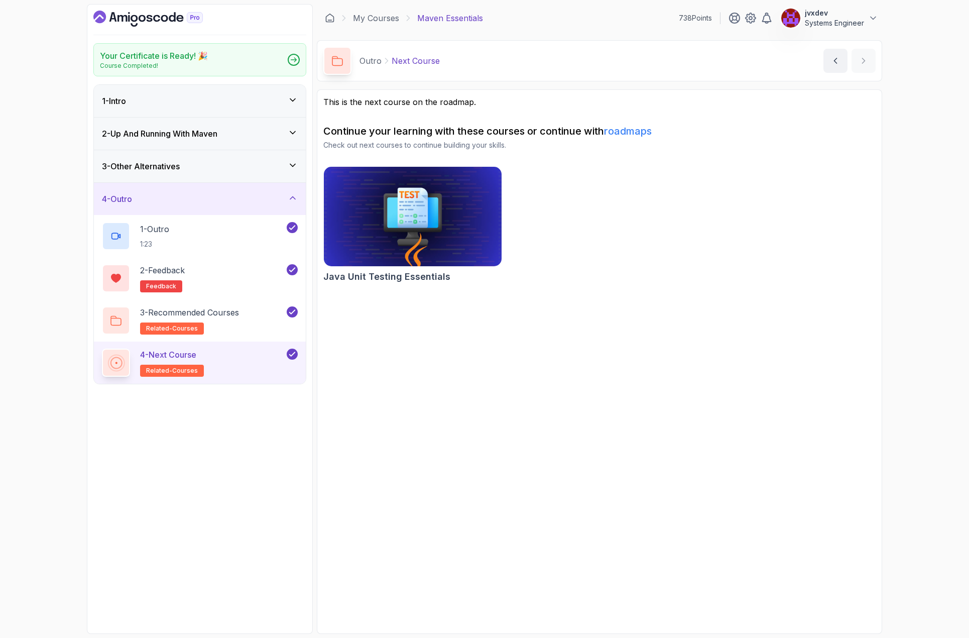
click at [146, 21] on icon "Dashboard" at bounding box center [148, 19] width 110 height 16
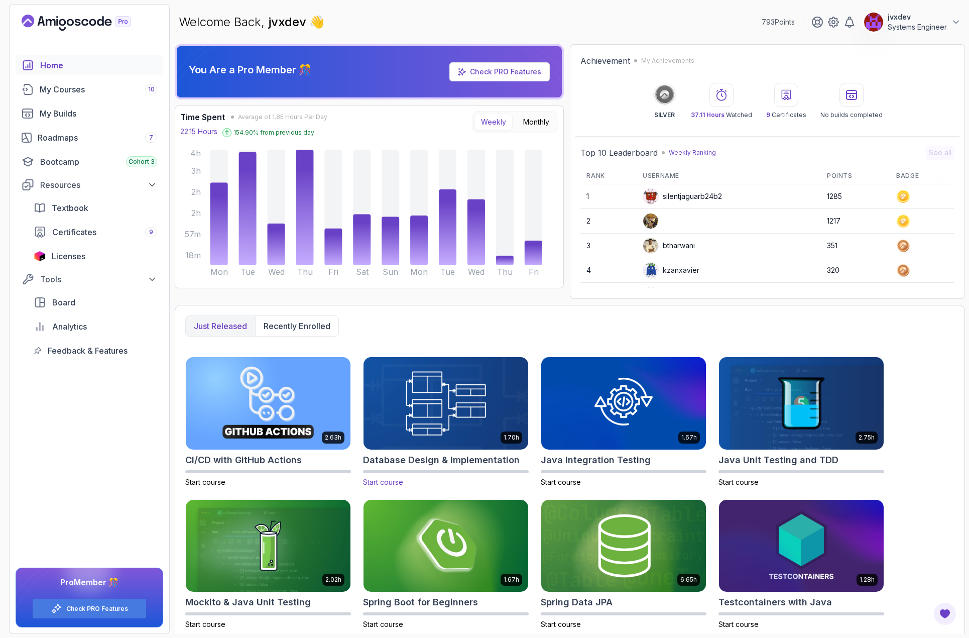
scroll to position [6, 0]
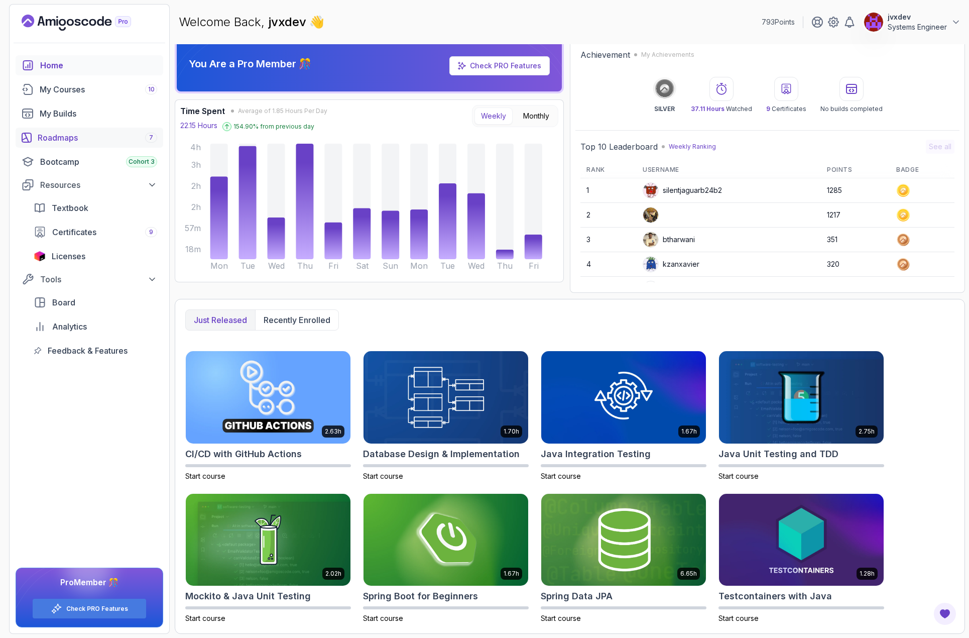
click at [85, 139] on div "Roadmaps 7" at bounding box center [98, 138] width 120 height 12
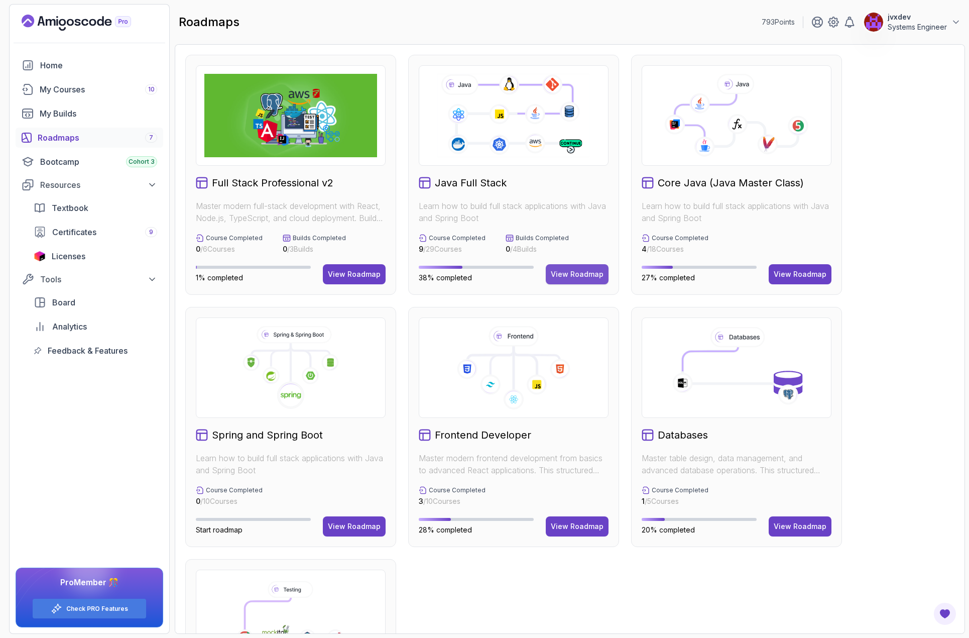
click at [602, 273] on div "View Roadmap" at bounding box center [577, 274] width 53 height 10
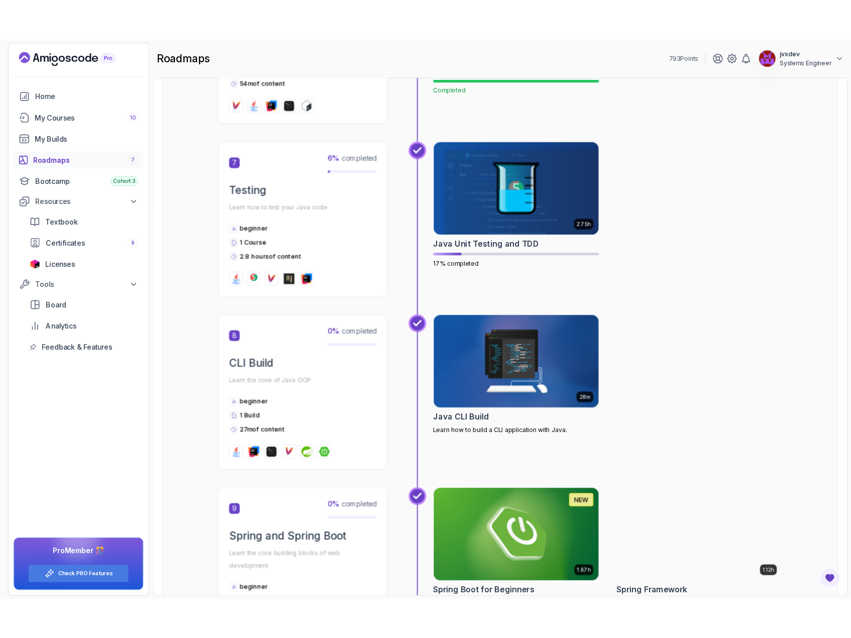
scroll to position [1457, 0]
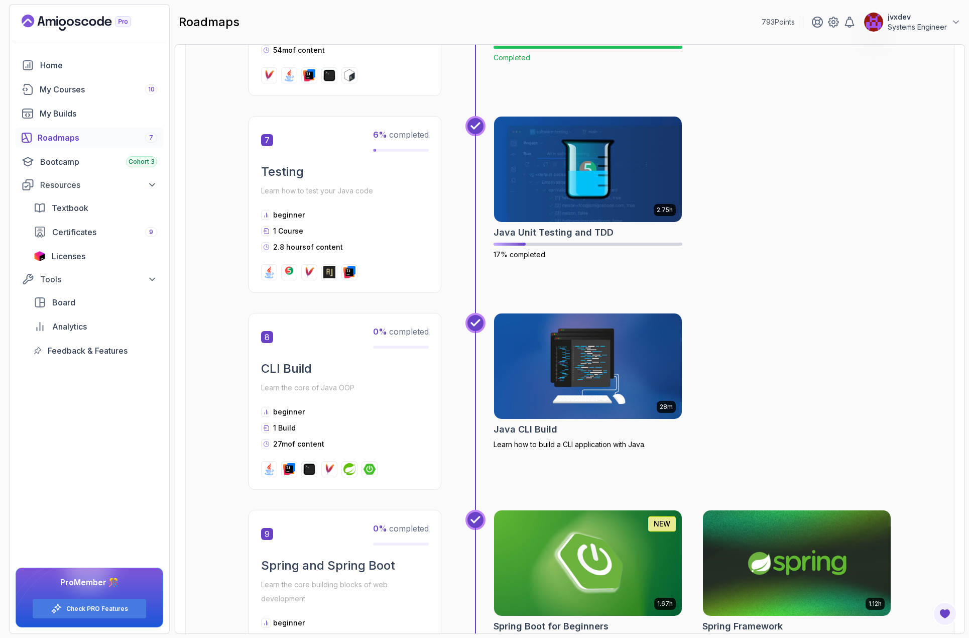
click at [562, 355] on img at bounding box center [588, 366] width 197 height 111
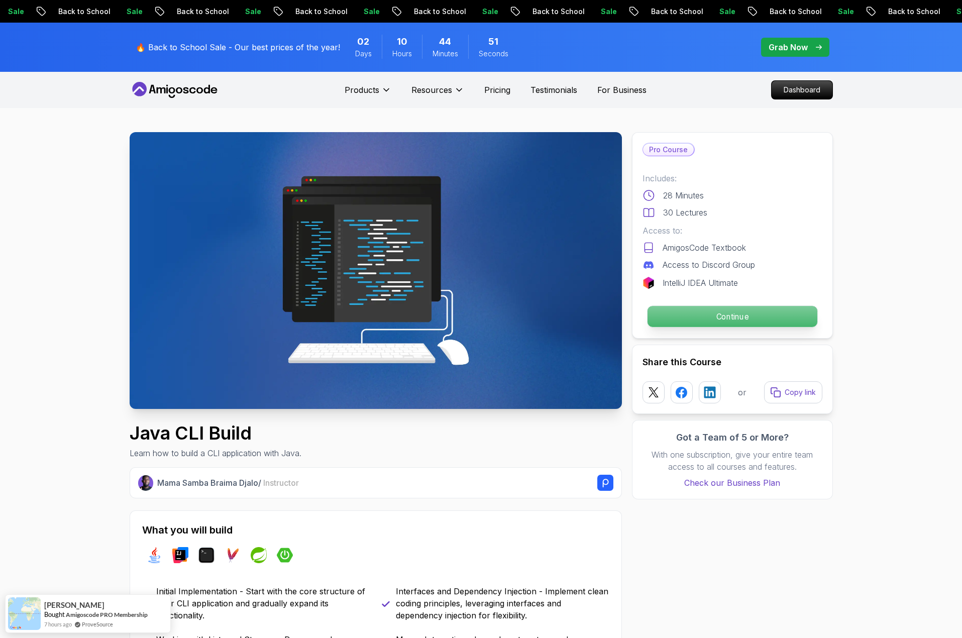
click at [734, 312] on p "Continue" at bounding box center [732, 316] width 170 height 21
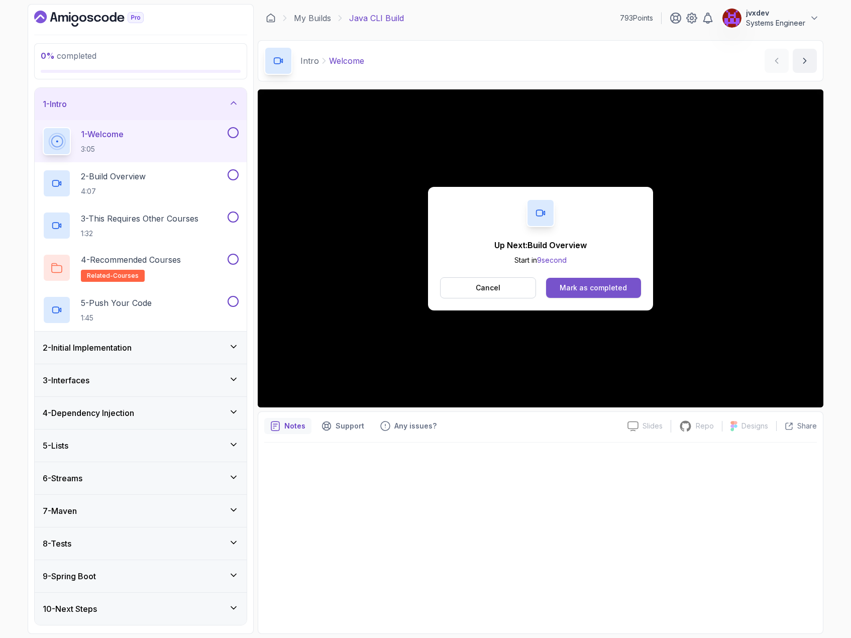
click at [563, 285] on div "Mark as completed" at bounding box center [593, 288] width 67 height 10
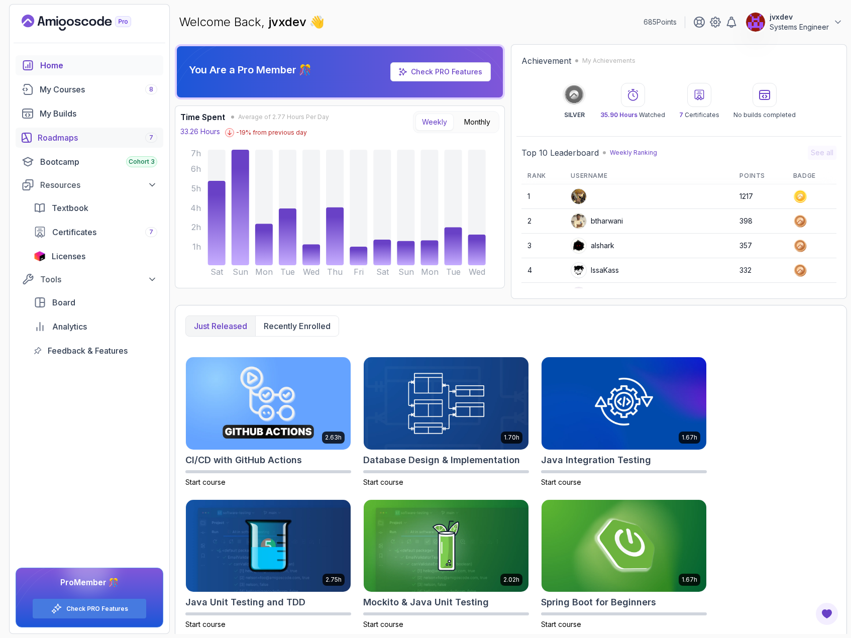
click at [75, 139] on div "Roadmaps 7" at bounding box center [98, 138] width 120 height 12
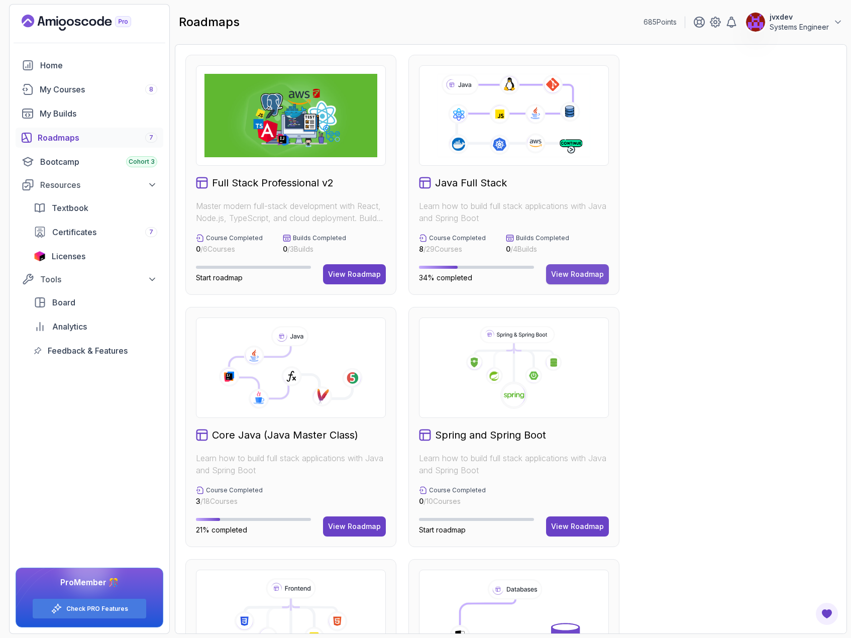
click at [583, 275] on div "View Roadmap" at bounding box center [577, 274] width 53 height 10
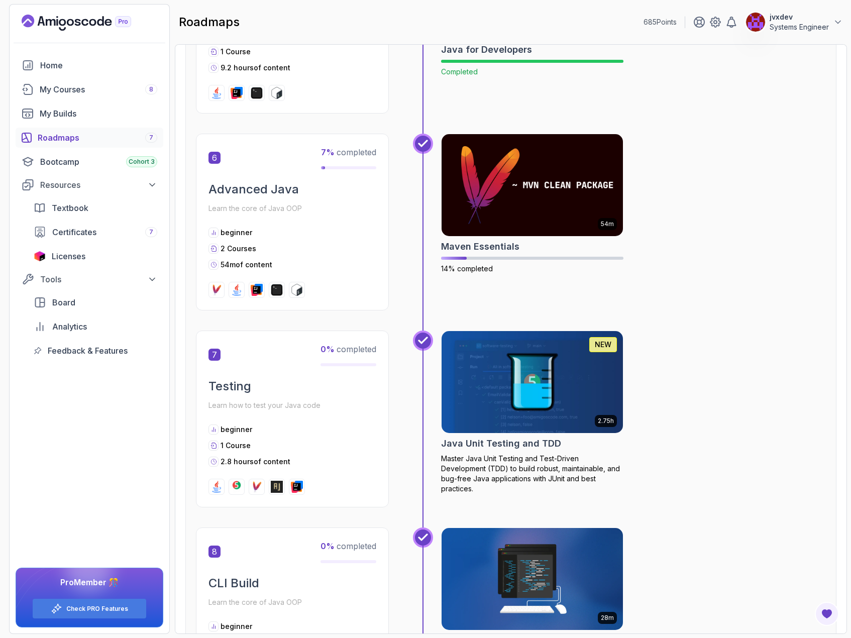
scroll to position [1206, 0]
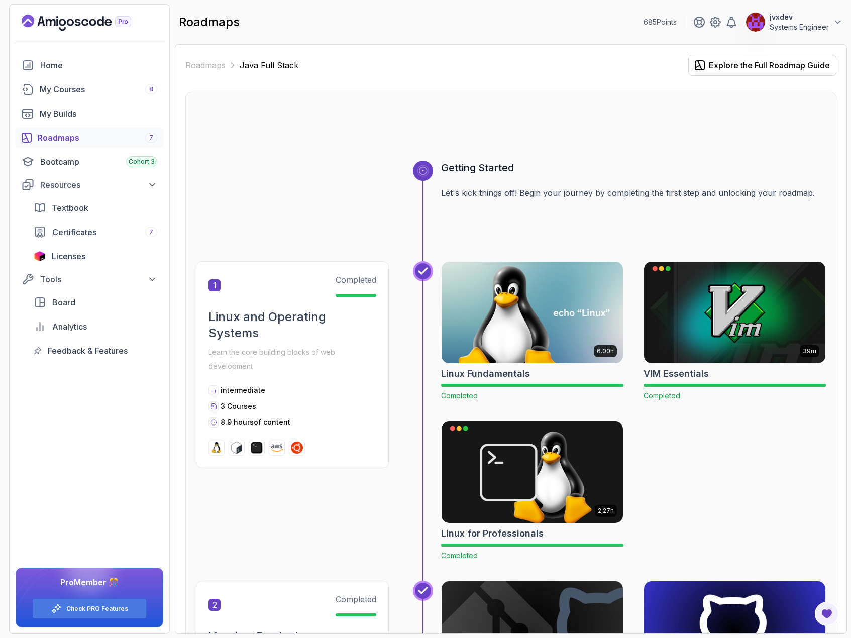
scroll to position [1206, 0]
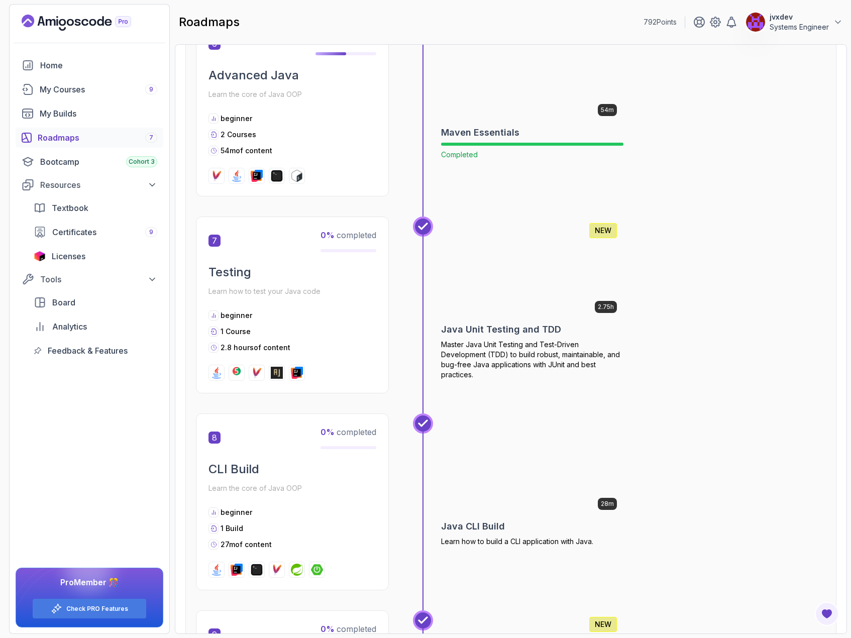
scroll to position [1356, 0]
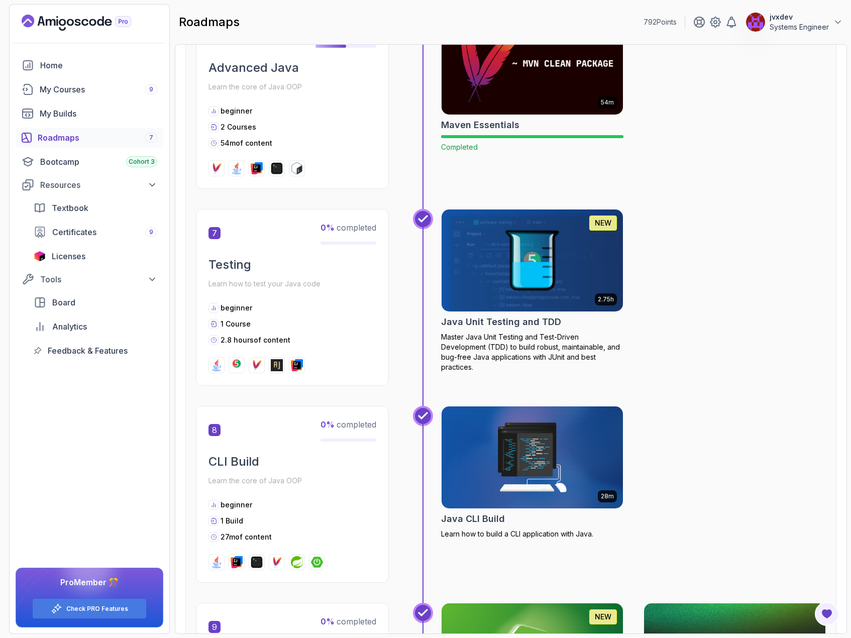
click at [537, 263] on img at bounding box center [532, 260] width 190 height 106
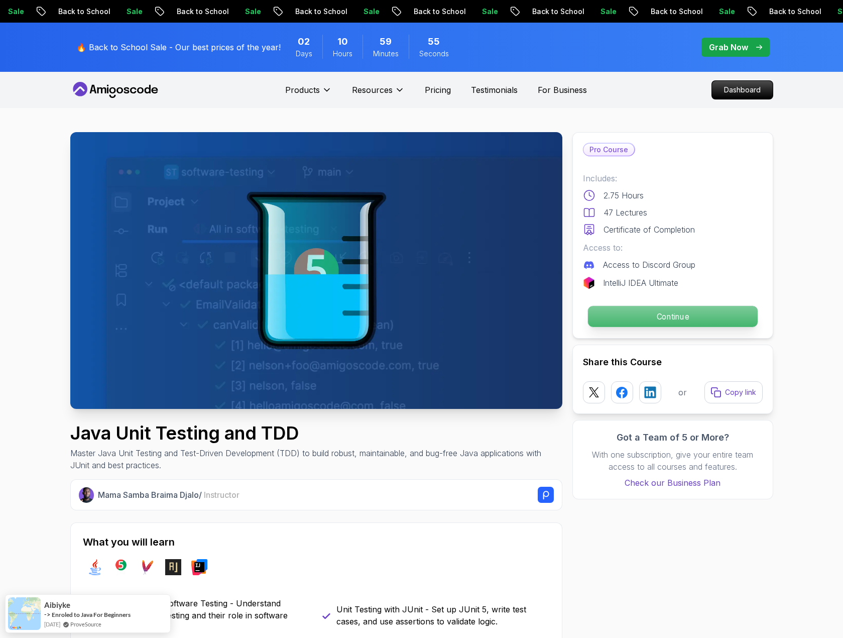
click at [669, 310] on p "Continue" at bounding box center [673, 316] width 170 height 21
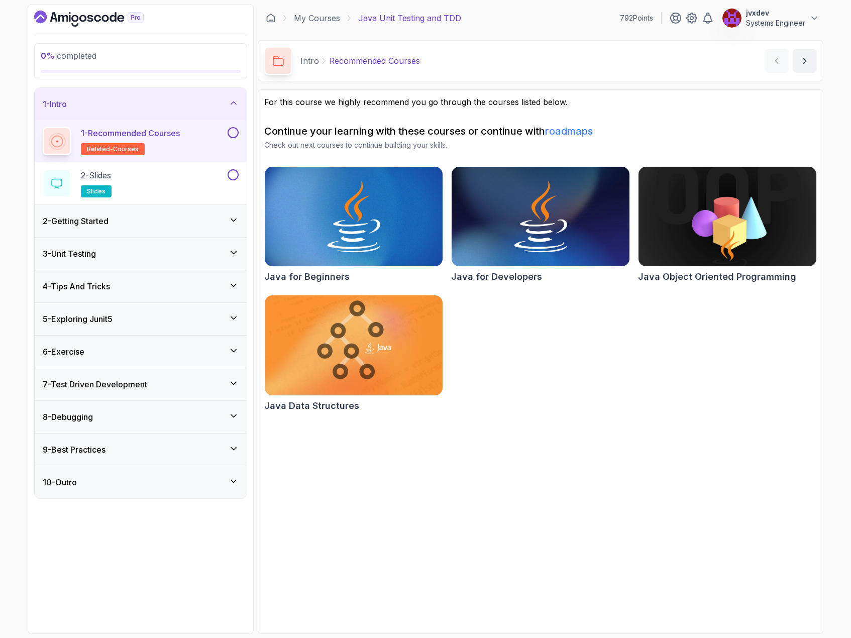
click at [232, 133] on button at bounding box center [233, 132] width 11 height 11
click at [209, 176] on div "2 - Slides slides" at bounding box center [134, 183] width 183 height 28
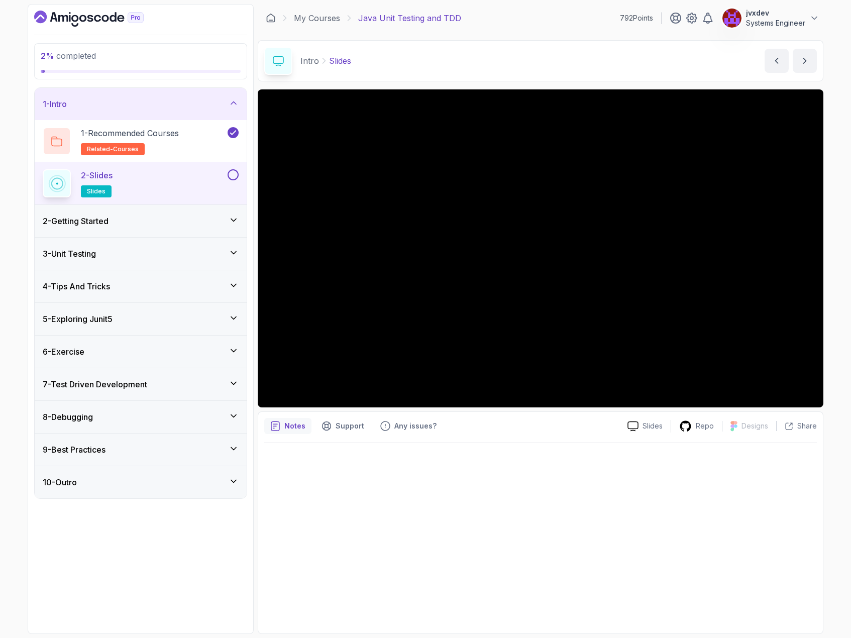
click at [230, 177] on button at bounding box center [233, 174] width 11 height 11
click at [192, 227] on div "2 - Getting Started" at bounding box center [141, 221] width 196 height 12
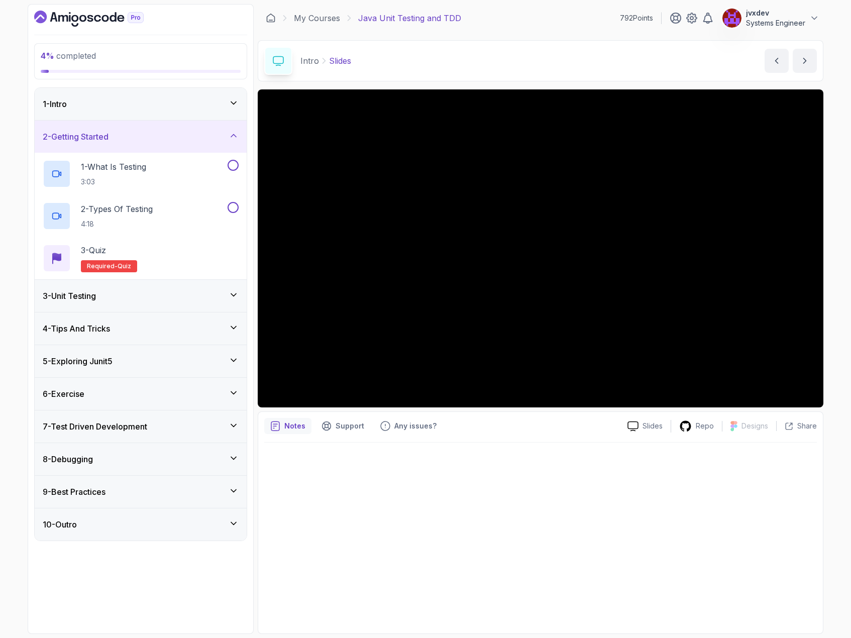
click at [222, 106] on div "1 - Intro" at bounding box center [141, 104] width 196 height 12
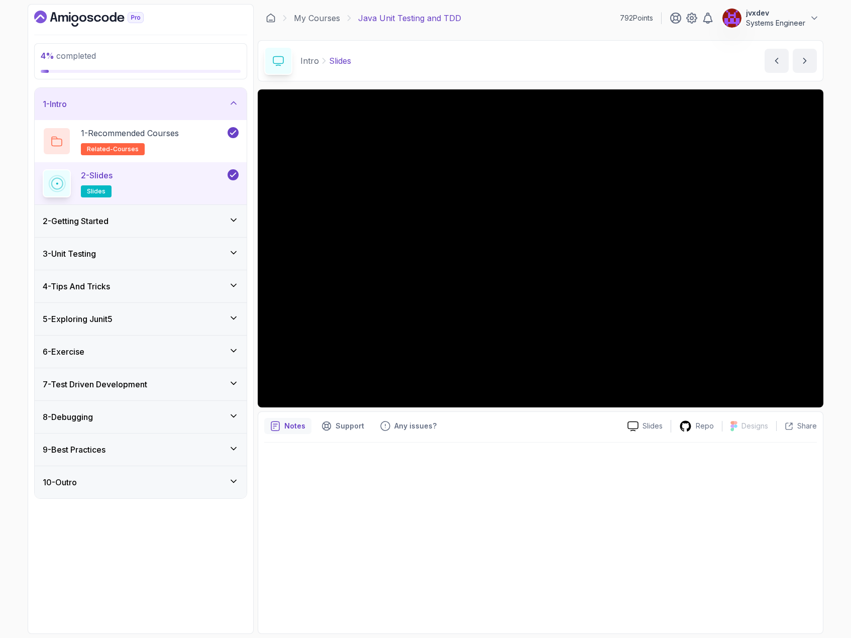
click at [166, 221] on div "2 - Getting Started" at bounding box center [141, 221] width 196 height 12
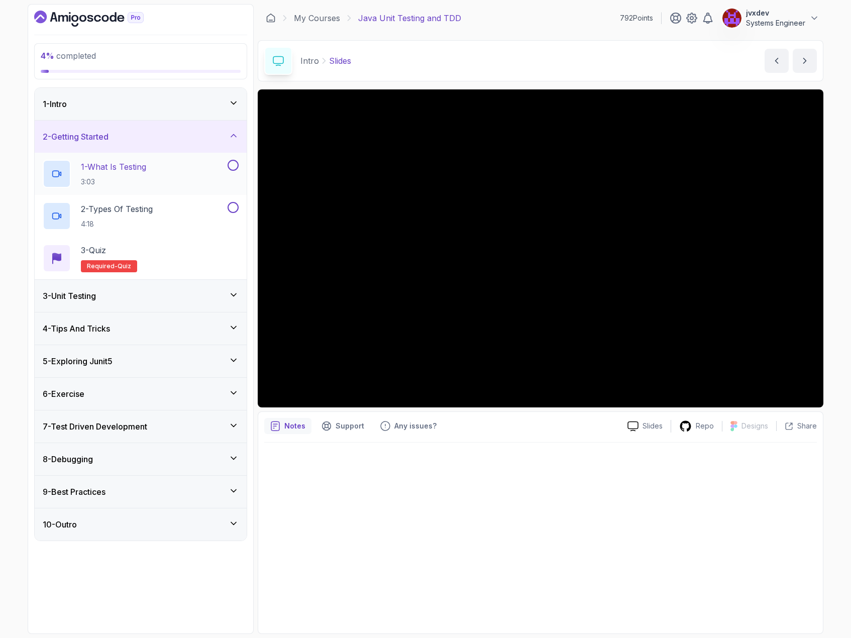
click at [167, 177] on div "1 - What Is Testing 3:03" at bounding box center [134, 174] width 183 height 28
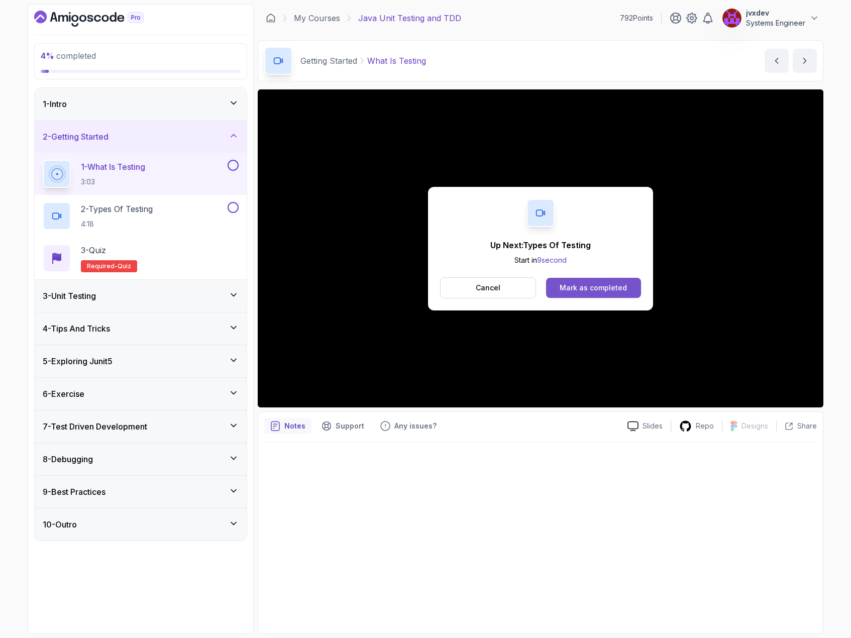
click at [594, 290] on div "Mark as completed" at bounding box center [593, 288] width 67 height 10
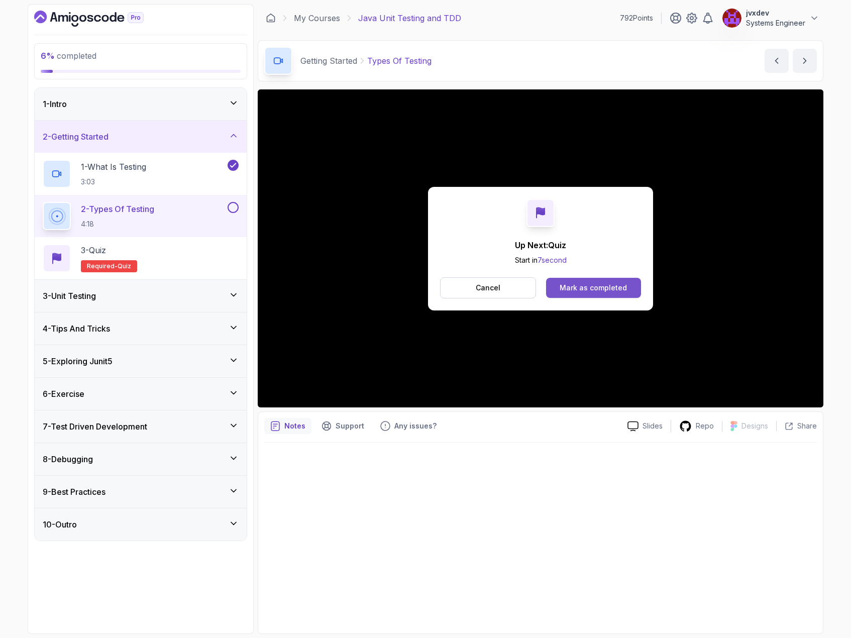
click at [605, 281] on button "Mark as completed" at bounding box center [593, 288] width 95 height 20
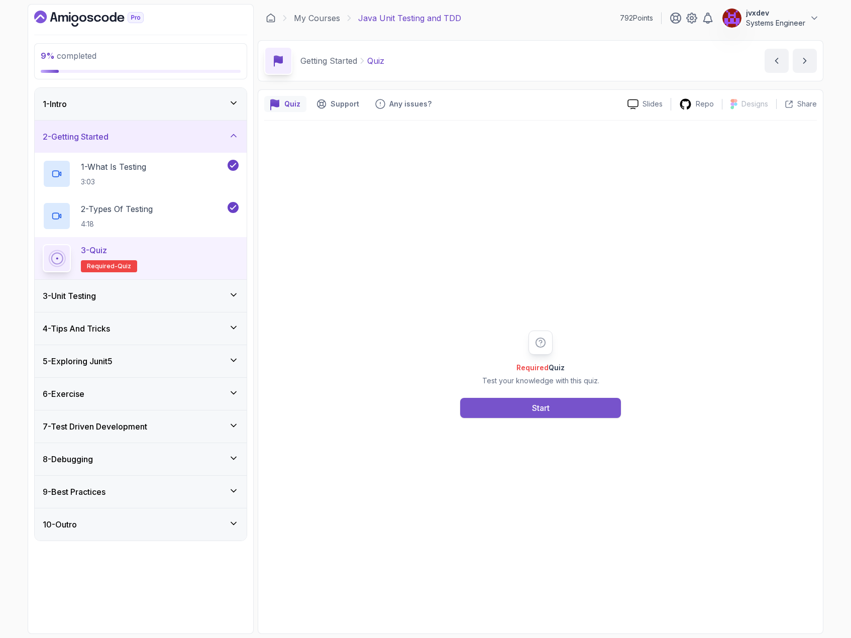
click at [595, 405] on button "Start" at bounding box center [540, 408] width 161 height 20
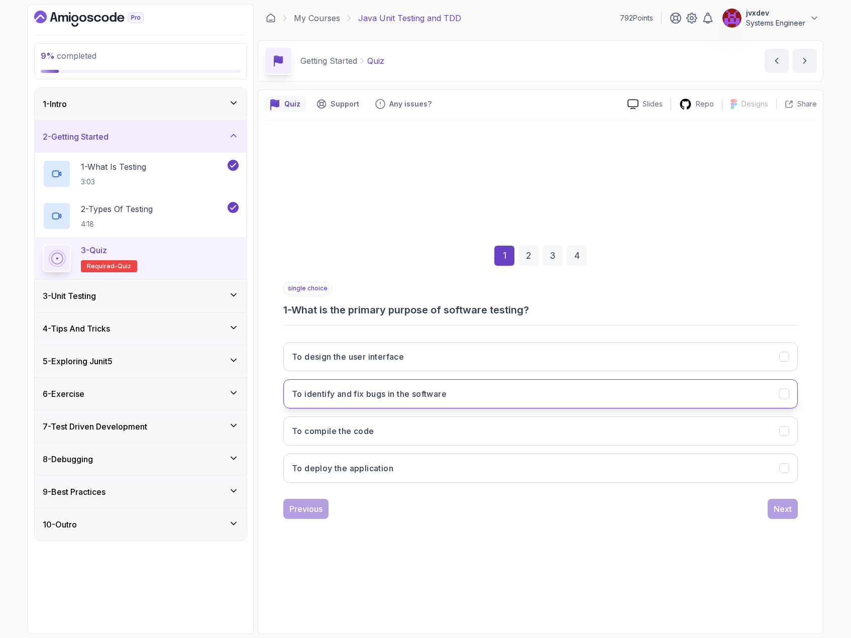
click at [567, 393] on button "To identify and fix bugs in the software" at bounding box center [540, 393] width 514 height 29
click at [789, 506] on div "Next" at bounding box center [783, 509] width 18 height 12
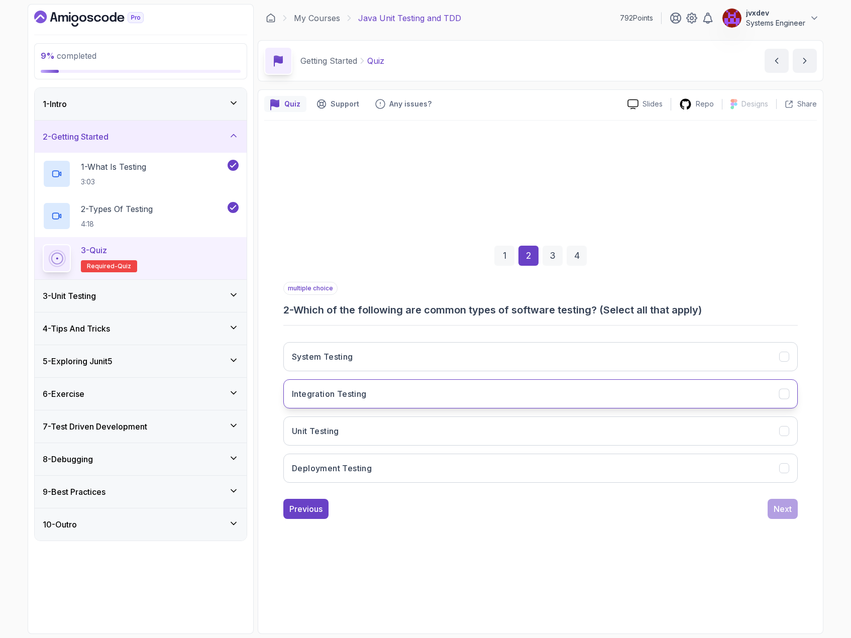
click at [413, 393] on button "Integration Testing" at bounding box center [540, 393] width 514 height 29
click at [407, 428] on button "Unit Testing" at bounding box center [540, 430] width 514 height 29
click at [782, 515] on button "Next" at bounding box center [783, 509] width 30 height 20
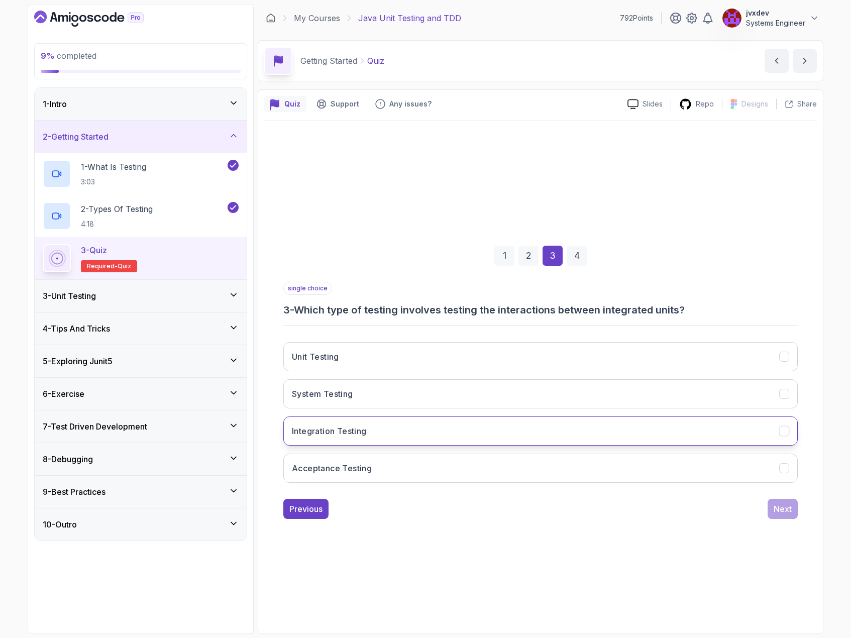
click at [427, 425] on button "Integration Testing" at bounding box center [540, 430] width 514 height 29
click at [783, 505] on div "Next" at bounding box center [783, 509] width 18 height 12
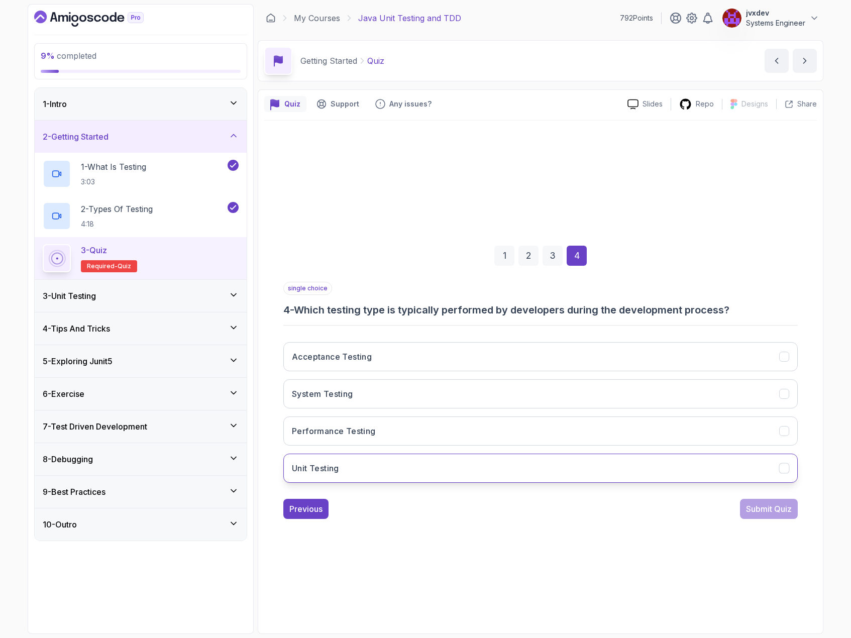
click at [410, 467] on button "Unit Testing" at bounding box center [540, 468] width 514 height 29
click at [769, 512] on div "Submit Quiz" at bounding box center [769, 509] width 46 height 12
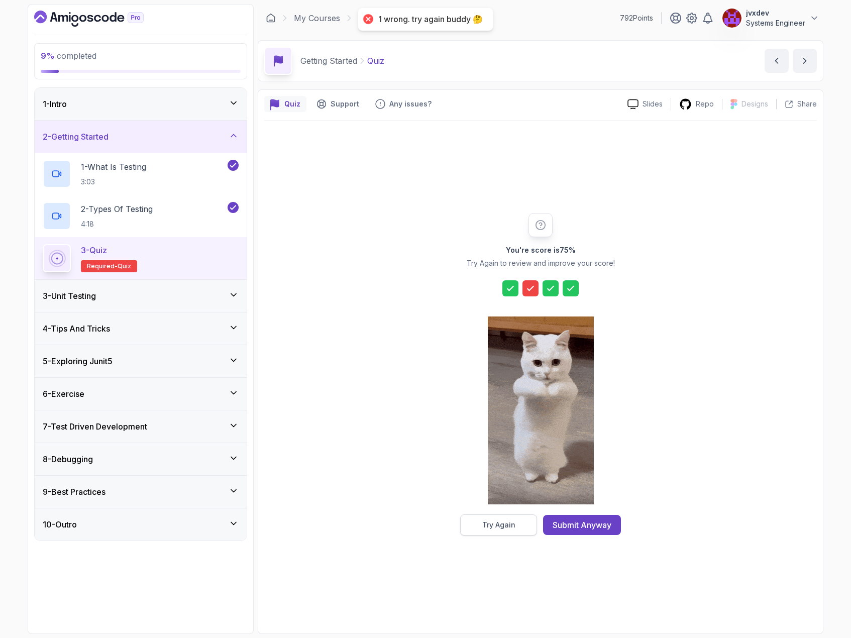
click at [511, 524] on div "Try Again" at bounding box center [498, 525] width 33 height 10
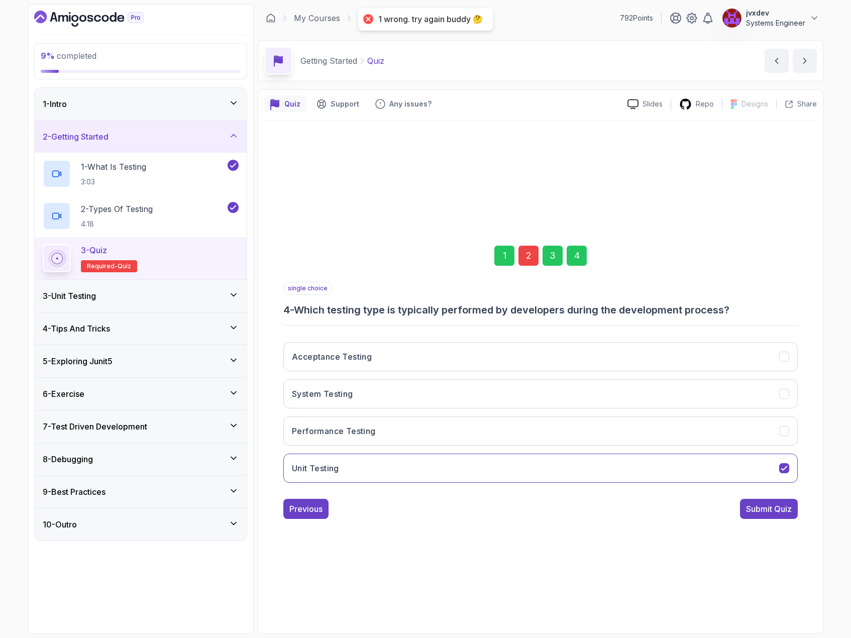
click at [532, 263] on div "2" at bounding box center [528, 256] width 20 height 20
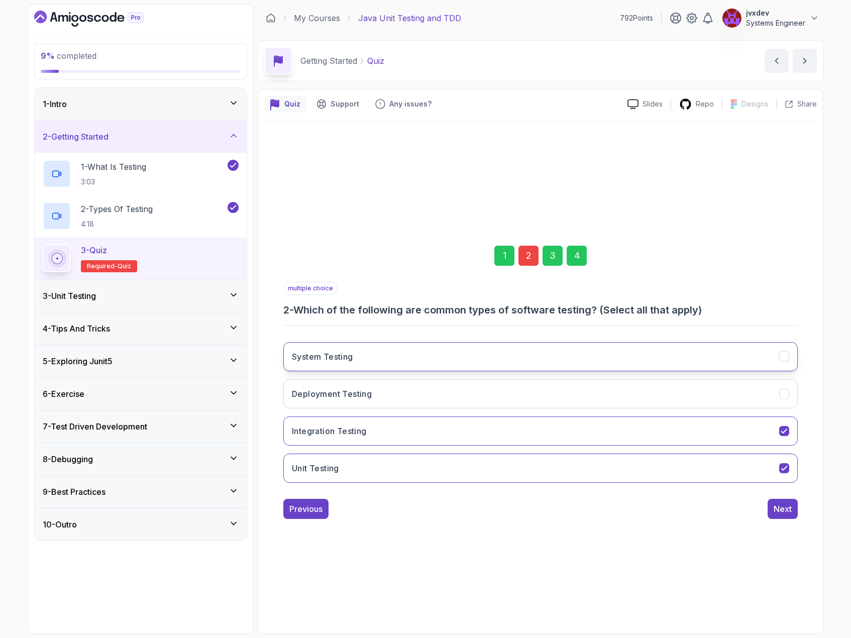
click at [443, 351] on button "System Testing" at bounding box center [540, 356] width 514 height 29
click at [780, 509] on div "Next" at bounding box center [783, 509] width 18 height 12
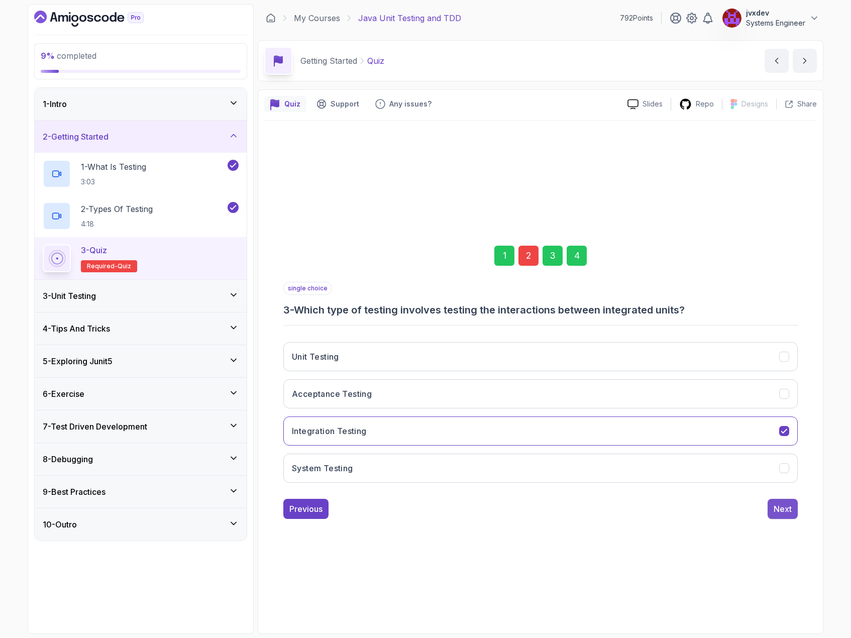
click at [786, 504] on div "Next" at bounding box center [783, 509] width 18 height 12
click at [787, 509] on div "Submit Quiz" at bounding box center [769, 509] width 46 height 12
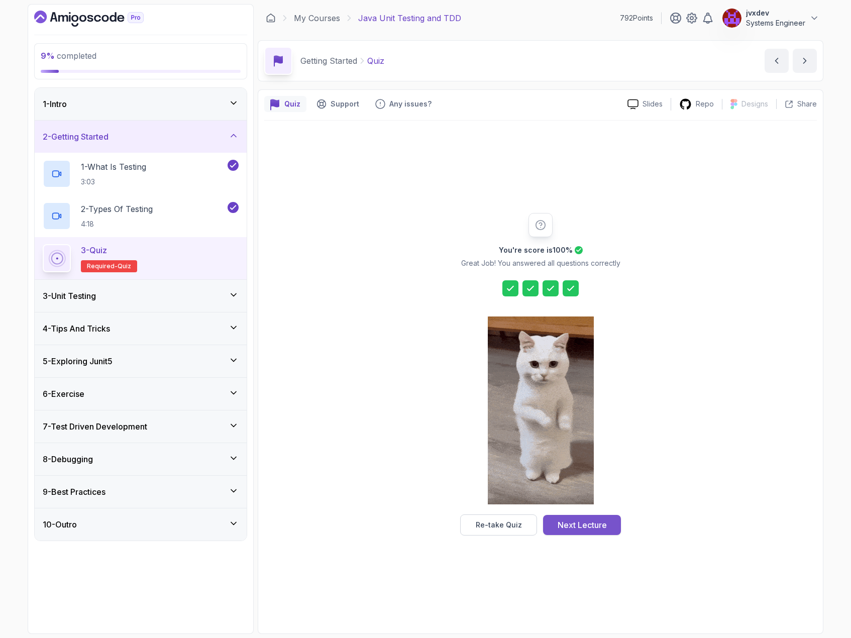
click at [582, 524] on div "Next Lecture" at bounding box center [582, 525] width 49 height 12
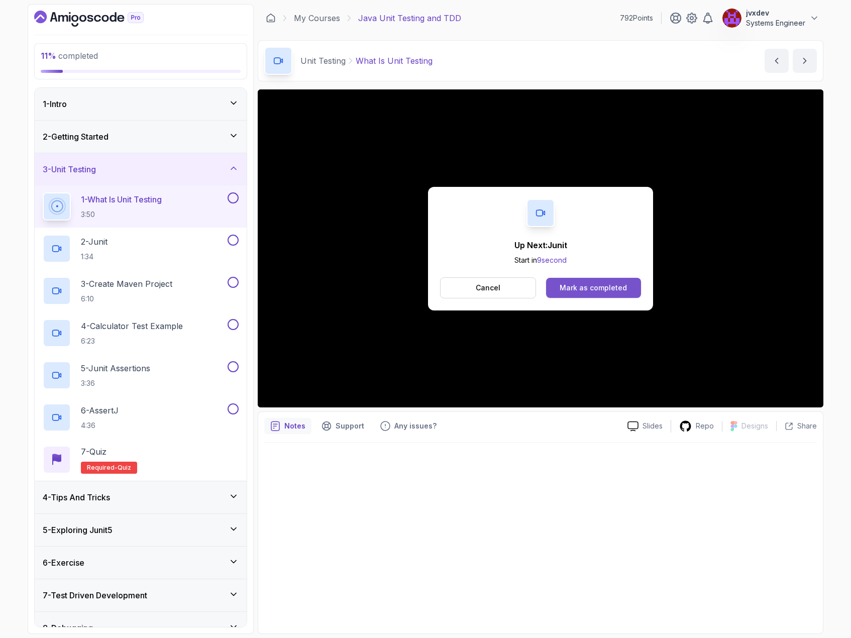
click at [623, 290] on div "Mark as completed" at bounding box center [593, 288] width 67 height 10
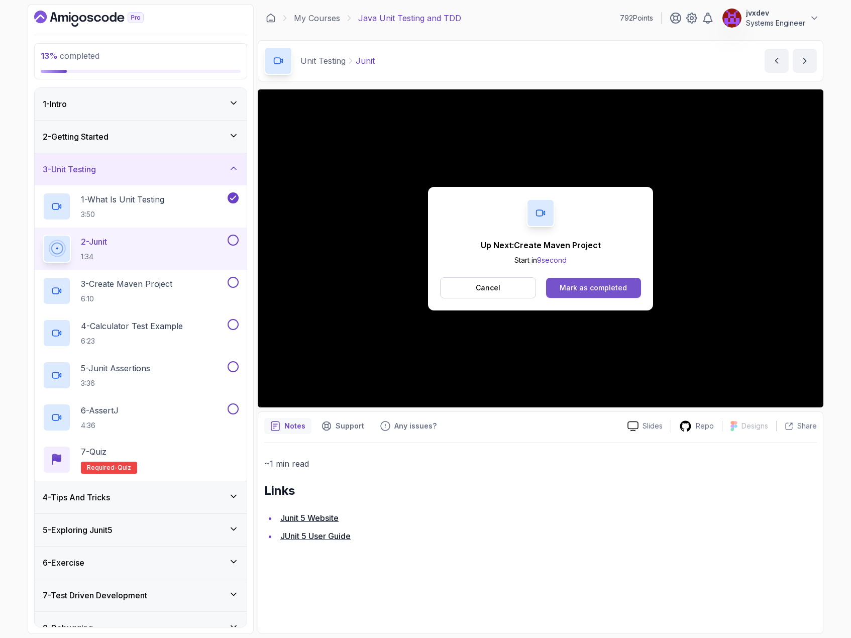
drag, startPoint x: 844, startPoint y: 195, endPoint x: 591, endPoint y: 283, distance: 267.8
click at [591, 283] on div "Mark as completed" at bounding box center [593, 288] width 67 height 10
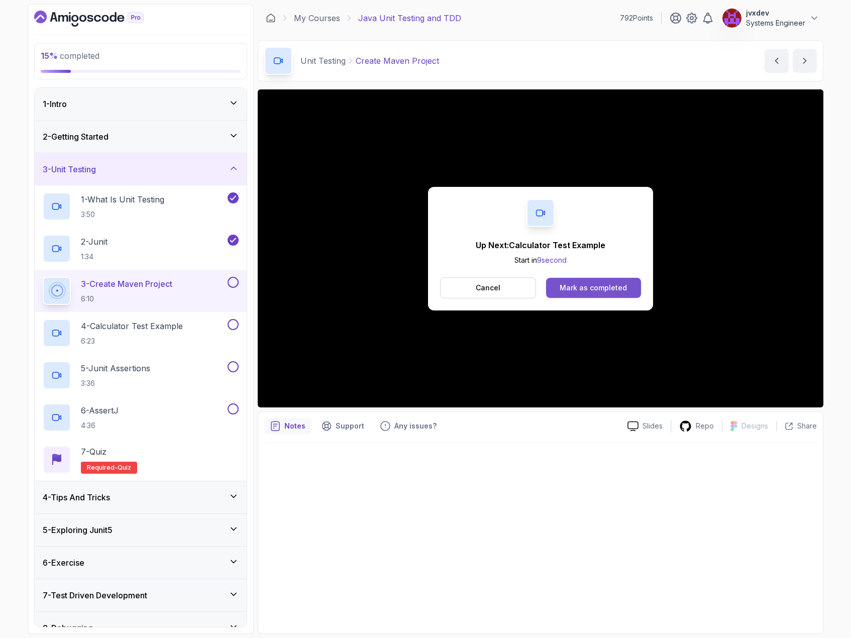
click at [622, 289] on div "Mark as completed" at bounding box center [593, 288] width 67 height 10
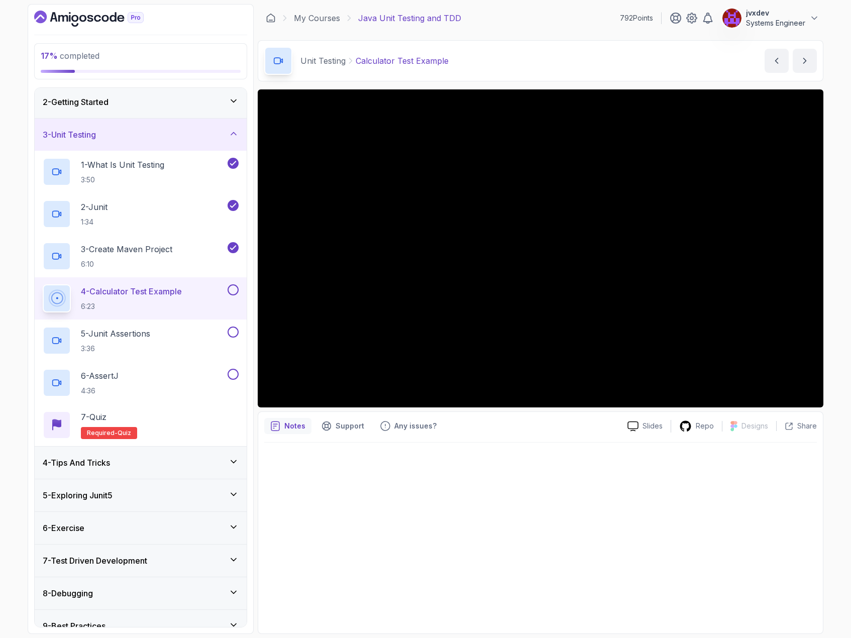
scroll to position [82, 0]
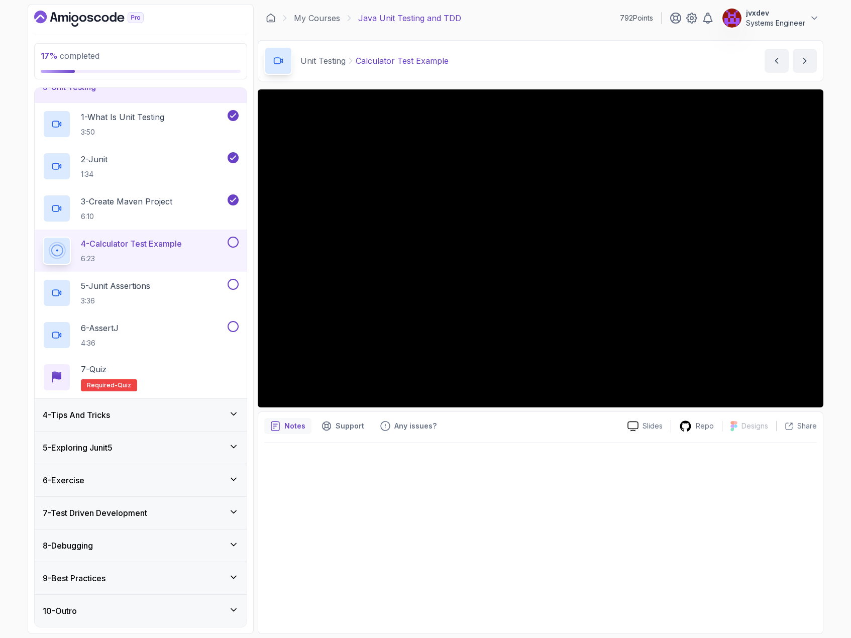
click at [233, 544] on icon at bounding box center [234, 545] width 10 height 10
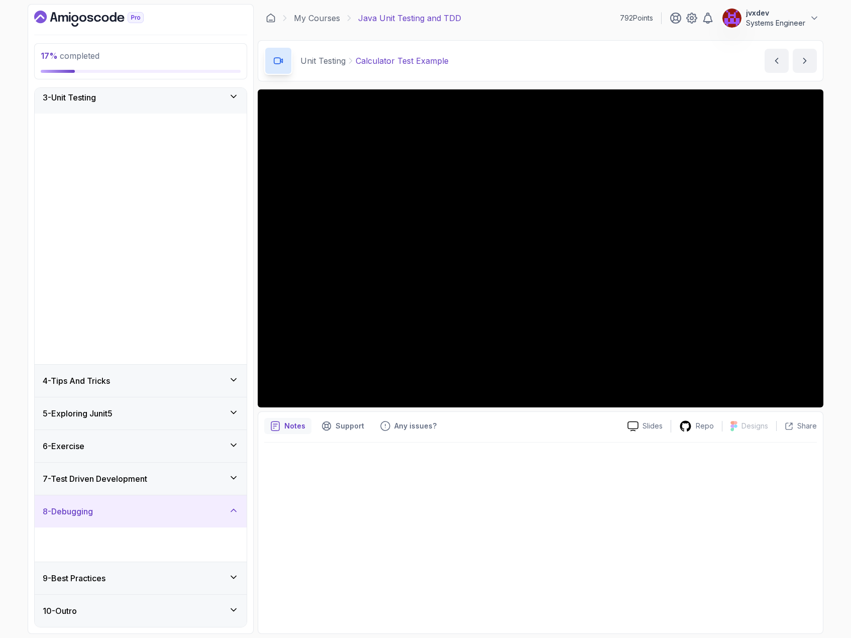
scroll to position [0, 0]
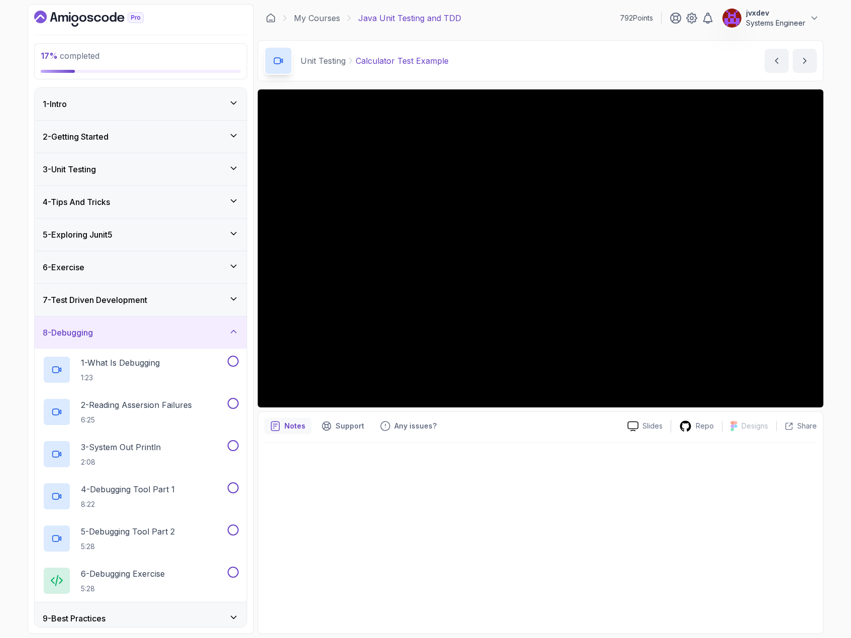
click at [231, 330] on icon at bounding box center [234, 332] width 10 height 10
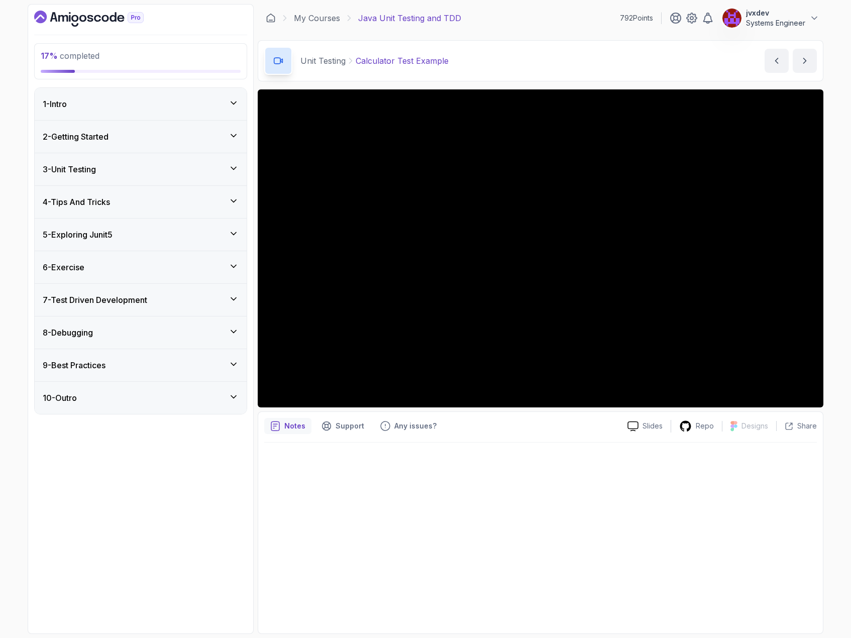
click at [99, 22] on icon "Dashboard" at bounding box center [89, 19] width 110 height 16
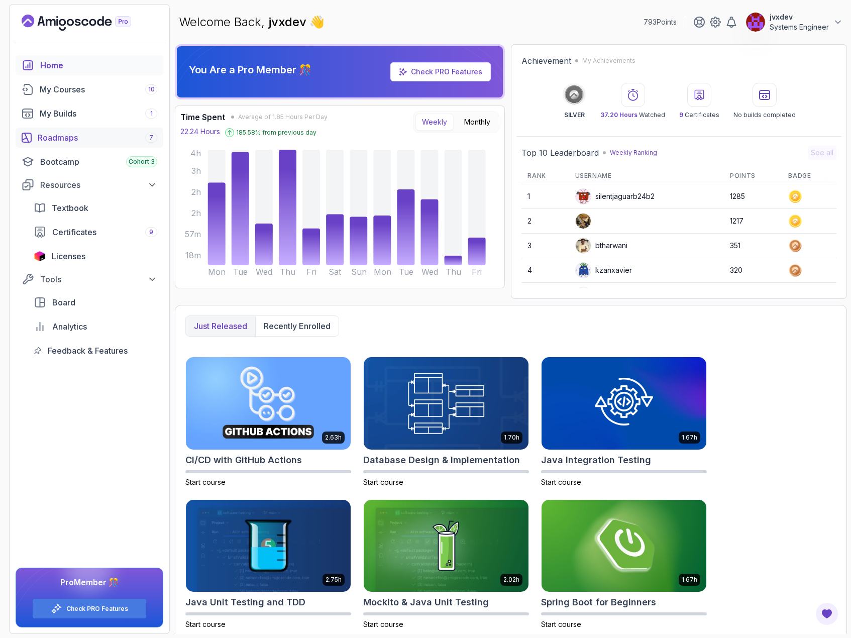
click at [71, 135] on div "Roadmaps 7" at bounding box center [98, 138] width 120 height 12
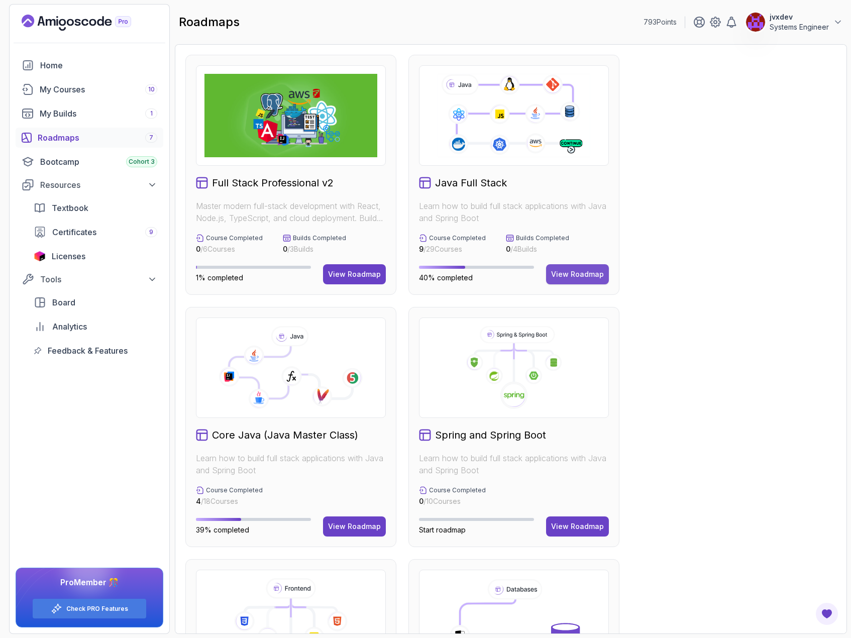
click at [570, 276] on div "View Roadmap" at bounding box center [577, 274] width 53 height 10
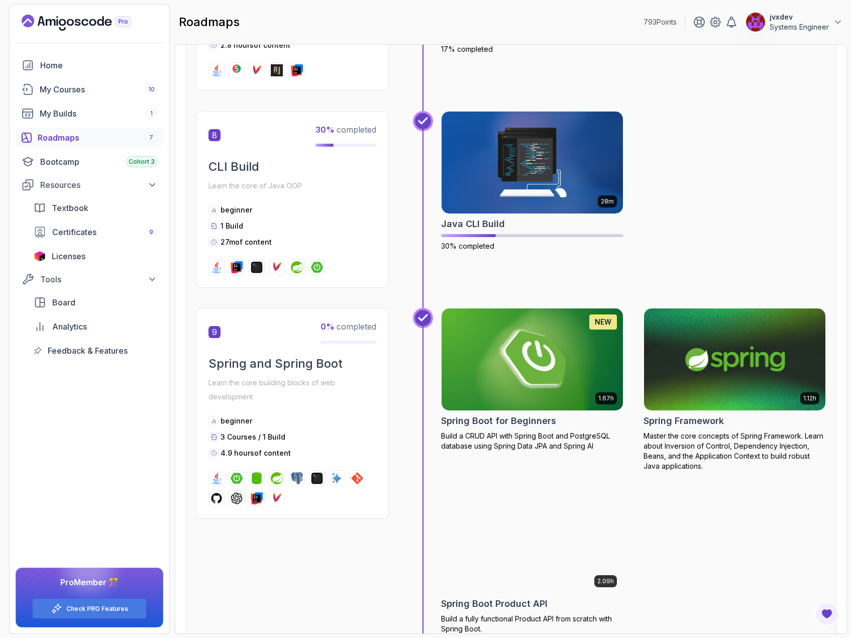
scroll to position [1658, 0]
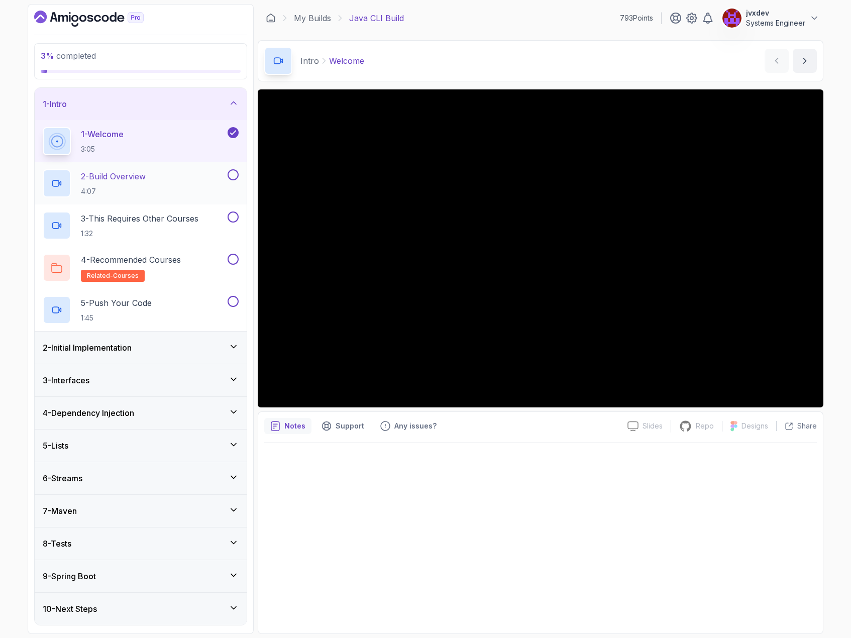
click at [145, 181] on p "2 - Build Overview" at bounding box center [113, 176] width 65 height 12
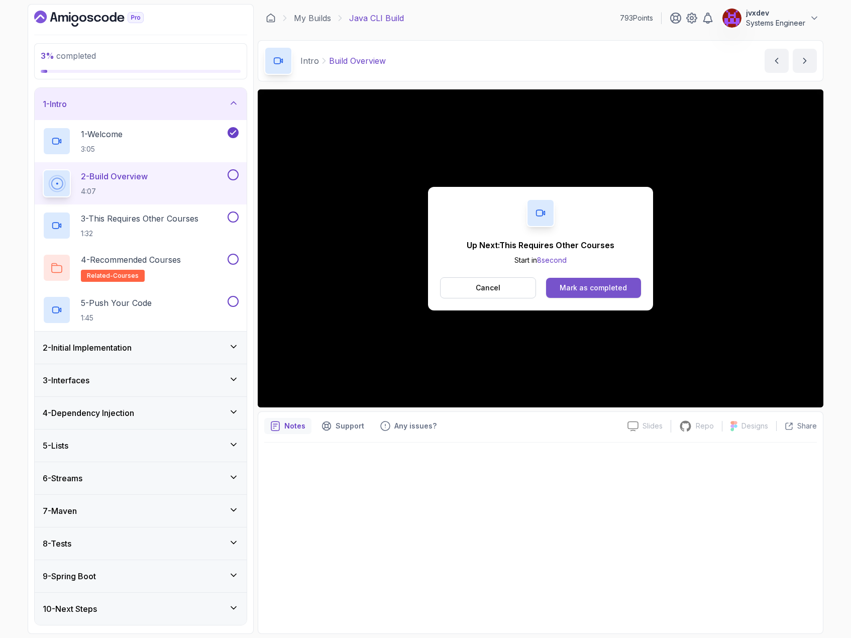
click at [617, 287] on div "Mark as completed" at bounding box center [593, 288] width 67 height 10
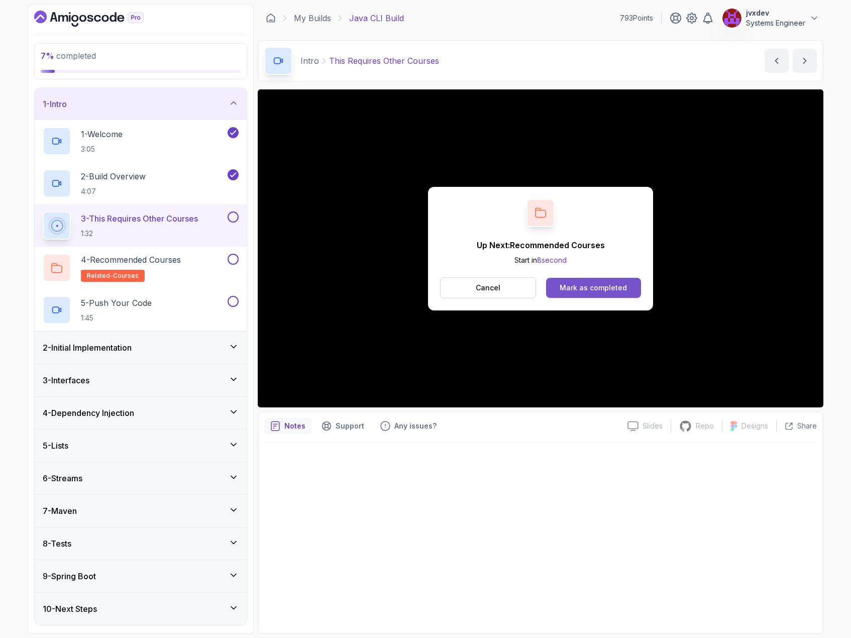
click at [596, 283] on div "Mark as completed" at bounding box center [593, 288] width 67 height 10
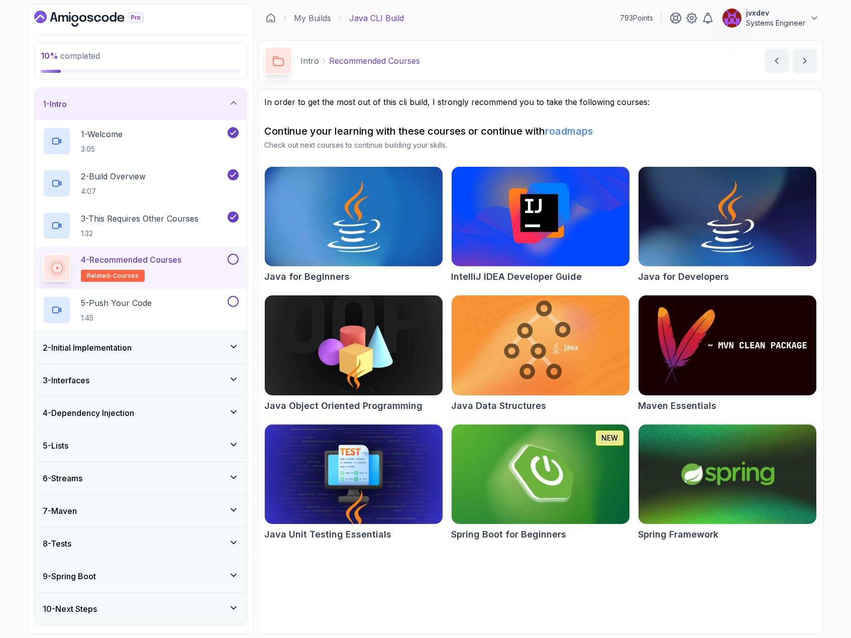
click at [235, 260] on button at bounding box center [233, 259] width 11 height 11
click at [193, 303] on div "5 - Push Your Code 1:45" at bounding box center [134, 310] width 183 height 28
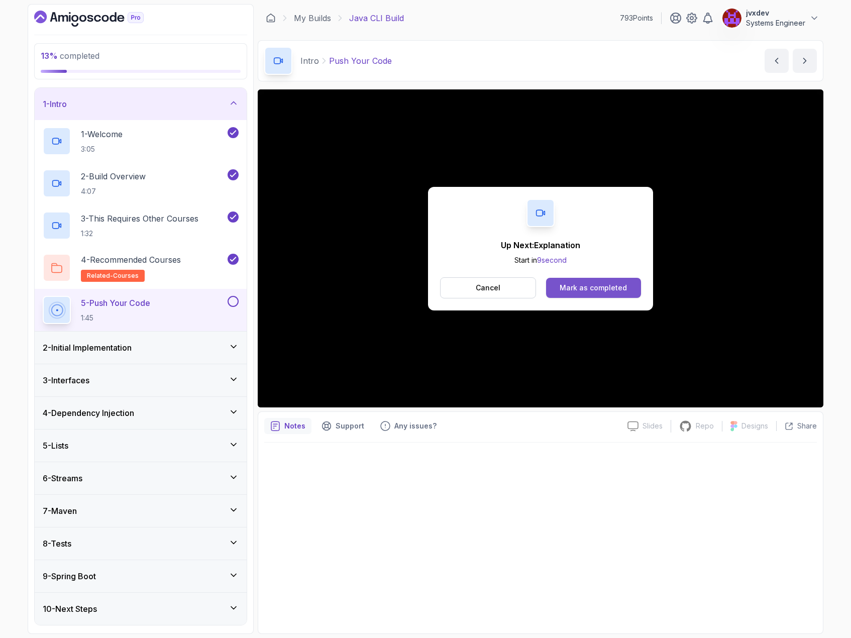
click at [613, 288] on div "Mark as completed" at bounding box center [593, 288] width 67 height 10
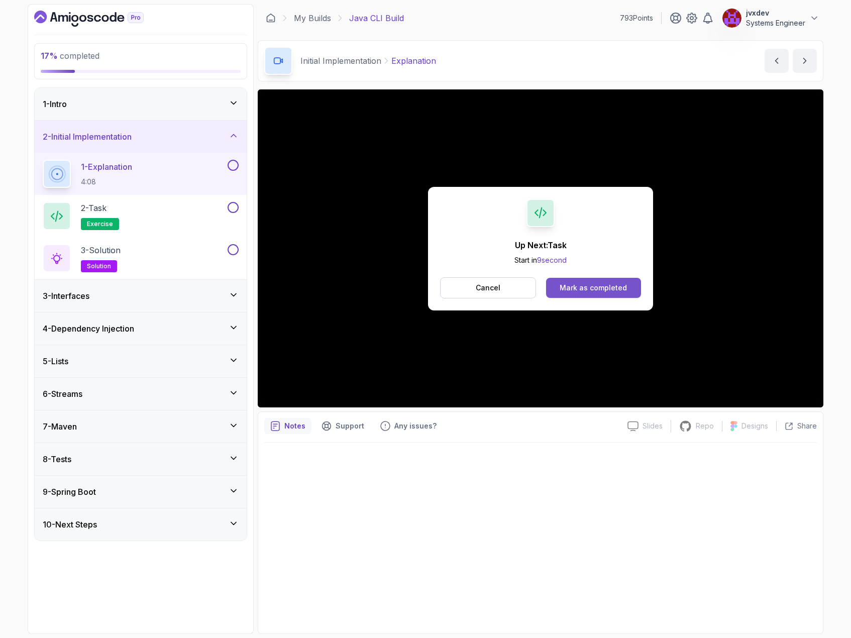
click at [619, 285] on div "Mark as completed" at bounding box center [593, 288] width 67 height 10
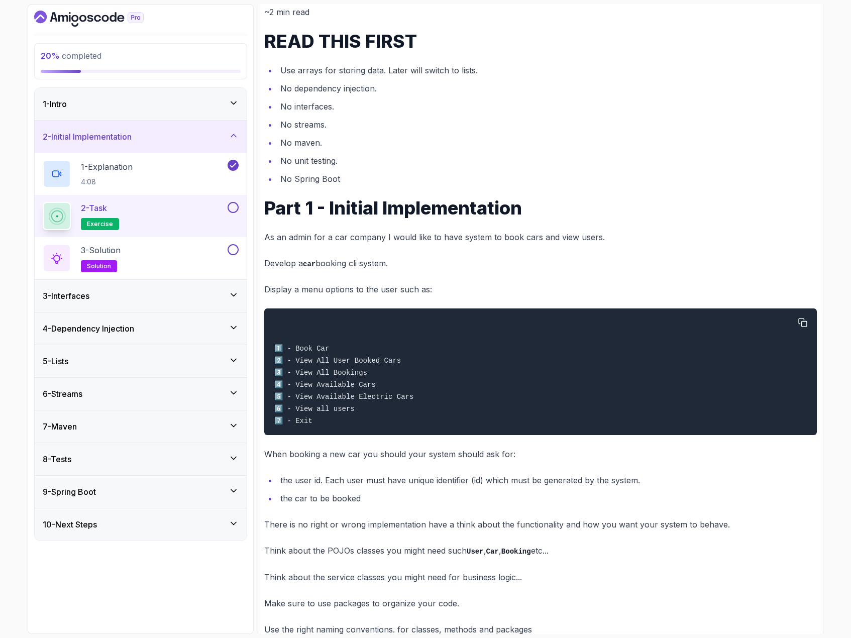
scroll to position [110, 0]
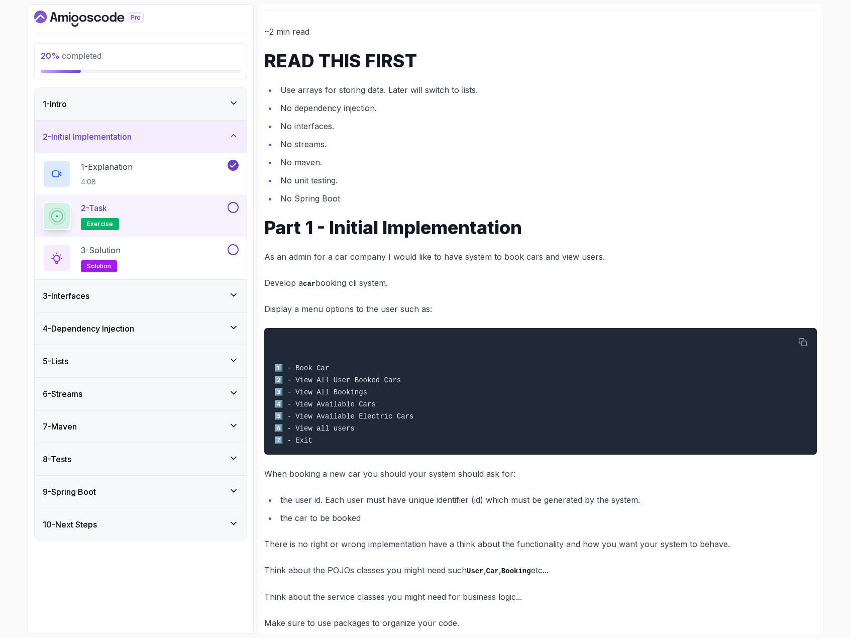
click at [180, 217] on div "2 - Task exercise" at bounding box center [134, 216] width 183 height 28
drag, startPoint x: 235, startPoint y: 206, endPoint x: 235, endPoint y: 215, distance: 8.6
click at [235, 207] on button at bounding box center [233, 207] width 11 height 11
click at [195, 250] on div "3 - Solution solution" at bounding box center [134, 258] width 183 height 28
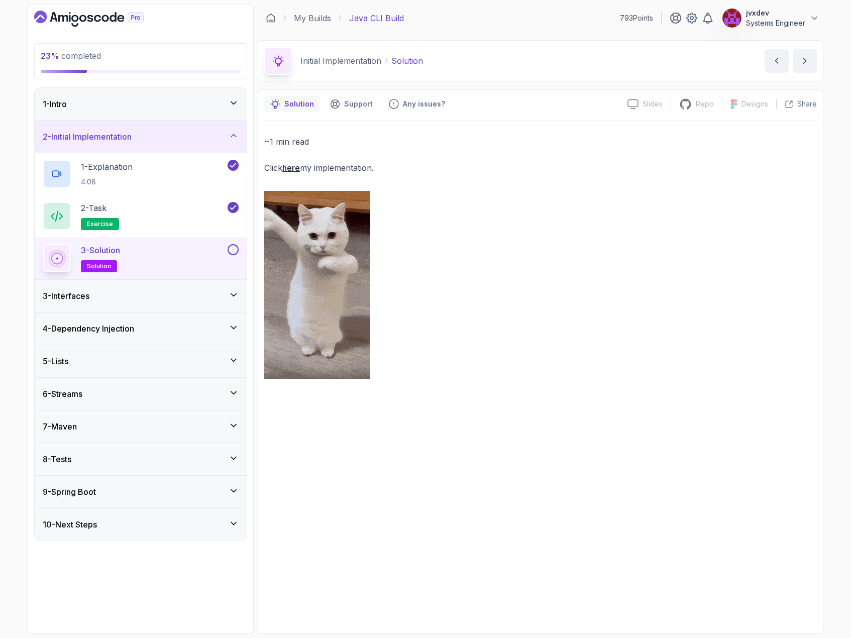
click at [223, 254] on div "3 - Solution solution" at bounding box center [134, 258] width 183 height 28
click at [231, 252] on button at bounding box center [233, 249] width 11 height 11
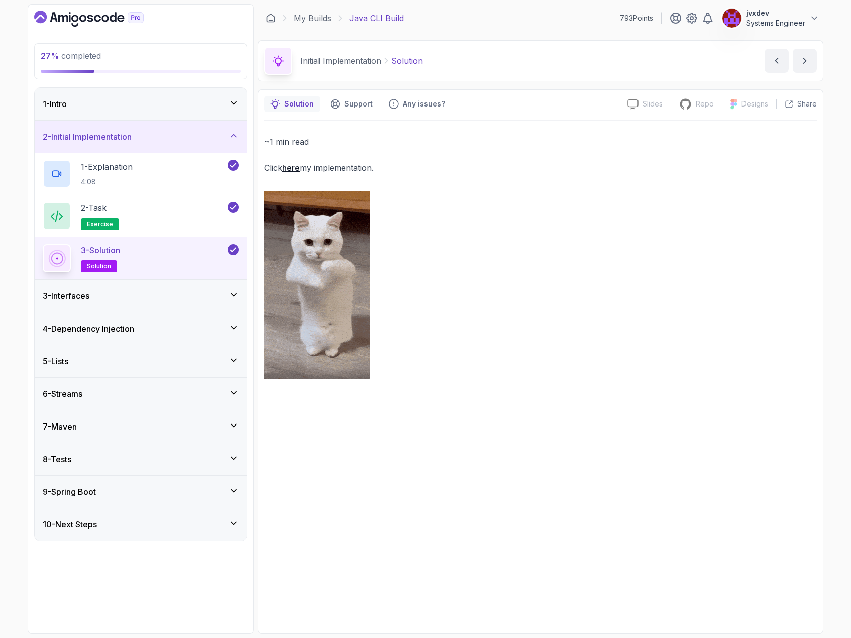
click at [182, 289] on div "3 - Interfaces" at bounding box center [141, 296] width 212 height 32
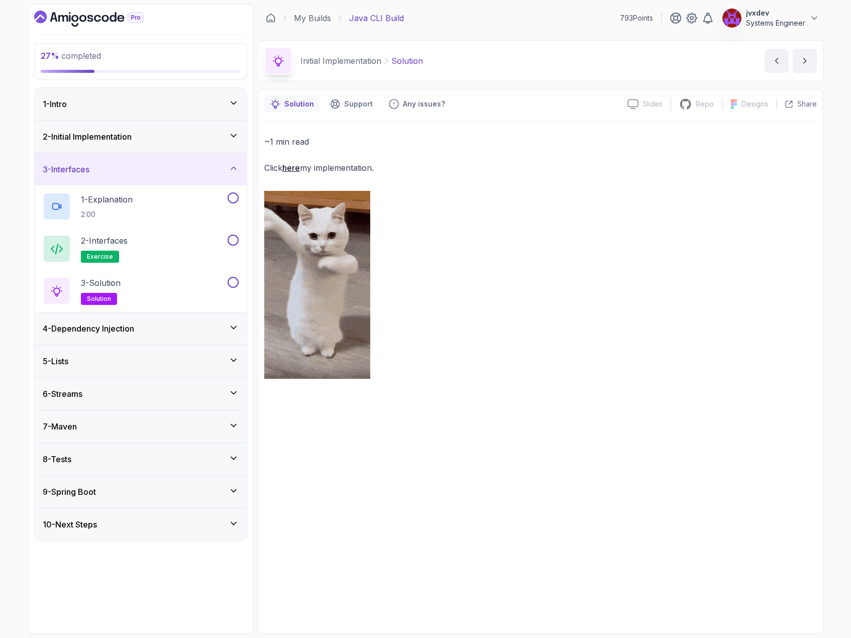
click at [225, 141] on div "2 - Initial Implementation" at bounding box center [141, 137] width 196 height 12
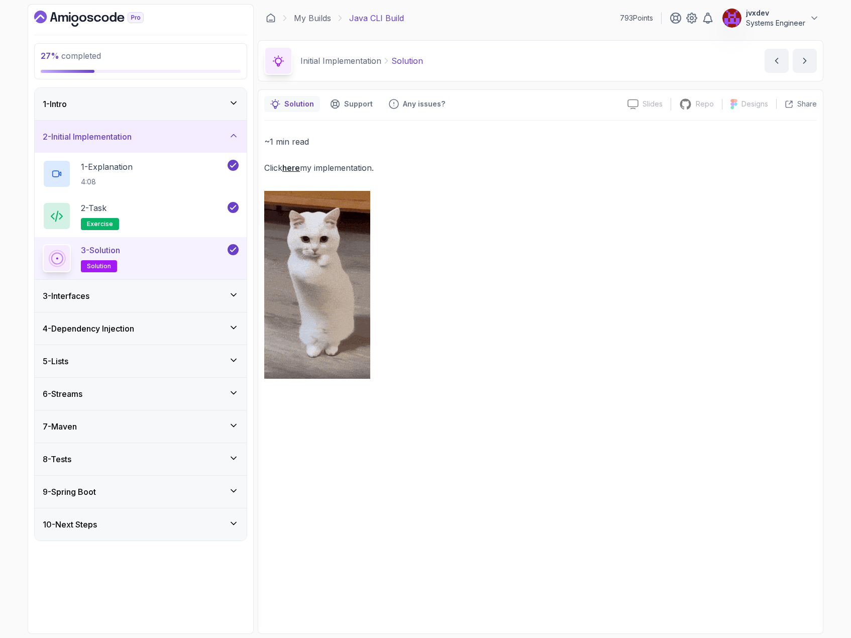
click at [204, 298] on div "3 - Interfaces" at bounding box center [141, 296] width 196 height 12
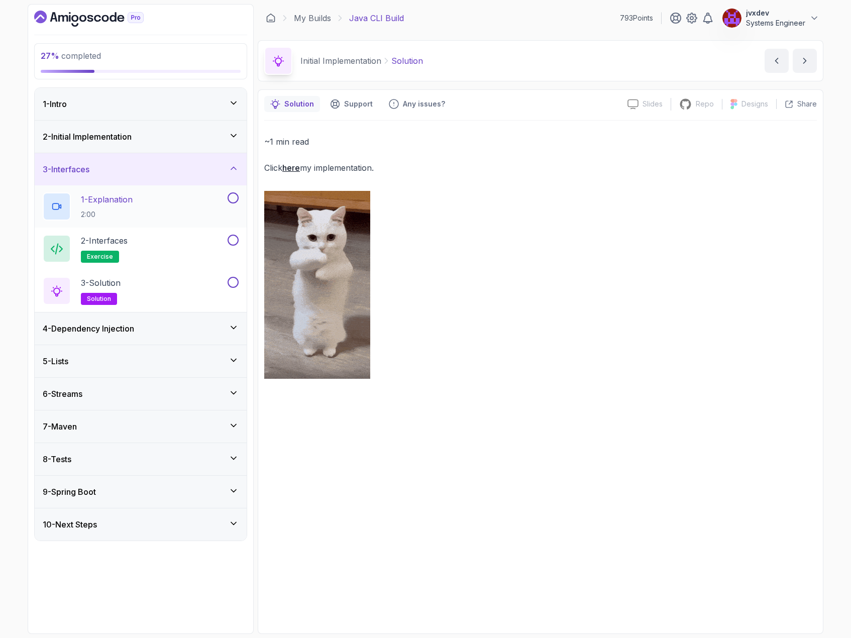
click at [202, 214] on div "1 - Explanation 2:00" at bounding box center [134, 206] width 183 height 28
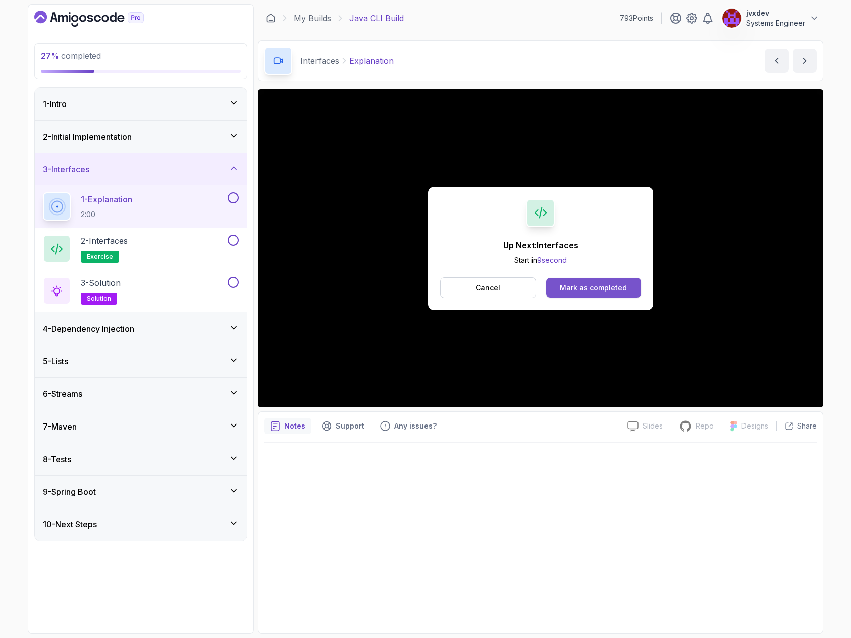
click at [627, 290] on button "Mark as completed" at bounding box center [593, 288] width 95 height 20
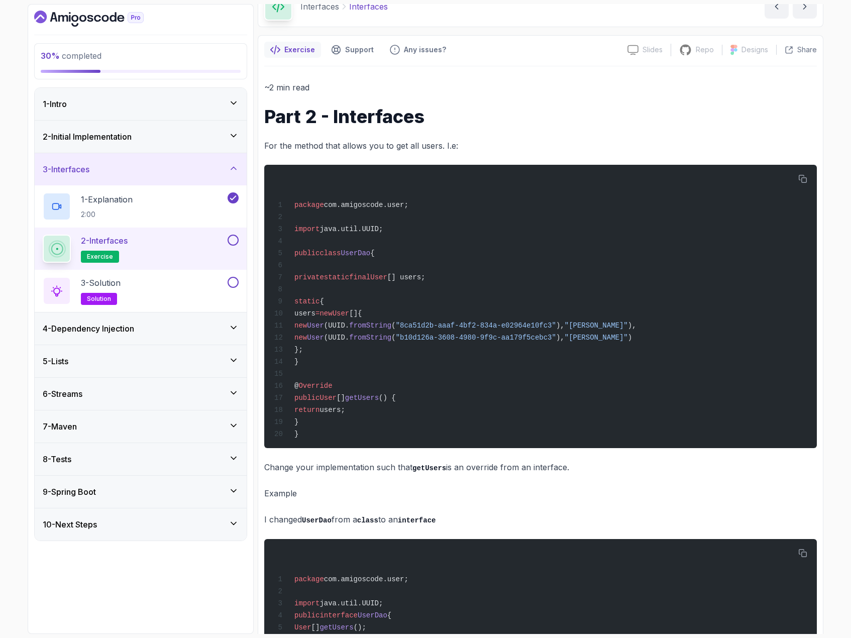
scroll to position [46, 0]
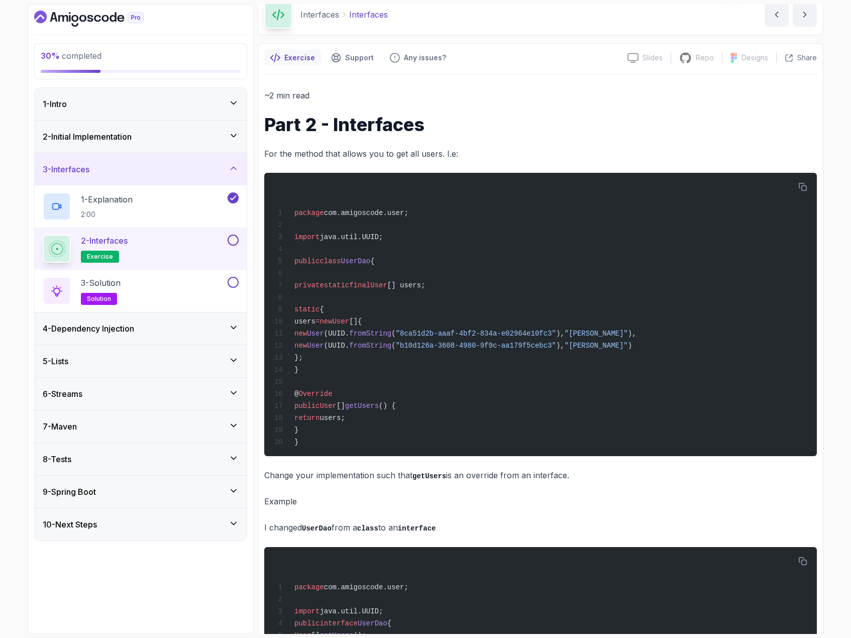
click at [373, 127] on h1 "Part 2 - Interfaces" at bounding box center [540, 125] width 553 height 20
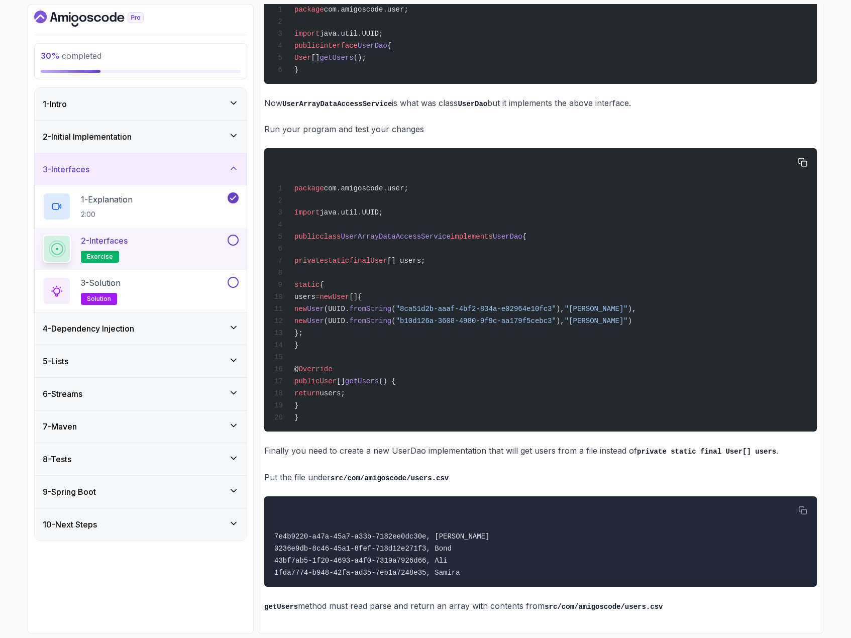
scroll to position [649, 0]
click at [234, 243] on button at bounding box center [233, 240] width 11 height 11
click at [203, 282] on div "3 - Solution solution" at bounding box center [134, 291] width 183 height 28
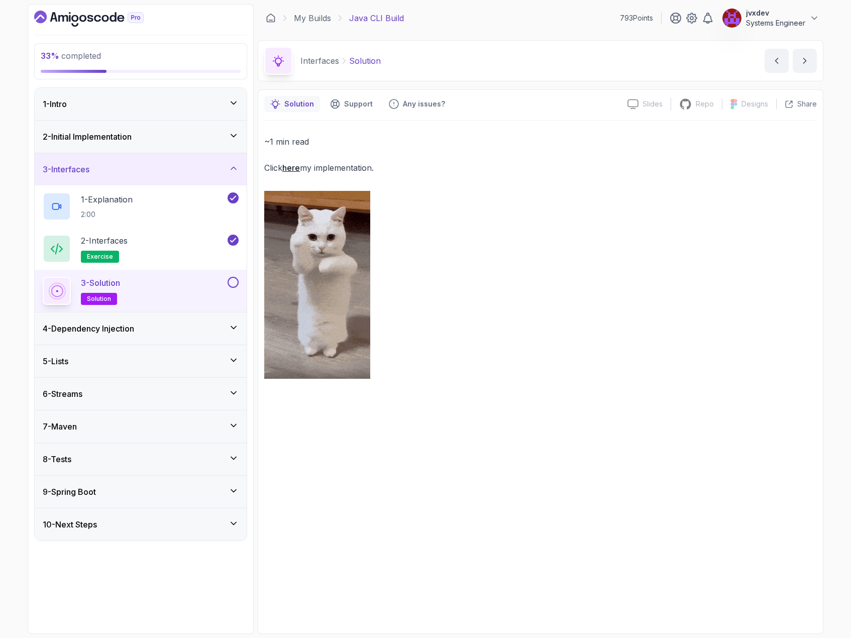
click at [232, 280] on button at bounding box center [233, 282] width 11 height 11
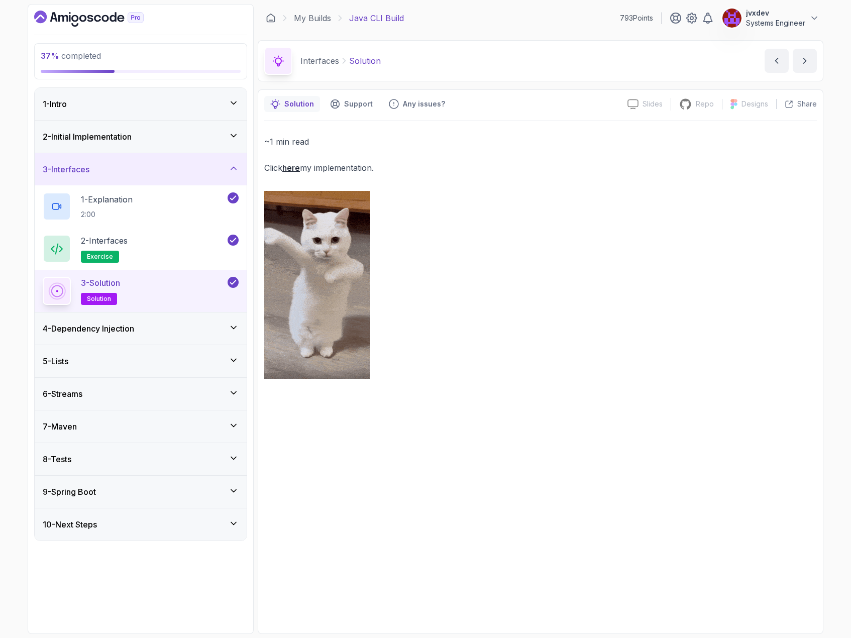
click at [225, 325] on div "4 - Dependency Injection" at bounding box center [141, 328] width 196 height 12
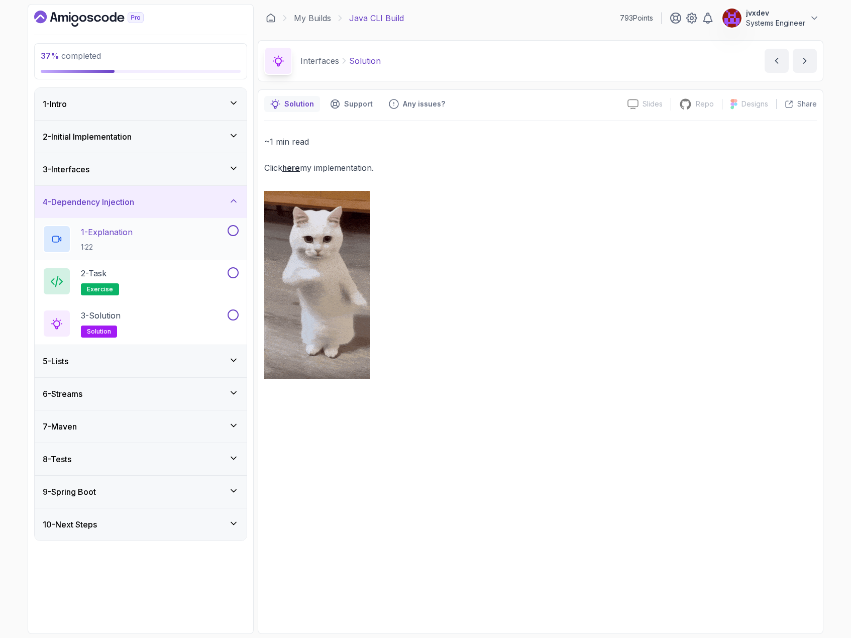
click at [151, 235] on div "1 - Explanation 1:22" at bounding box center [134, 239] width 183 height 28
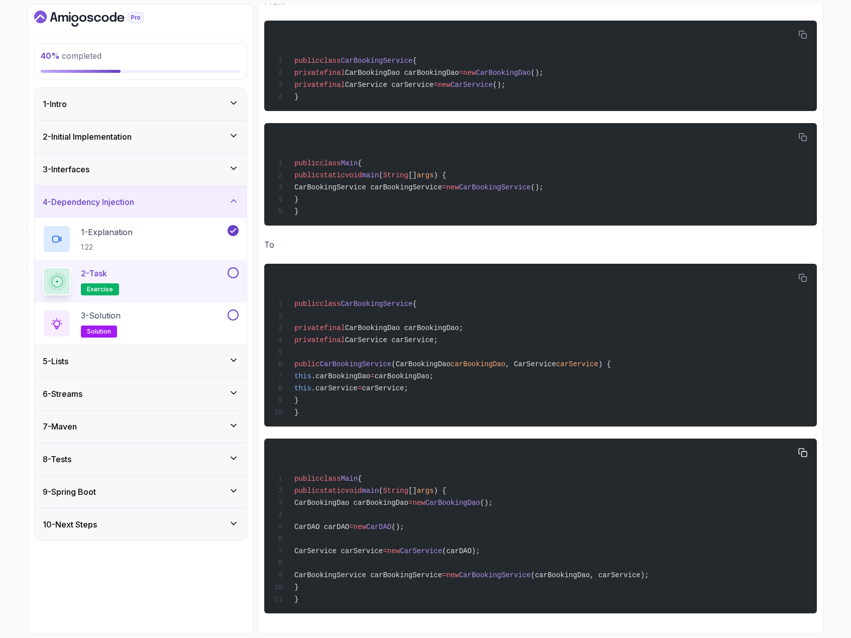
scroll to position [266, 0]
click at [137, 172] on div "3 - Interfaces" at bounding box center [141, 169] width 196 height 12
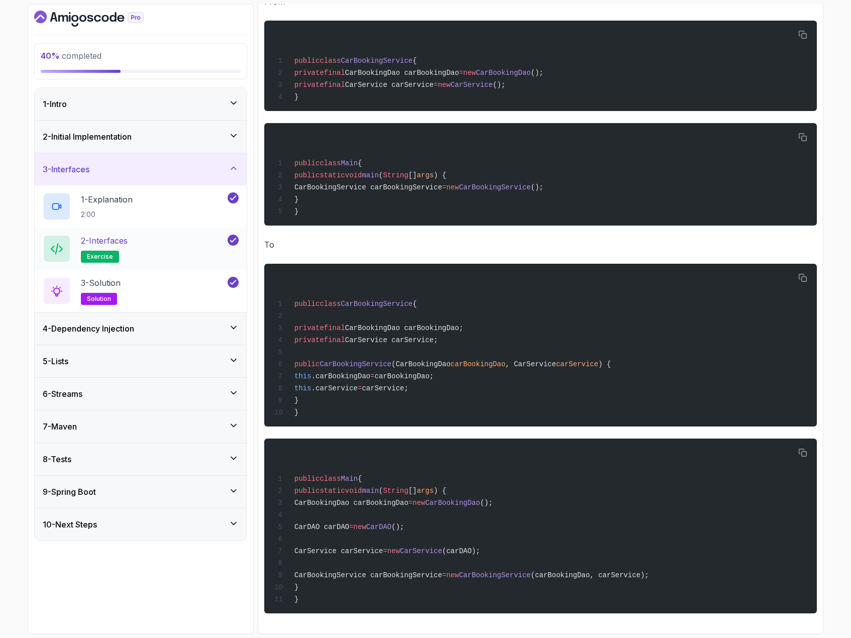
click at [158, 245] on div "2 - Interfaces exercise" at bounding box center [134, 249] width 183 height 28
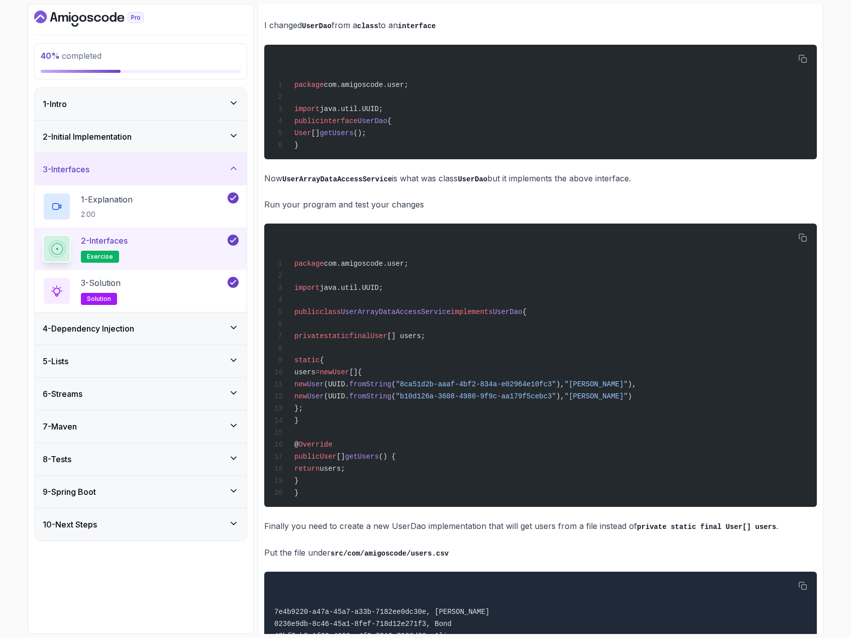
scroll to position [498, 0]
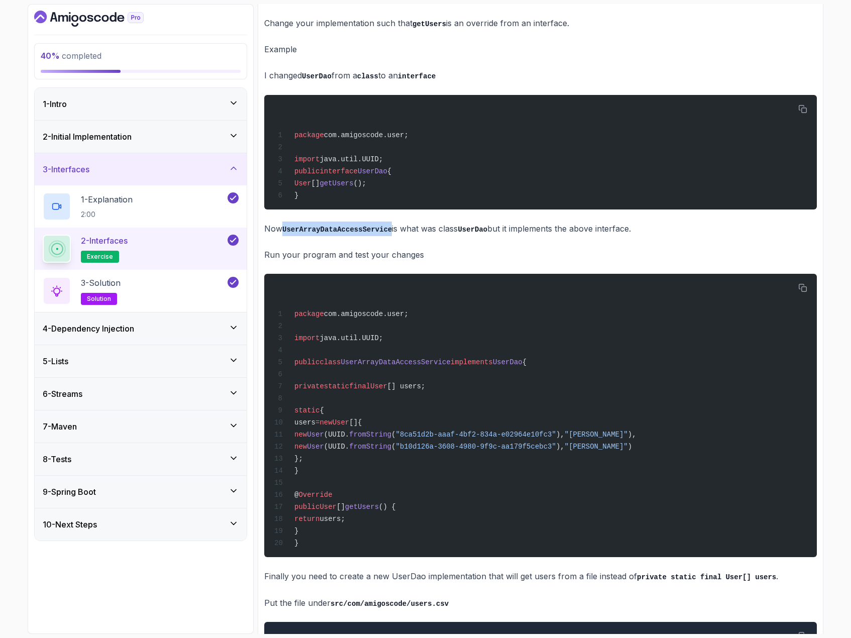
drag, startPoint x: 385, startPoint y: 243, endPoint x: 285, endPoint y: 246, distance: 100.0
click at [285, 236] on p "Now UserArrayDataAccessService is what was class UserDao but it implements the …" at bounding box center [540, 229] width 553 height 15
copy code "UserArrayDataAccessService"
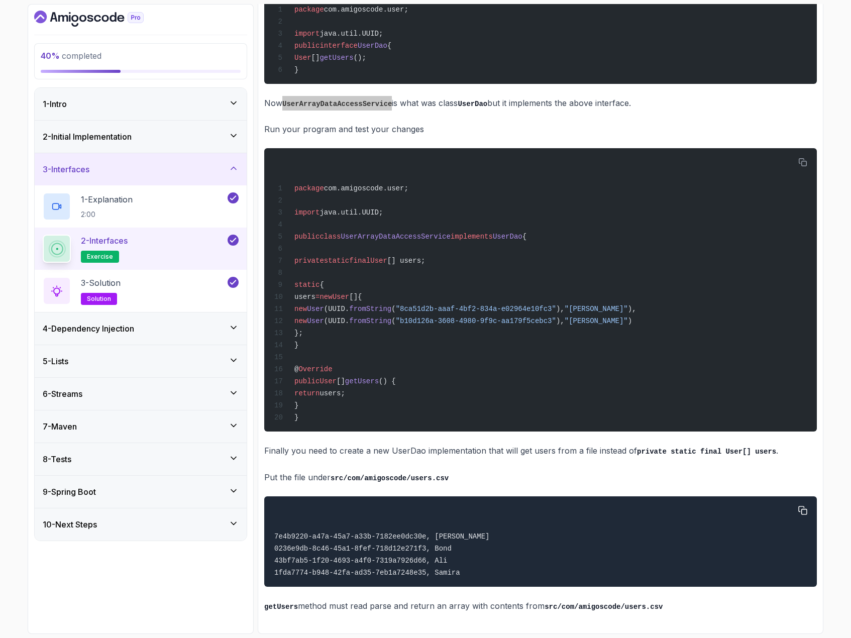
scroll to position [649, 0]
click at [189, 289] on div "3 - Solution solution" at bounding box center [134, 291] width 183 height 28
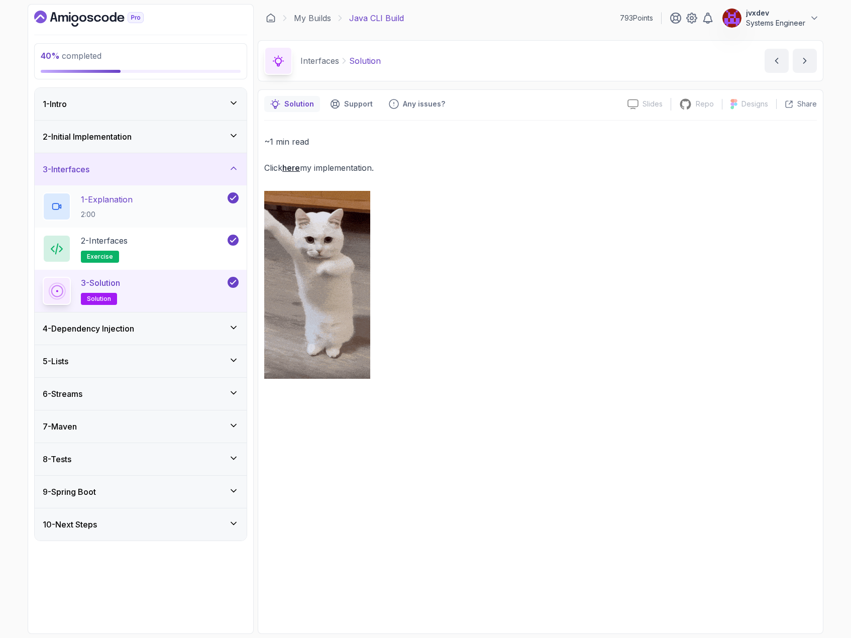
click at [160, 209] on div "1 - Explanation 2:00" at bounding box center [134, 206] width 183 height 28
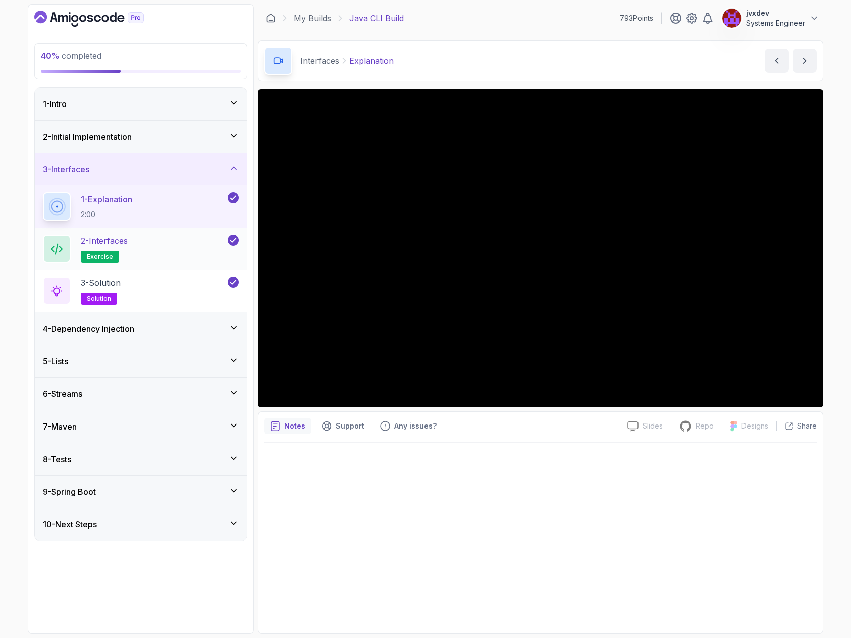
click at [145, 254] on div "2 - Interfaces exercise" at bounding box center [134, 249] width 183 height 28
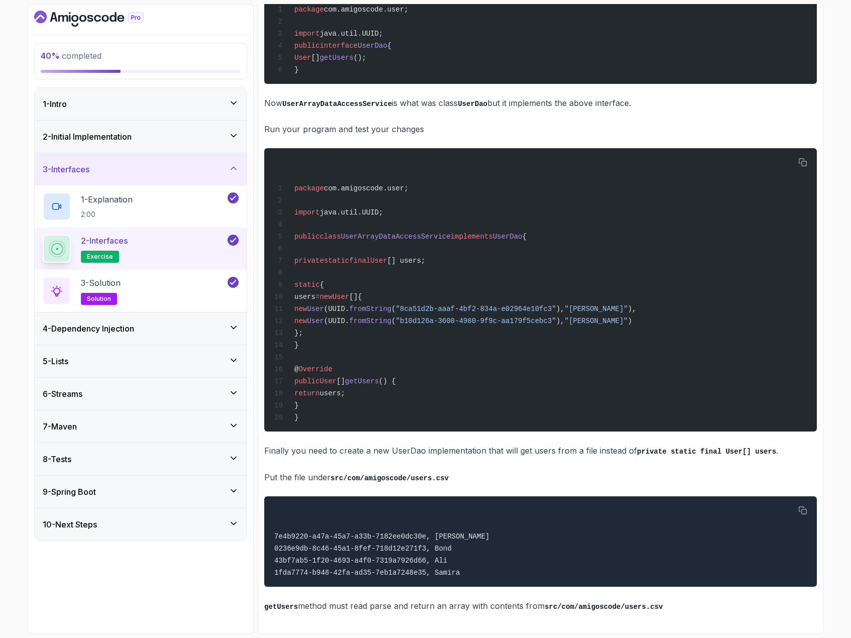
scroll to position [649, 0]
click at [804, 506] on icon "button" at bounding box center [803, 510] width 8 height 8
click at [179, 254] on div "2 - Interfaces exercise" at bounding box center [134, 249] width 183 height 28
click at [187, 283] on div "3 - Solution solution" at bounding box center [134, 291] width 183 height 28
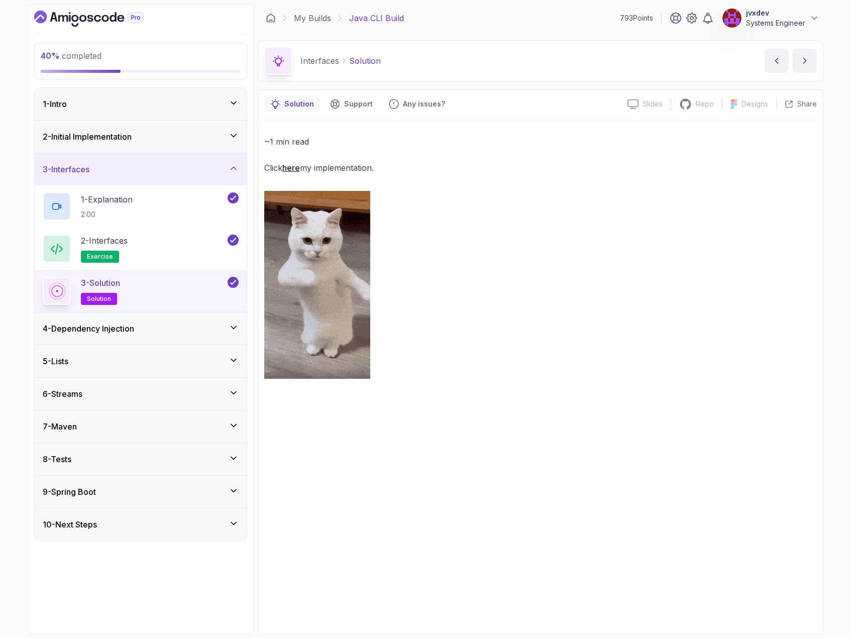
click at [172, 328] on div "4 - Dependency Injection" at bounding box center [141, 328] width 196 height 12
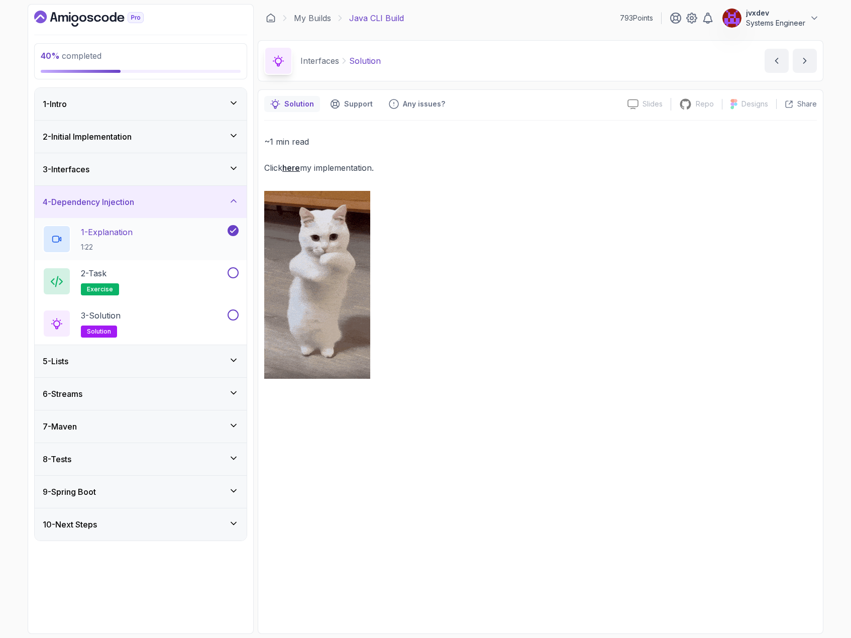
click at [180, 243] on div "1 - Explanation 1:22" at bounding box center [134, 239] width 183 height 28
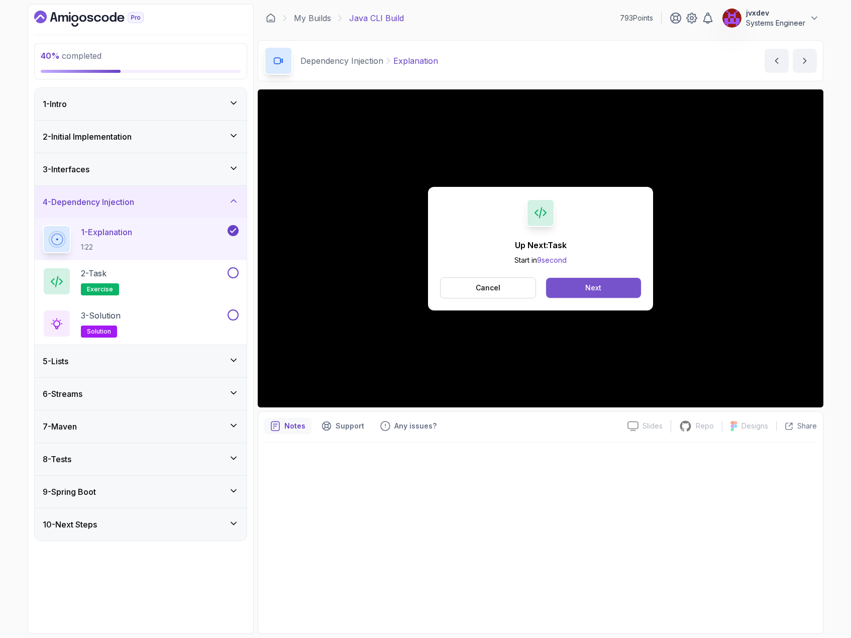
click at [602, 294] on button "Next" at bounding box center [593, 288] width 95 height 20
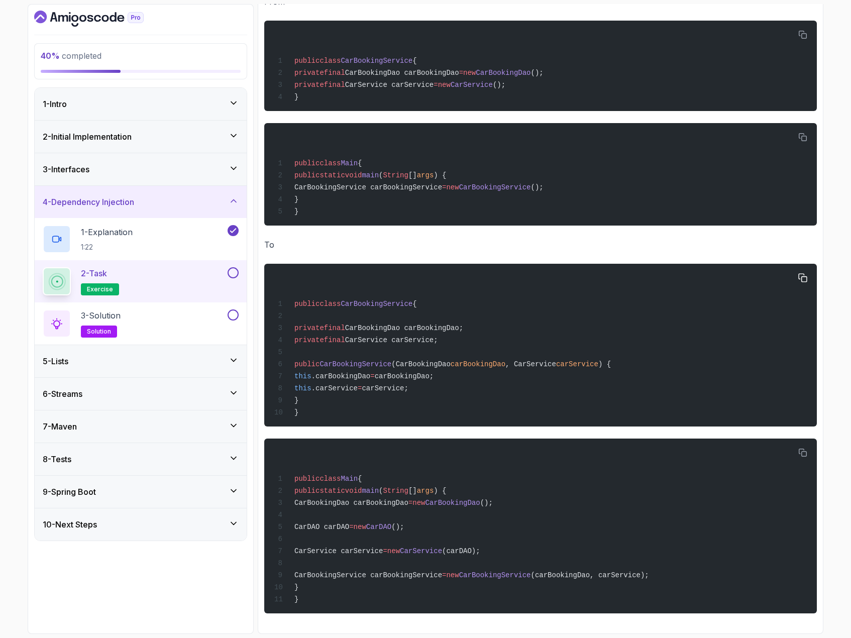
scroll to position [266, 0]
click at [229, 268] on div at bounding box center [232, 272] width 13 height 11
click at [230, 273] on button at bounding box center [233, 272] width 11 height 11
click at [203, 315] on div "3 - Solution solution" at bounding box center [134, 323] width 183 height 28
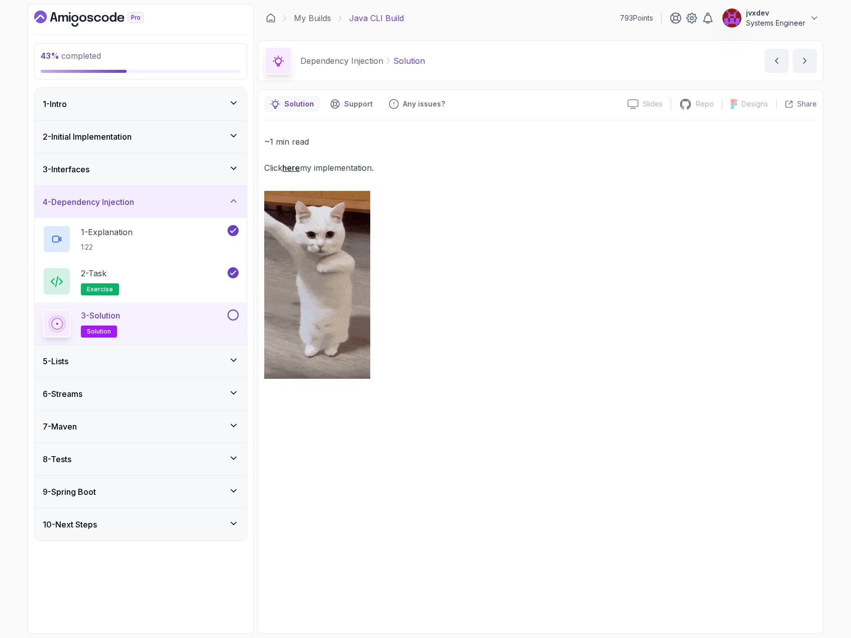
click at [235, 312] on button at bounding box center [233, 314] width 11 height 11
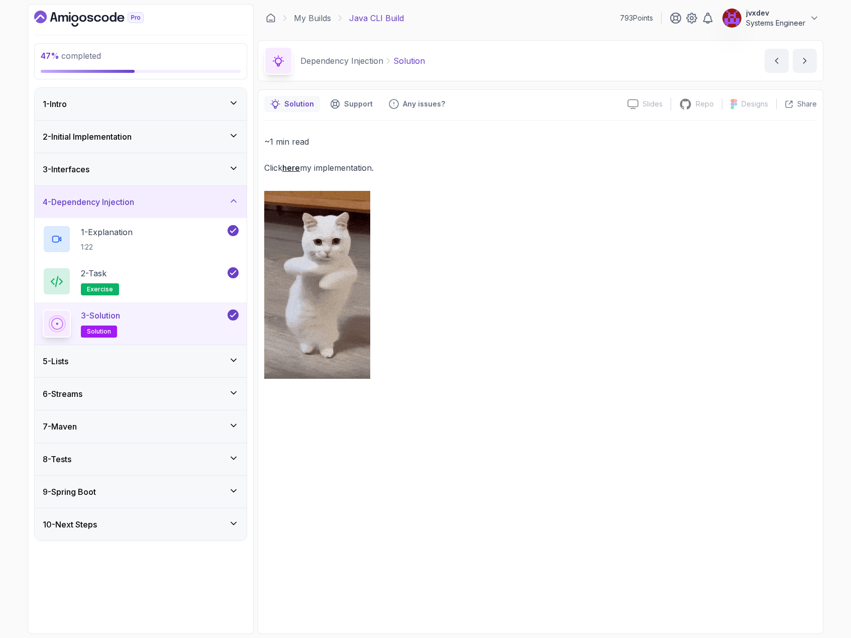
click at [162, 359] on div "5 - Lists" at bounding box center [141, 361] width 196 height 12
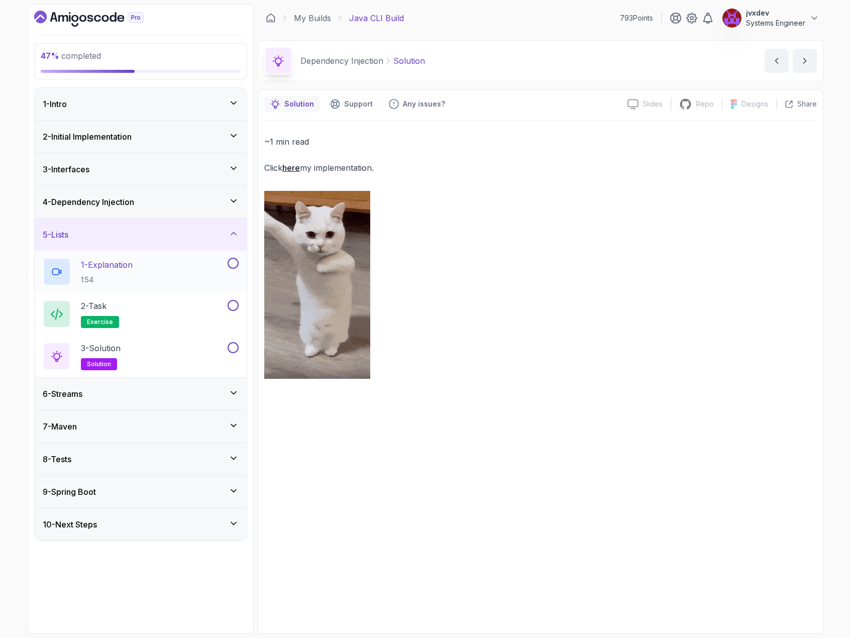
click at [154, 262] on div "1 - Explanation 1:54" at bounding box center [134, 272] width 183 height 28
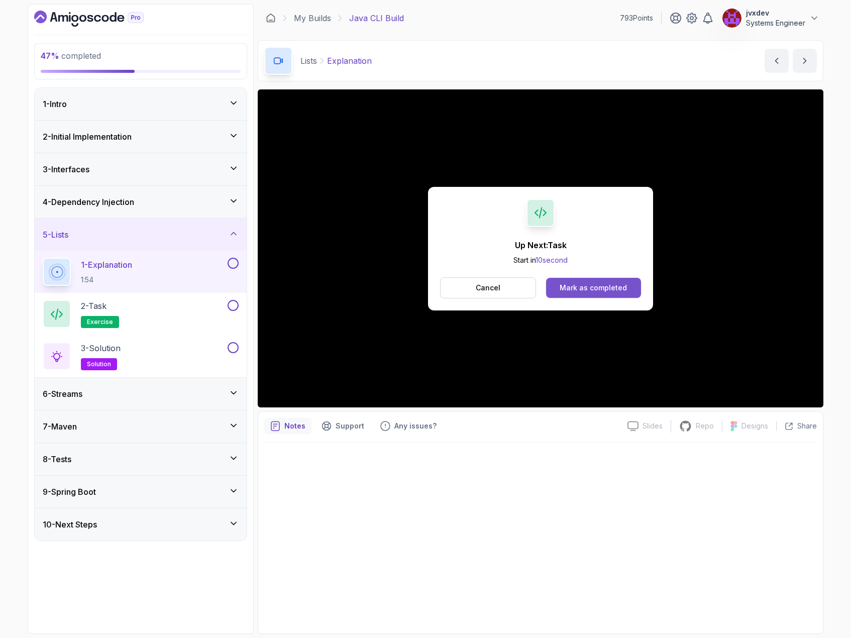
click at [602, 287] on div "Mark as completed" at bounding box center [593, 288] width 67 height 10
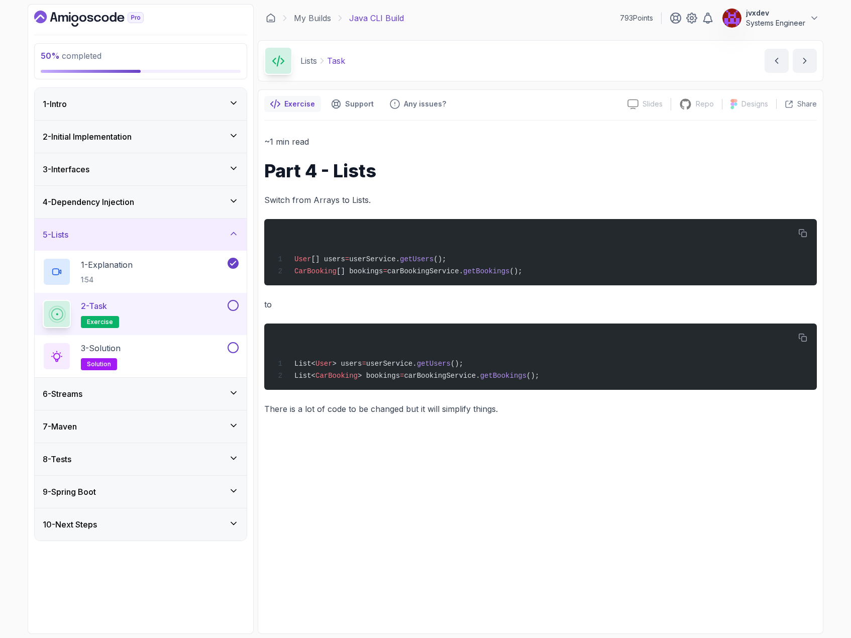
click at [229, 306] on button at bounding box center [233, 305] width 11 height 11
click at [208, 347] on div "3 - Solution solution" at bounding box center [134, 356] width 183 height 28
